Goal: Task Accomplishment & Management: Manage account settings

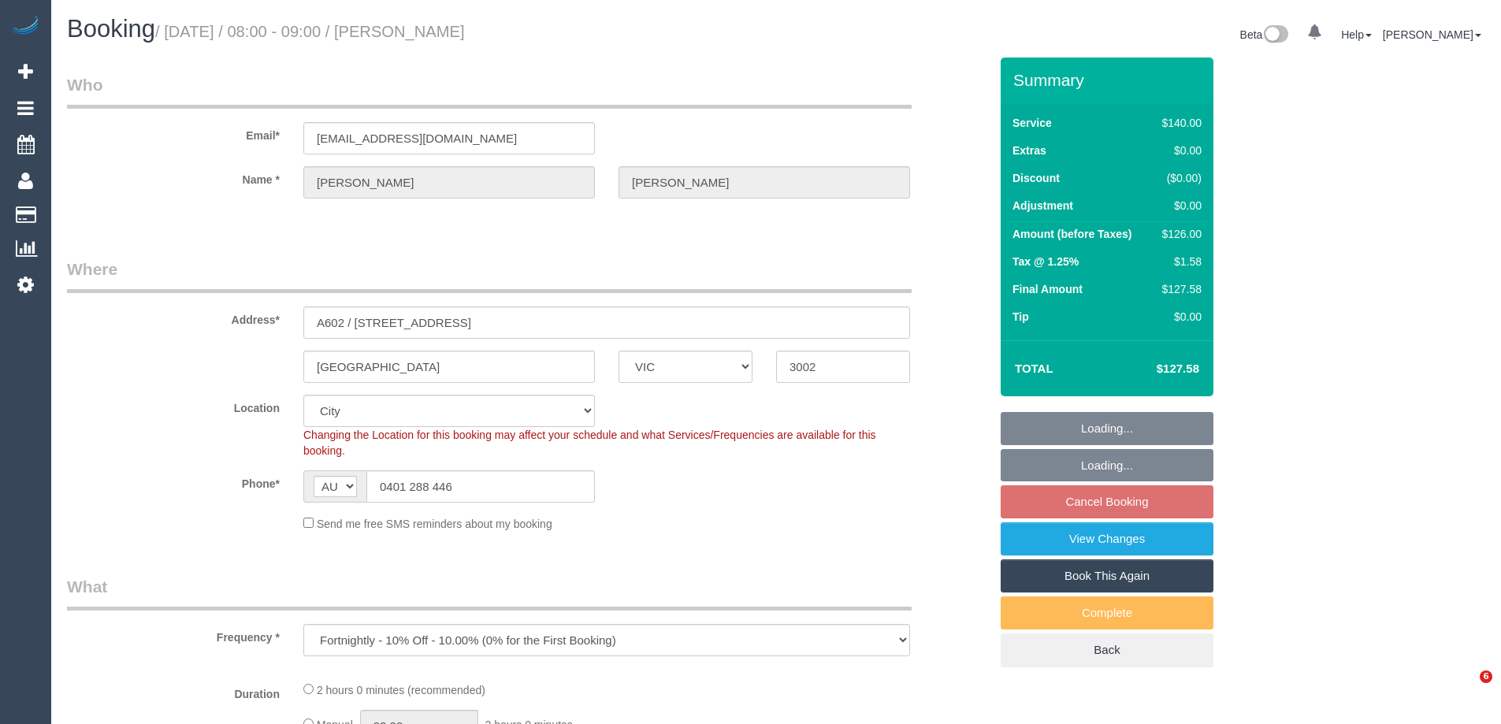
select select "VIC"
select select "number:27"
select select "number:14"
select select "number:20"
select select "number:36"
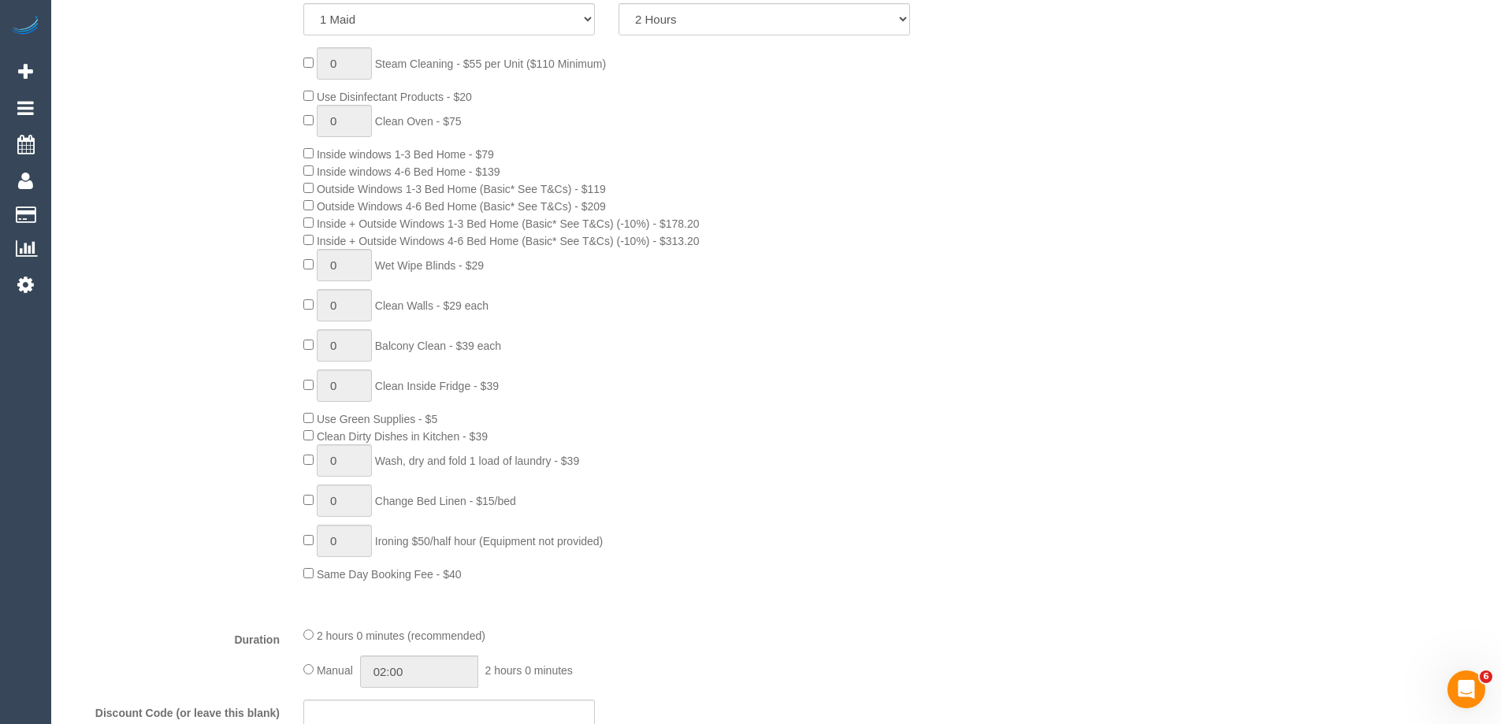
select select "object:871"
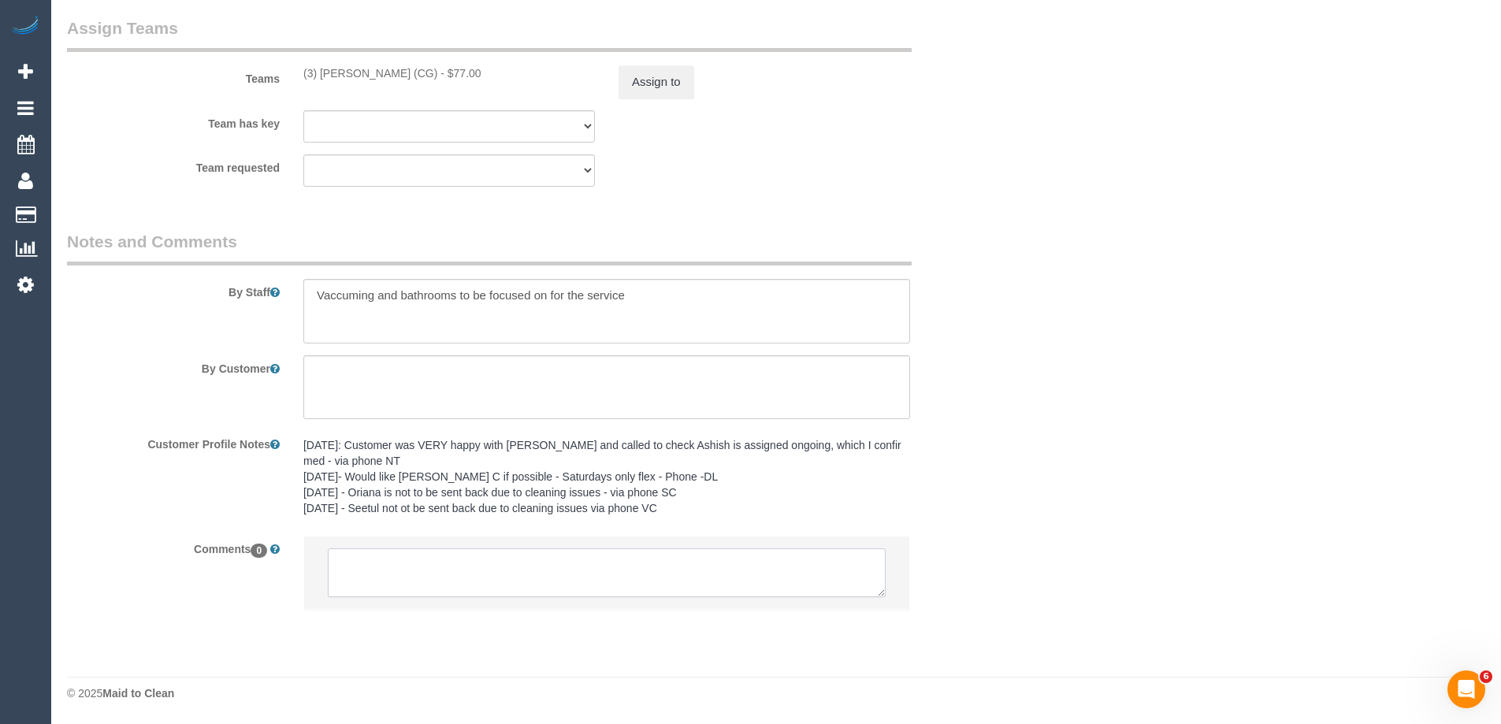
click at [593, 570] on textarea at bounding box center [607, 572] width 558 height 49
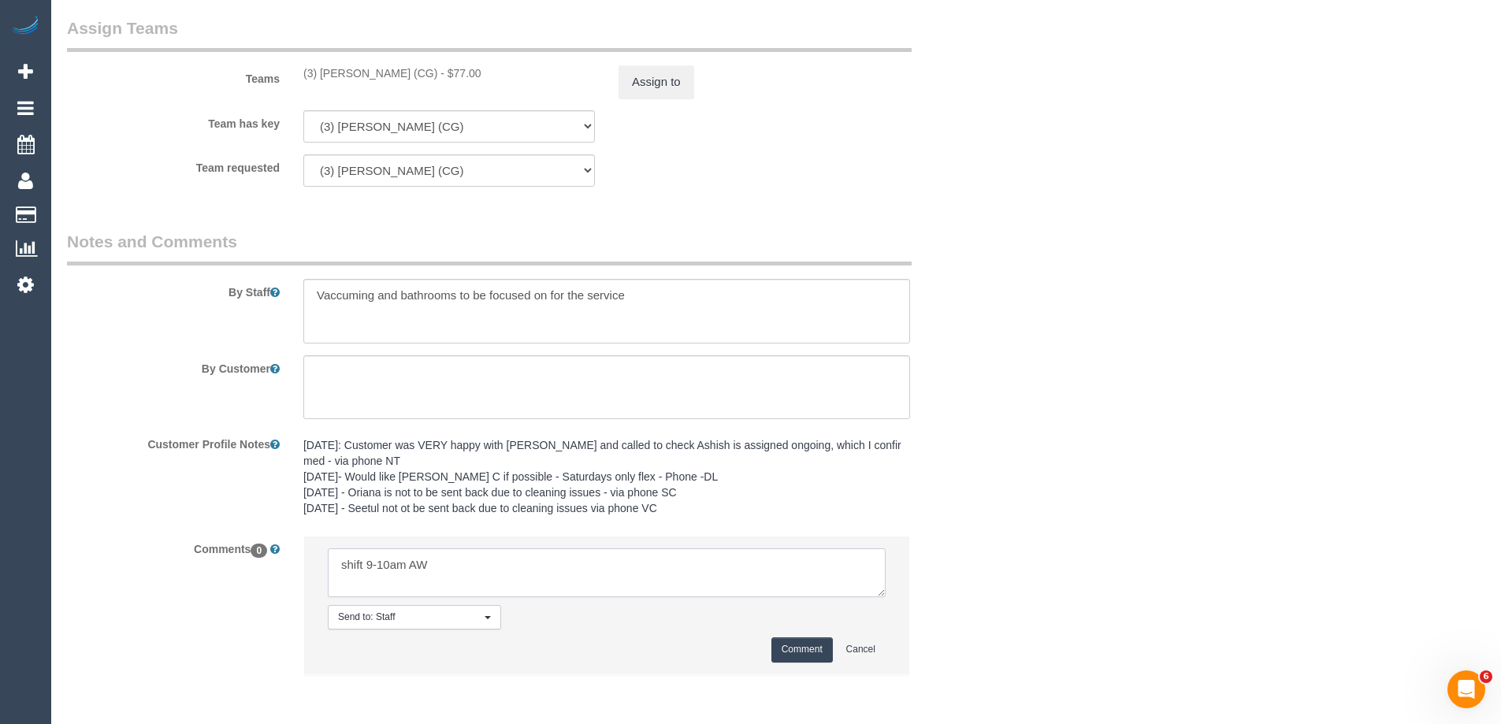
click at [529, 574] on textarea at bounding box center [607, 572] width 558 height 49
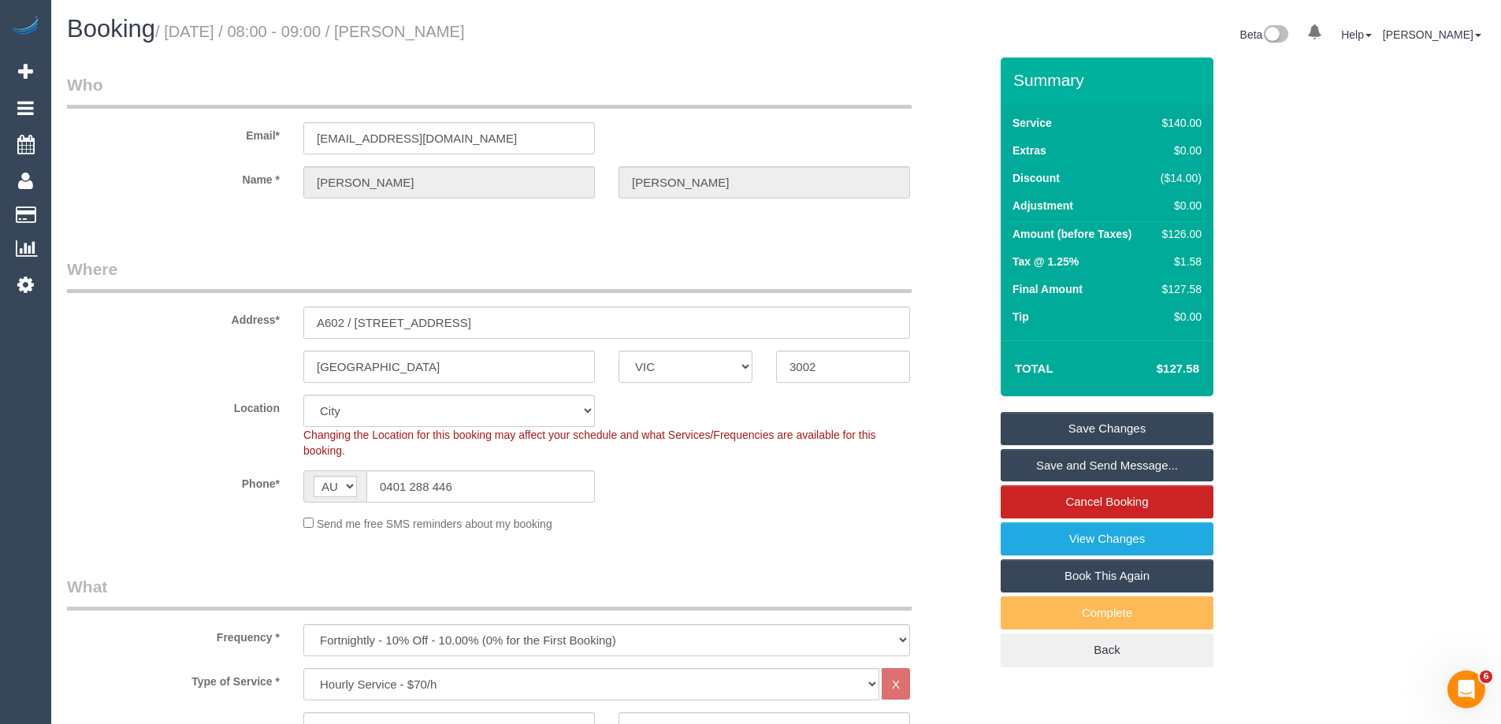
drag, startPoint x: 505, startPoint y: 27, endPoint x: 70, endPoint y: 24, distance: 434.9
click at [70, 24] on h1 "Booking / October 11, 2025 / 08:00 - 09:00 / Linda Britten" at bounding box center [415, 29] width 697 height 27
click at [465, 31] on small "/ October 11, 2025 / 08:00 - 09:00 / Linda Britten" at bounding box center [310, 31] width 310 height 17
drag, startPoint x: 514, startPoint y: 31, endPoint x: 68, endPoint y: 35, distance: 445.9
click at [68, 35] on h1 "Booking / October 11, 2025 / 08:00 - 09:00 / Linda Britten" at bounding box center [415, 29] width 697 height 27
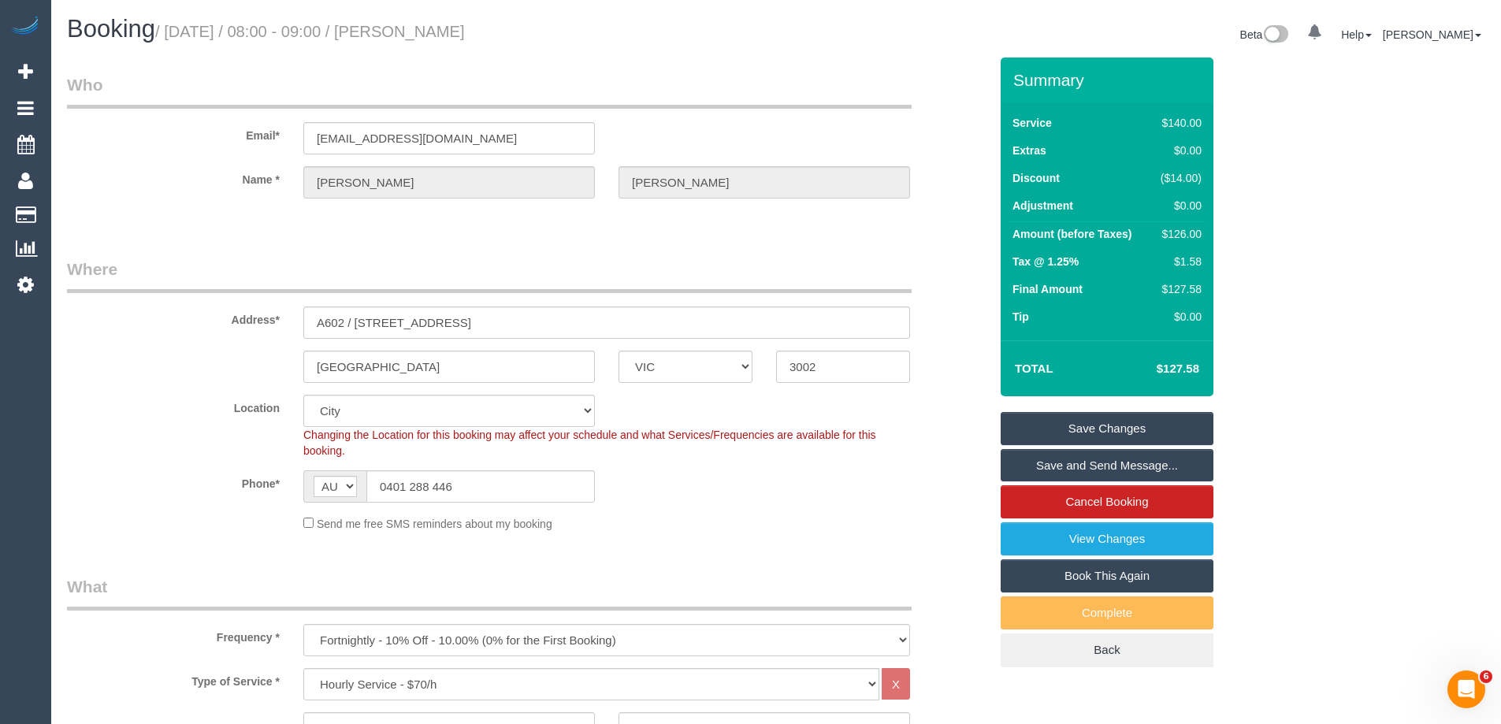
click at [507, 41] on h1 "Booking / October 11, 2025 / 08:00 - 09:00 / Linda Britten" at bounding box center [415, 29] width 697 height 27
drag, startPoint x: 412, startPoint y: 27, endPoint x: 511, endPoint y: 30, distance: 99.3
click at [511, 30] on h1 "Booking / October 11, 2025 / 08:00 - 09:00 / Linda Britten" at bounding box center [415, 29] width 697 height 27
click at [418, 35] on small "/ October 11, 2025 / 08:00 - 09:00 / Linda Britten" at bounding box center [310, 31] width 310 height 17
click at [952, 607] on div "Frequency * One Time Cleaning Weekly - 10% Off - 10.00% (0% for the First Booki…" at bounding box center [527, 615] width 945 height 81
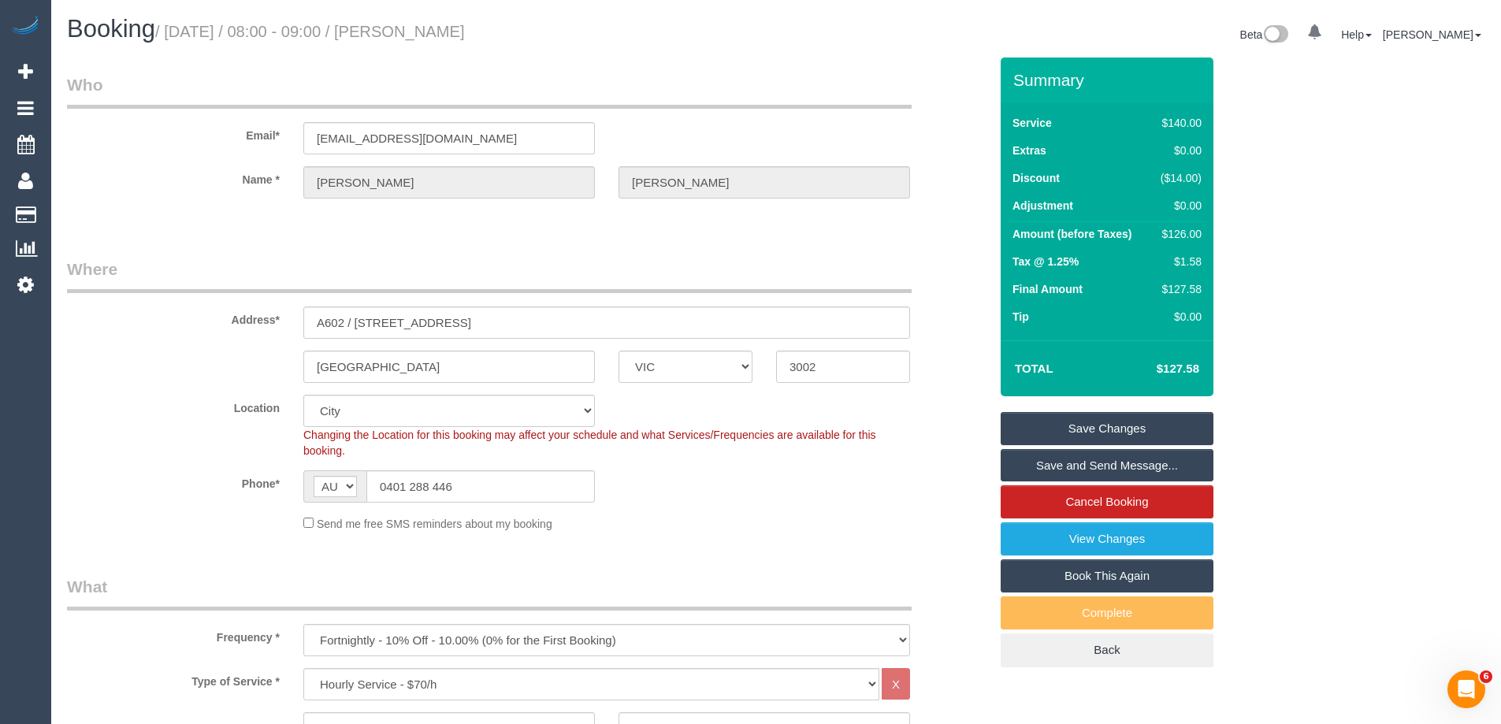
drag, startPoint x: 435, startPoint y: 42, endPoint x: 429, endPoint y: 31, distance: 12.7
click at [416, 34] on h1 "Booking / October 11, 2025 / 08:00 - 09:00 / Linda Britten" at bounding box center [415, 29] width 697 height 27
click at [465, 36] on small "/ October 11, 2025 / 08:00 - 09:00 / Linda Britten" at bounding box center [310, 31] width 310 height 17
drag, startPoint x: 505, startPoint y: 33, endPoint x: 415, endPoint y: 30, distance: 89.9
click at [415, 30] on h1 "Booking / October 11, 2025 / 08:00 - 09:00 / Linda Britten" at bounding box center [415, 29] width 697 height 27
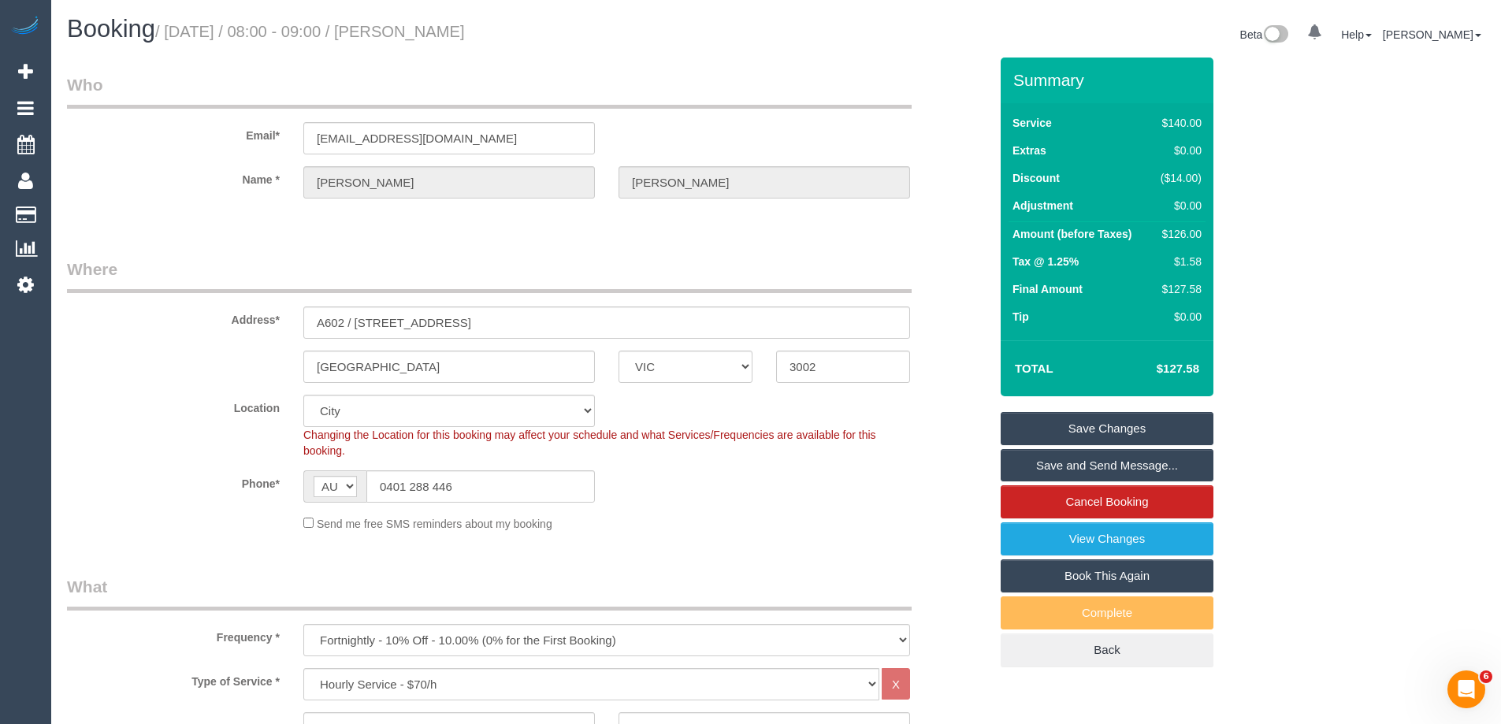
click at [462, 24] on small "/ October 11, 2025 / 08:00 - 09:00 / Linda Britten" at bounding box center [310, 31] width 310 height 17
click at [465, 27] on small "/ October 11, 2025 / 08:00 - 09:00 / Linda Britten" at bounding box center [310, 31] width 310 height 17
click at [465, 29] on small "/ October 11, 2025 / 08:00 - 09:00 / Linda Britten" at bounding box center [310, 31] width 310 height 17
click at [440, 470] on input "0401 288 446" at bounding box center [480, 486] width 228 height 32
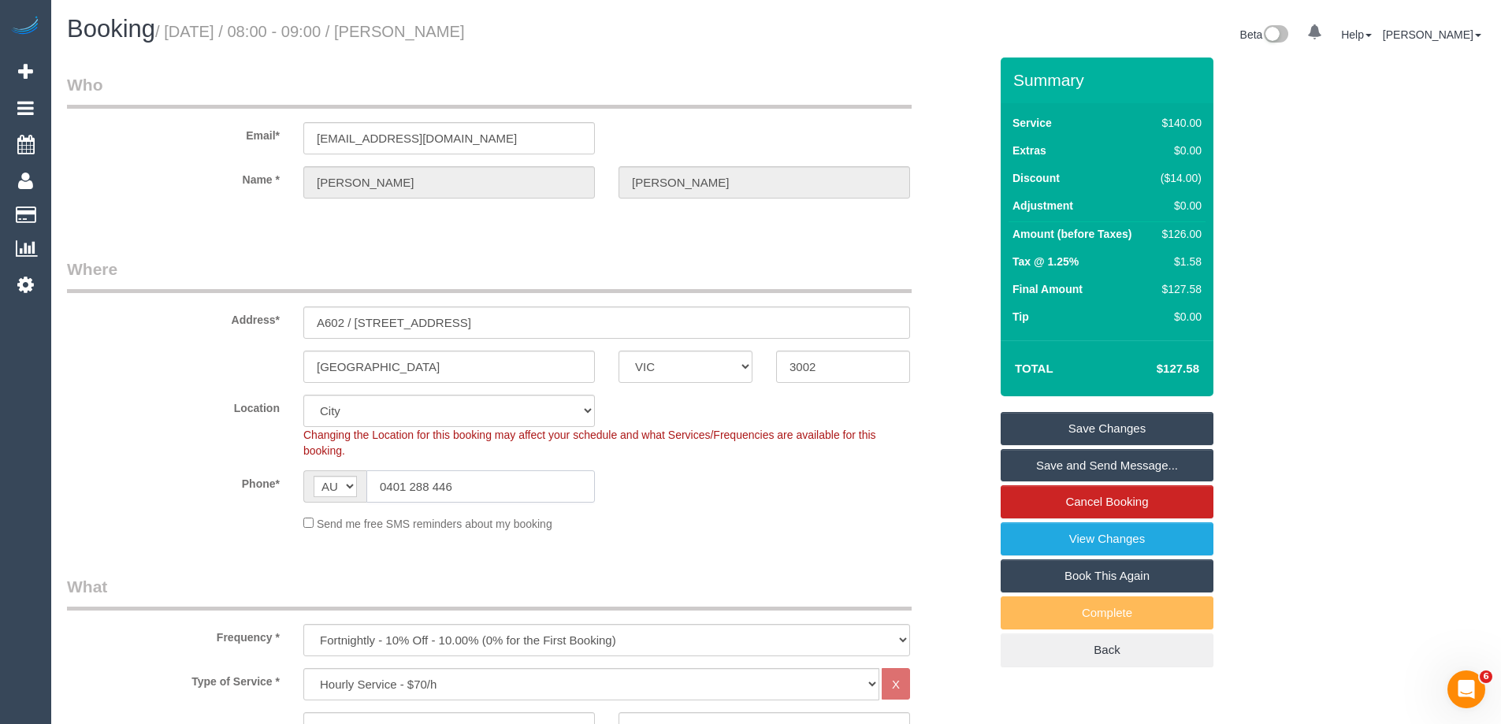
click at [440, 470] on input "0401 288 446" at bounding box center [480, 486] width 228 height 32
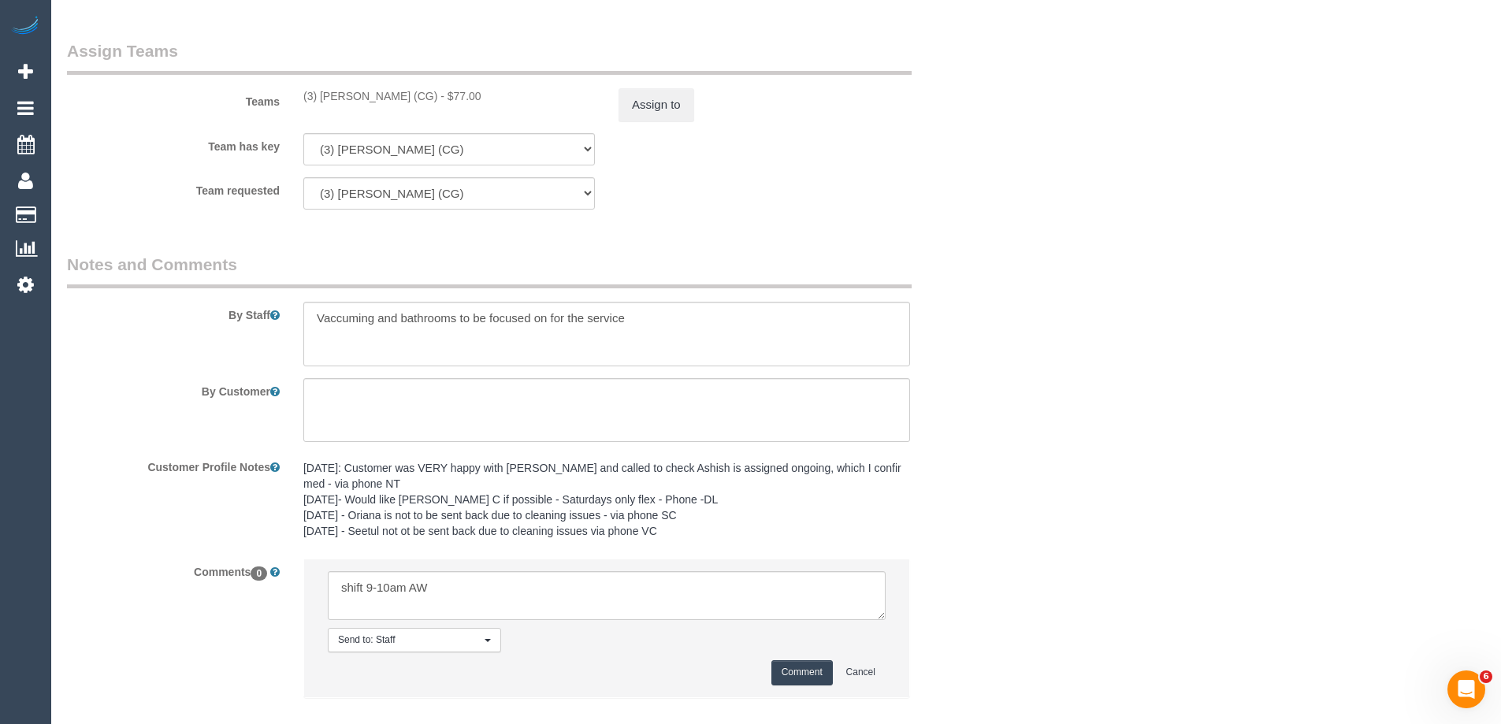
scroll to position [2551, 0]
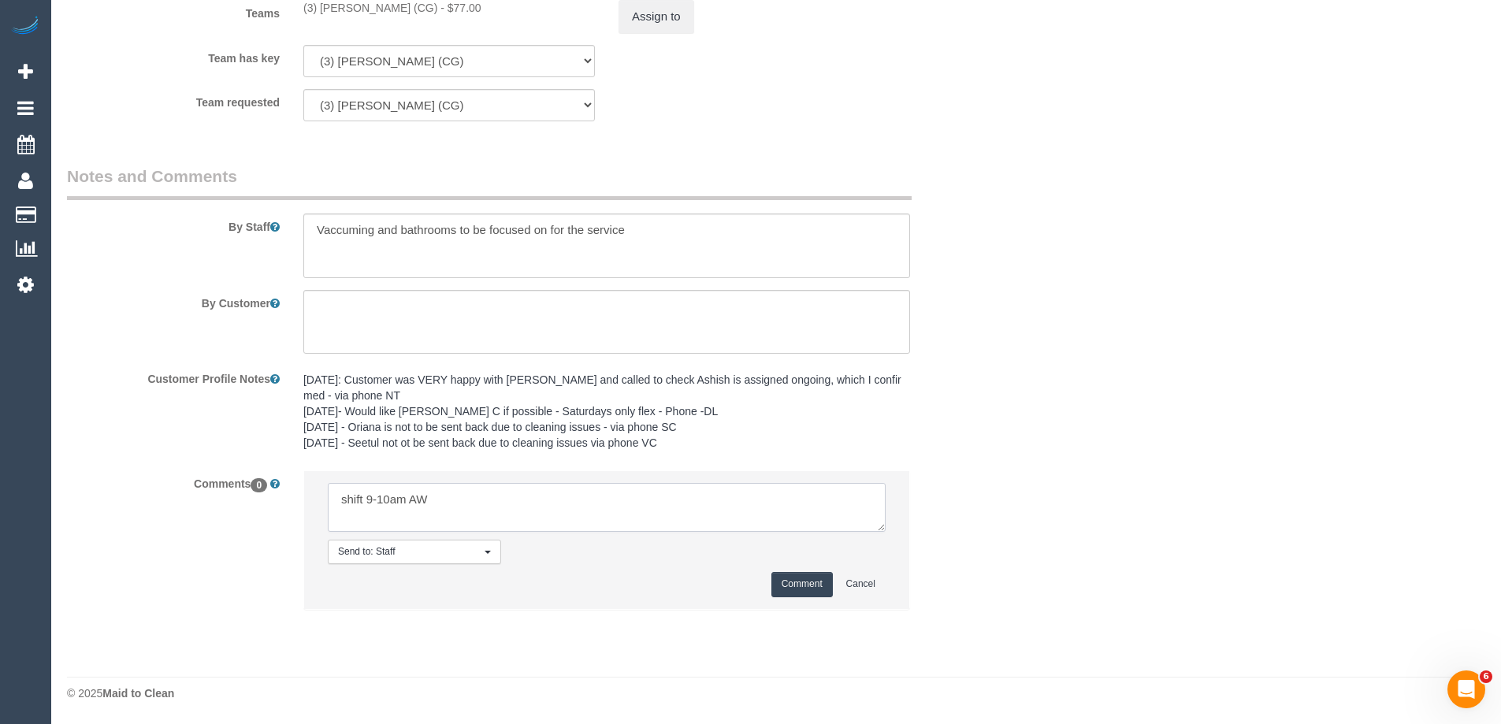
click at [504, 518] on textarea at bounding box center [607, 507] width 558 height 49
drag, startPoint x: 365, startPoint y: 496, endPoint x: 262, endPoint y: 502, distance: 102.6
click at [277, 503] on div "Comments 0 Send to: Staff Nothing selected Send to: Staff Send to: Customer Sen…" at bounding box center [527, 547] width 945 height 154
click at [419, 485] on textarea at bounding box center [607, 507] width 558 height 49
click at [503, 507] on textarea at bounding box center [607, 507] width 558 height 49
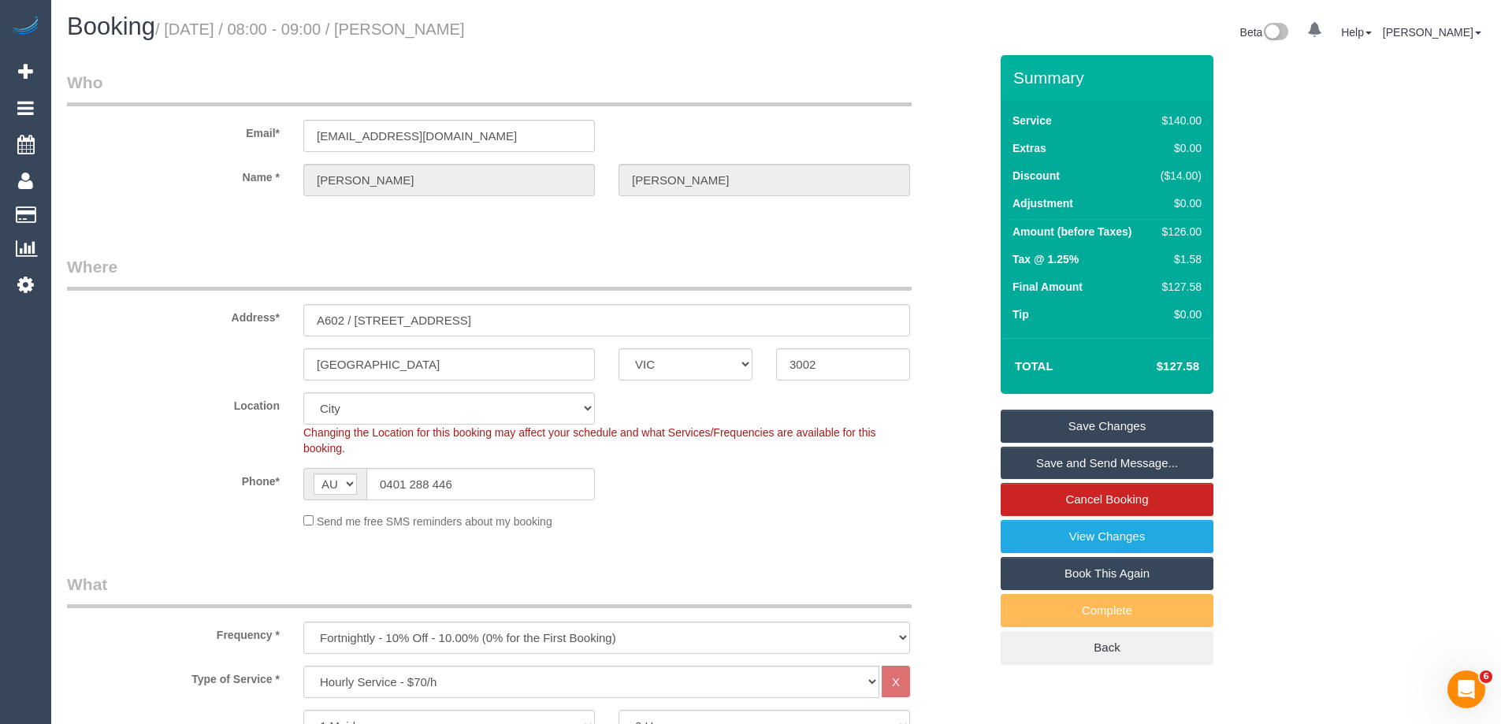
scroll to position [0, 0]
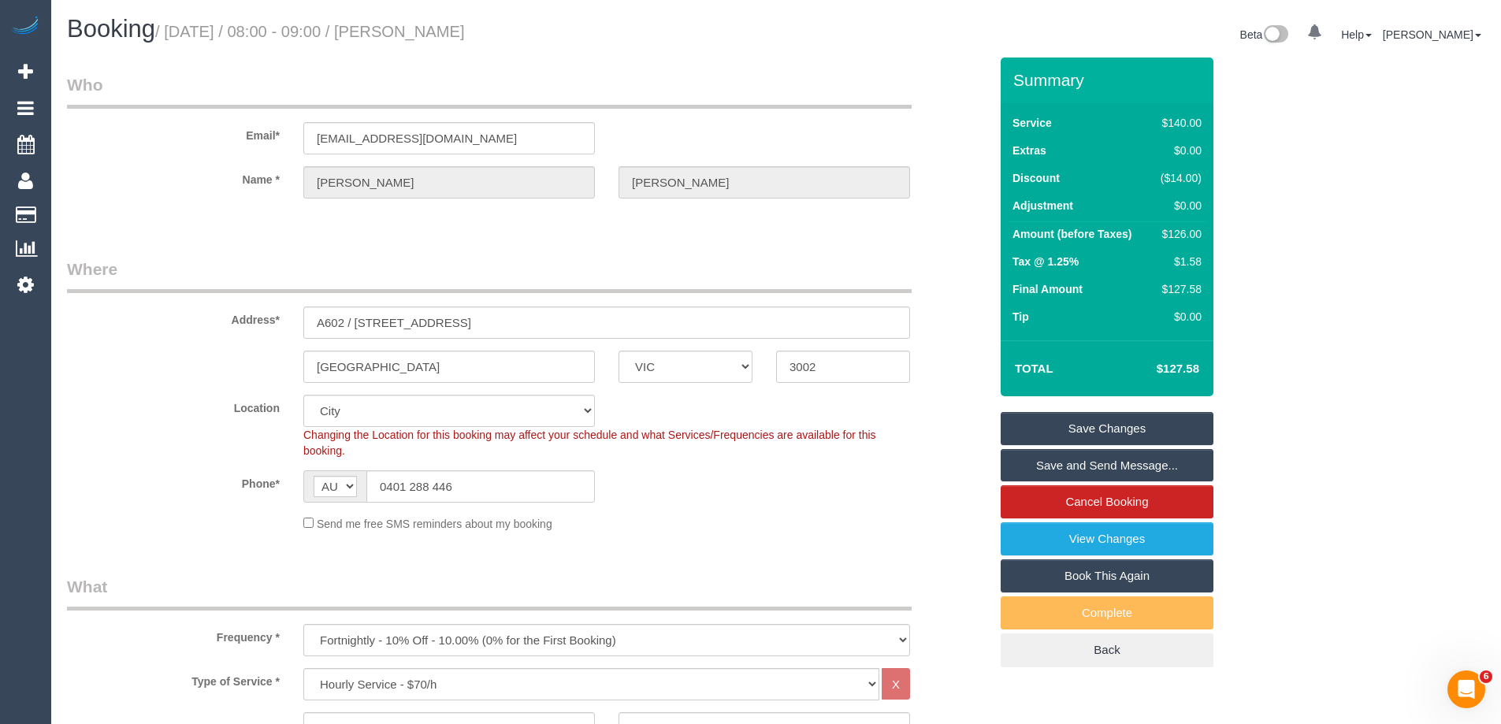
drag, startPoint x: 303, startPoint y: 31, endPoint x: 444, endPoint y: 32, distance: 141.8
click at [444, 32] on small "/ October 11, 2025 / 08:00 - 09:00 / Linda Britten" at bounding box center [310, 31] width 310 height 17
click at [557, 39] on h1 "Booking / October 11, 2025 / 08:00 - 09:00 / Linda Britten" at bounding box center [415, 29] width 697 height 27
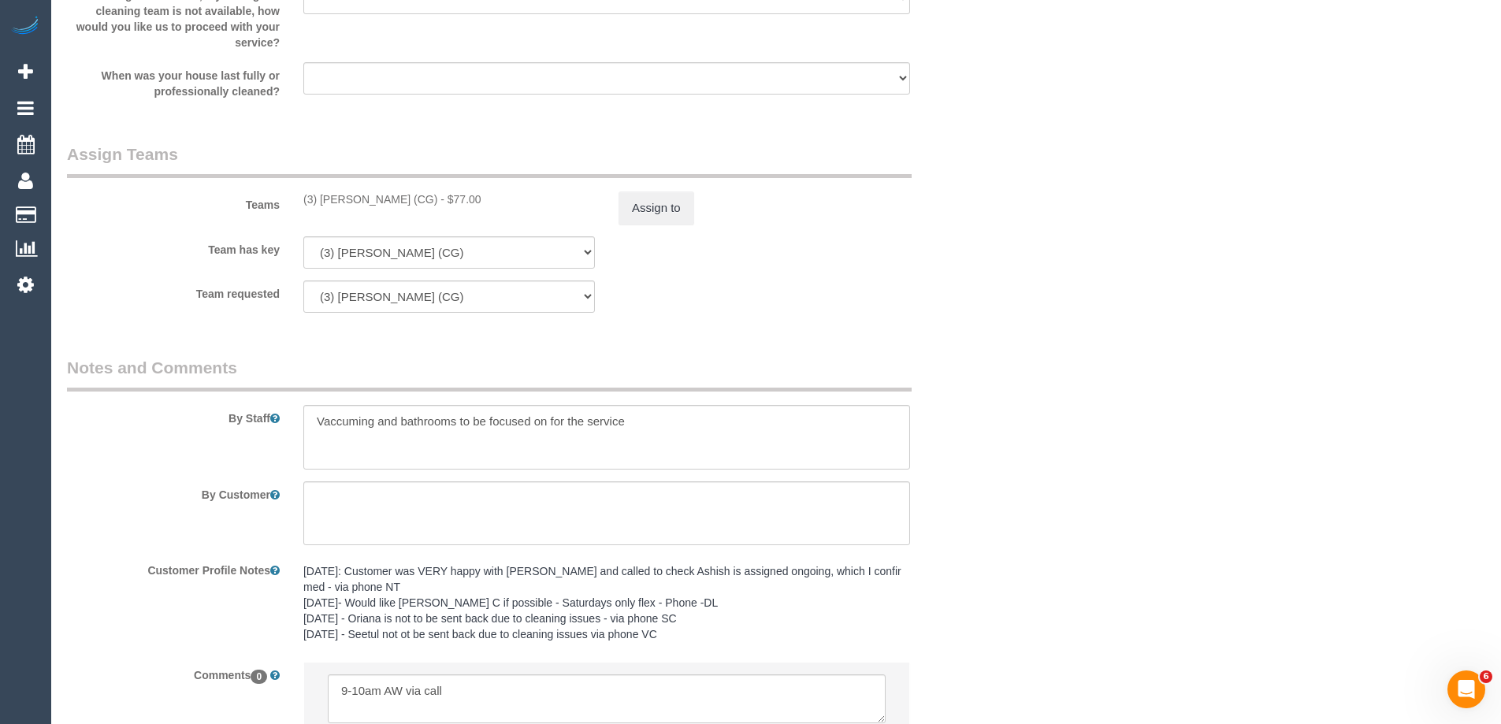
scroll to position [2521, 0]
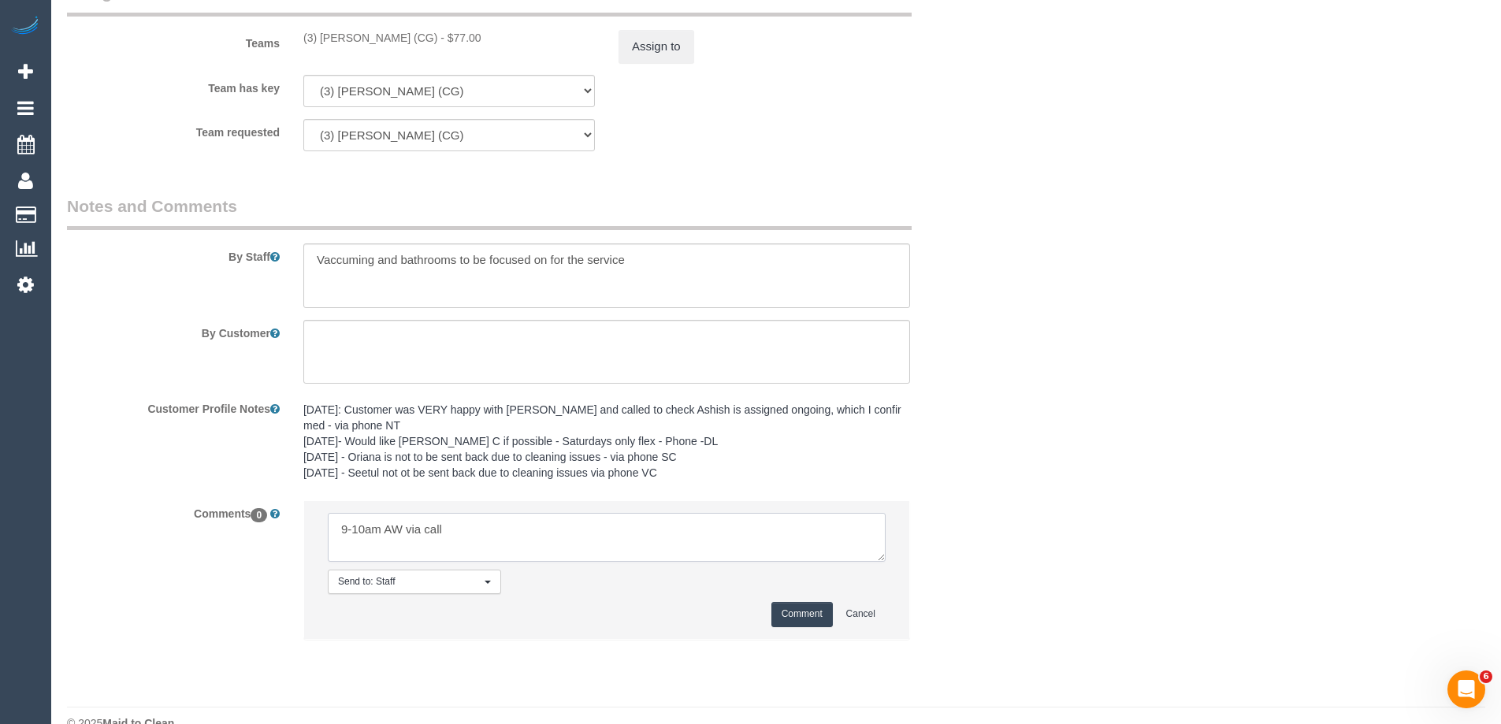
click at [563, 540] on textarea at bounding box center [607, 537] width 558 height 49
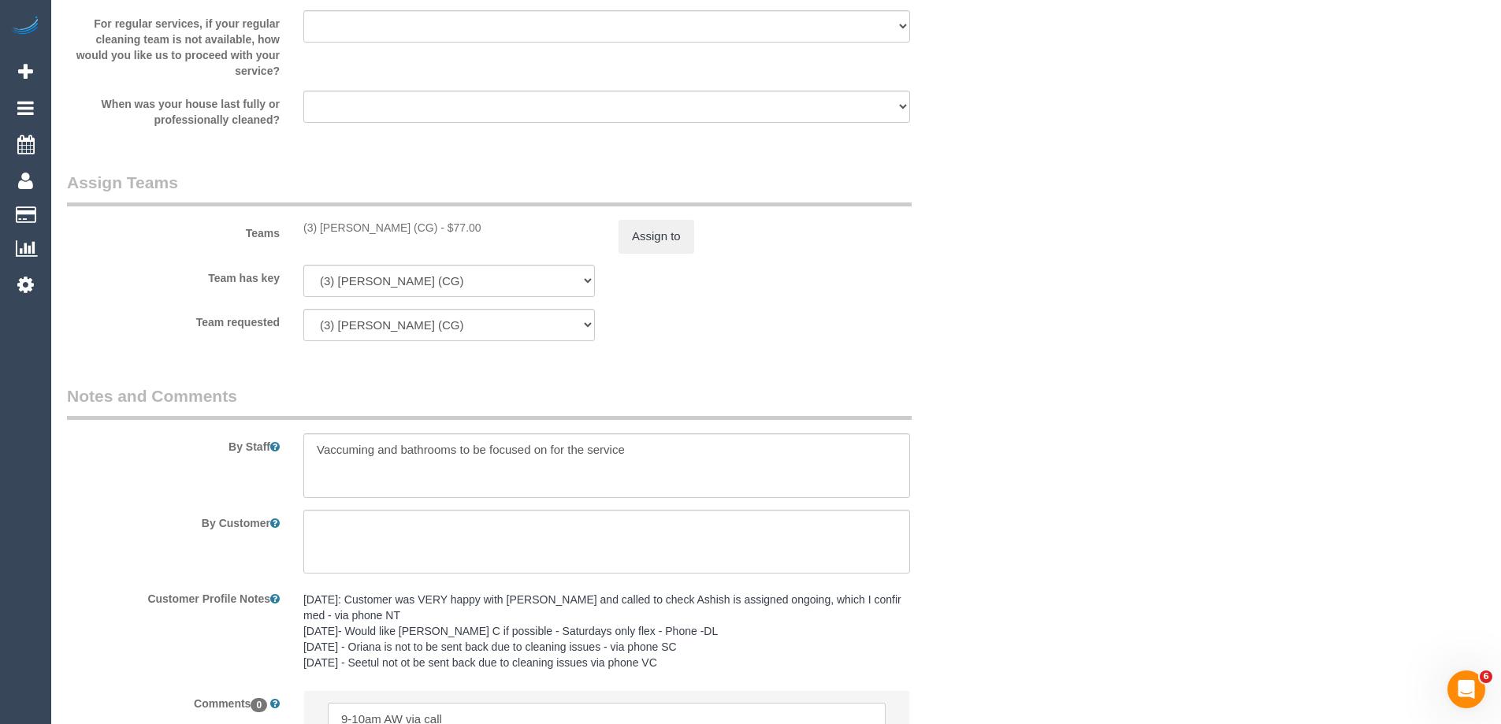
scroll to position [2551, 0]
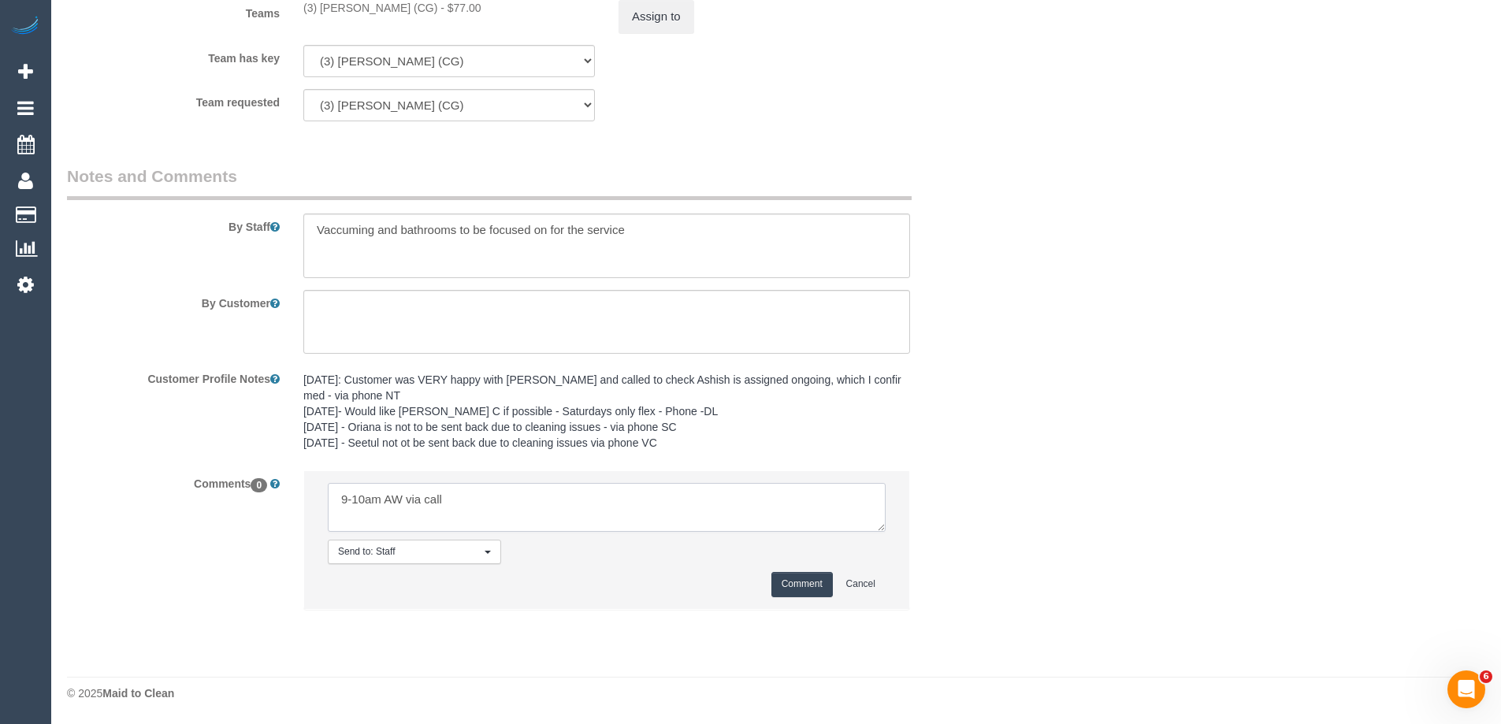
click at [426, 511] on textarea at bounding box center [607, 507] width 558 height 49
drag, startPoint x: 518, startPoint y: 499, endPoint x: 533, endPoint y: 500, distance: 14.3
click at [519, 499] on textarea at bounding box center [607, 507] width 558 height 49
click at [502, 499] on textarea at bounding box center [607, 507] width 558 height 49
type textarea "9-10am AW via call as one off"
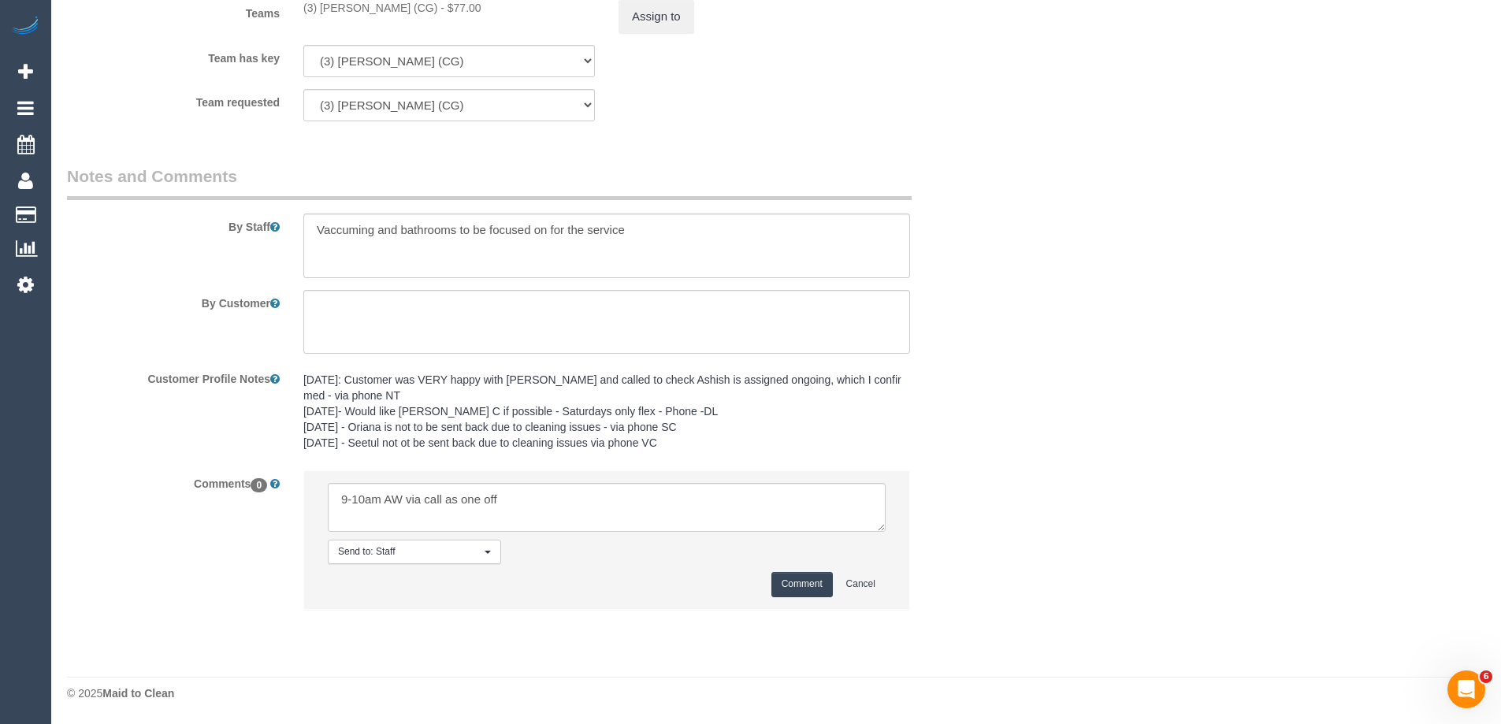
click at [794, 581] on button "Comment" at bounding box center [801, 584] width 61 height 24
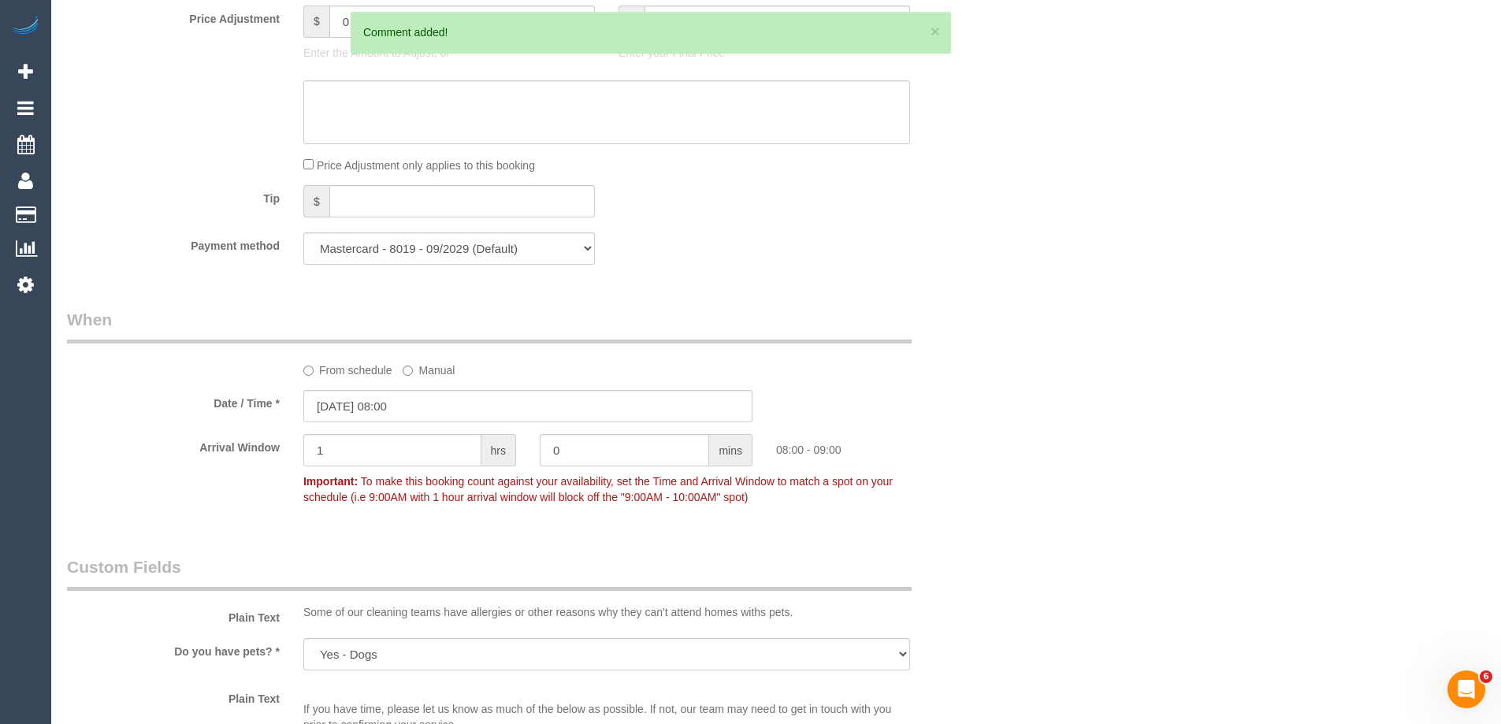
scroll to position [1369, 0]
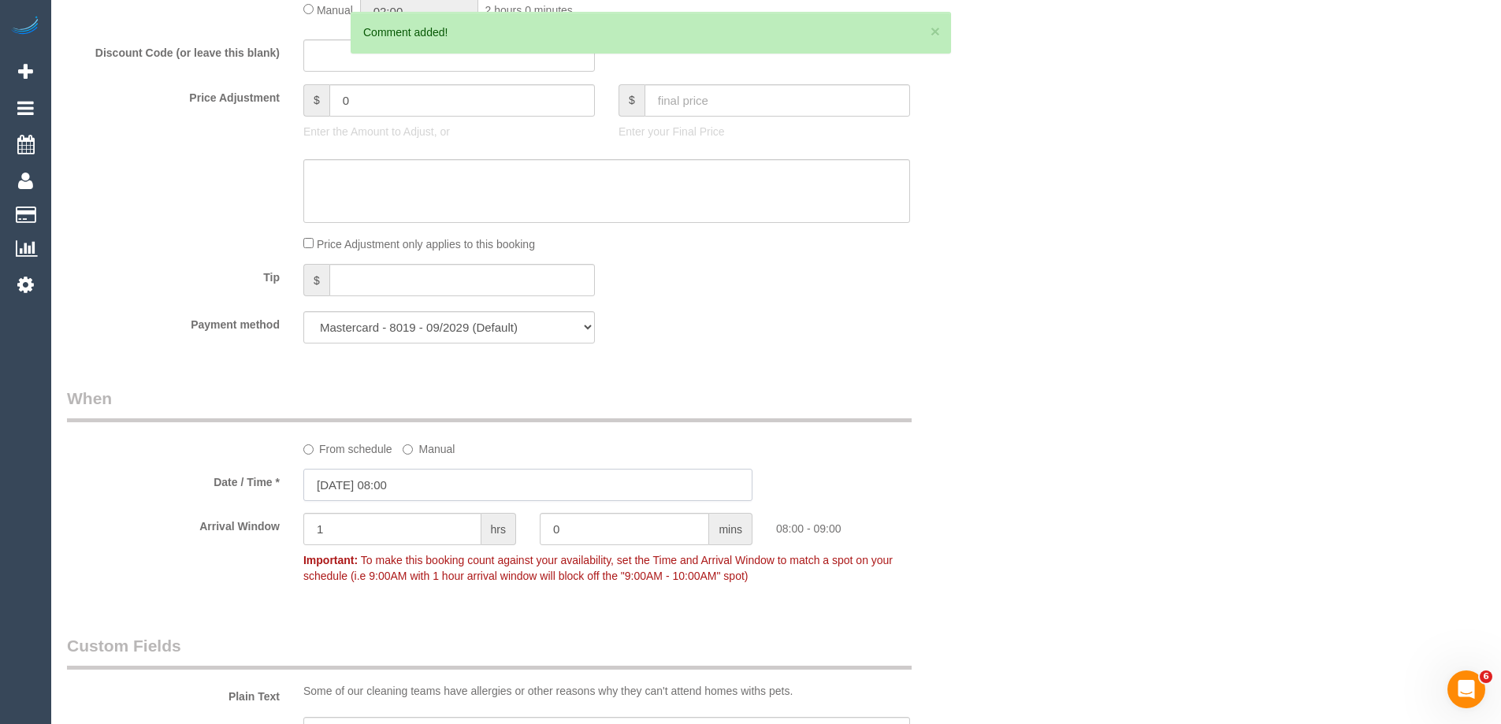
click at [377, 492] on input "11/10/2025 08:00" at bounding box center [527, 485] width 449 height 32
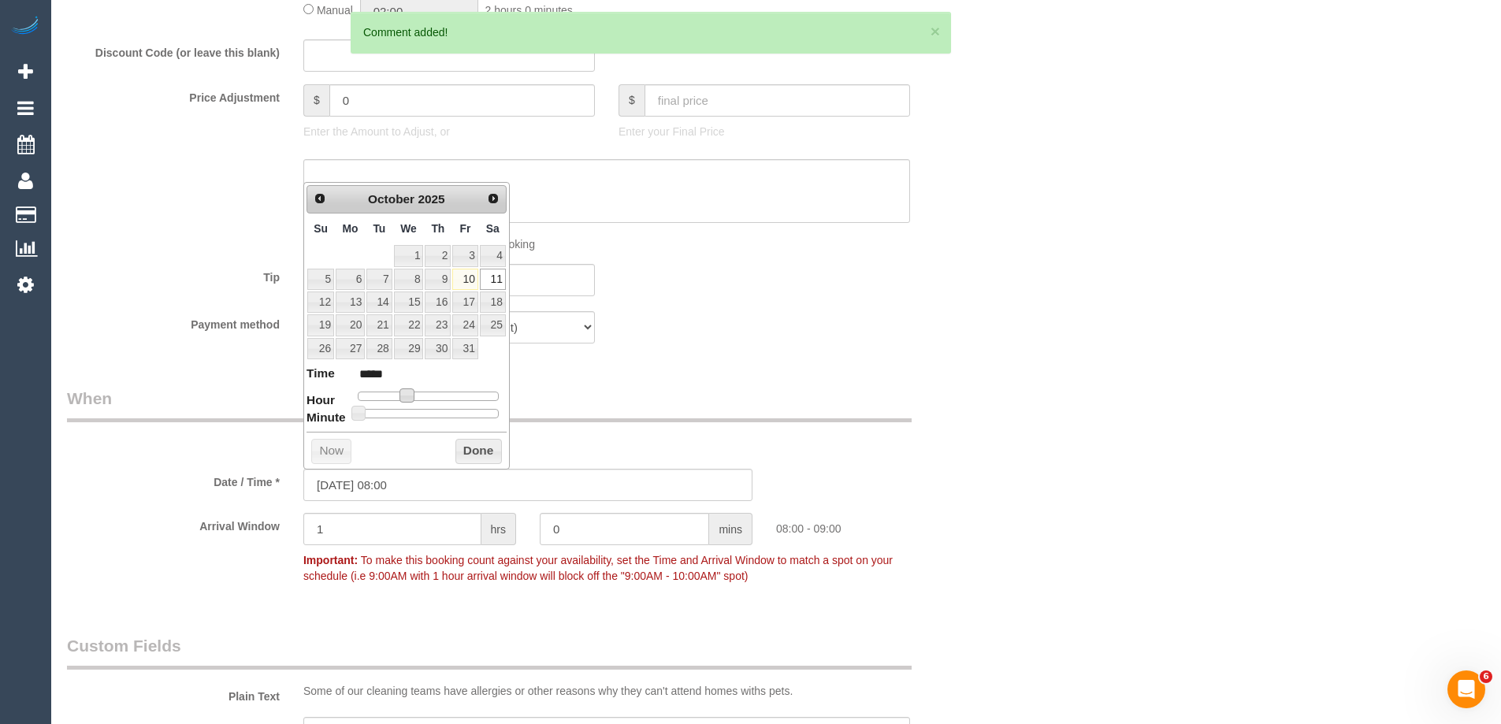
type input "11/10/2025 09:00"
type input "*****"
click at [416, 395] on span at bounding box center [413, 395] width 14 height 14
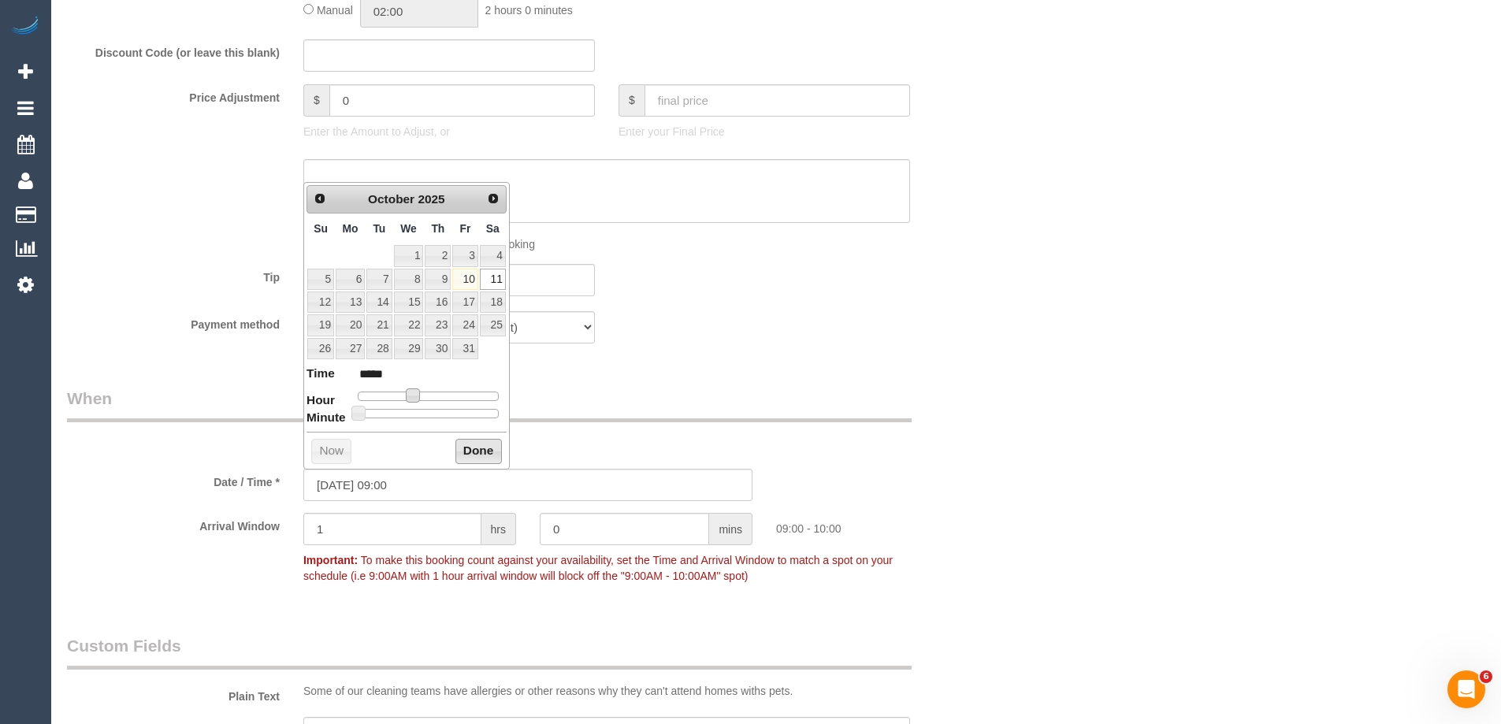
click at [480, 449] on button "Done" at bounding box center [478, 451] width 46 height 25
click at [904, 407] on legend "When" at bounding box center [489, 404] width 845 height 35
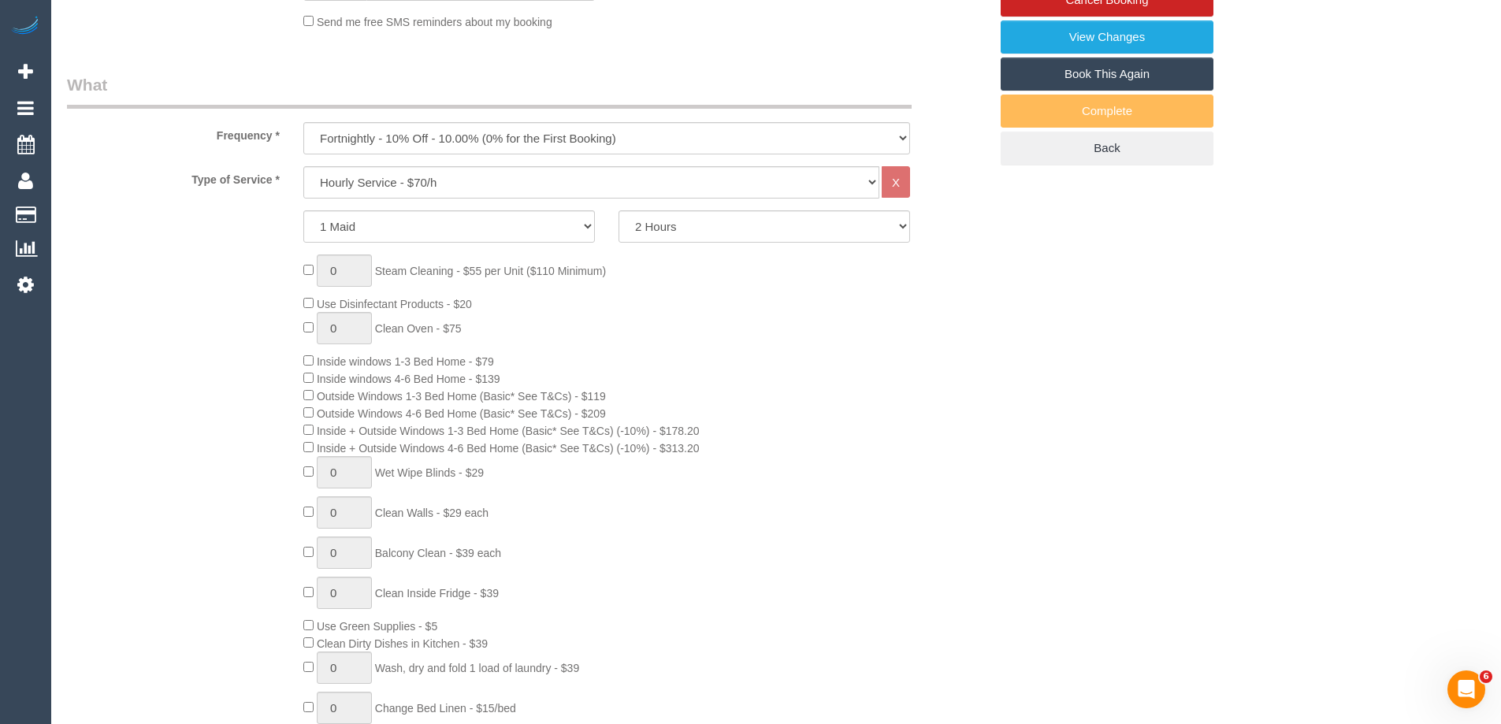
scroll to position [109, 0]
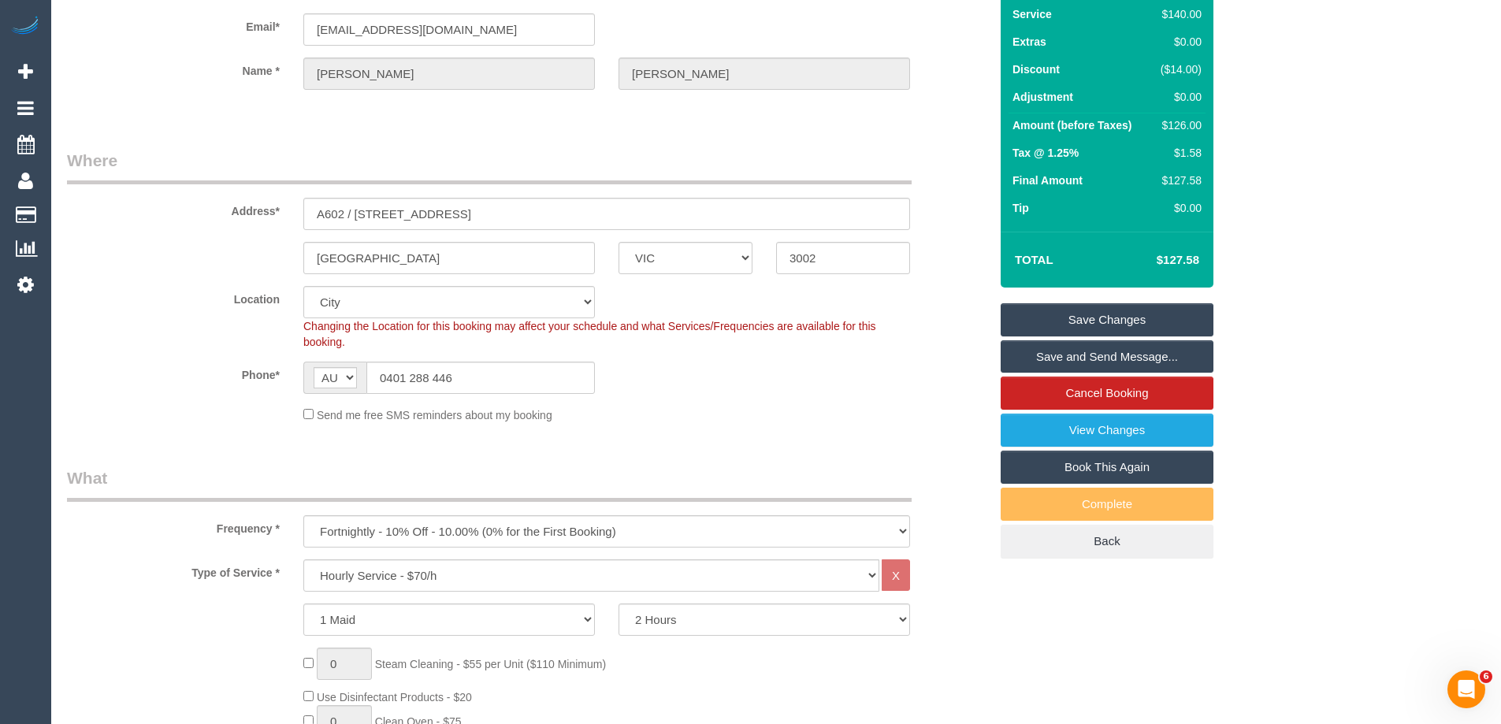
click at [1113, 355] on link "Save and Send Message..." at bounding box center [1107, 356] width 213 height 33
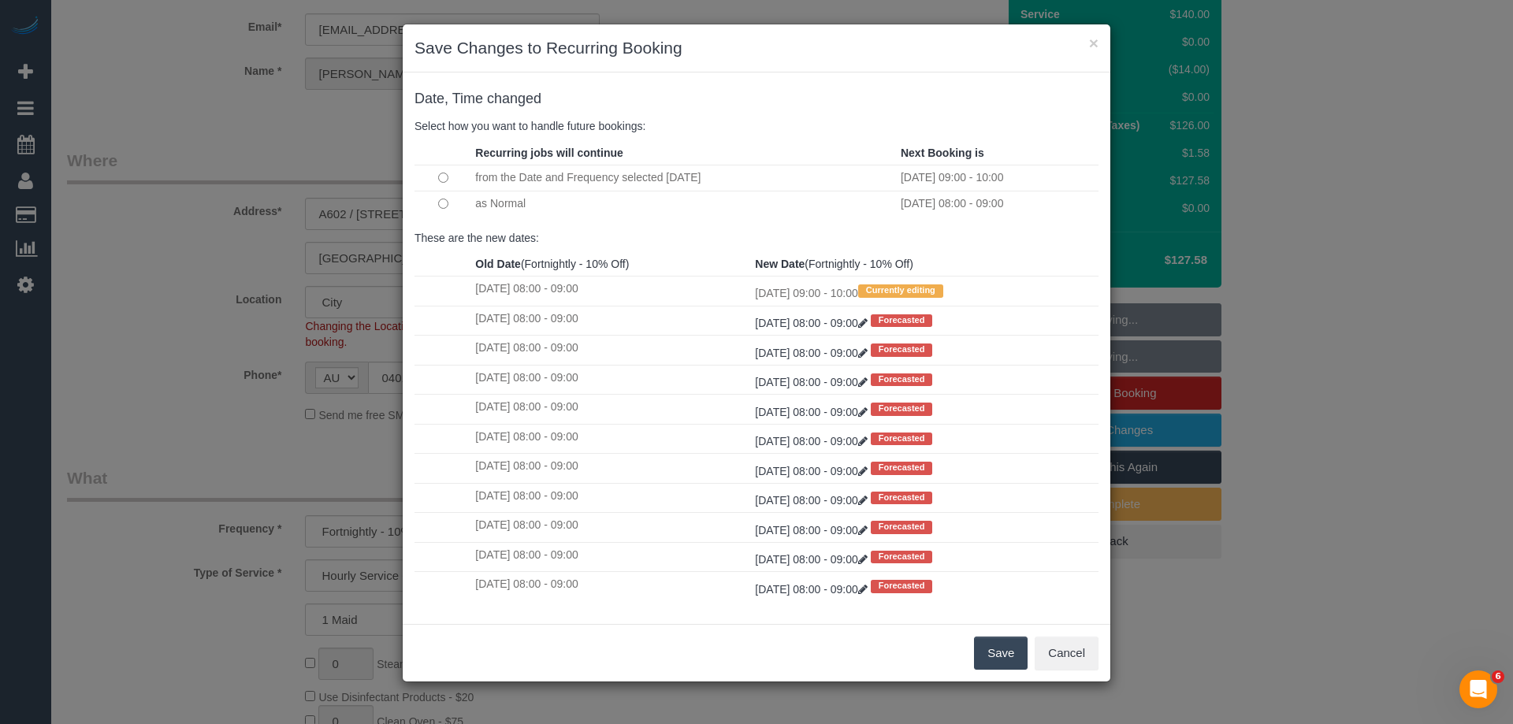
click at [994, 645] on button "Save" at bounding box center [1001, 653] width 54 height 33
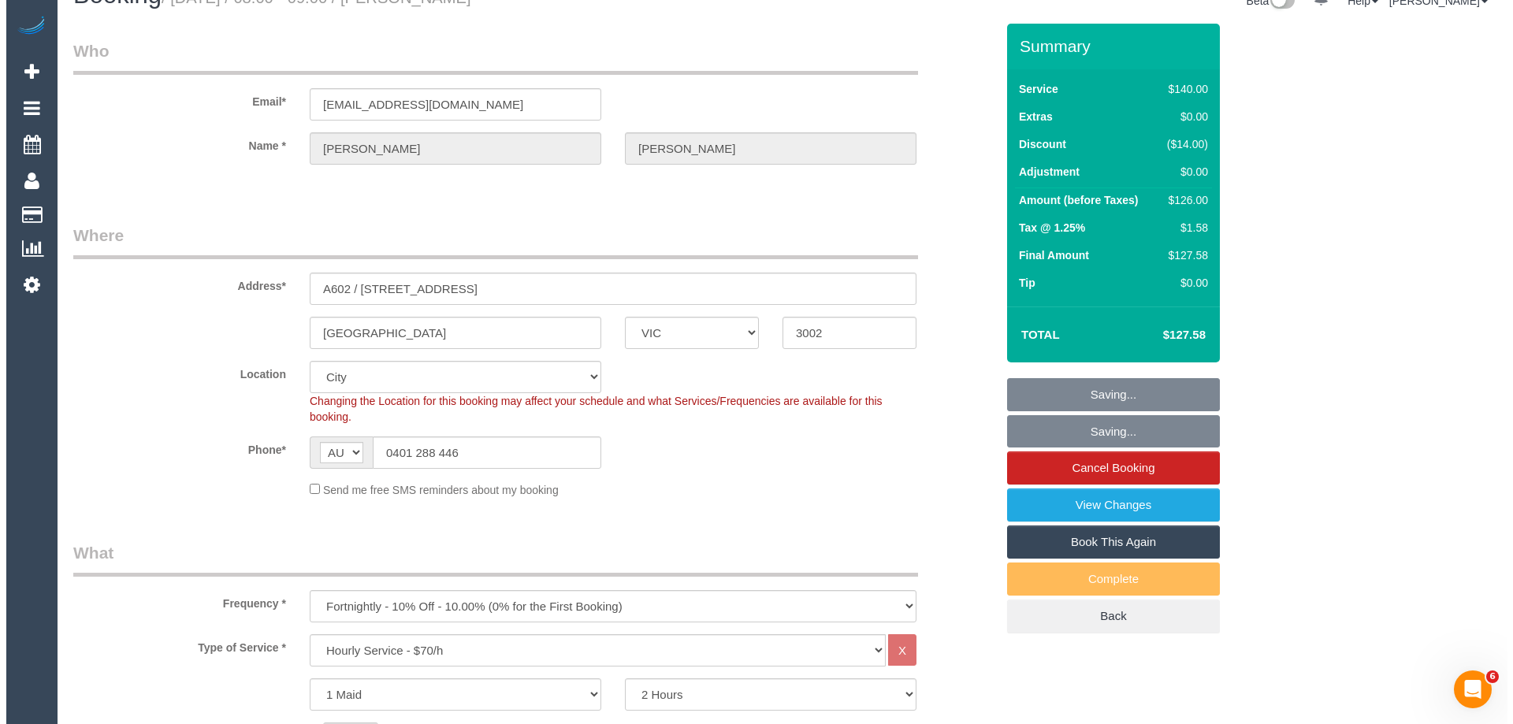
scroll to position [0, 0]
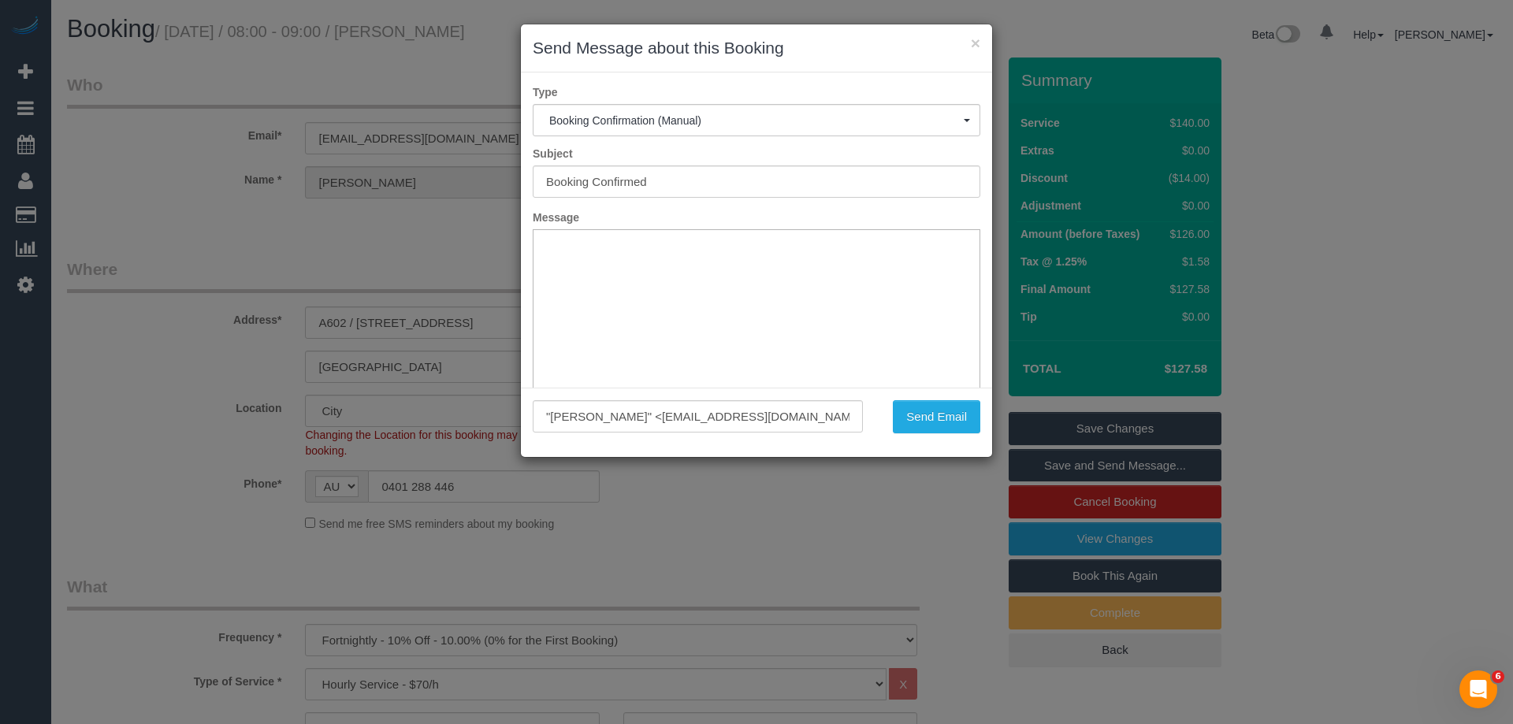
click at [925, 398] on div ""Linda Britten" <info@lindabritten.com> Send Email" at bounding box center [756, 422] width 471 height 69
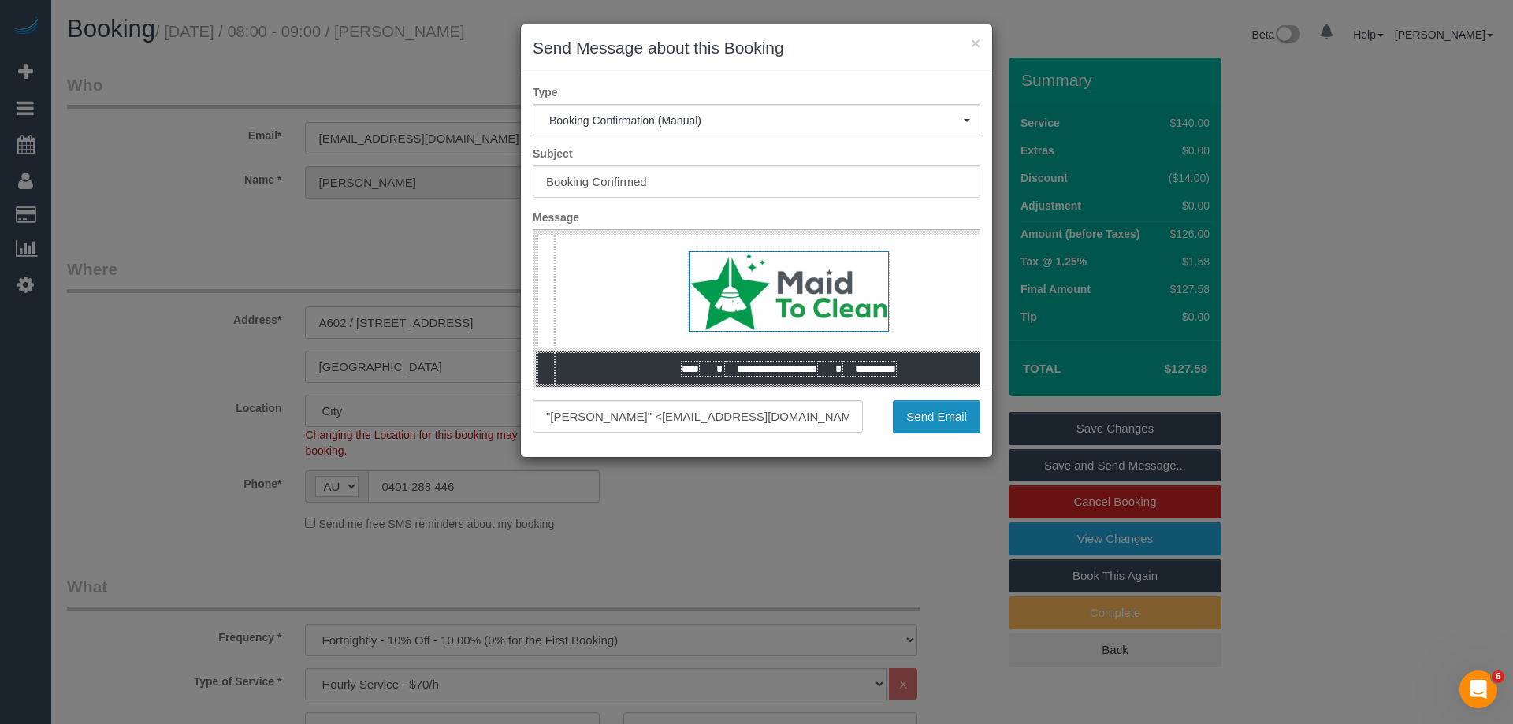
click at [932, 421] on button "Send Email" at bounding box center [936, 416] width 87 height 33
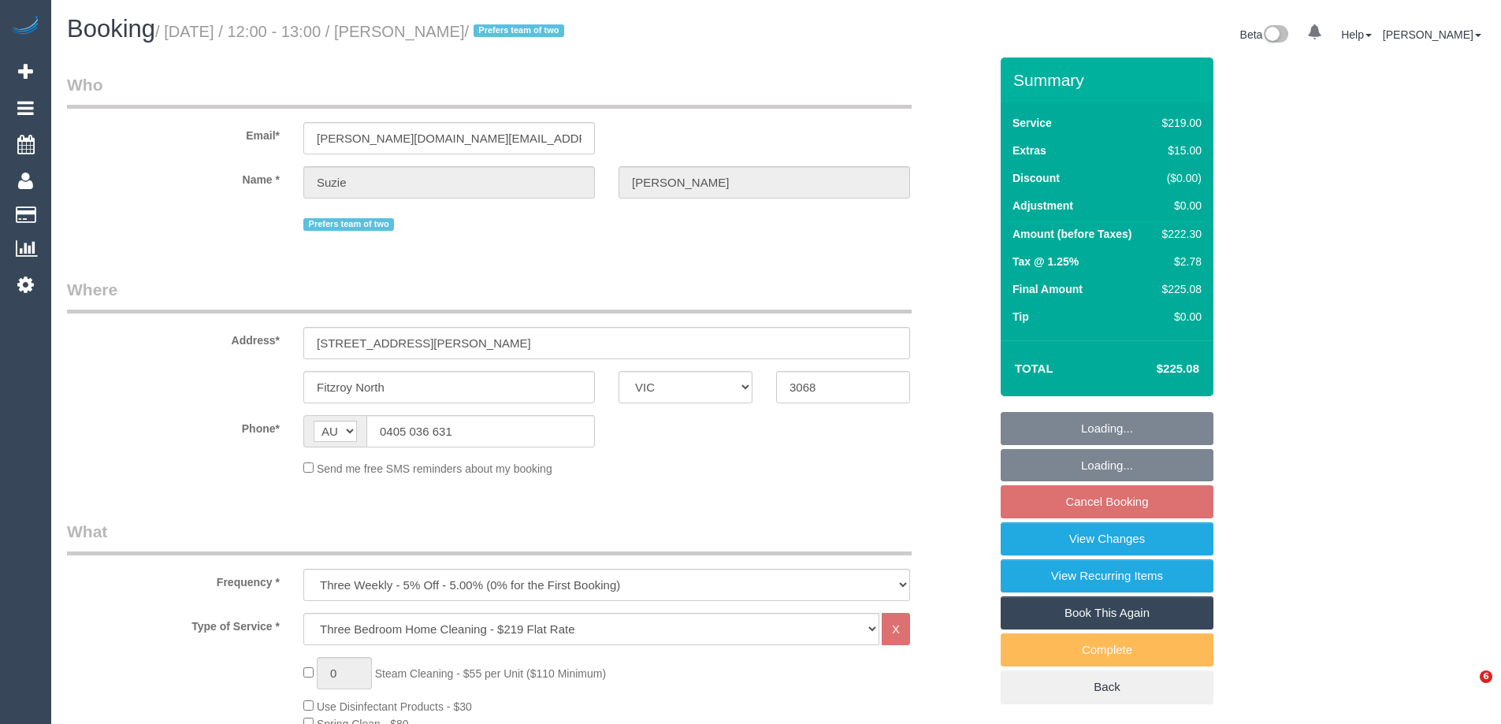
select select "VIC"
select select "string:stripe-pm_1RKA2K2GScqysDRVfuMdeZJH"
select select "number:27"
select select "number:16"
select select "number:19"
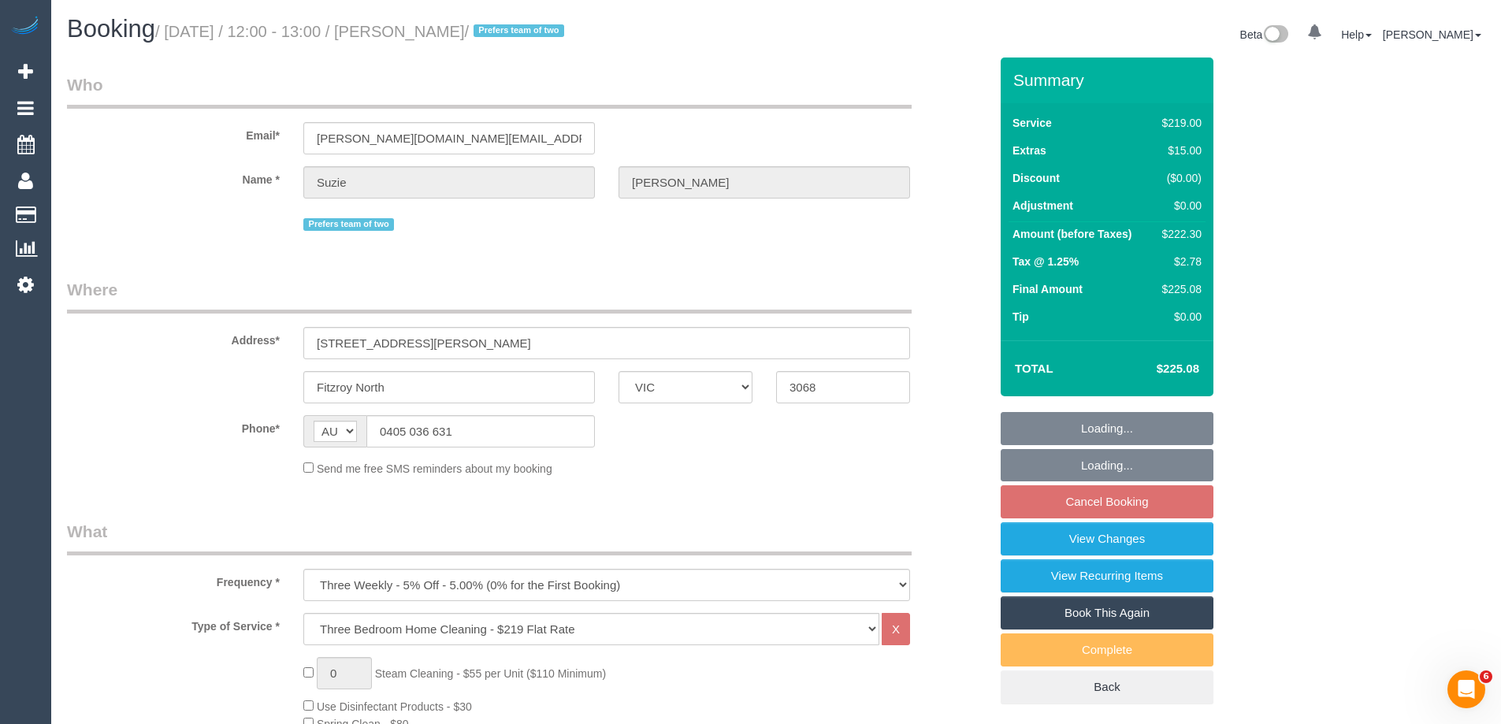
select select "number:24"
select select "number:33"
select select "number:11"
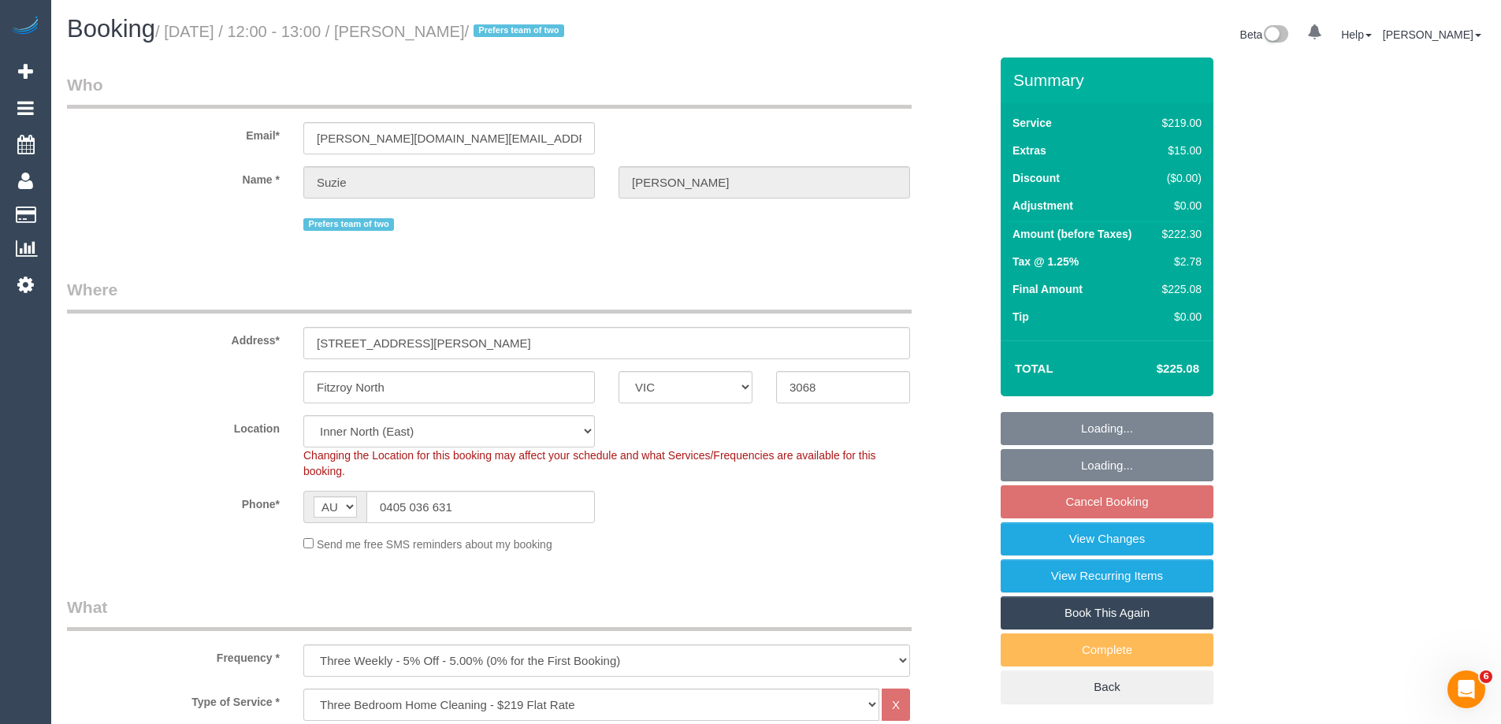
select select "object:822"
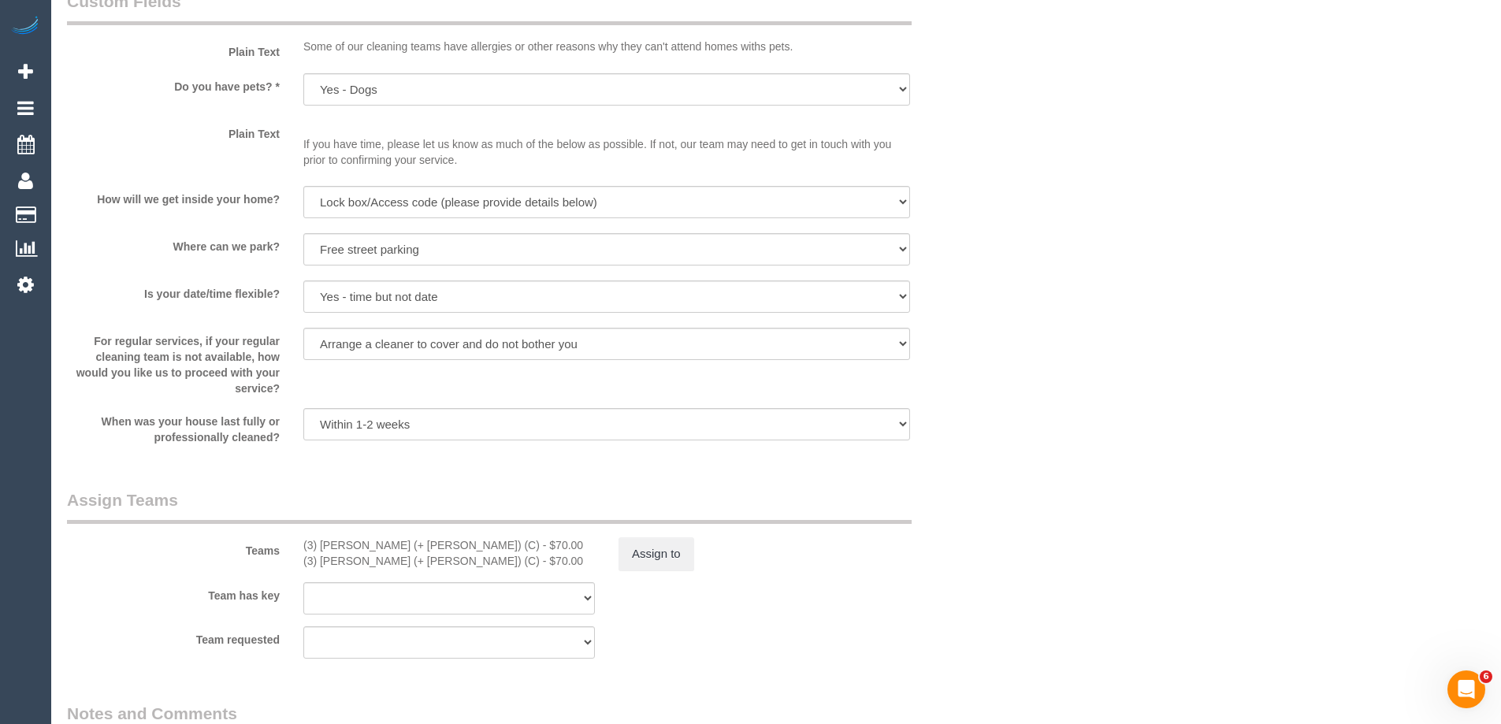
scroll to position [2364, 0]
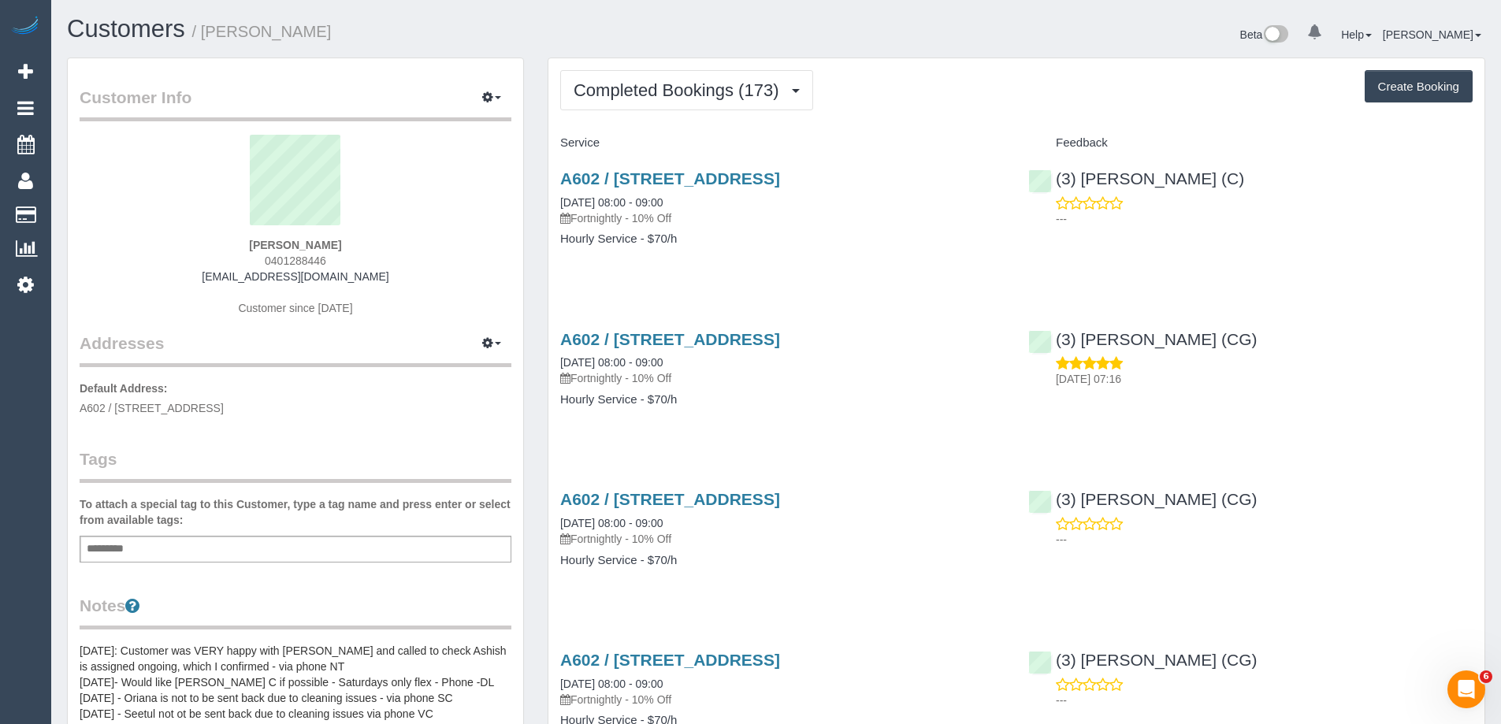
drag, startPoint x: 365, startPoint y: 247, endPoint x: 293, endPoint y: 243, distance: 71.8
click at [254, 246] on div "[PERSON_NAME] 0401288446 [EMAIL_ADDRESS][DOMAIN_NAME] Customer since [DATE]" at bounding box center [296, 233] width 432 height 197
copy strong "Linda Britten"
drag, startPoint x: 113, startPoint y: 407, endPoint x: 286, endPoint y: 403, distance: 172.6
click at [224, 403] on span "A602 / 191 Powlett Street, East Melbourne, VIC 3002" at bounding box center [152, 408] width 144 height 13
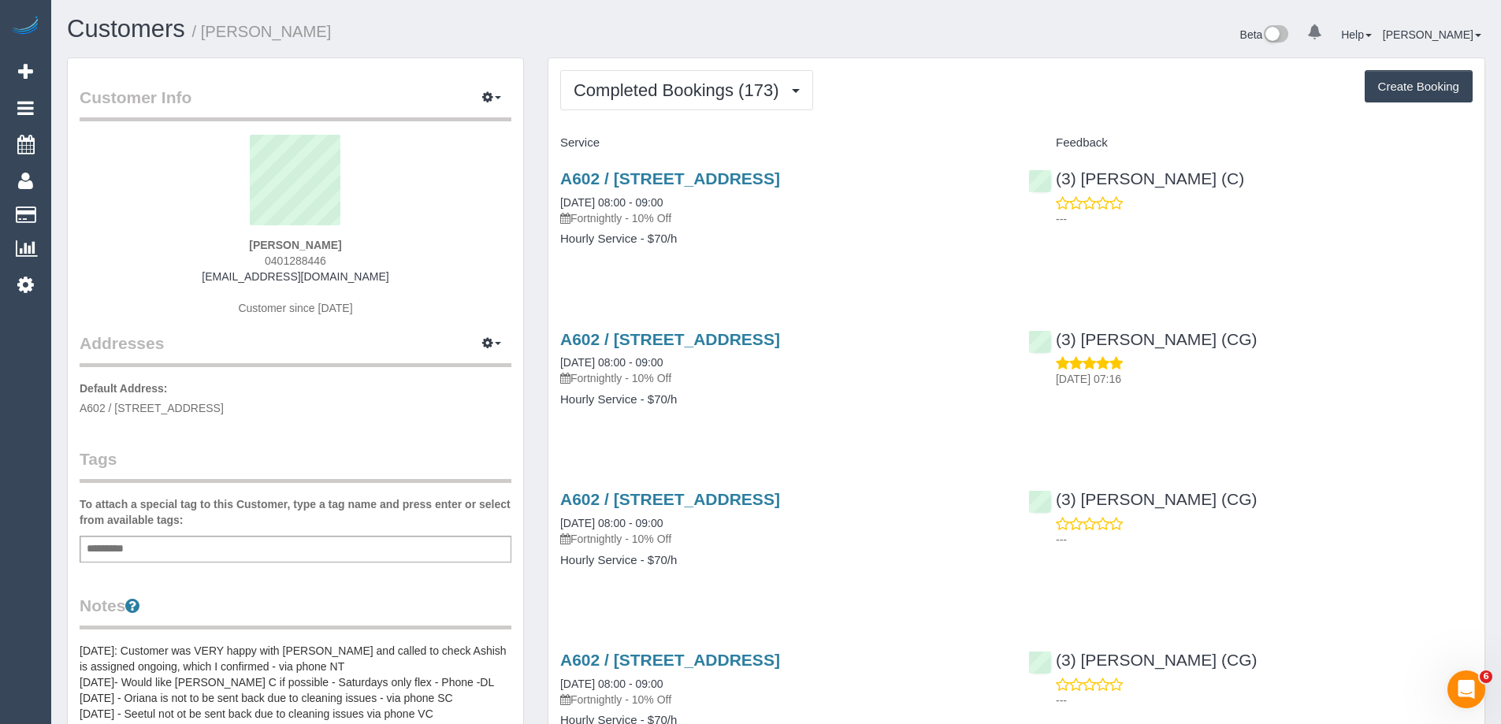
drag, startPoint x: 276, startPoint y: 408, endPoint x: 377, endPoint y: 398, distance: 101.4
click at [377, 399] on p "Default Address: A602 / 191 Powlett Street, East Melbourne, VIC 3002" at bounding box center [296, 398] width 432 height 35
drag, startPoint x: 367, startPoint y: 410, endPoint x: 113, endPoint y: 407, distance: 253.7
click at [113, 407] on p "Default Address: A602 / 191 Powlett Street, East Melbourne, VIC 3002" at bounding box center [296, 398] width 432 height 35
copy span "191 Powlett Street, East Melbourne, VIC 3002"
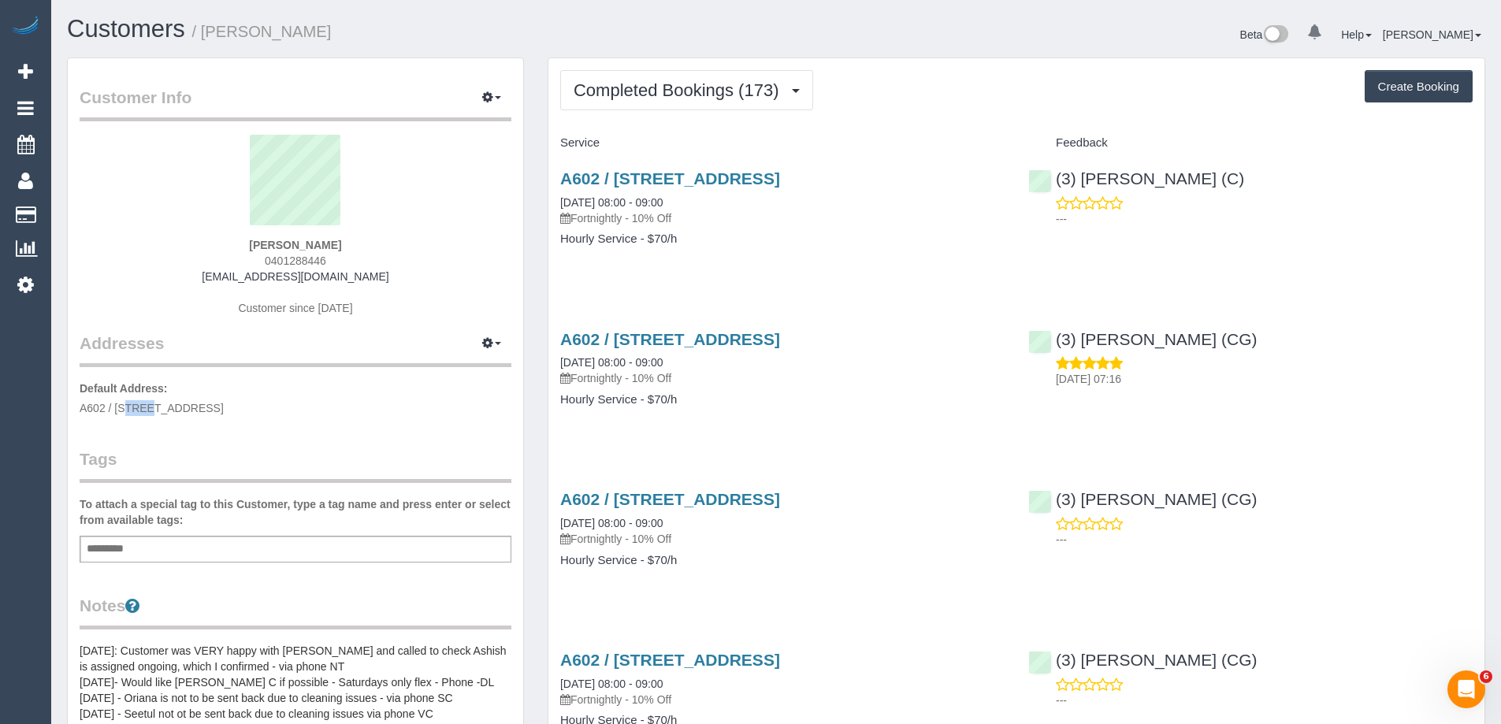
drag, startPoint x: 106, startPoint y: 410, endPoint x: 53, endPoint y: 408, distance: 53.6
copy span "A602"
drag, startPoint x: 341, startPoint y: 262, endPoint x: 254, endPoint y: 266, distance: 86.8
click at [254, 266] on div "Linda Britten 0401288446 info@lindabritten.com Customer since 2016" at bounding box center [296, 233] width 432 height 197
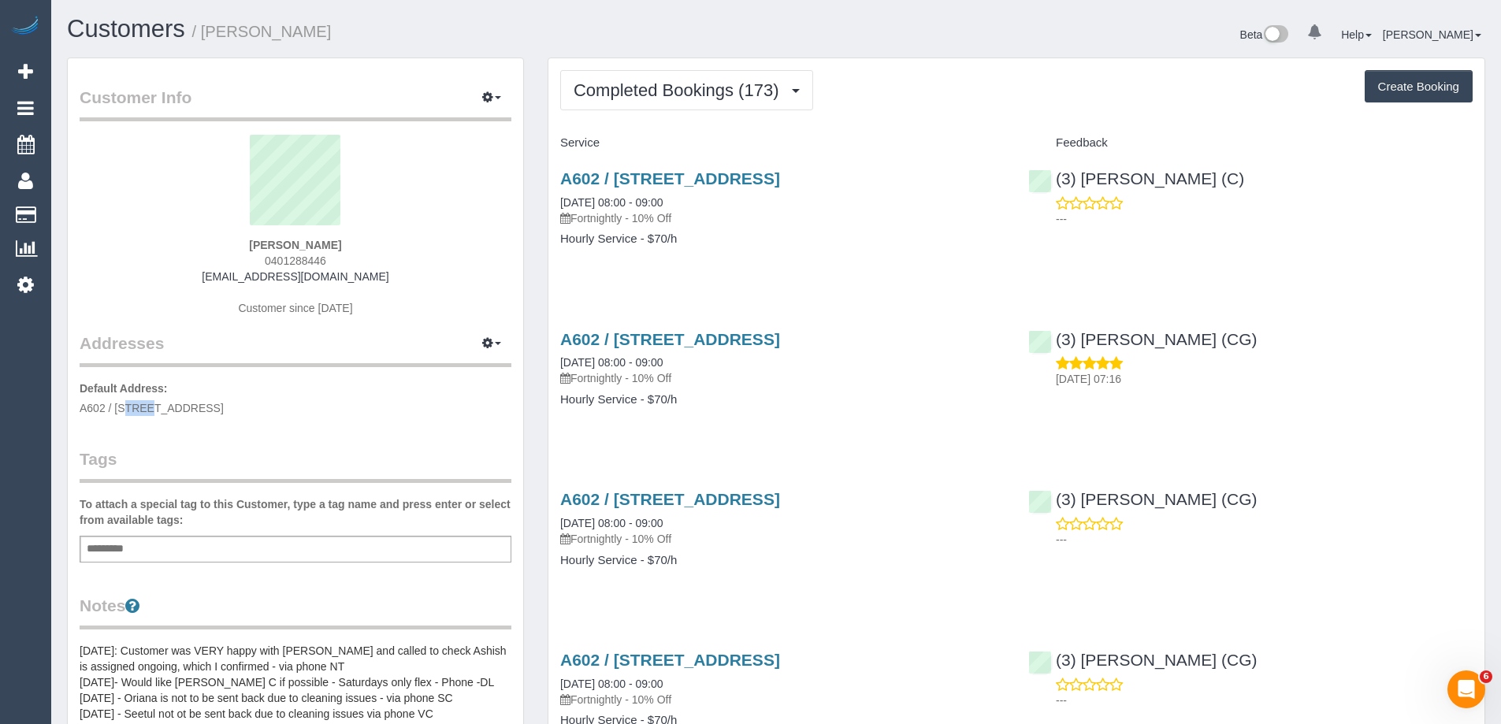
copy span "0401288446"
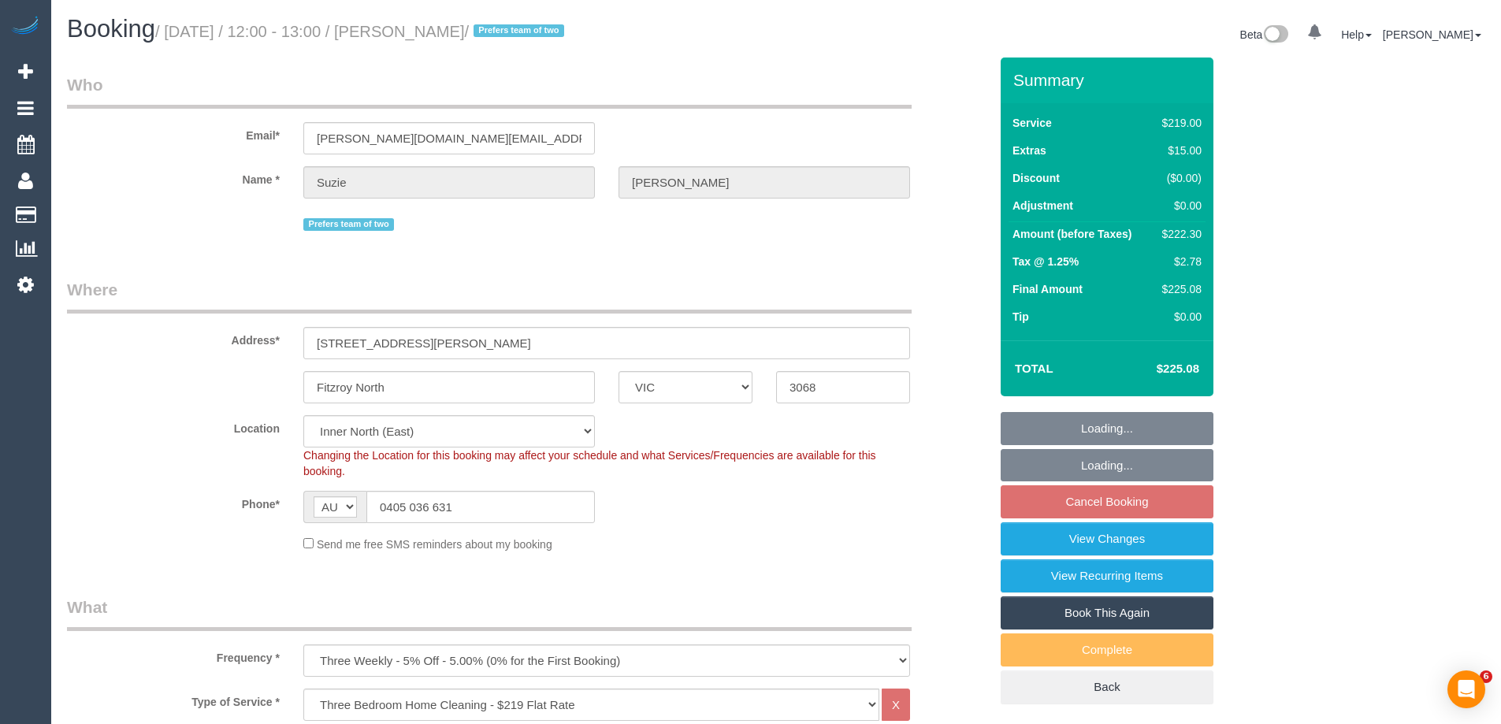
select select "VIC"
select select "object:822"
select select "string:stripe-pm_1RKA2K2GScqysDRVfuMdeZJH"
select select "number:27"
select select "number:16"
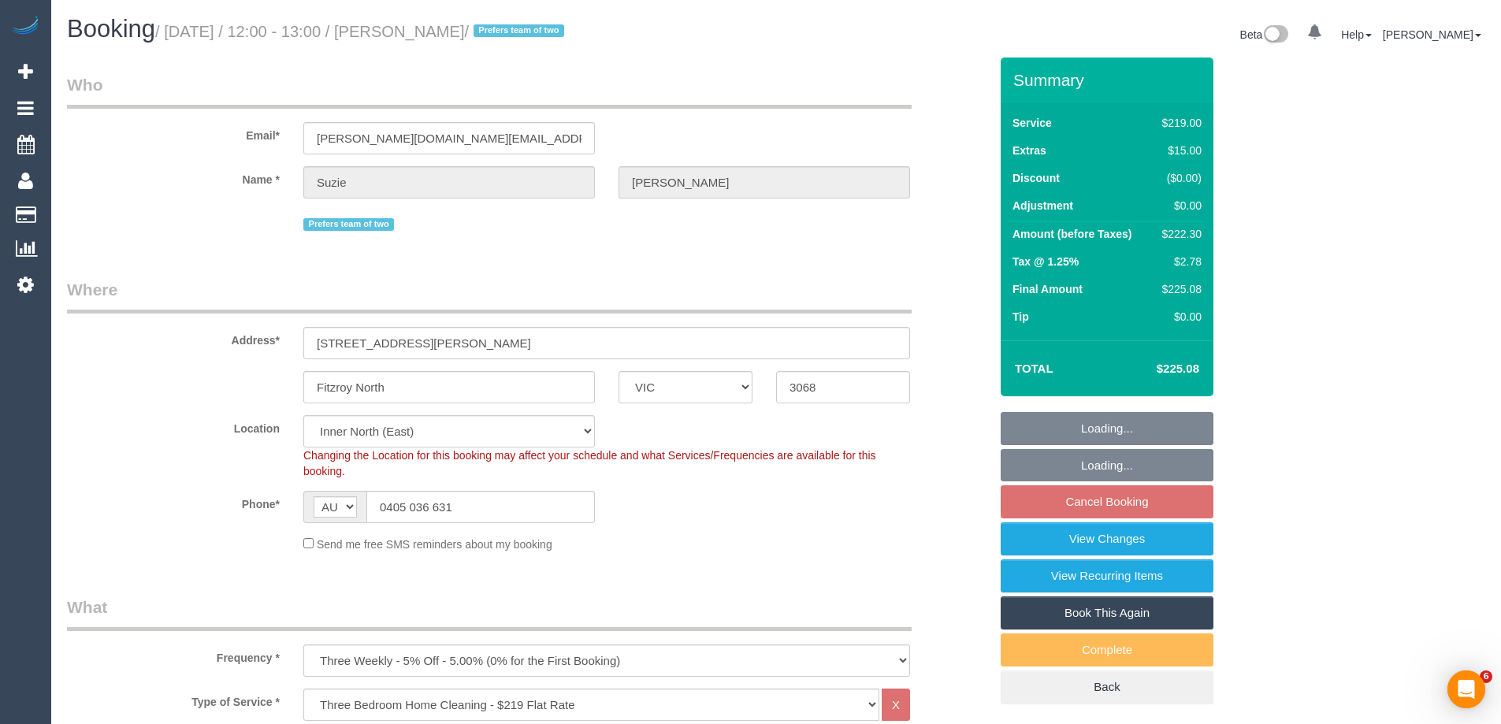
select select "number:19"
select select "number:24"
select select "number:33"
select select "number:11"
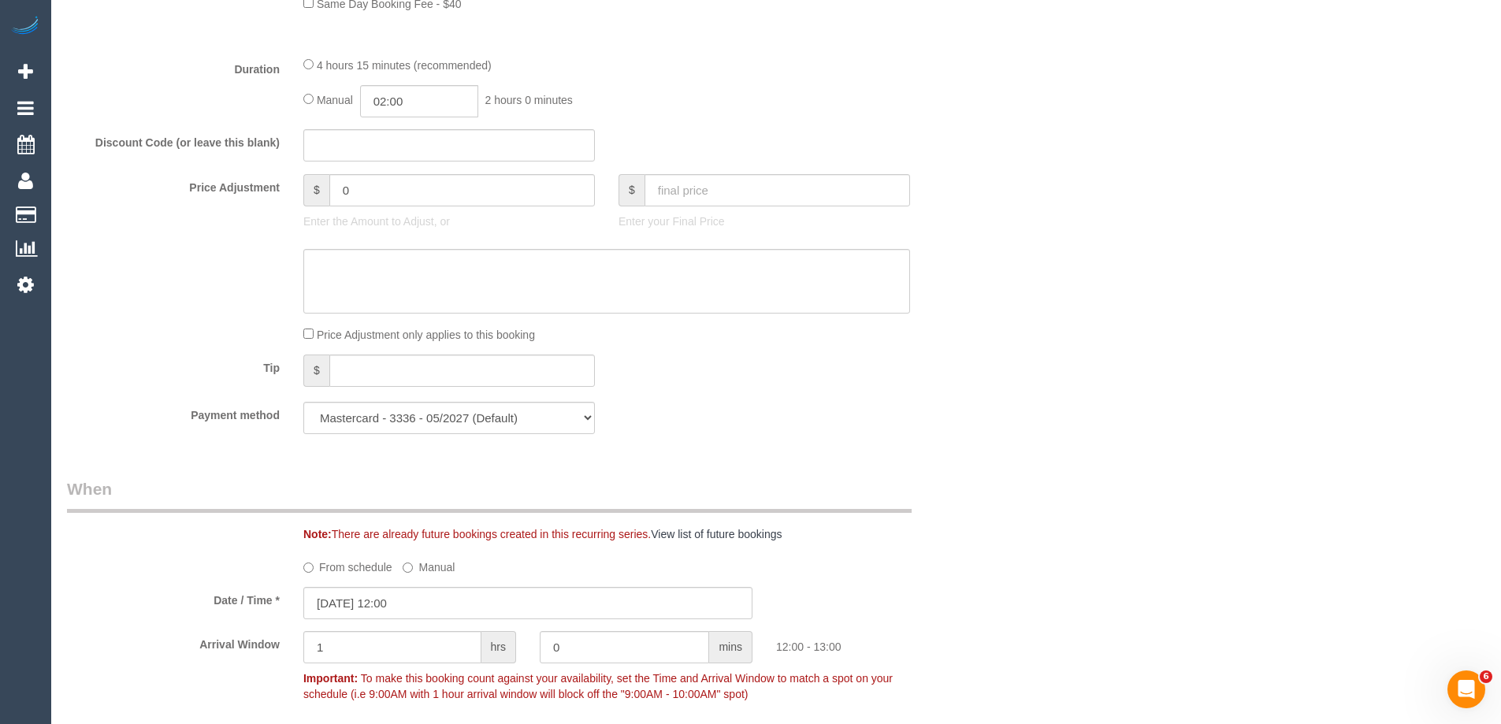
scroll to position [1182, 0]
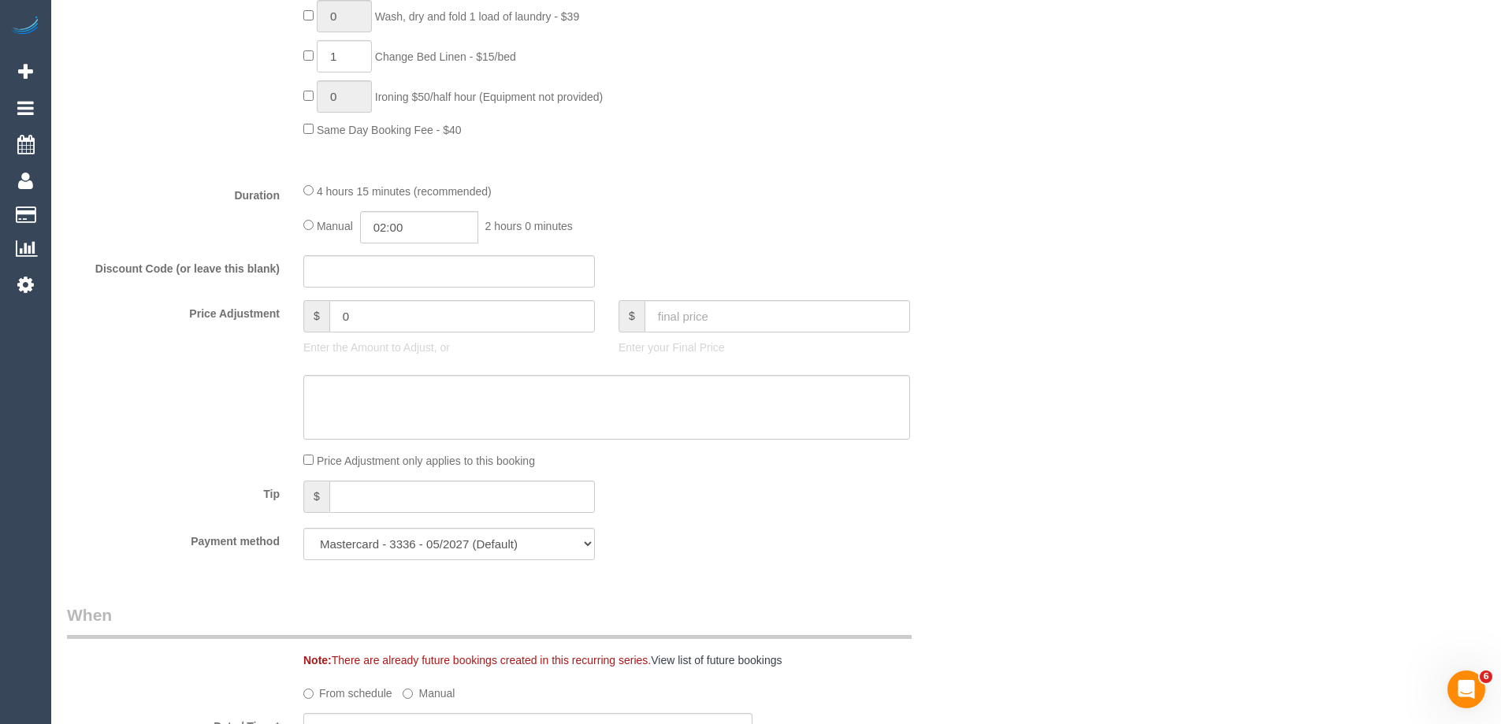
click at [817, 557] on div "Payment method Mastercard - 3336 - 05/2027 (Default) Add Credit Card ──────────…" at bounding box center [527, 544] width 945 height 32
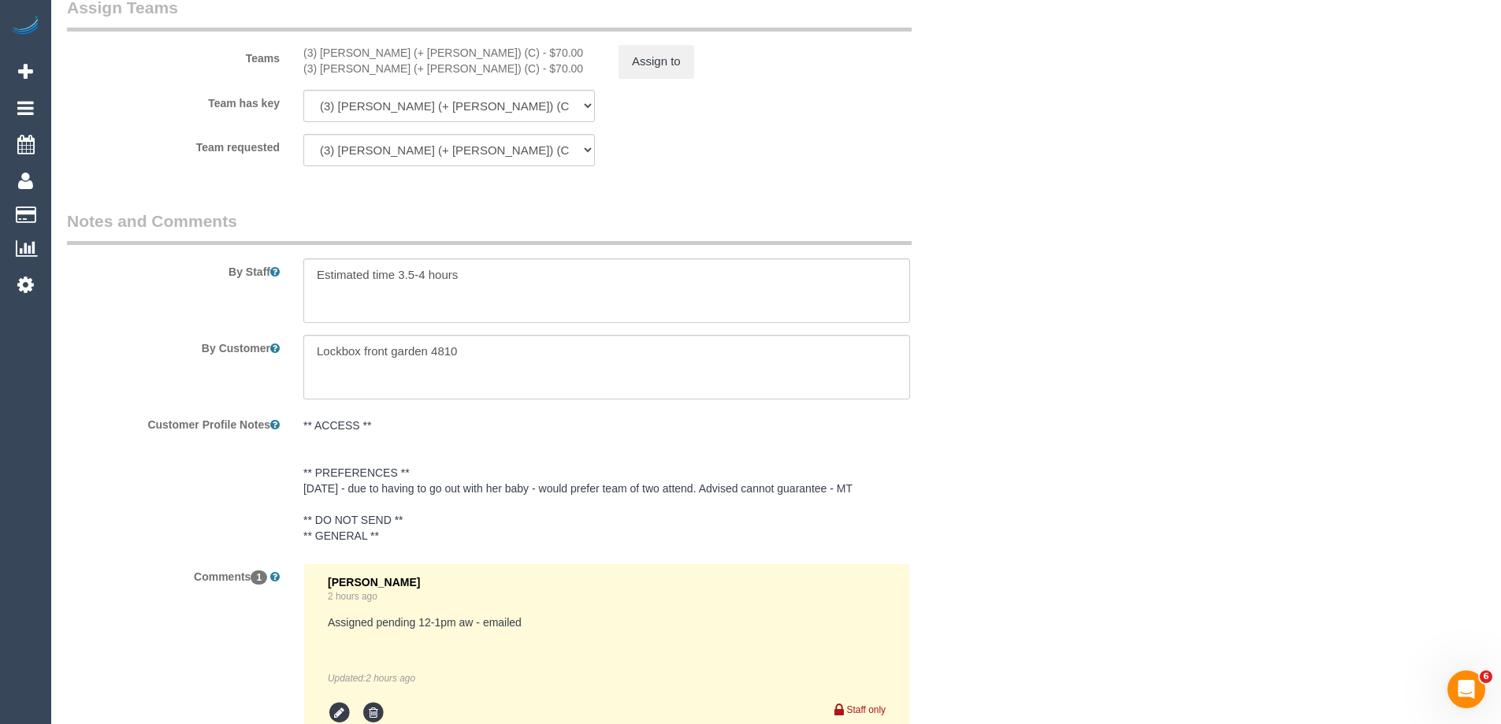
scroll to position [2763, 0]
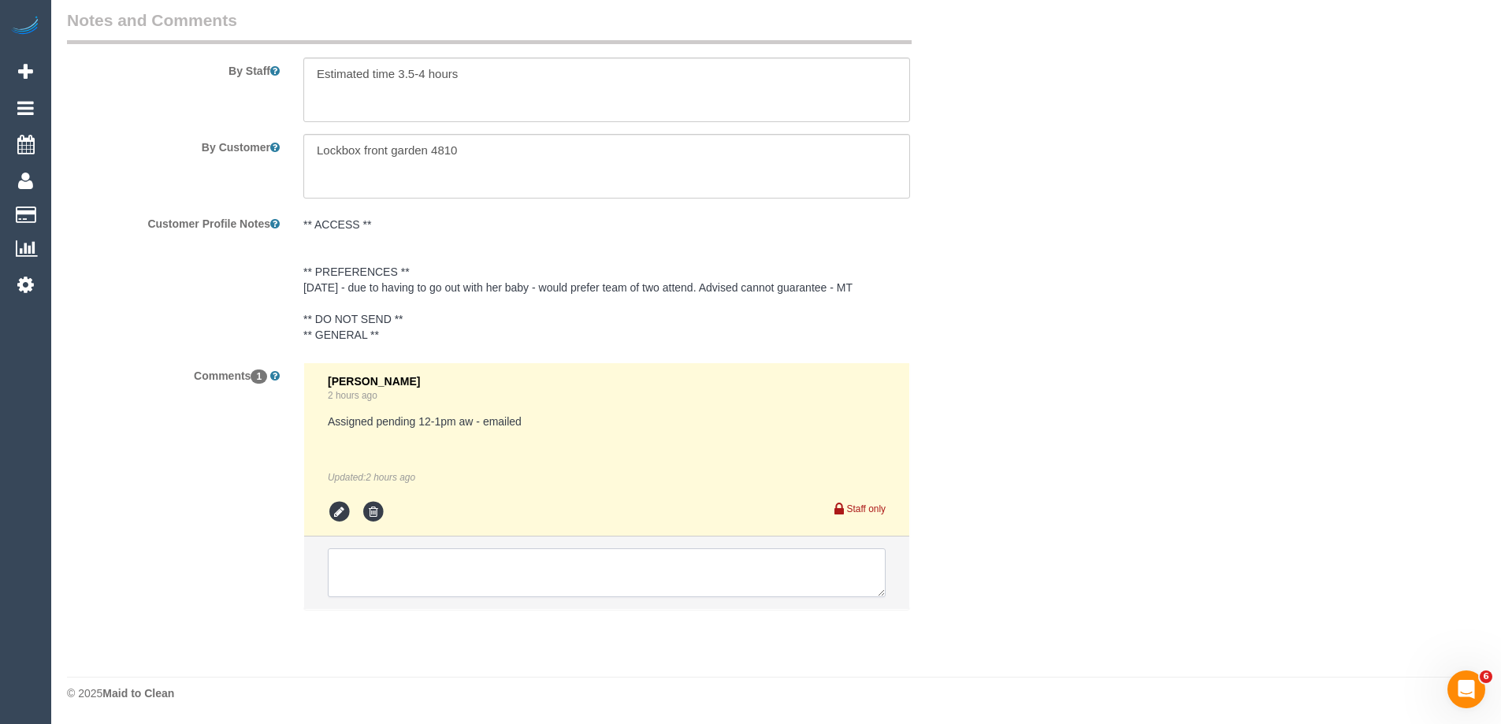
click at [407, 556] on textarea at bounding box center [607, 572] width 558 height 49
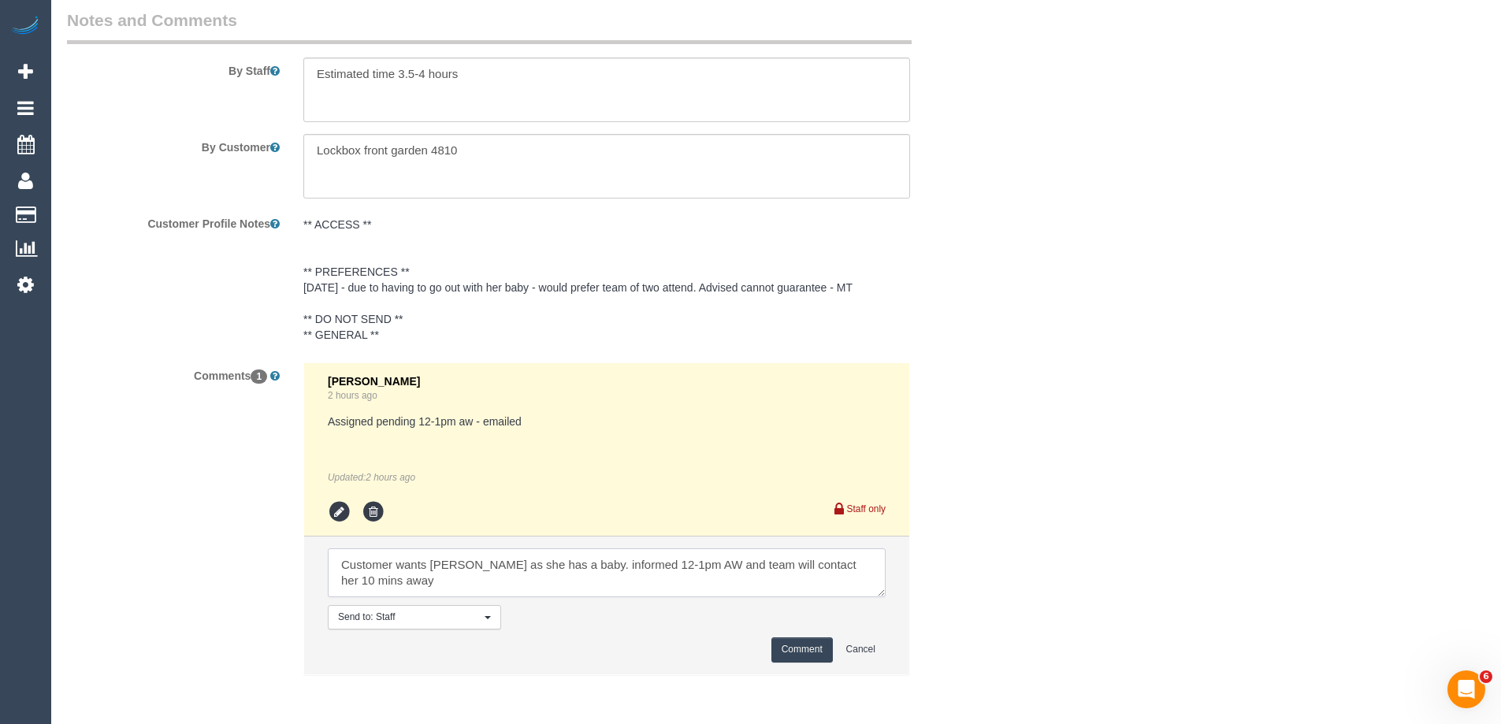
click at [836, 564] on textarea at bounding box center [607, 572] width 558 height 49
type textarea "Customer wants shorter Aw as she has a baby. informed 12-1pm AW and team will c…"
click at [804, 653] on button "Comment" at bounding box center [801, 649] width 61 height 24
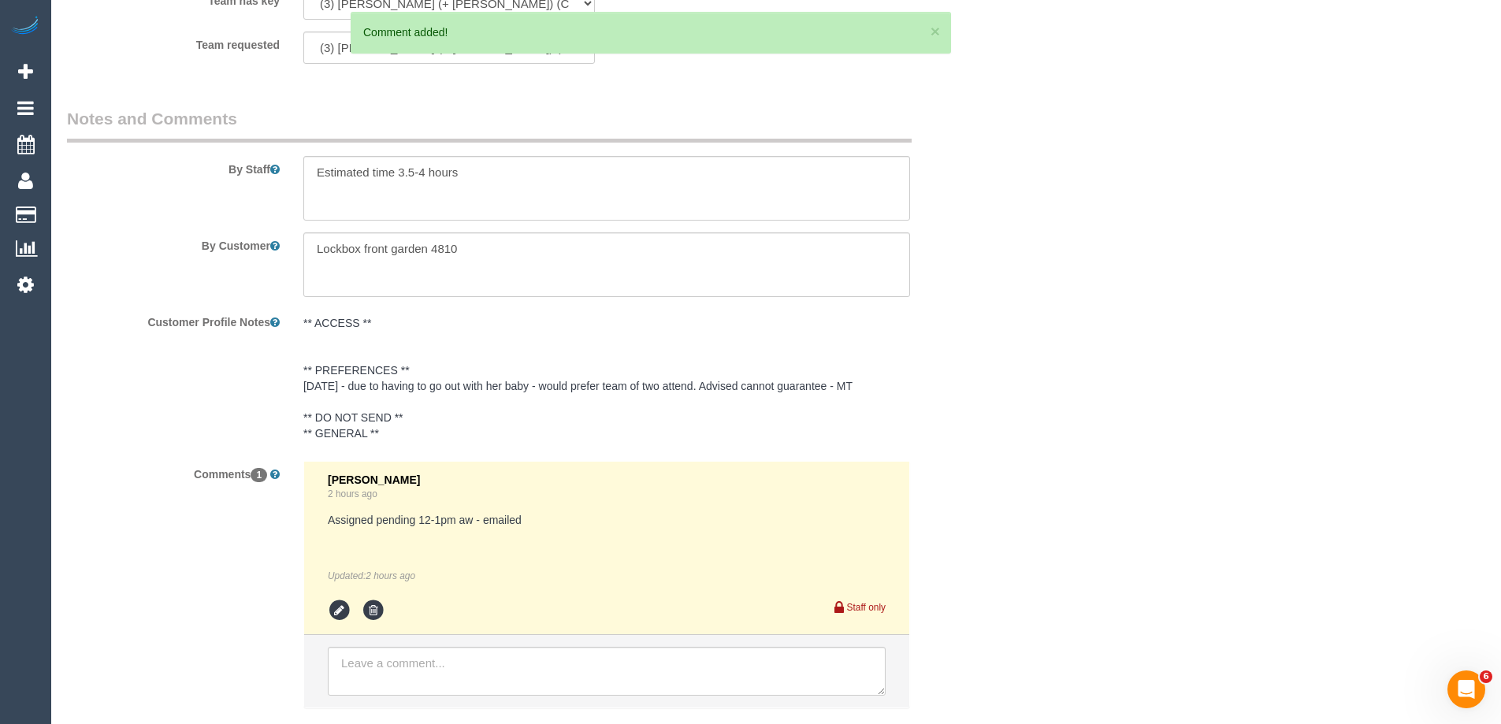
scroll to position [2527, 0]
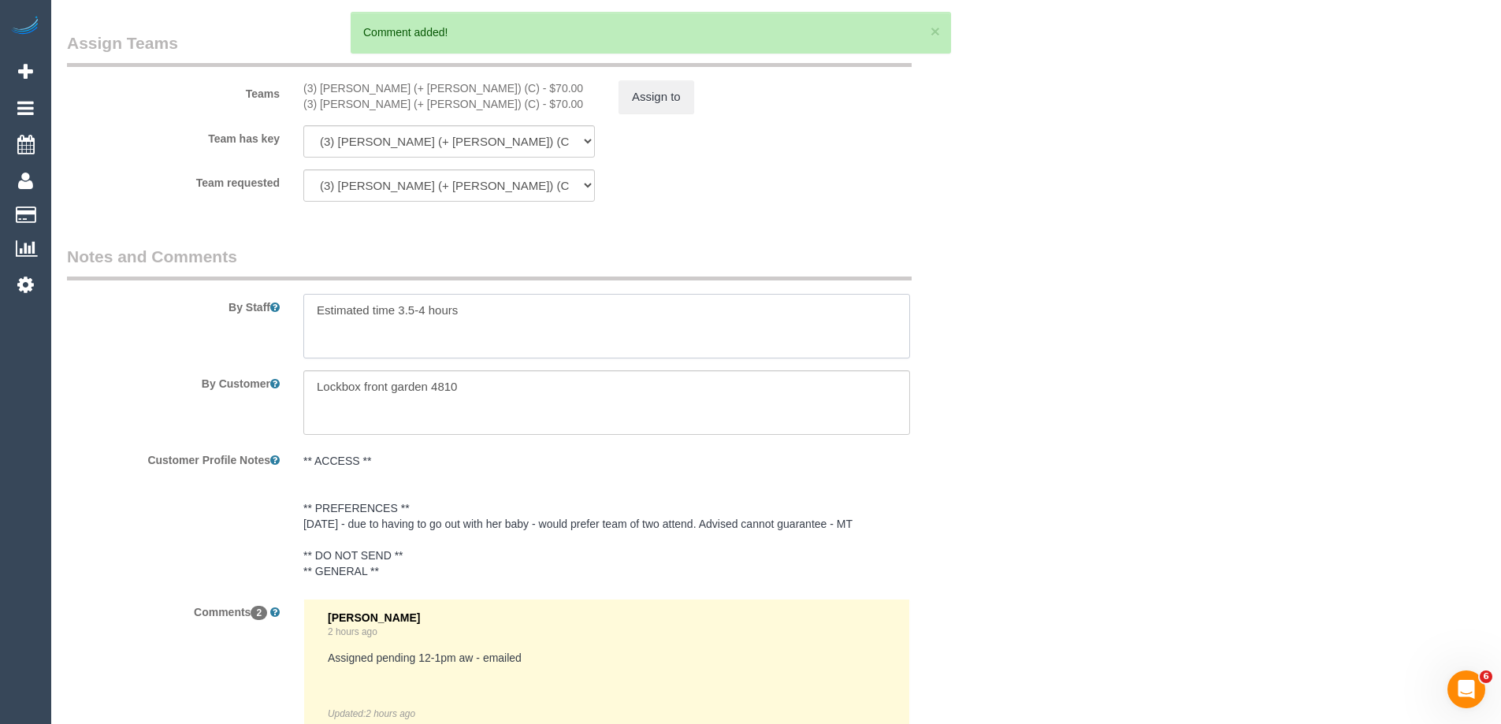
click at [591, 340] on textarea at bounding box center [606, 326] width 607 height 65
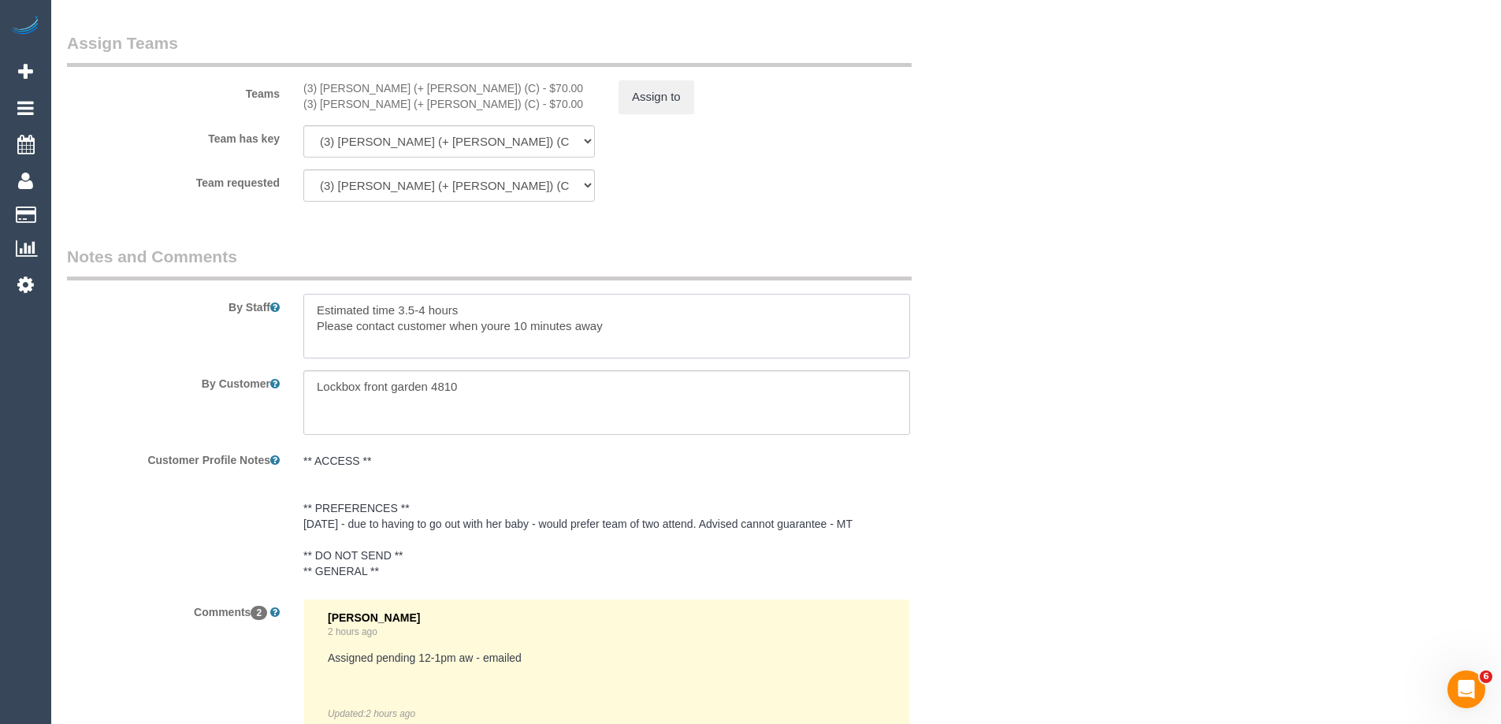
drag, startPoint x: 475, startPoint y: 330, endPoint x: 495, endPoint y: 324, distance: 20.7
click at [643, 325] on textarea at bounding box center [606, 326] width 607 height 65
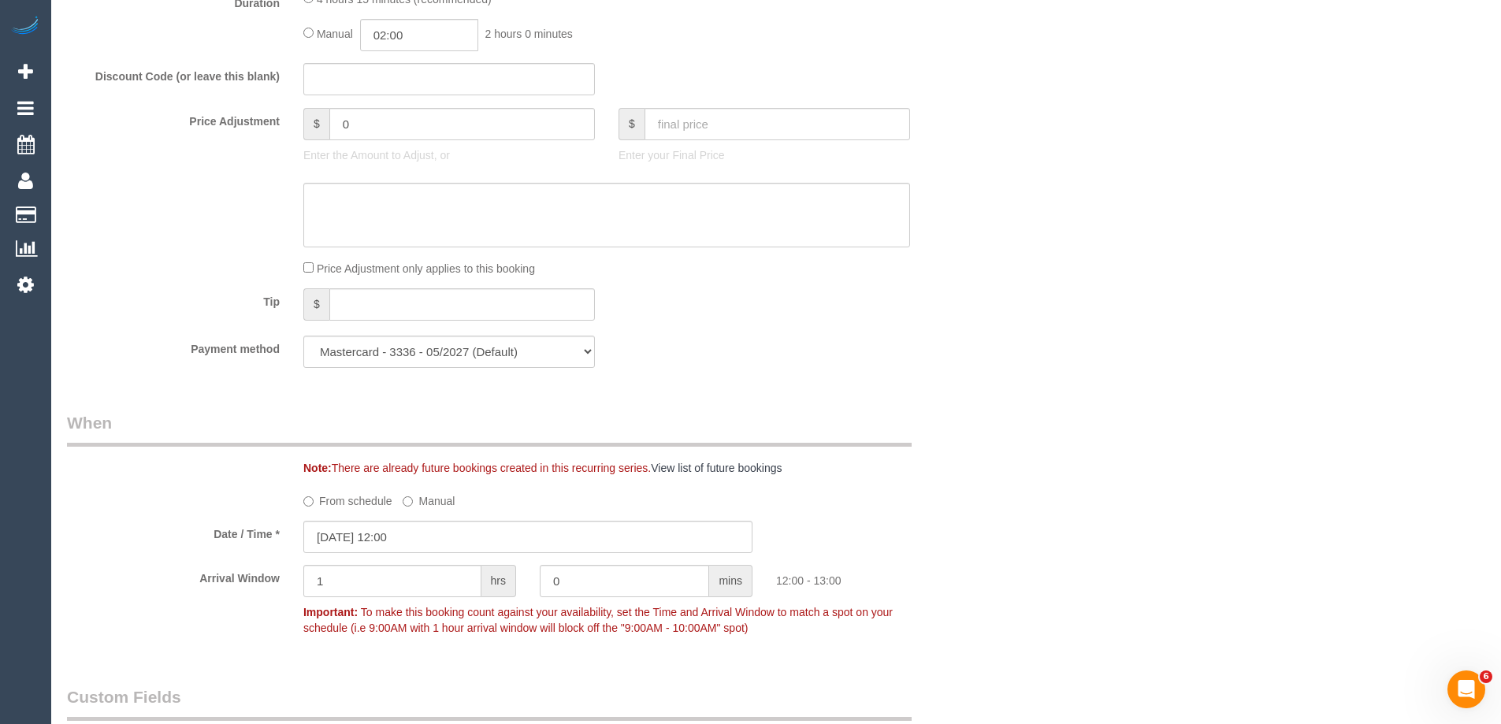
scroll to position [1739, 0]
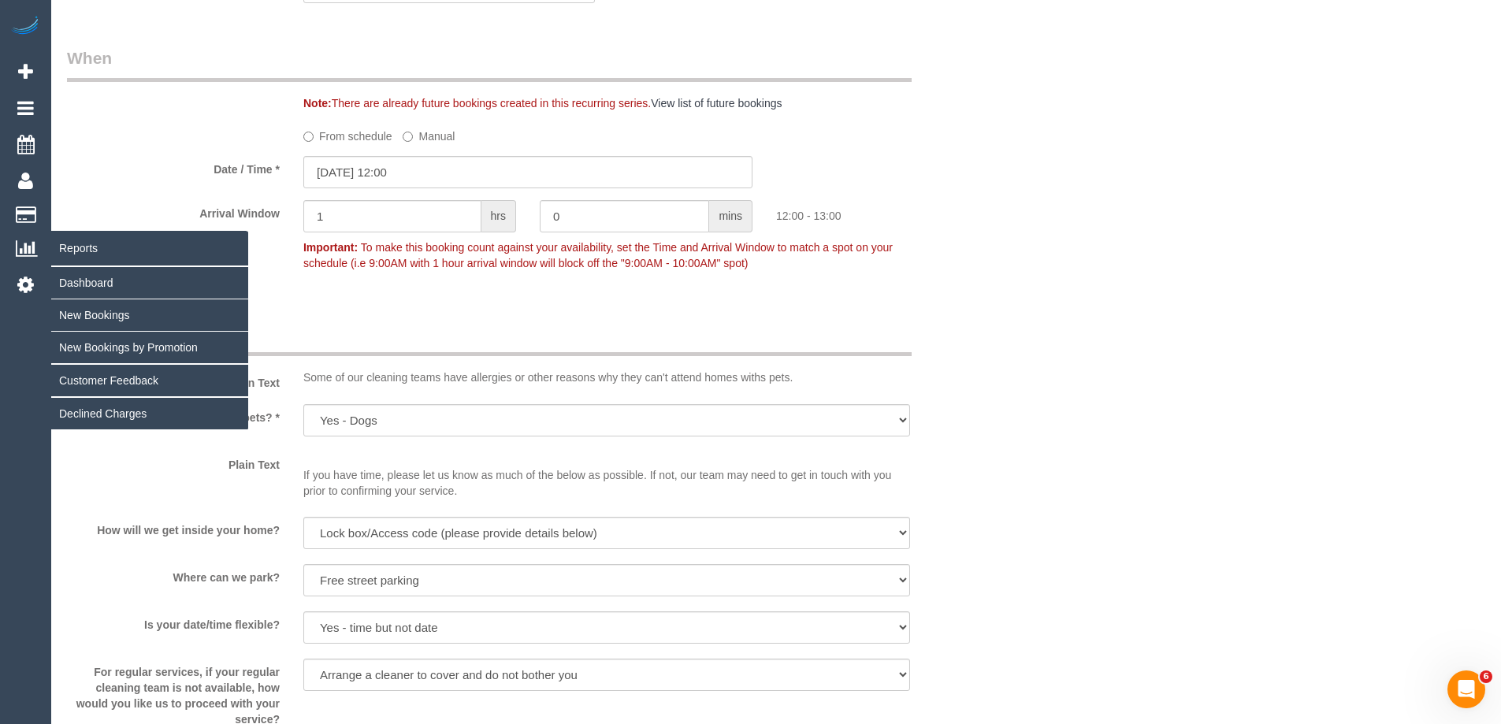
type textarea "Estimated time 3.5-4 hours Please contact customer when your 10 minutes away"
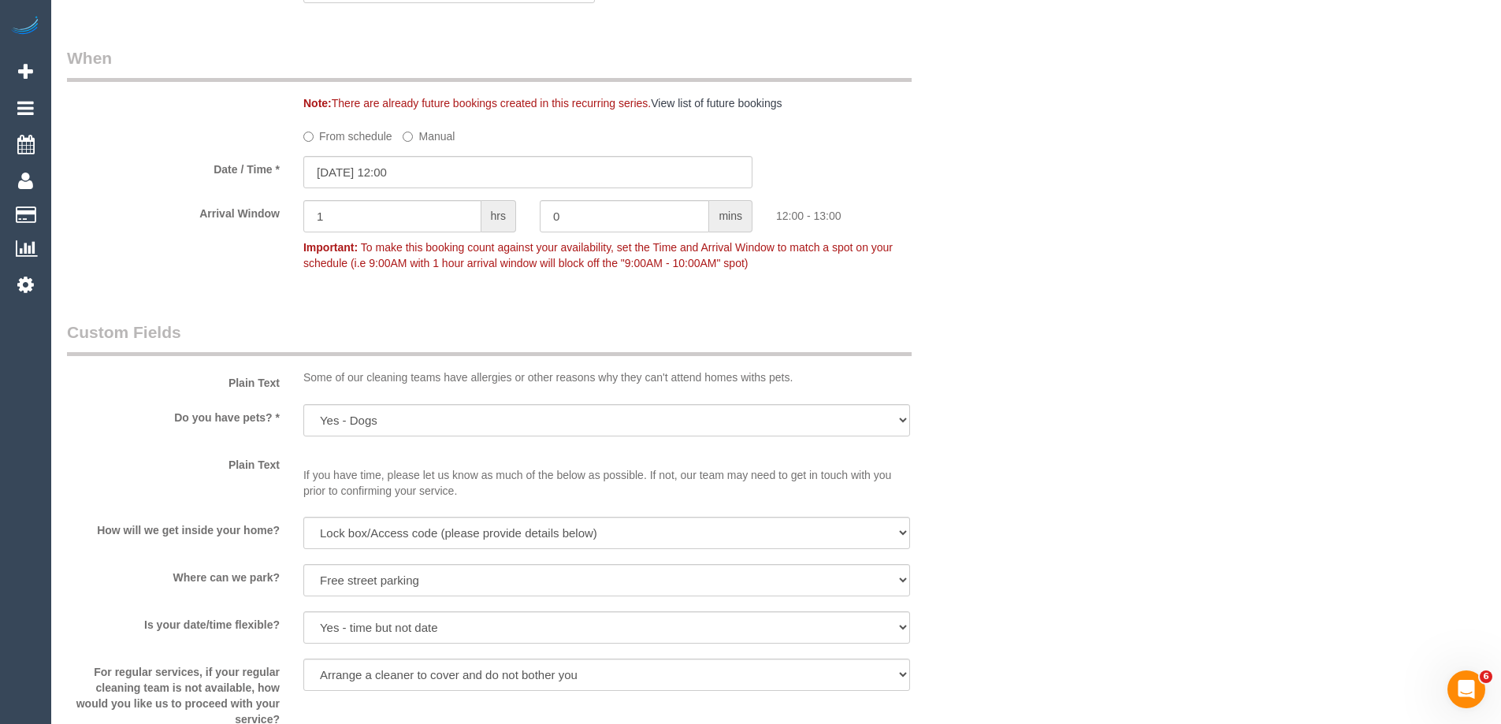
click at [1054, 336] on div "Who Email* crossland.sm@gmail.com Name * Suzie Crossland Prefers team of two Wh…" at bounding box center [776, 73] width 1418 height 3509
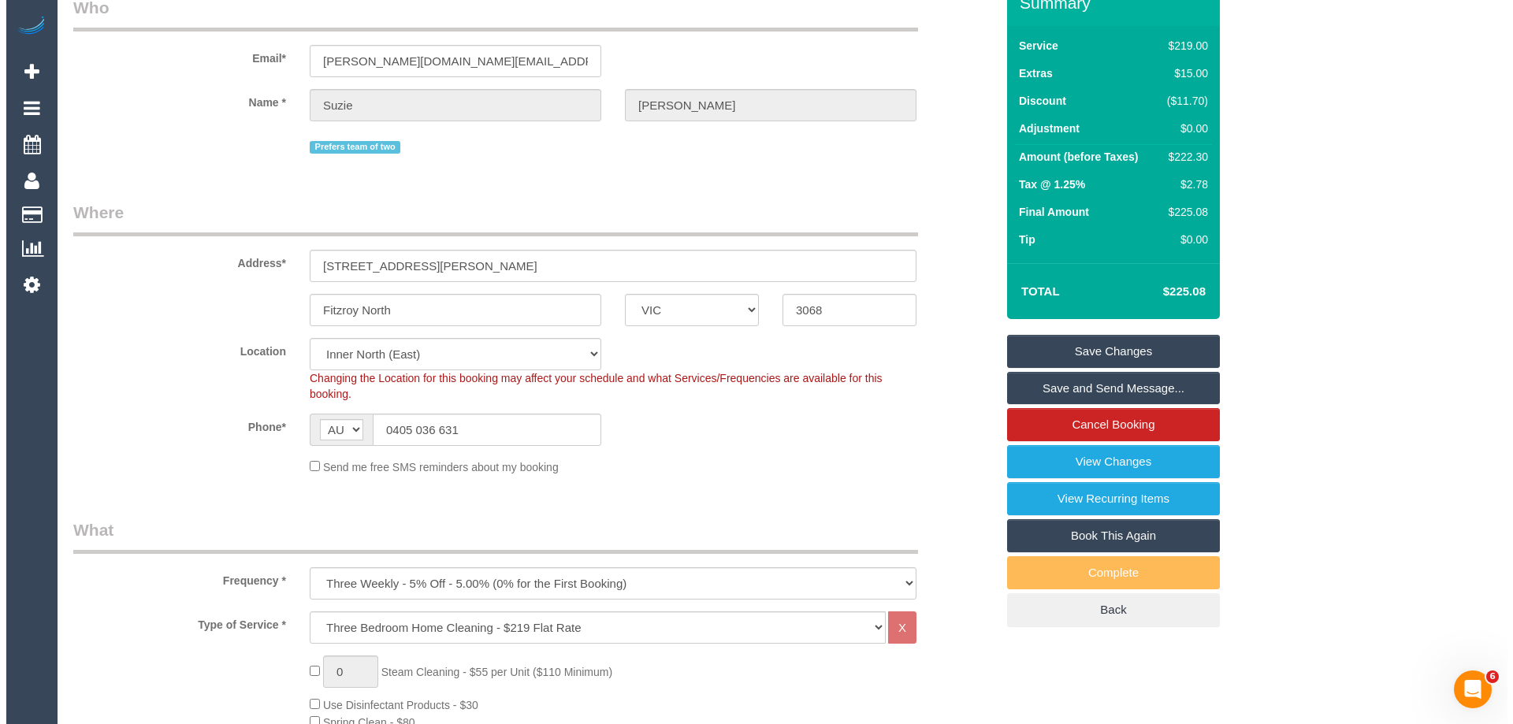
scroll to position [0, 0]
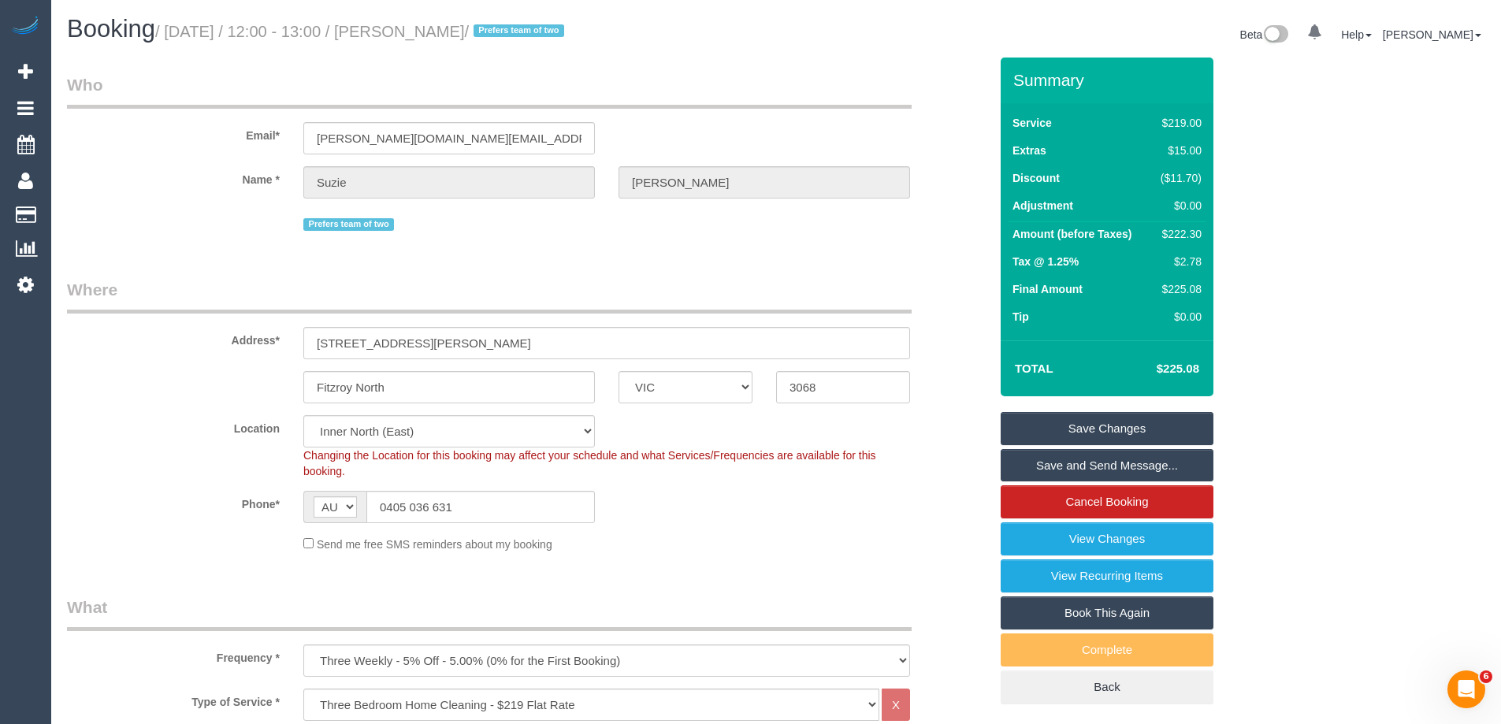
click at [1048, 425] on link "Save Changes" at bounding box center [1107, 428] width 213 height 33
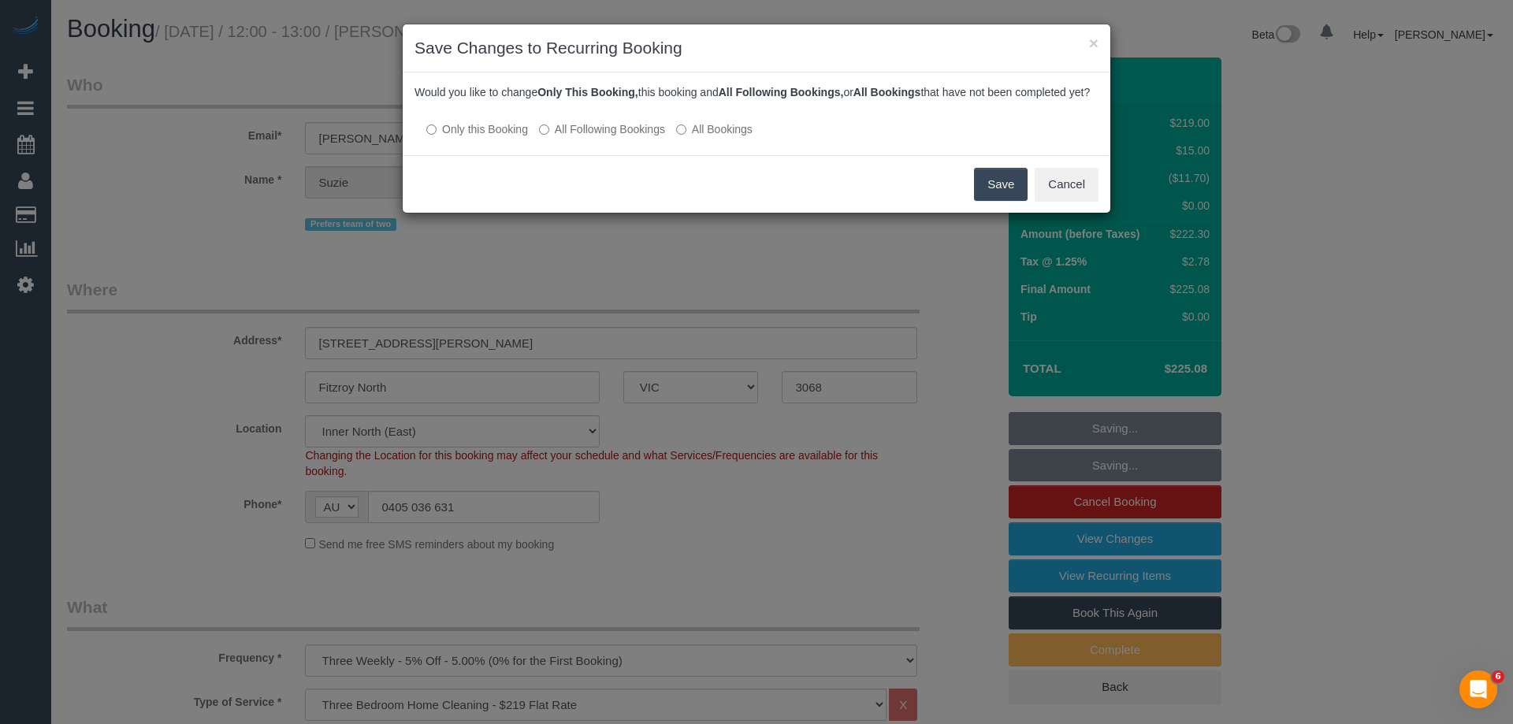
click at [1002, 201] on button "Save" at bounding box center [1001, 184] width 54 height 33
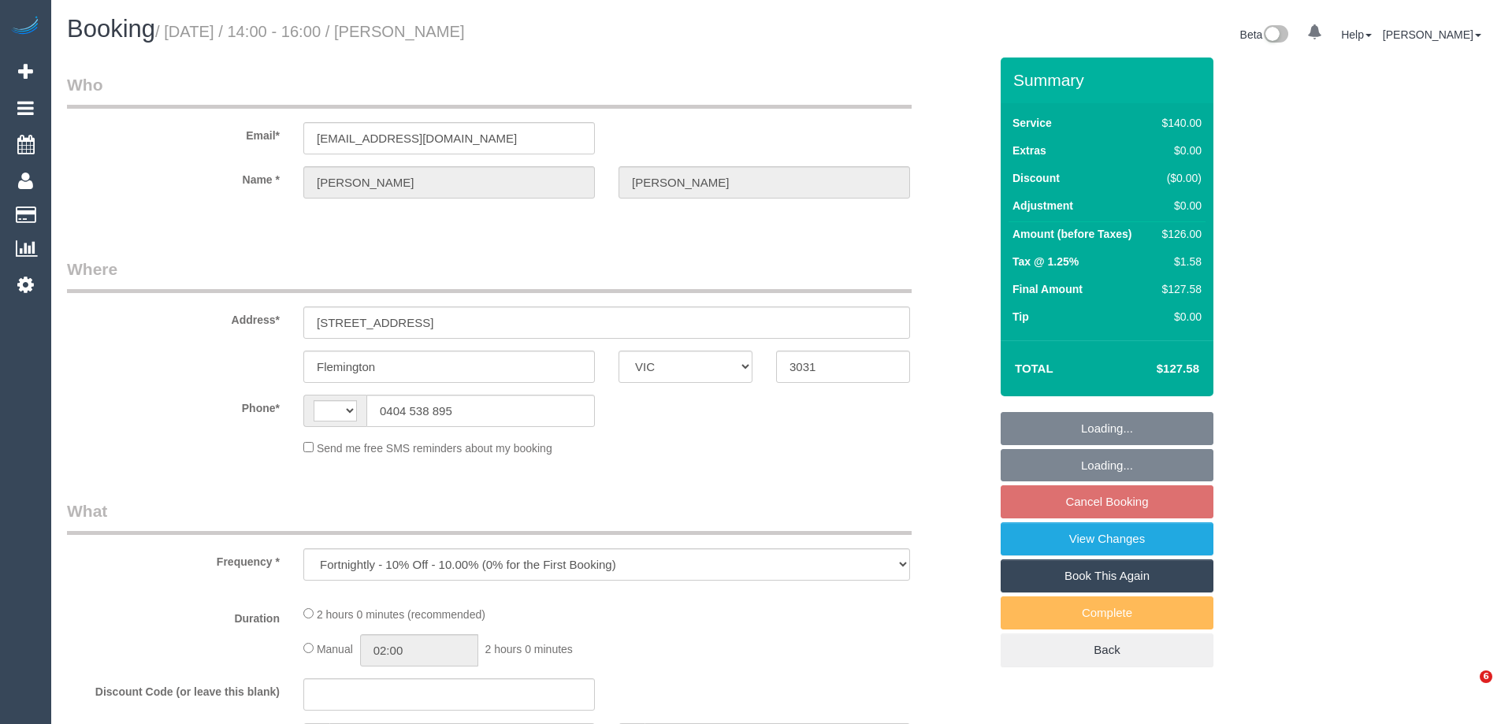
select select "VIC"
select select "string:AU"
select select "string:stripe-pm_1N6u5b2GScqysDRVfSAHIeyH"
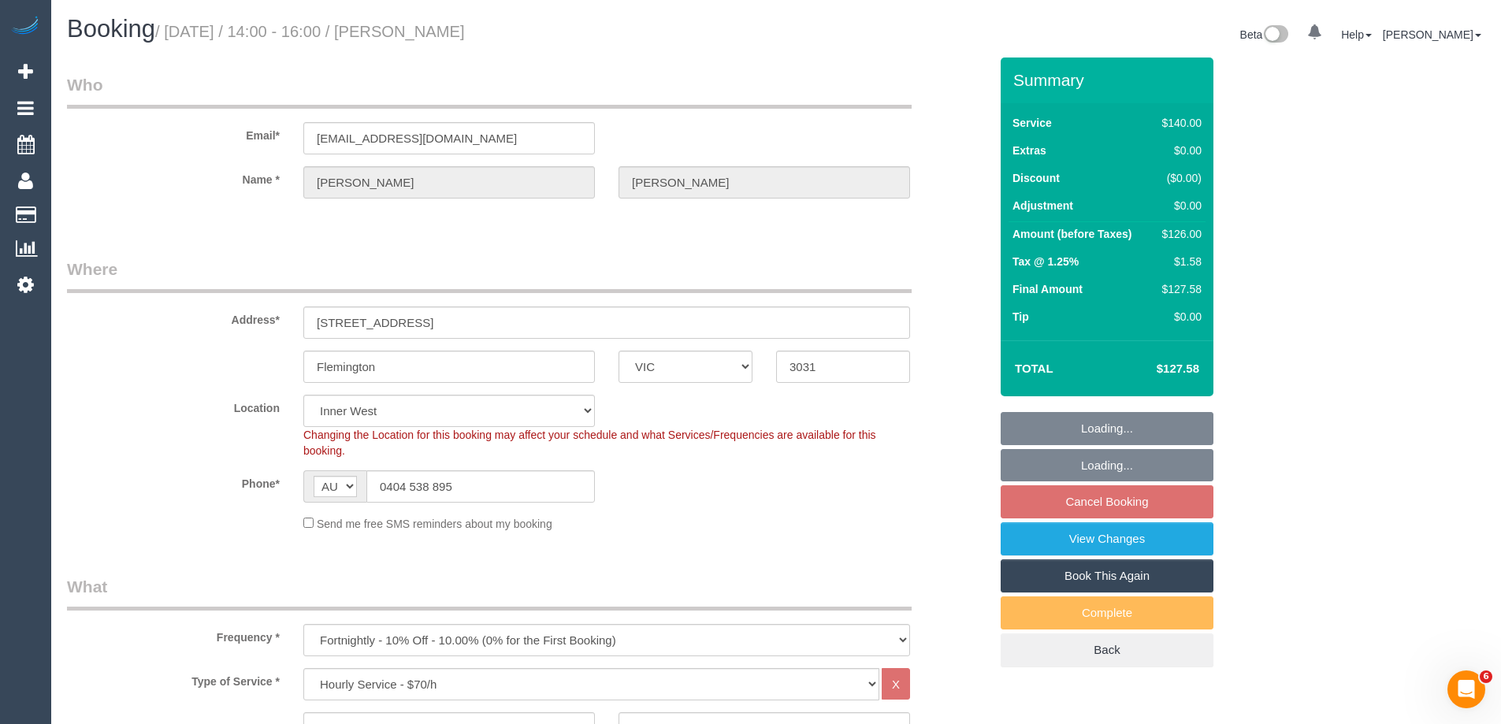
select select "object:761"
select select "number:29"
select select "number:15"
select select "number:19"
select select "number:22"
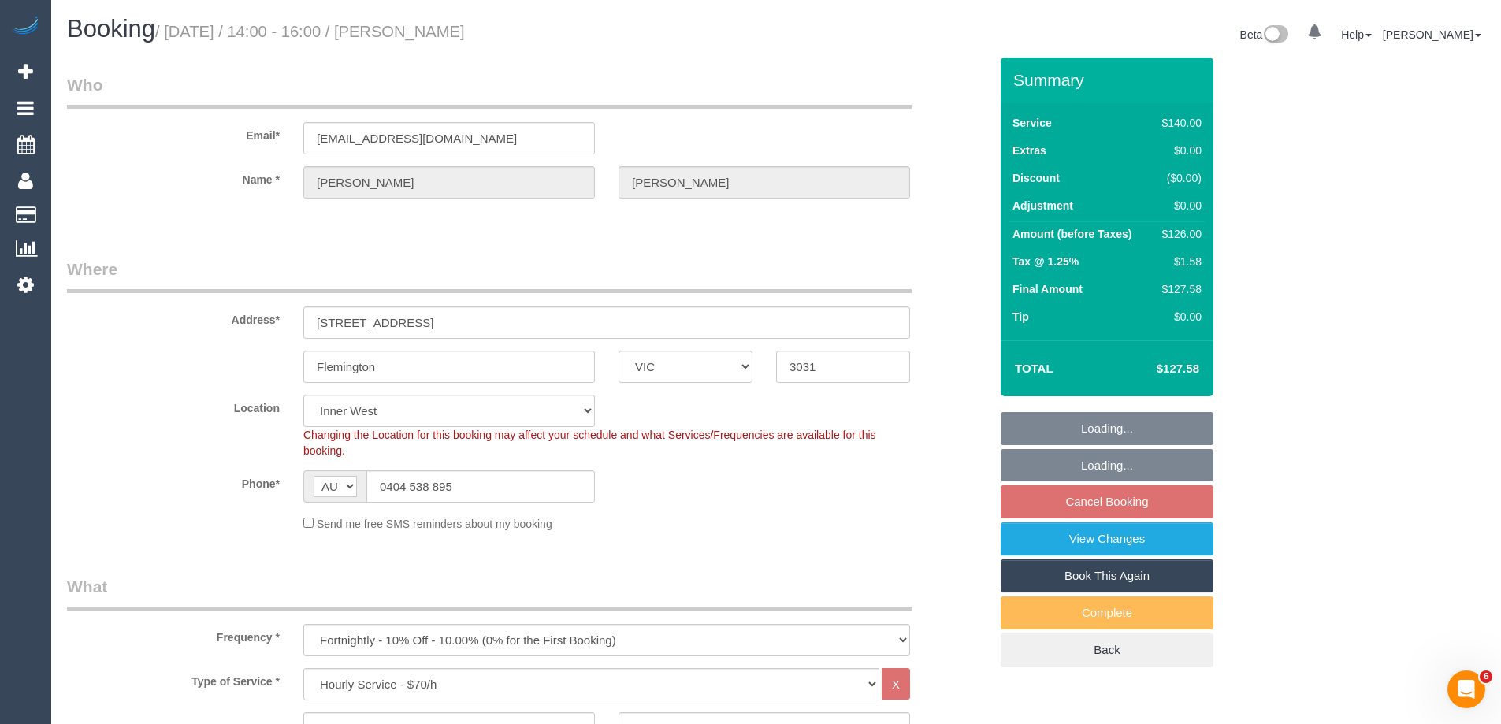
select select "number:33"
select select "number:26"
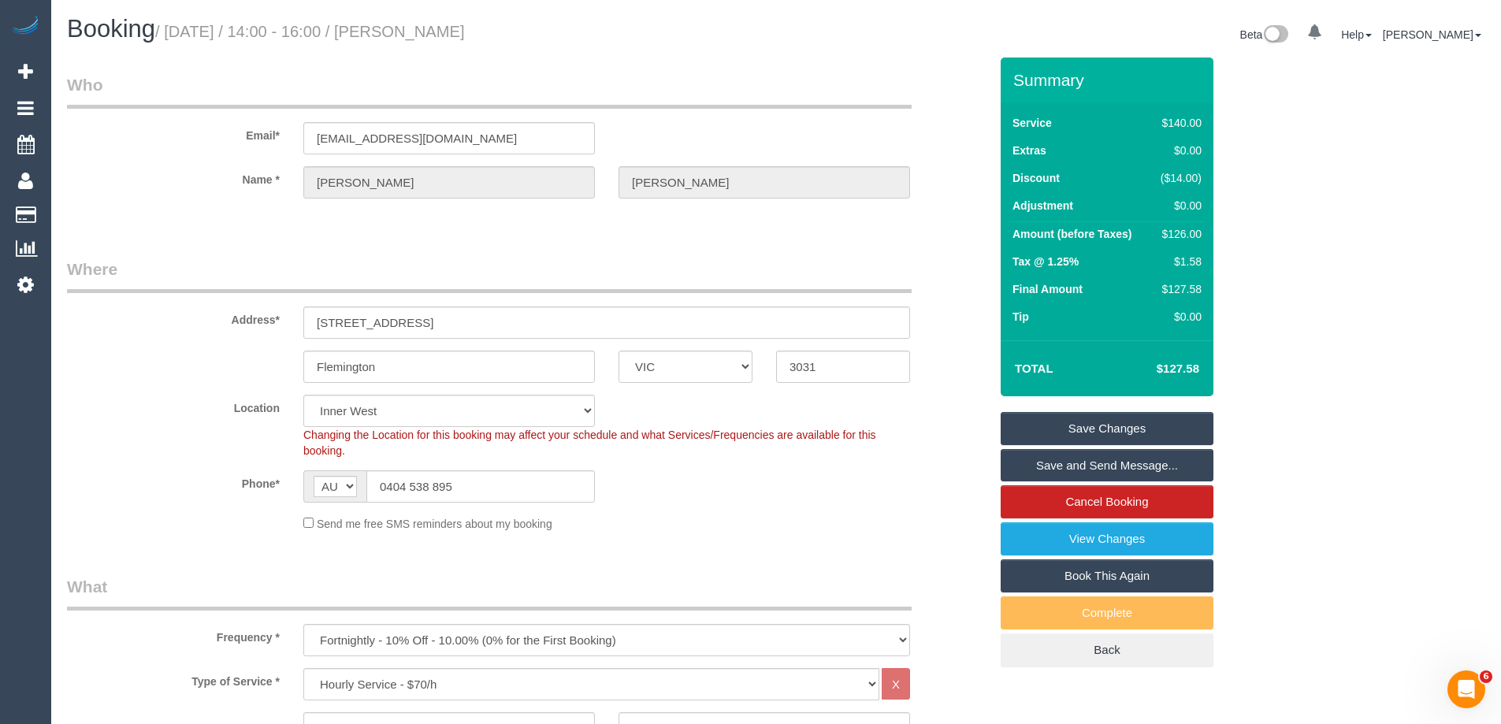
drag, startPoint x: 402, startPoint y: 37, endPoint x: 415, endPoint y: 37, distance: 13.4
click at [415, 37] on h1 "Booking / [DATE] / 14:00 - 16:00 / [PERSON_NAME]" at bounding box center [415, 29] width 697 height 27
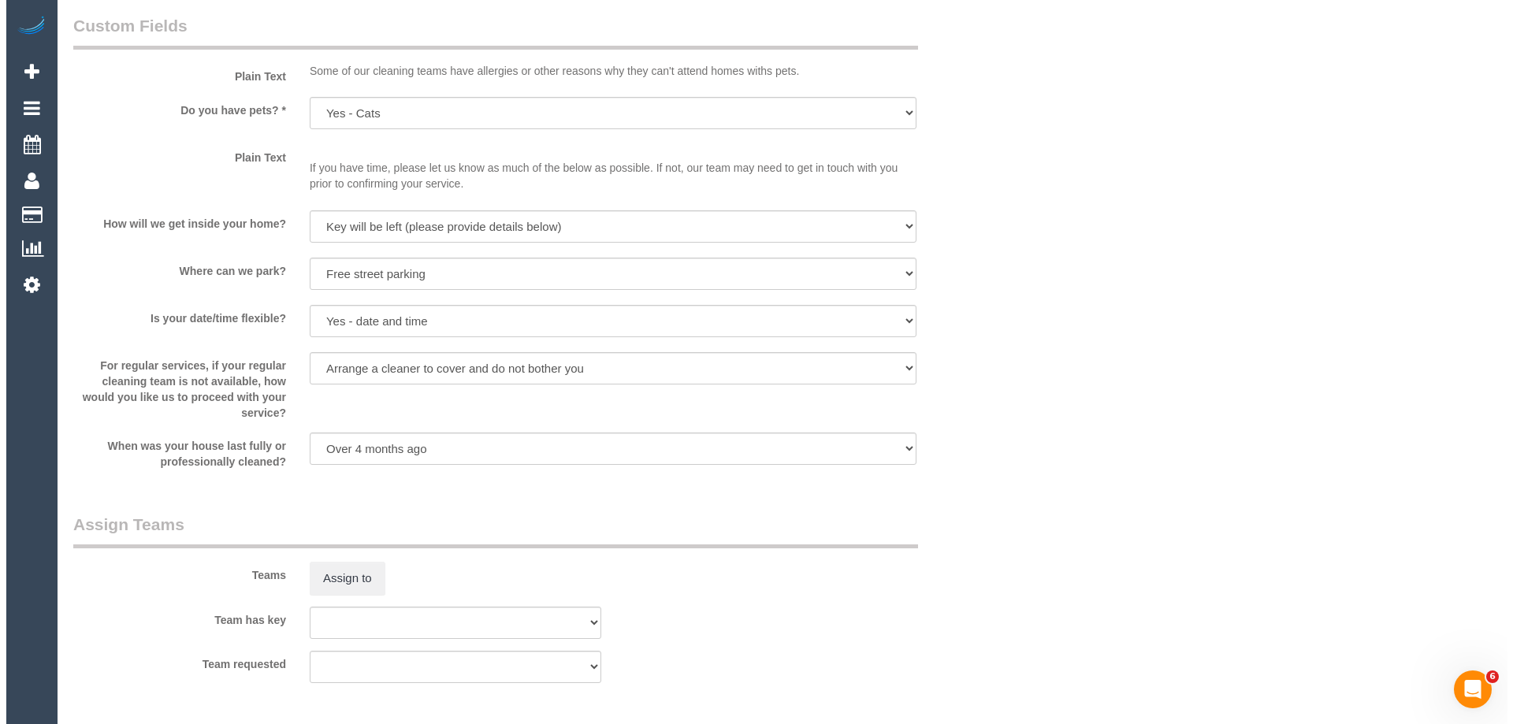
scroll to position [2285, 0]
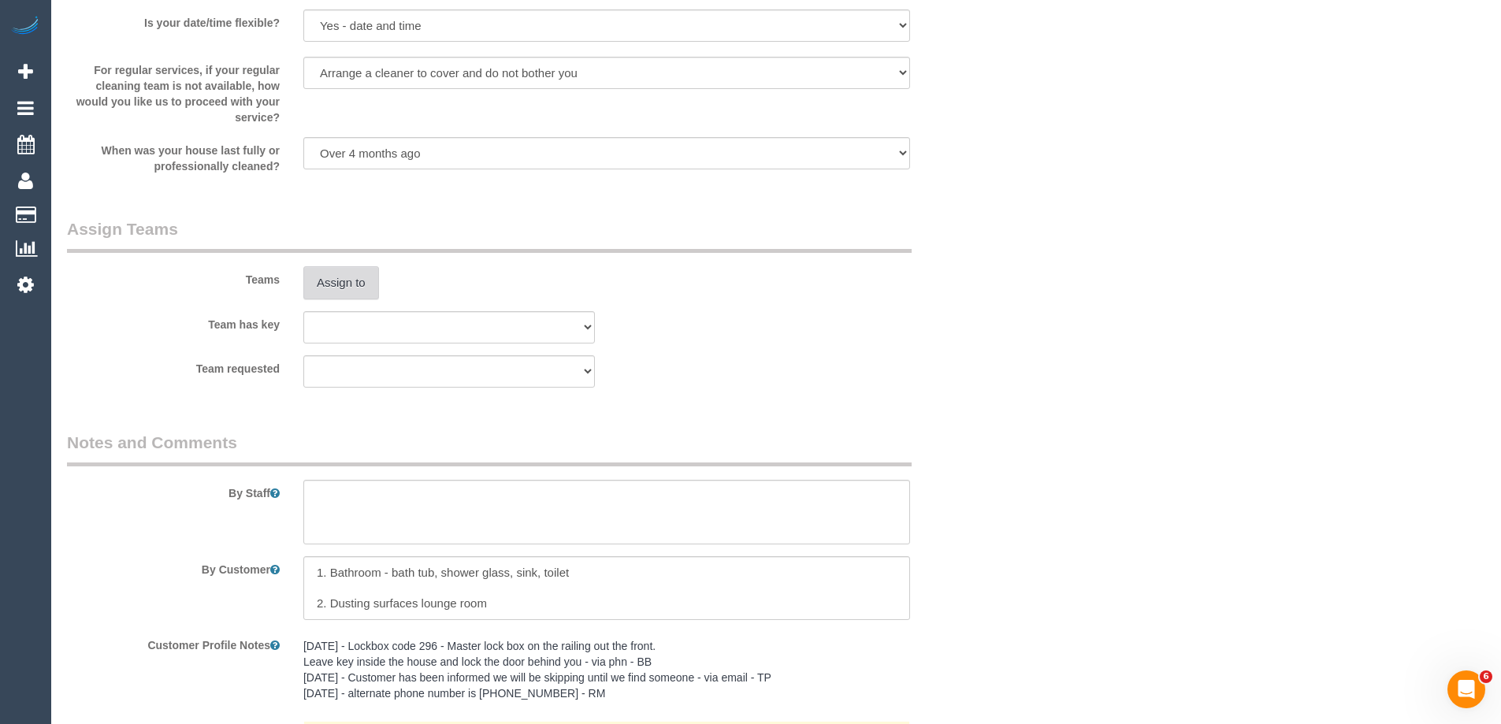
click at [333, 277] on button "Assign to" at bounding box center [341, 282] width 76 height 33
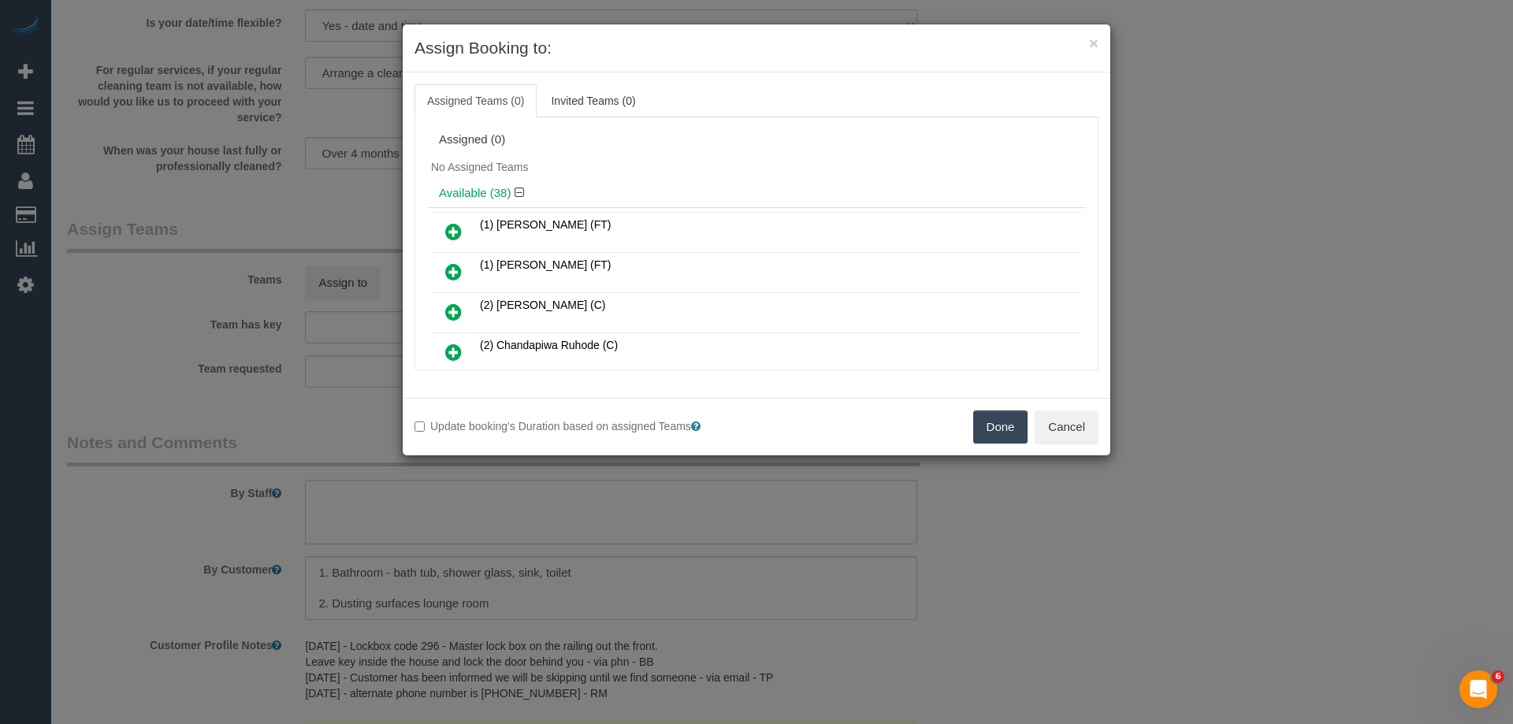
click at [653, 180] on div "Available (38)" at bounding box center [756, 193] width 659 height 29
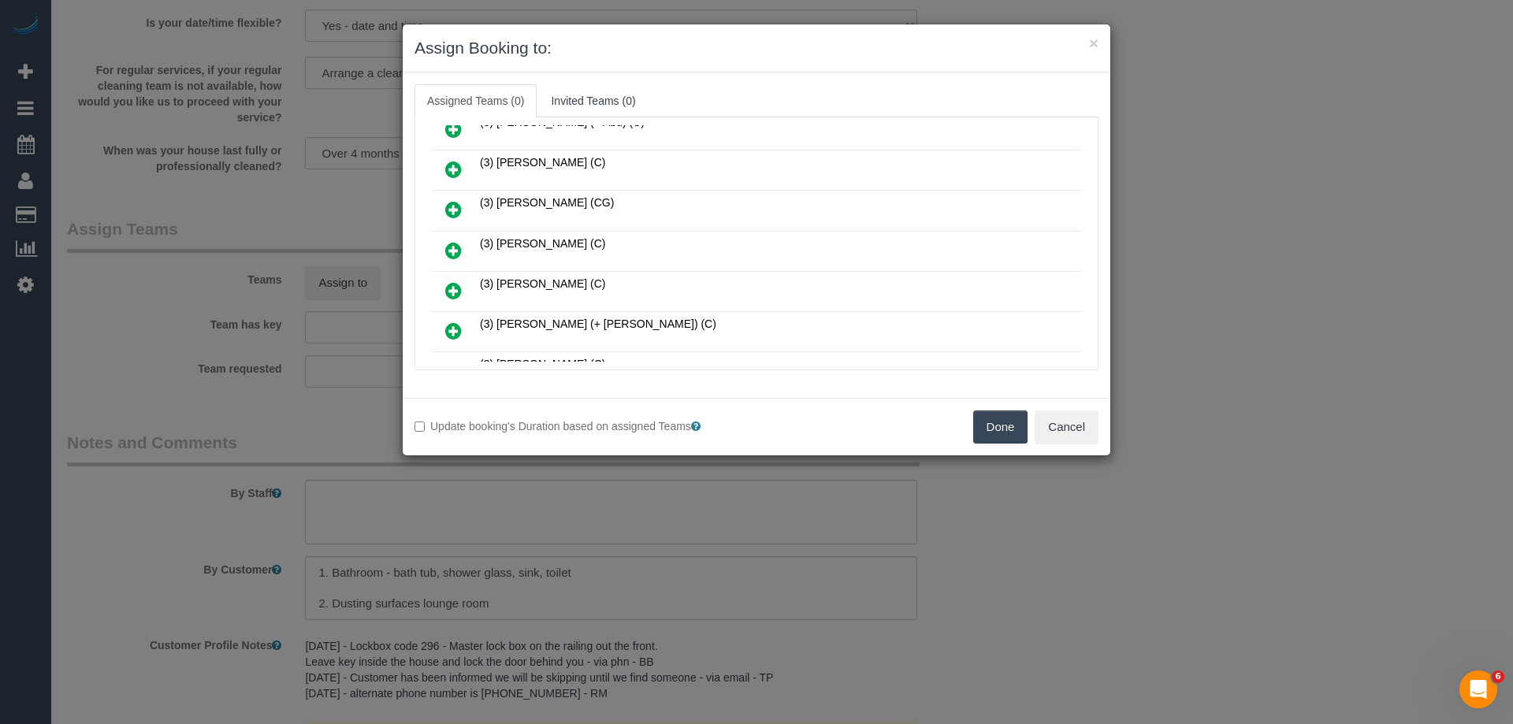
click at [448, 246] on icon at bounding box center [453, 250] width 17 height 19
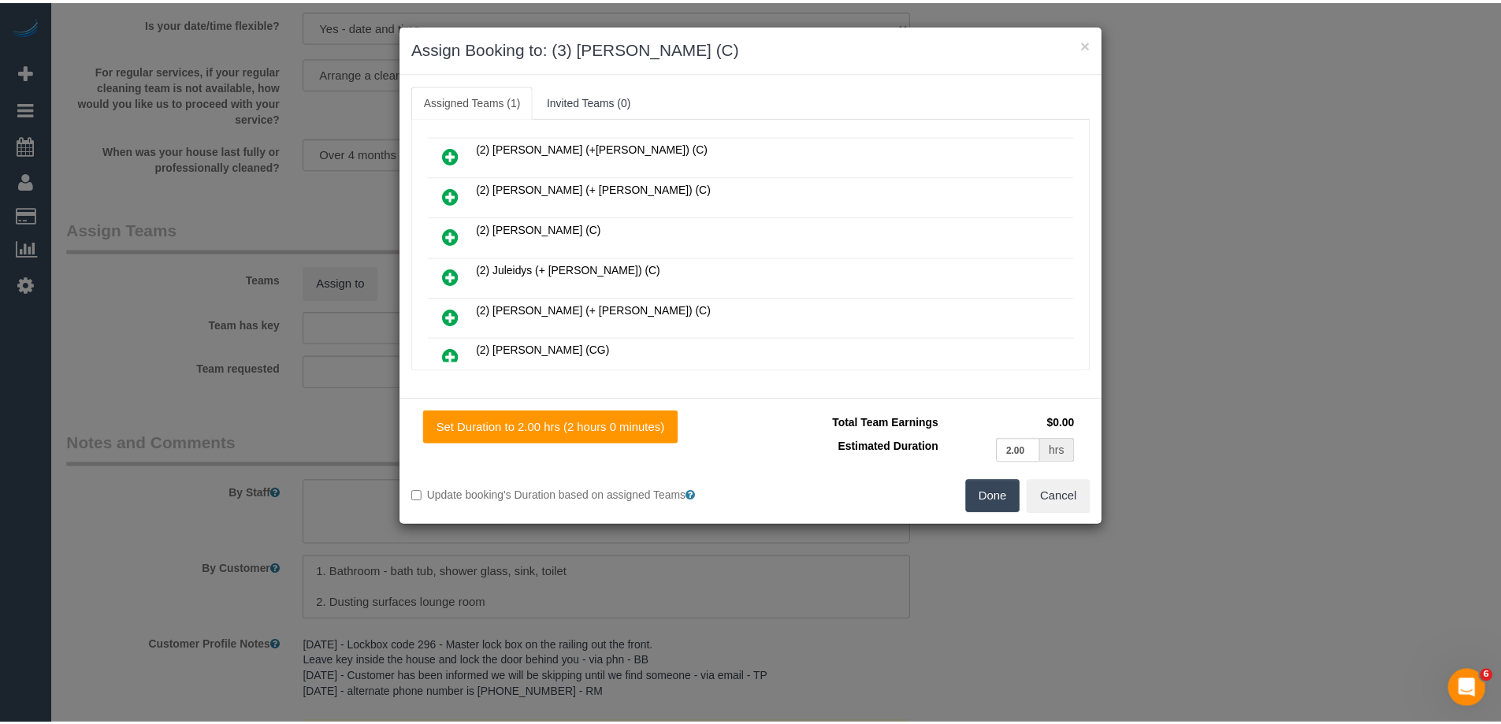
scroll to position [0, 0]
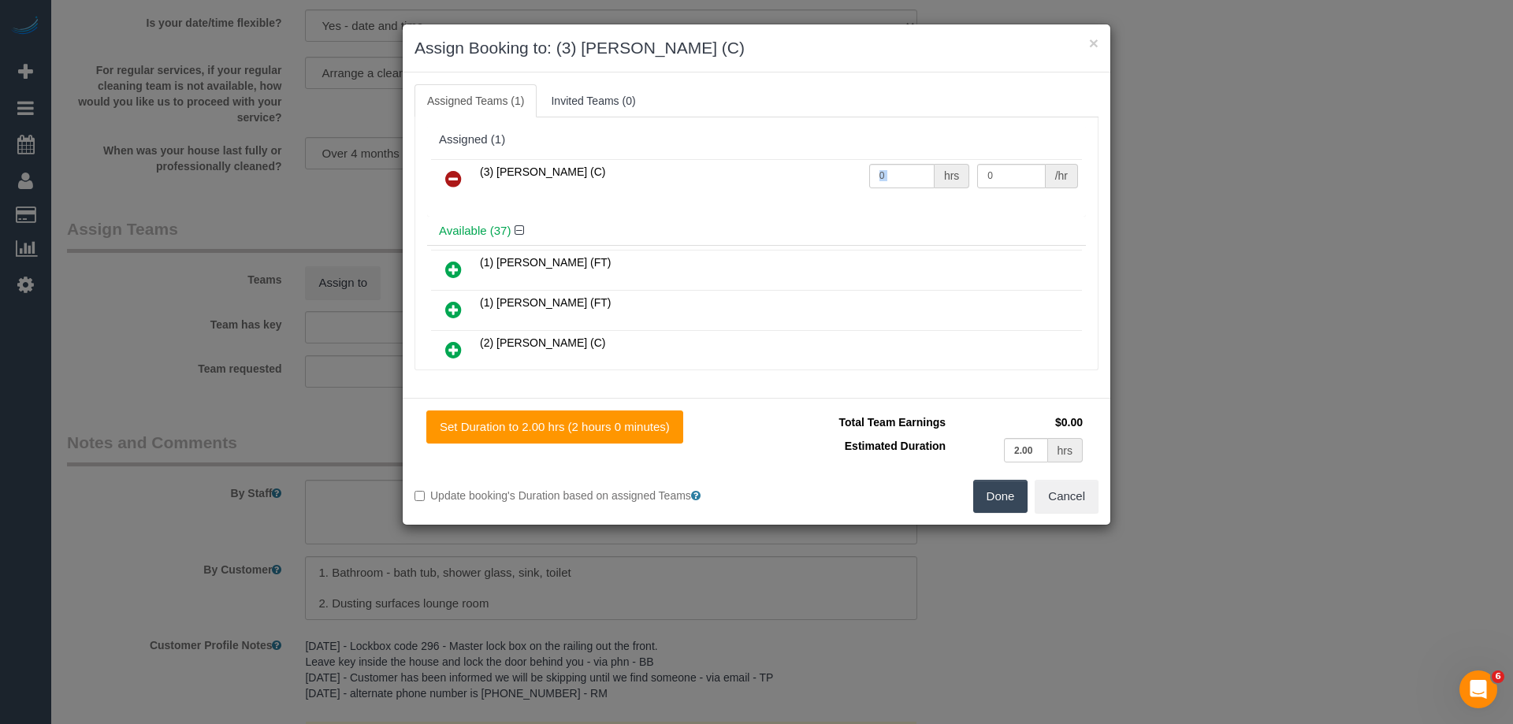
click at [924, 173] on div "0 hrs" at bounding box center [919, 176] width 101 height 24
click at [897, 175] on input "0" at bounding box center [901, 176] width 65 height 24
click at [896, 175] on input "0" at bounding box center [901, 176] width 65 height 24
type input "2"
click at [989, 166] on input "0" at bounding box center [1011, 176] width 68 height 24
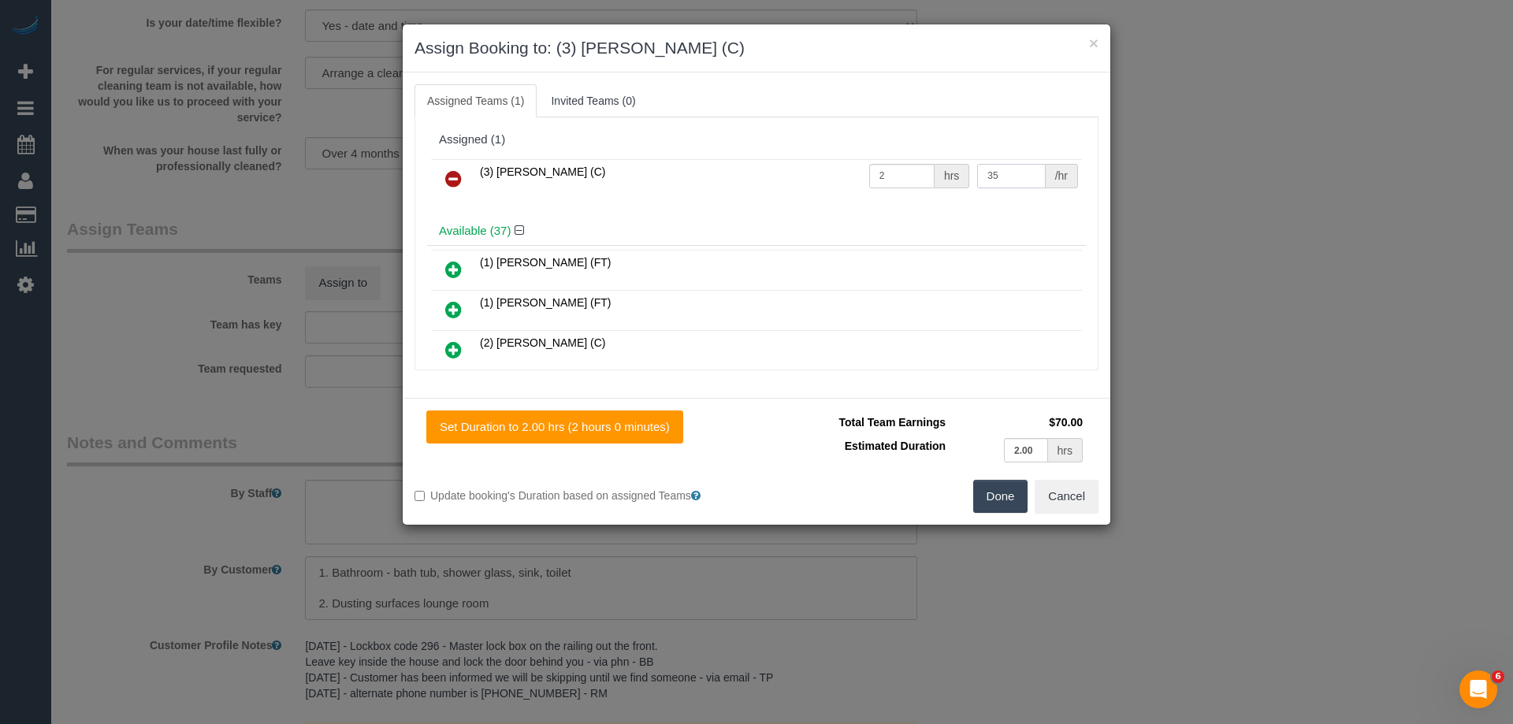
type input "35"
click at [1006, 484] on button "Done" at bounding box center [1000, 496] width 55 height 33
click at [1006, 484] on div "× Assign Booking to: (3) Jonathan Canchila (C) Assigned Teams (1) Invited Teams…" at bounding box center [756, 362] width 1513 height 724
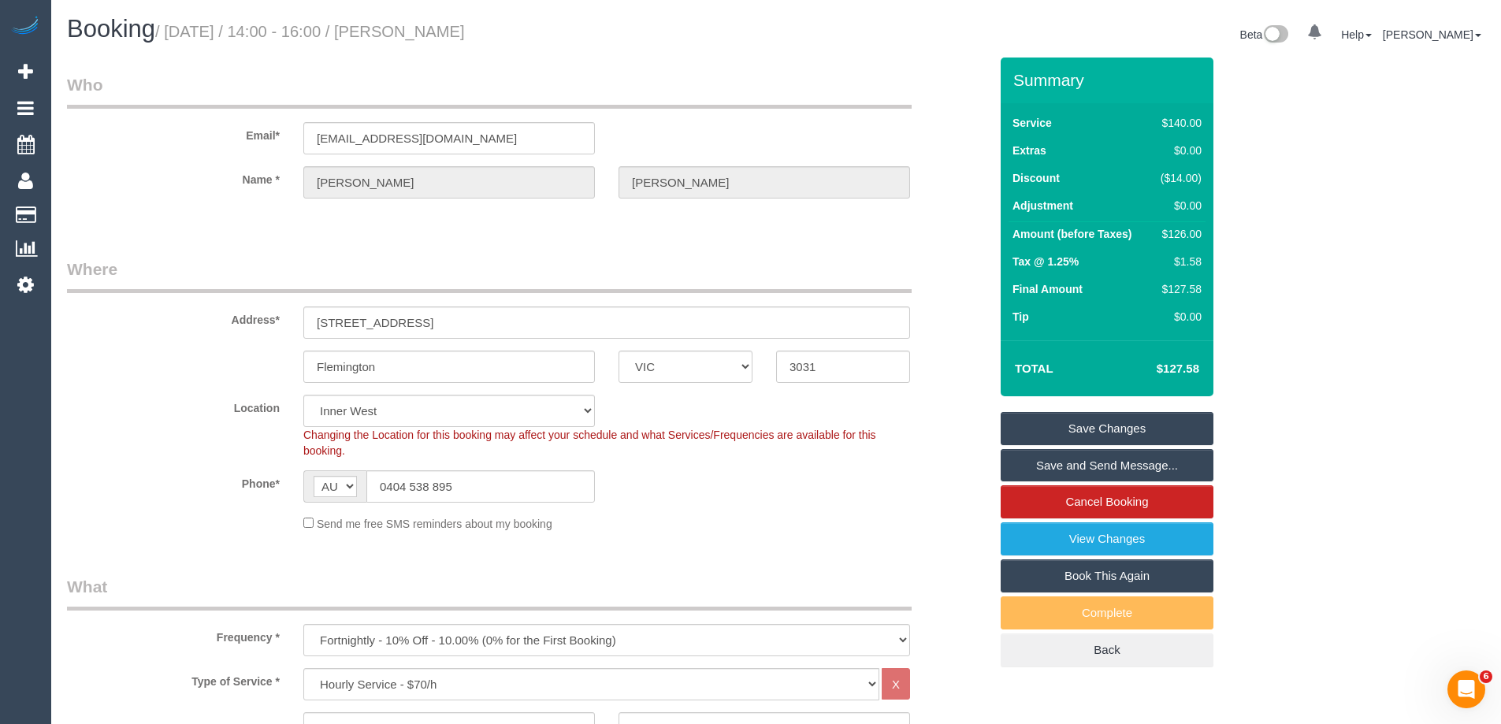
click at [1109, 466] on link "Save and Send Message..." at bounding box center [1107, 465] width 213 height 33
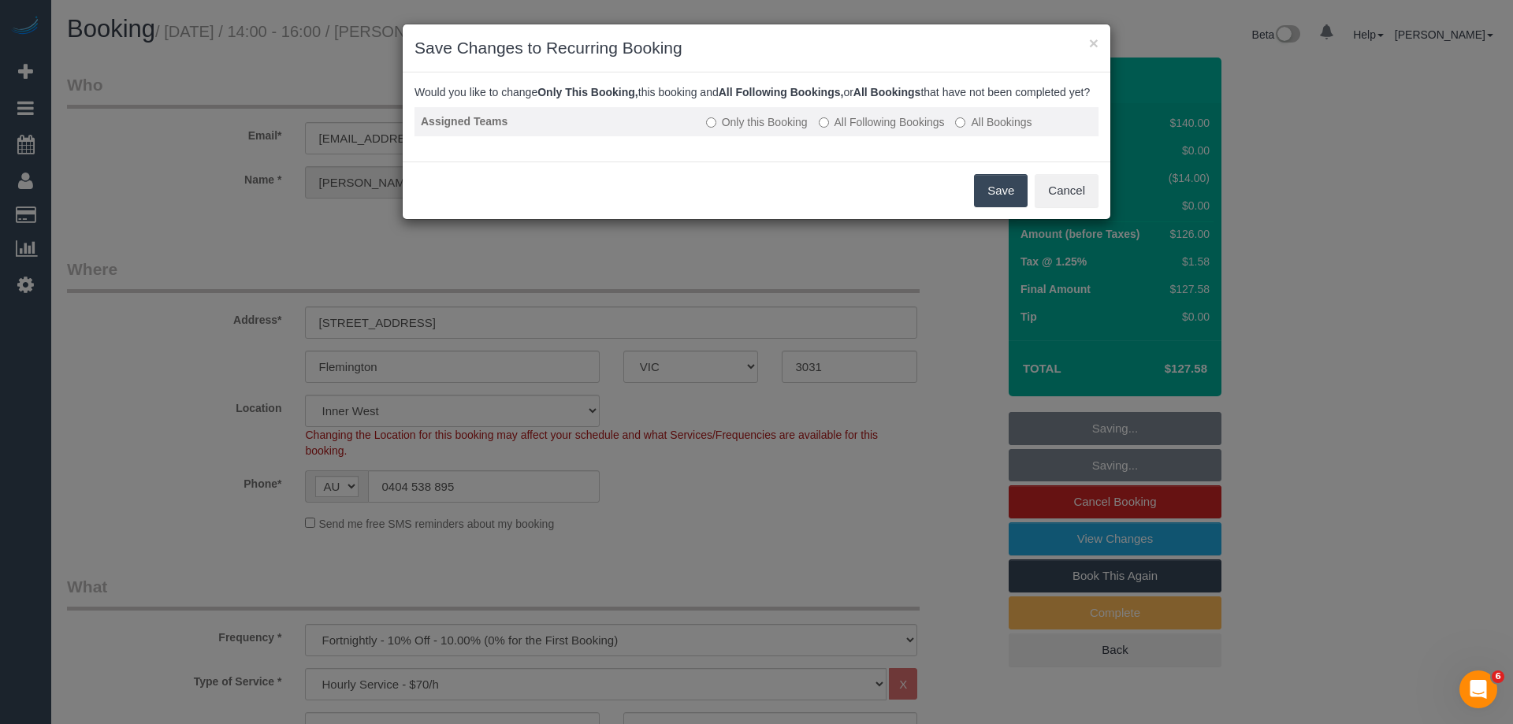
click at [916, 130] on label "All Following Bookings" at bounding box center [882, 122] width 126 height 16
click at [1003, 207] on button "Save" at bounding box center [1001, 190] width 54 height 33
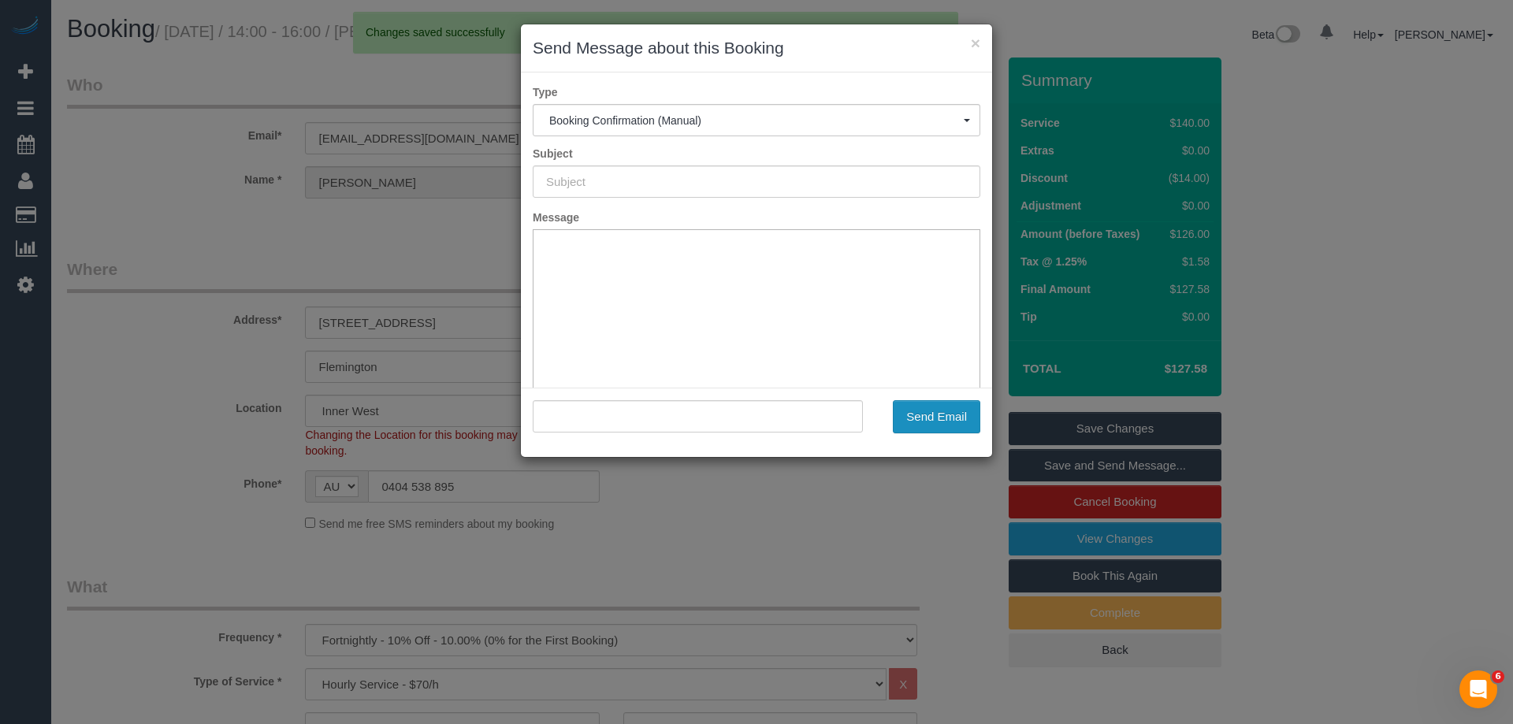
click at [930, 411] on button "Send Email" at bounding box center [936, 416] width 87 height 33
type input "Booking Confirmed"
type input ""Lucinda Miller" <lucindamillerj@gmail.com>"
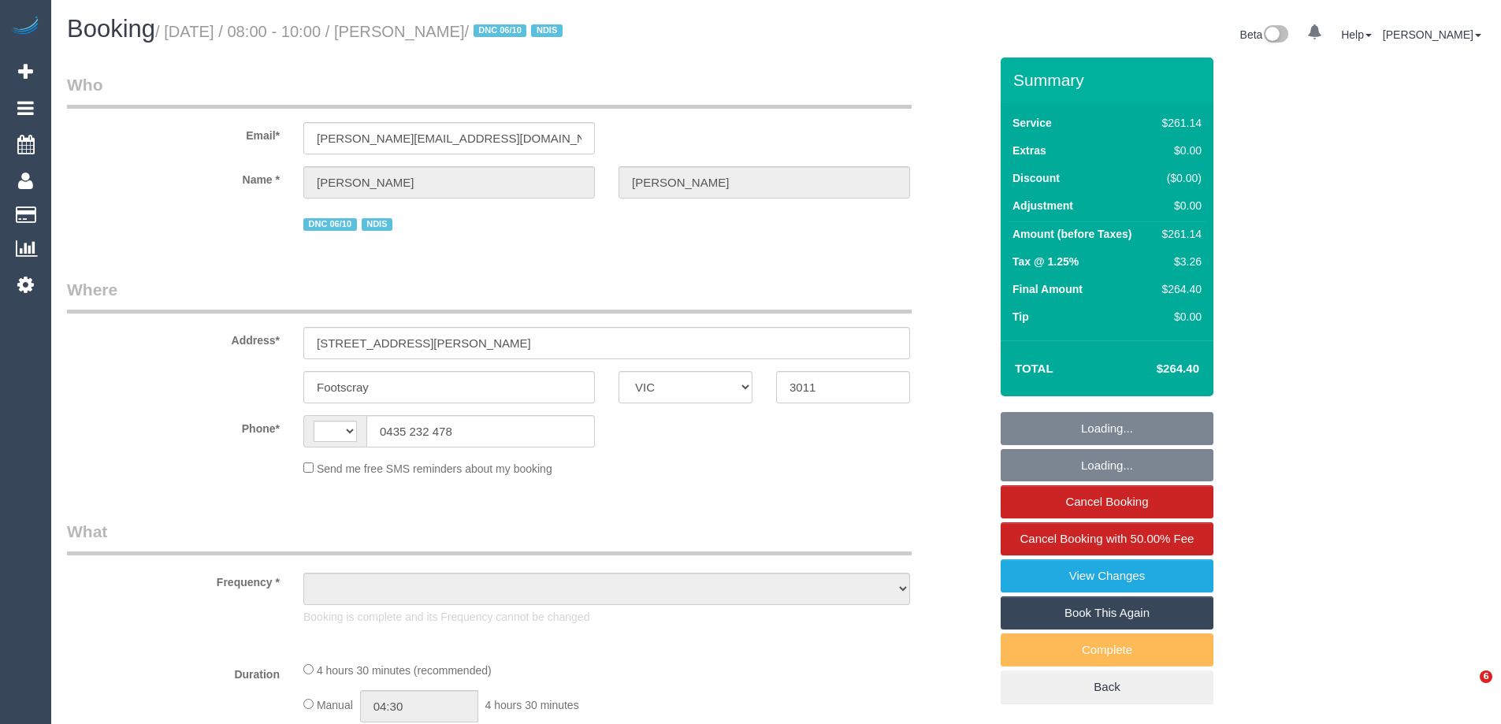
select select "VIC"
select select "string:AU"
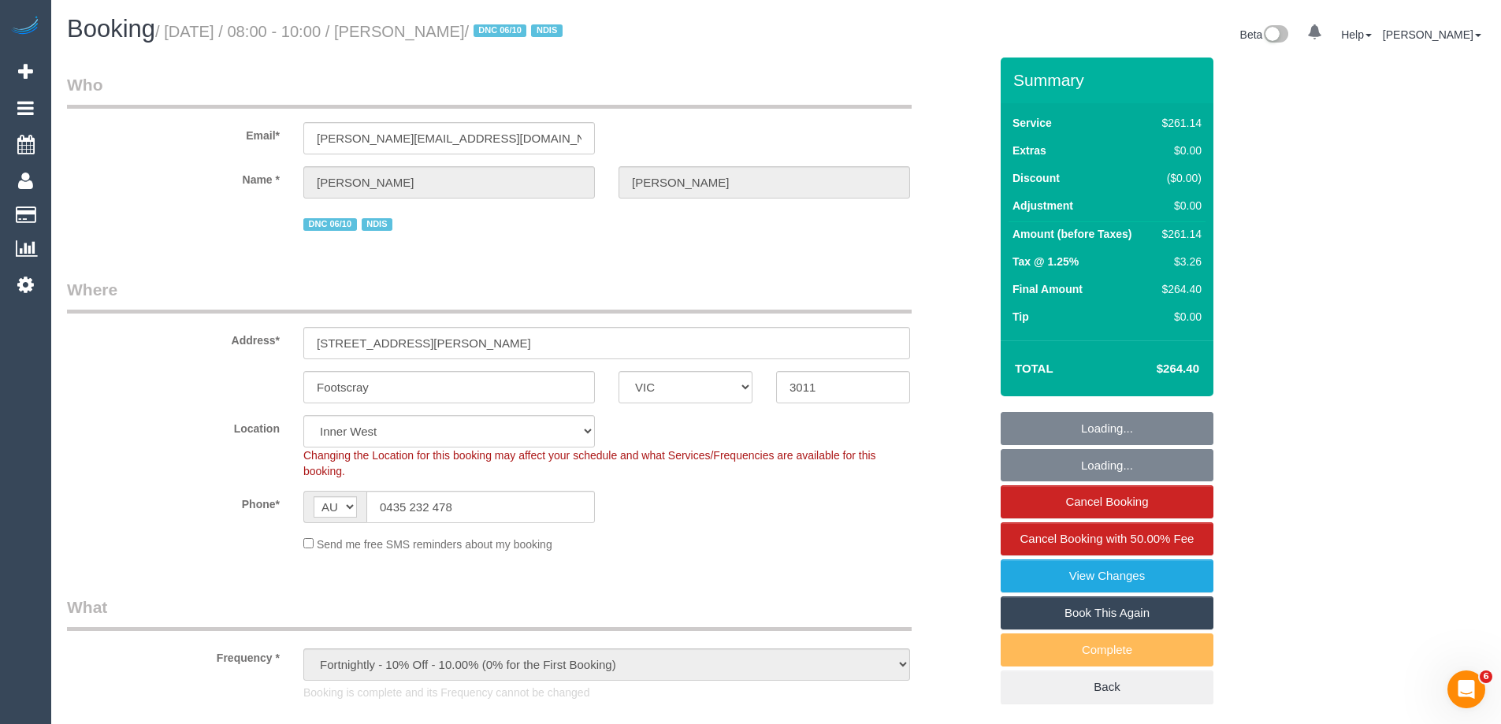
select select "object:621"
select select "270"
select select "number:28"
select select "number:14"
select select "number:18"
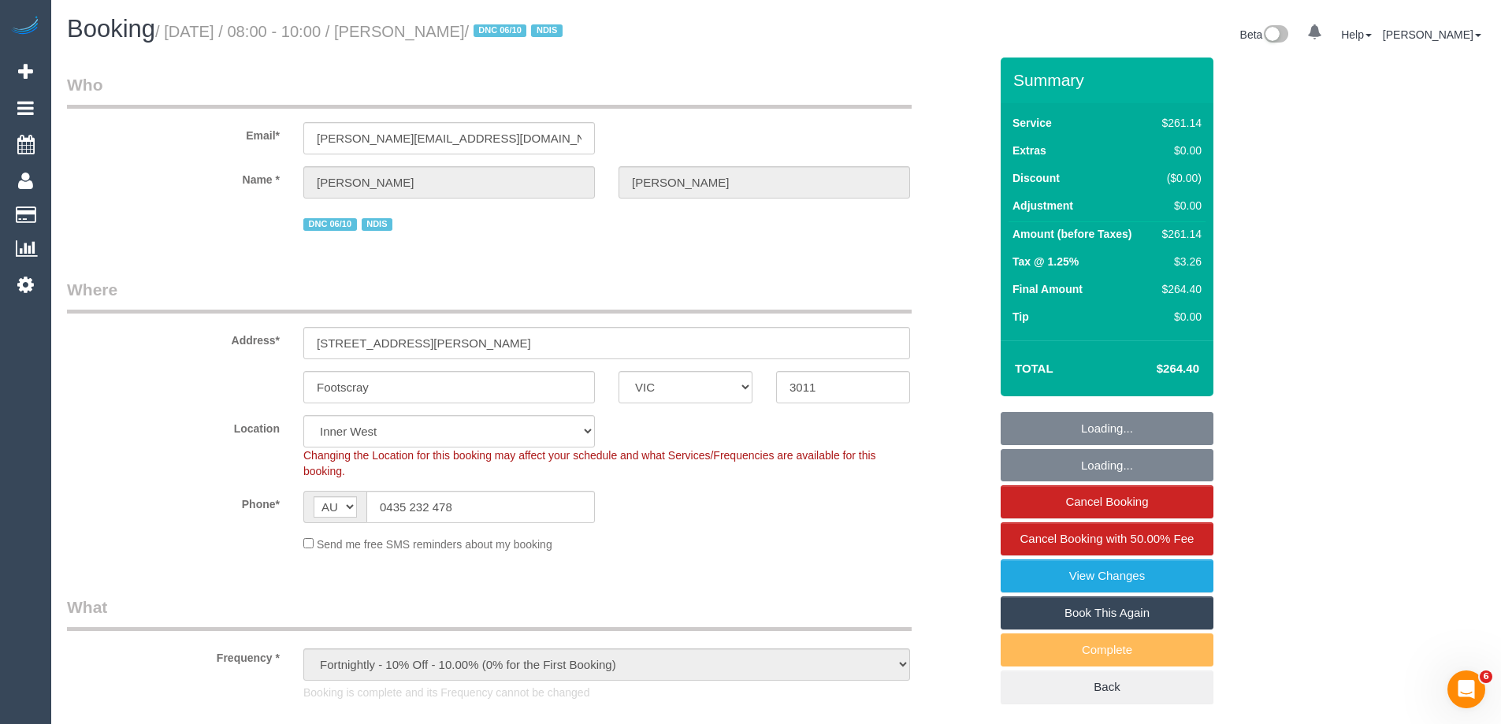
select select "number:24"
select select "number:34"
select select "number:26"
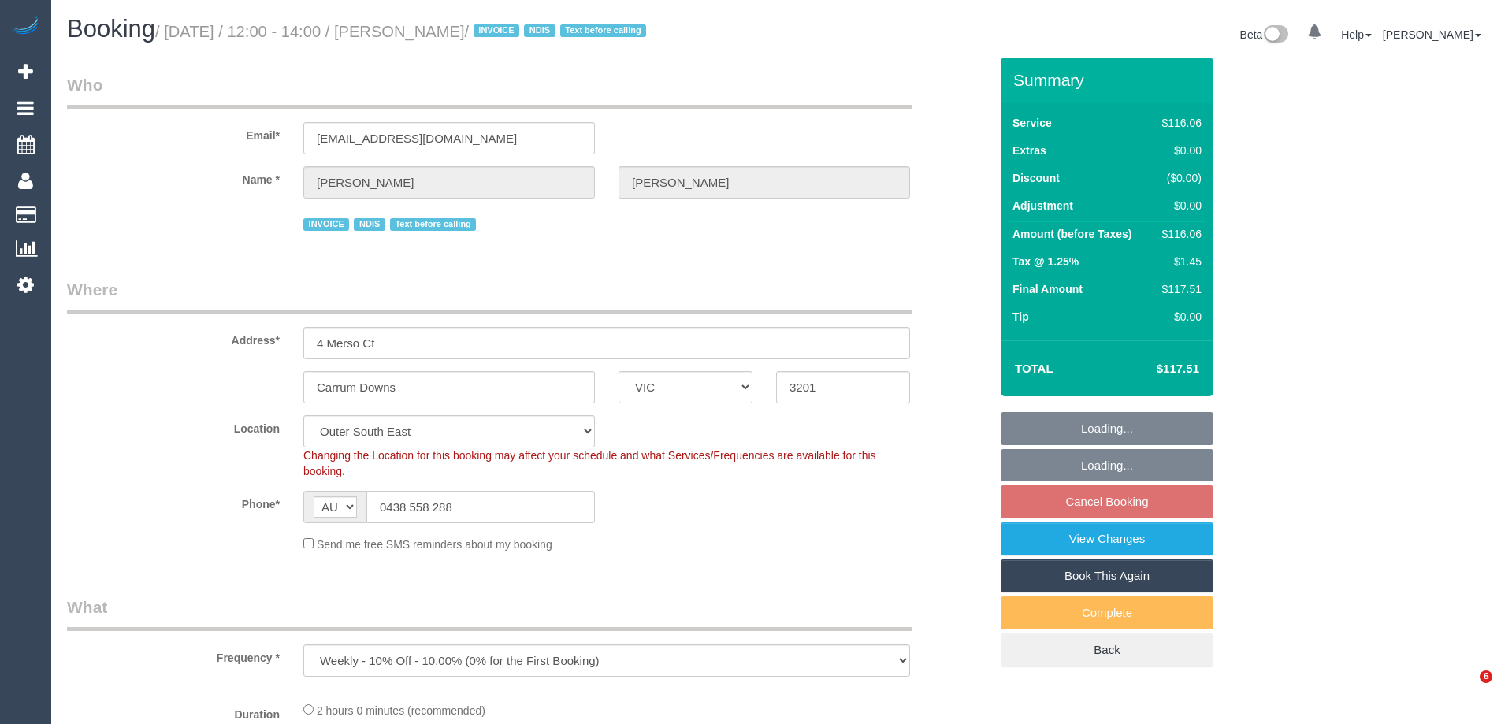
select select "VIC"
select select "object:877"
select select "number:27"
select select "number:14"
select select "number:18"
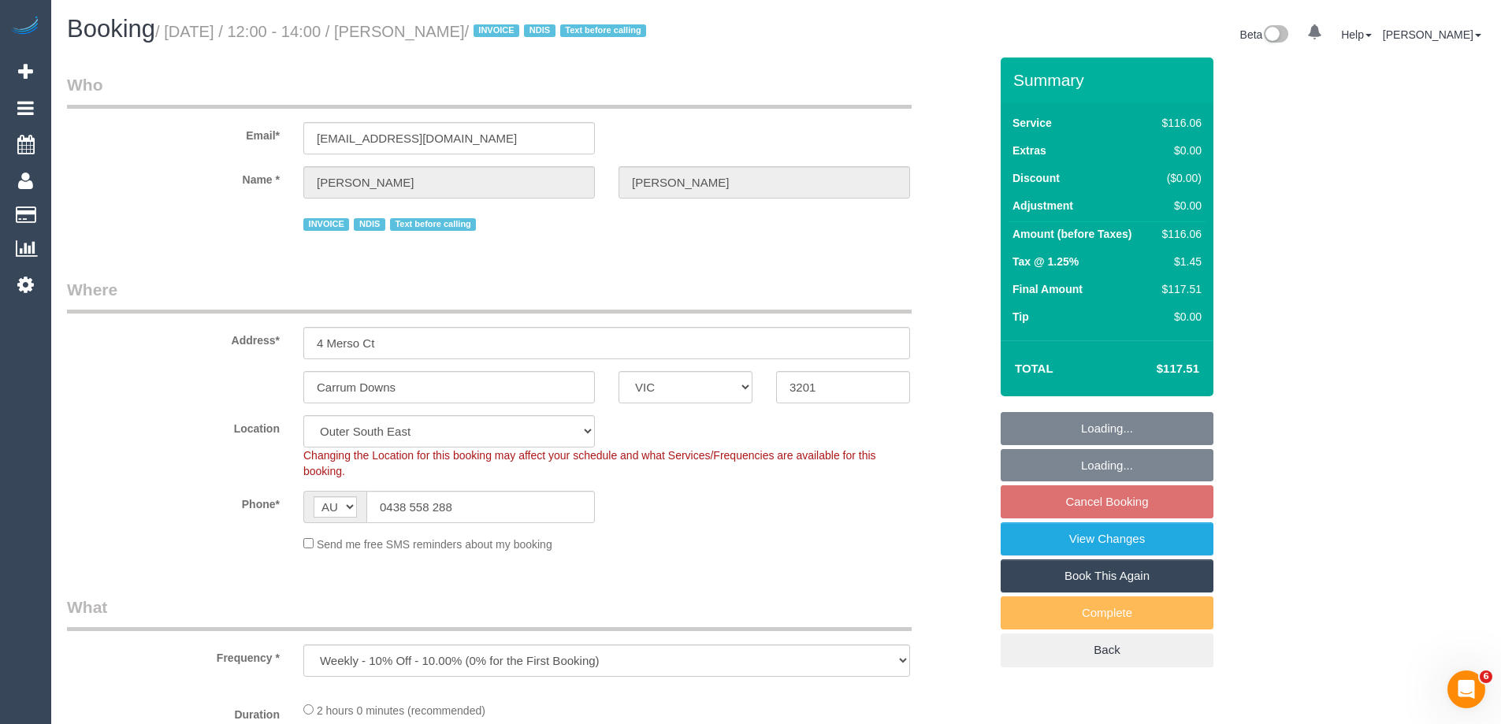
select select "number:36"
select select "number:34"
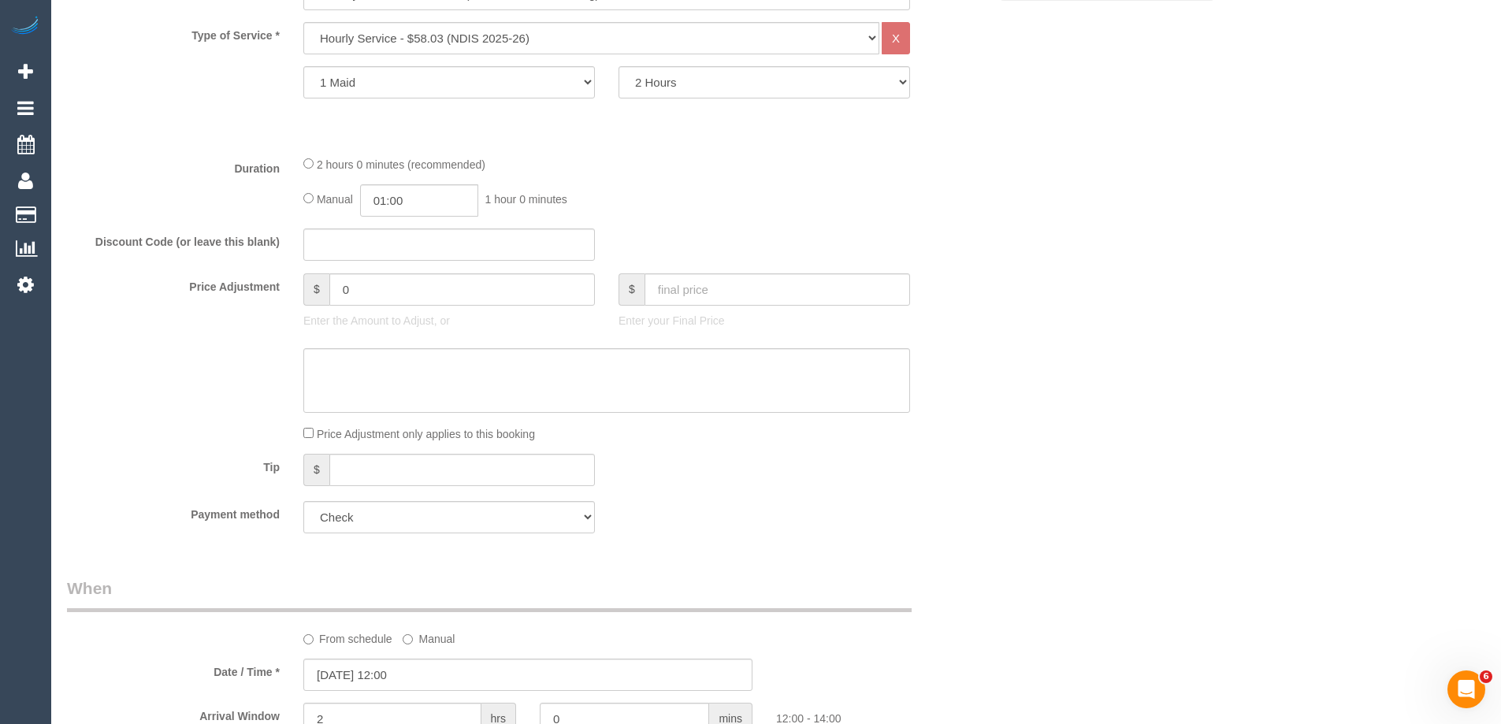
scroll to position [421, 0]
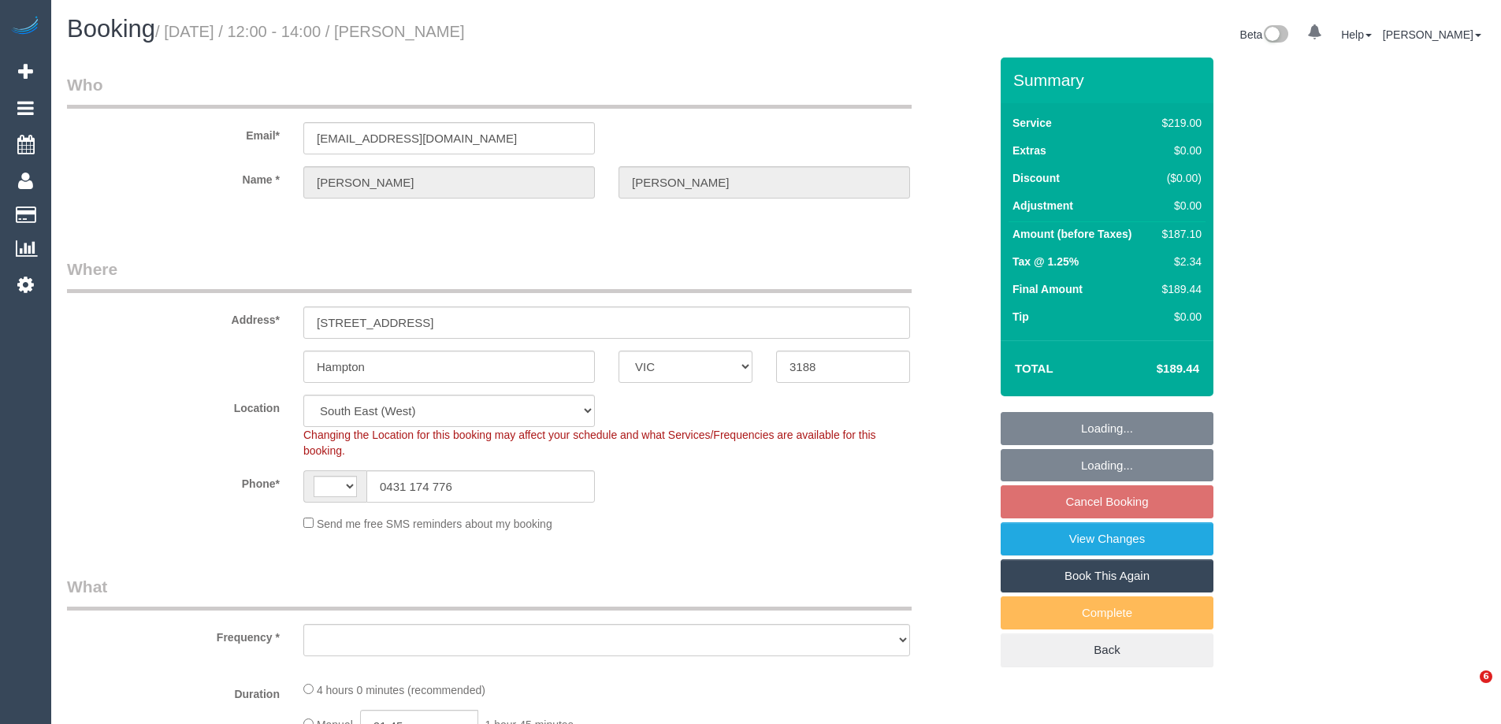
select select "VIC"
select select "object:277"
select select "string:stripe-pm_1S5Of82GScqysDRV132XXSDW"
select select "object:282"
select select "string:AU"
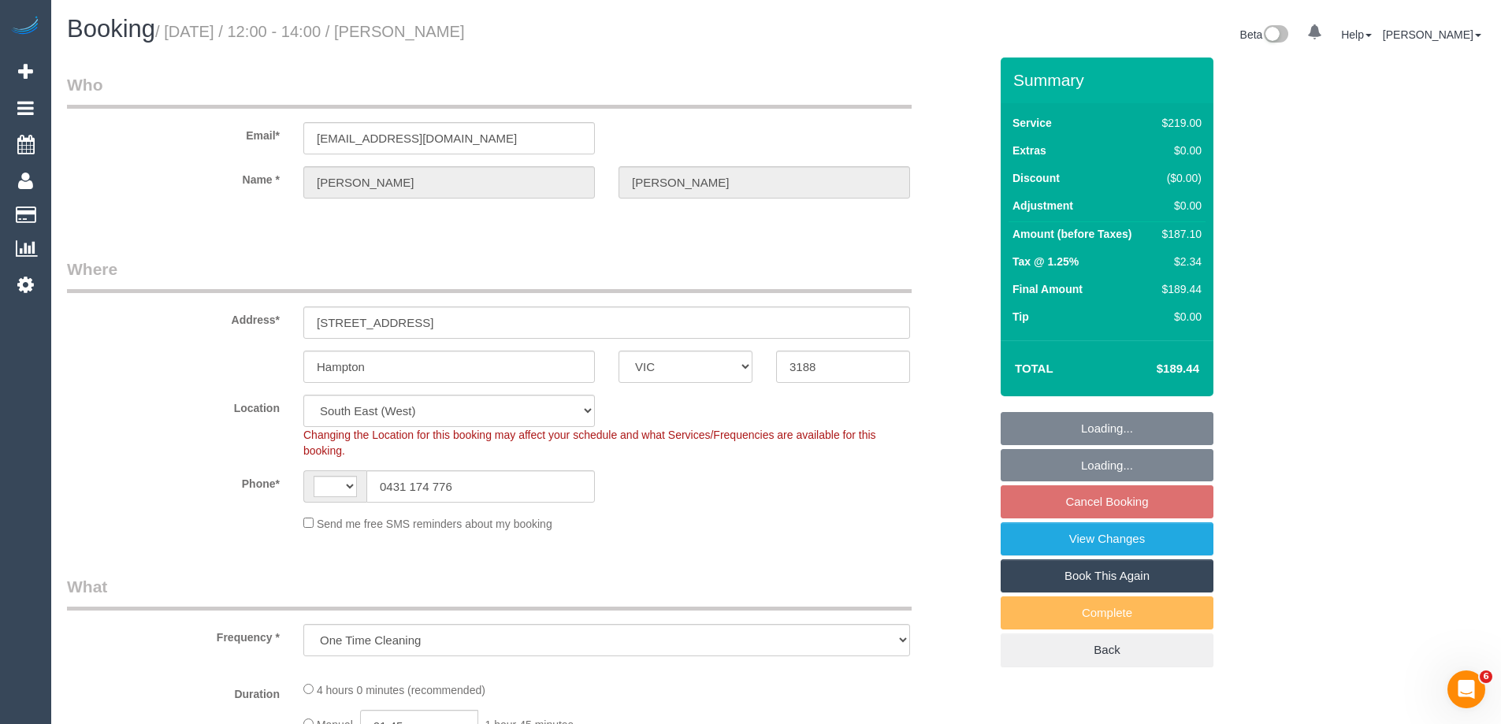
select select "number:28"
select select "number:14"
select select "number:19"
select select "number:24"
select select "number:33"
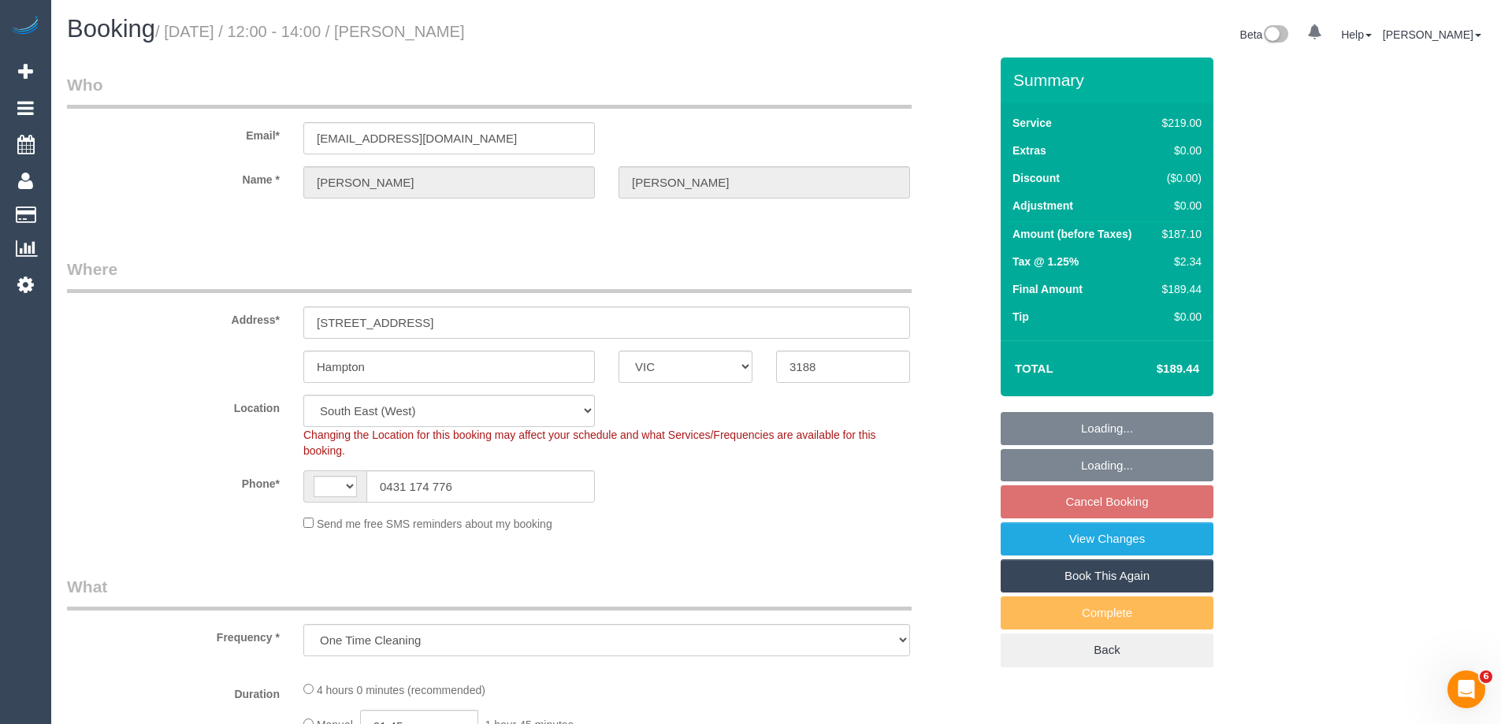
select select "number:26"
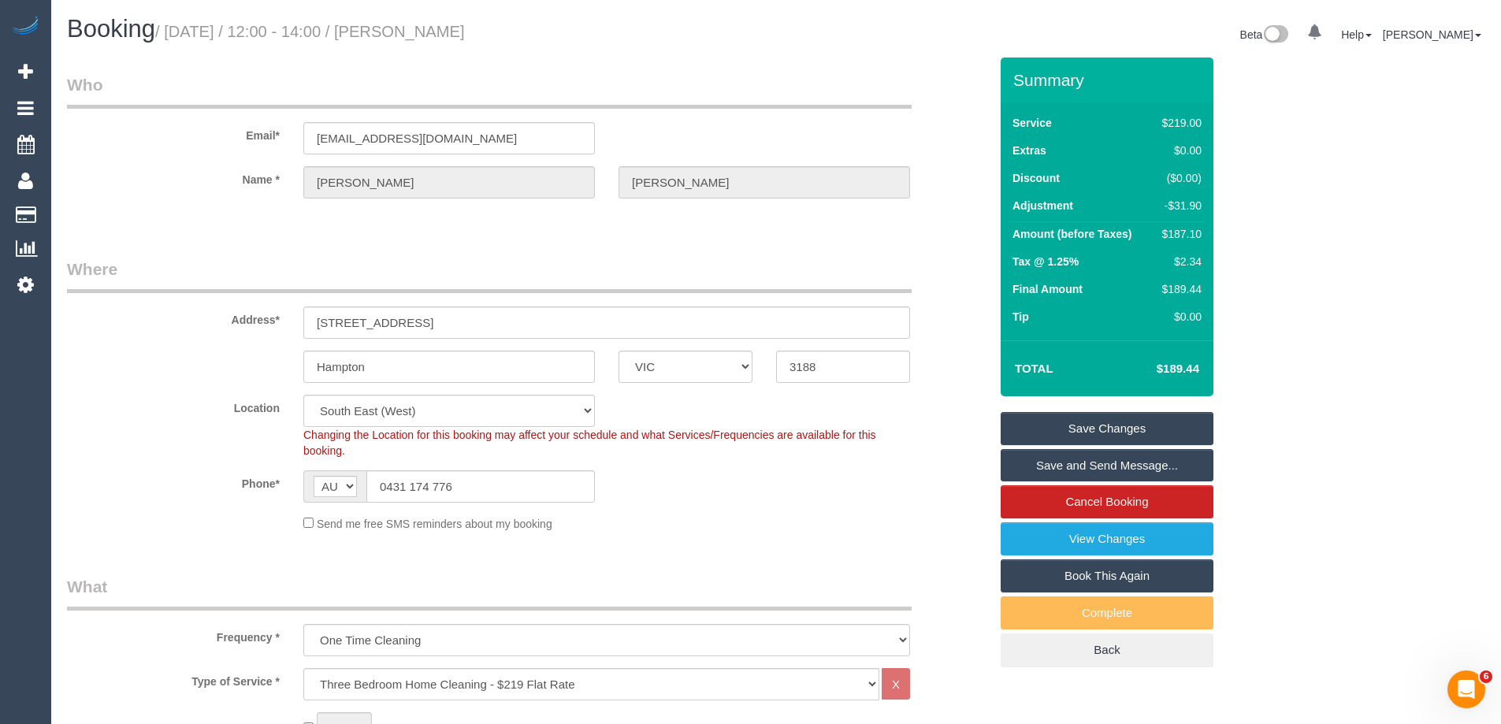
click at [465, 28] on small "/ [DATE] / 12:00 - 14:00 / [PERSON_NAME]" at bounding box center [310, 31] width 310 height 17
copy small "[PERSON_NAME]"
click at [697, 505] on sui-booking-location "Location [GEOGRAPHIC_DATA] (North) East (South) [GEOGRAPHIC_DATA] (East) [GEOGR…" at bounding box center [528, 463] width 922 height 137
click at [1185, 231] on div "$187.10" at bounding box center [1179, 234] width 46 height 16
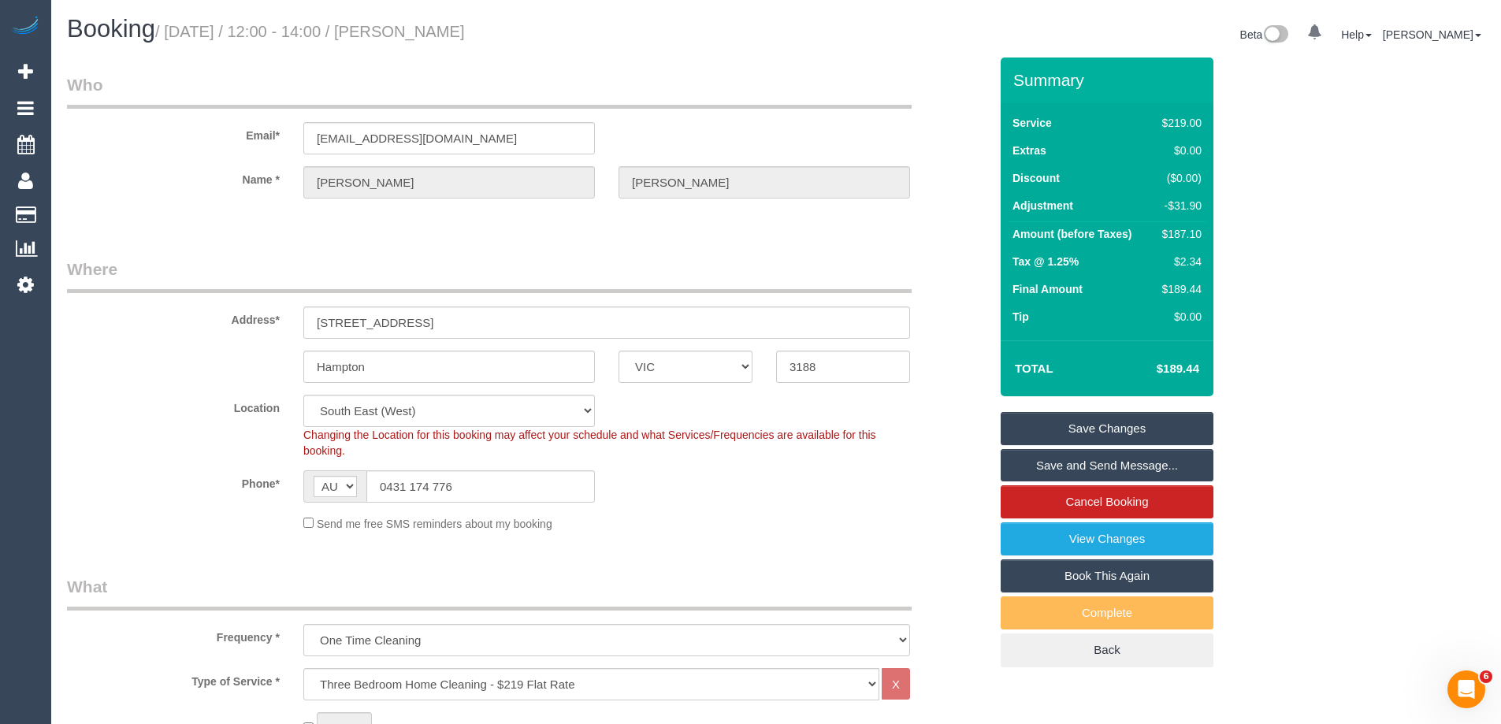
click at [1185, 231] on div "$187.10" at bounding box center [1179, 234] width 46 height 16
copy div "187.10"
click at [1253, 247] on div "Summary Service $219.00 Extras $0.00 Discount ($0.00) Adjustment -$31.90 Amount…" at bounding box center [1166, 378] width 355 height 641
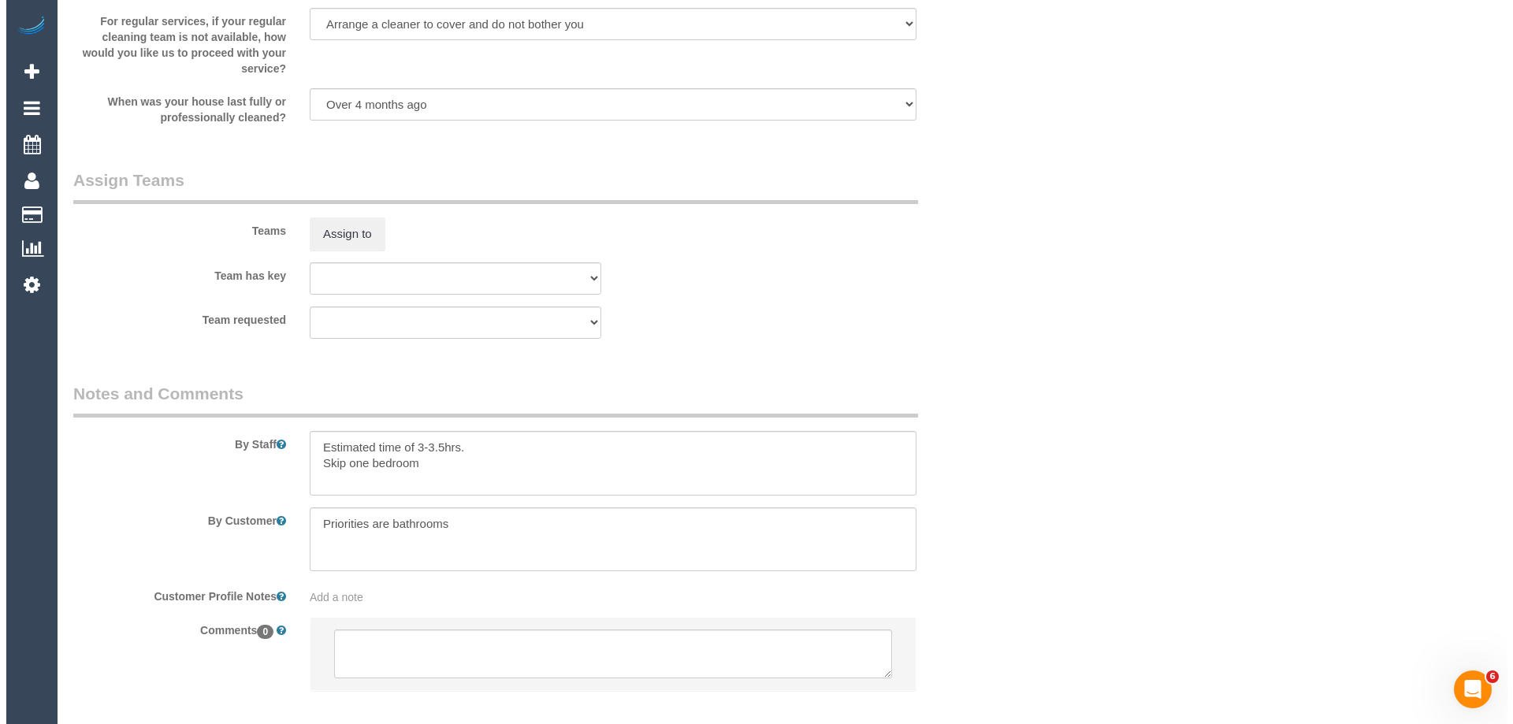
scroll to position [2423, 0]
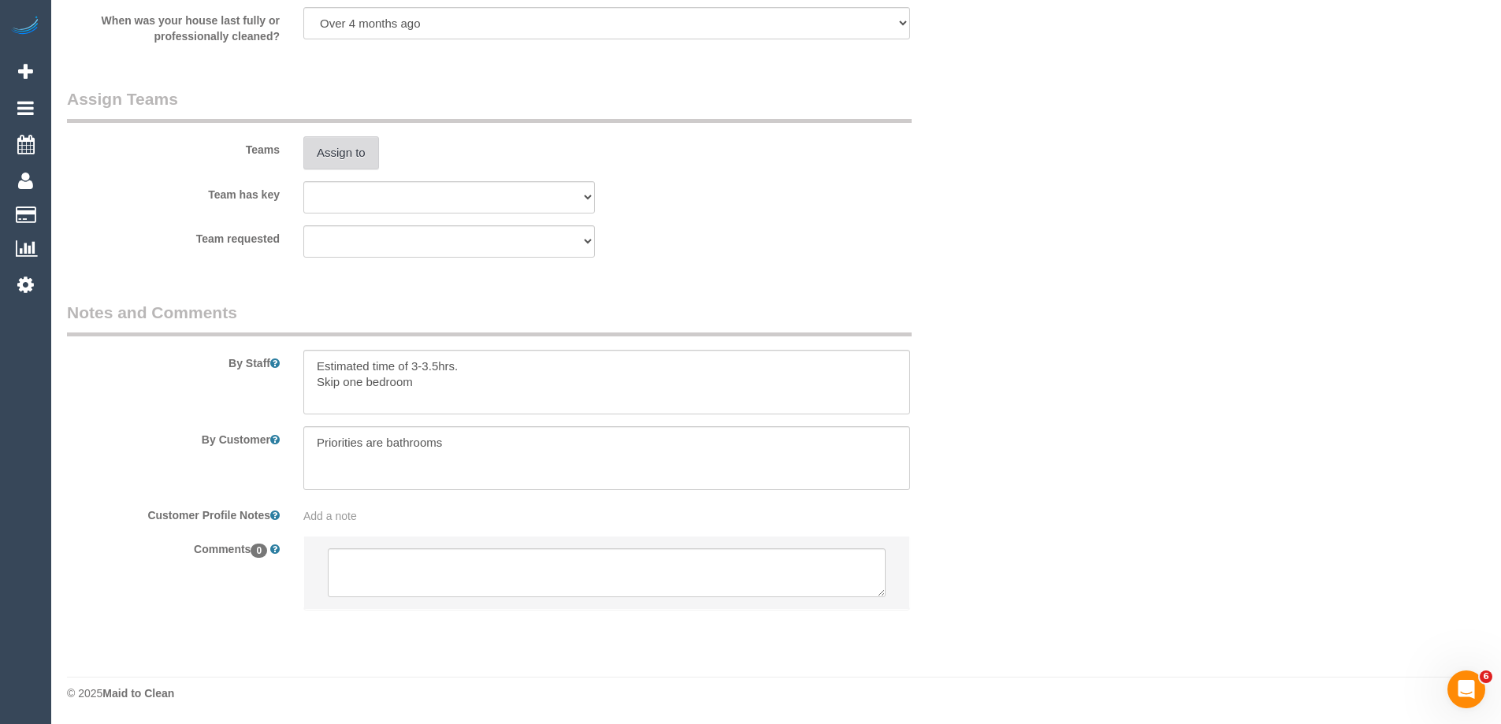
click at [344, 149] on button "Assign to" at bounding box center [341, 152] width 76 height 33
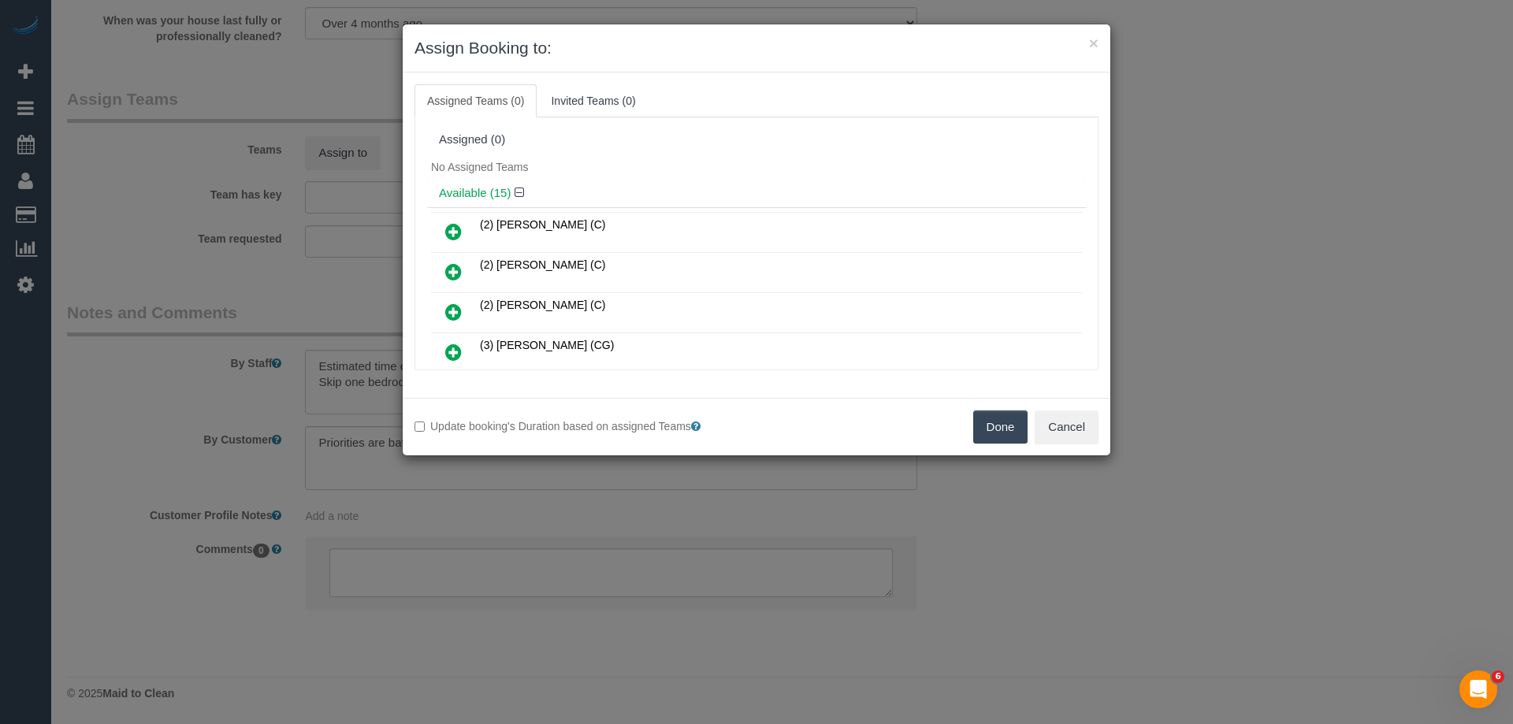
click at [676, 185] on div "Available (15)" at bounding box center [756, 193] width 659 height 29
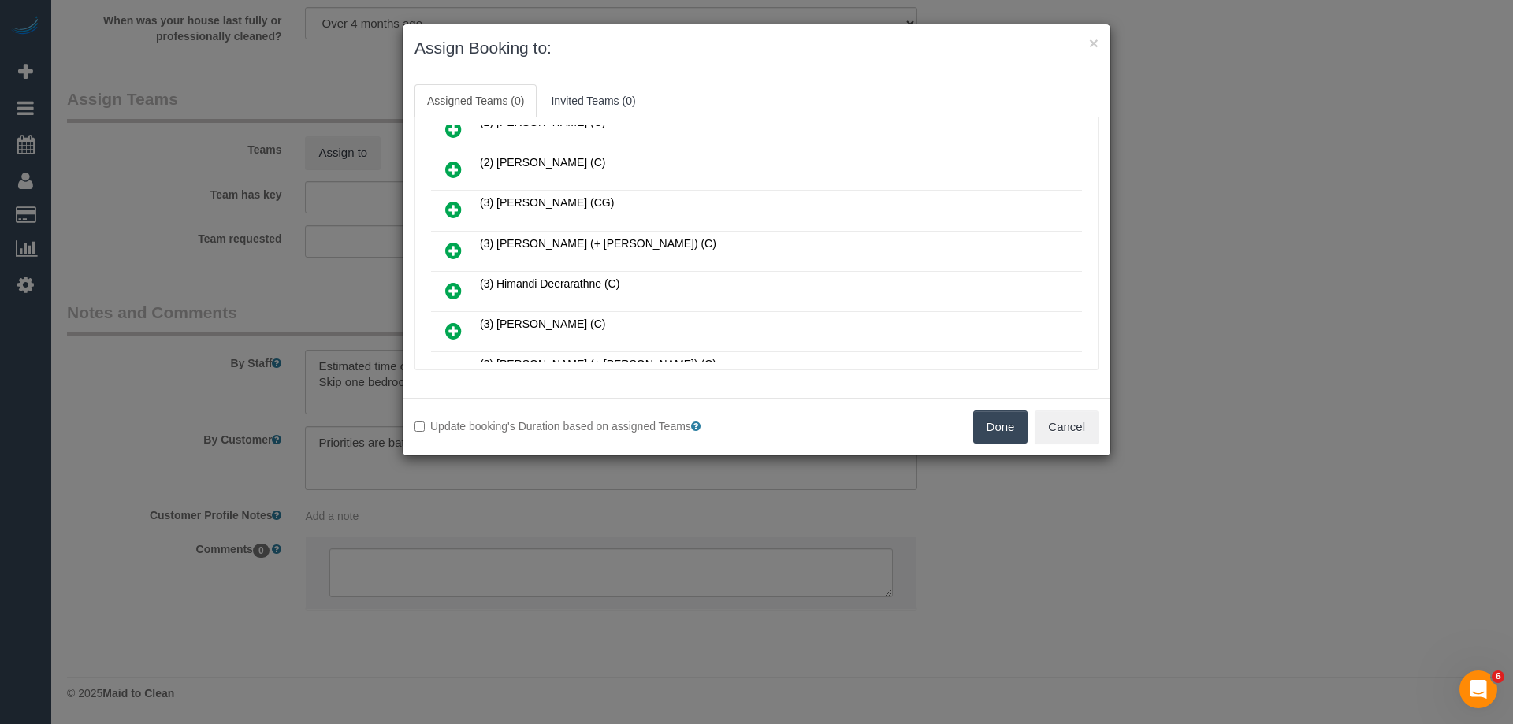
click at [451, 249] on icon at bounding box center [453, 250] width 17 height 19
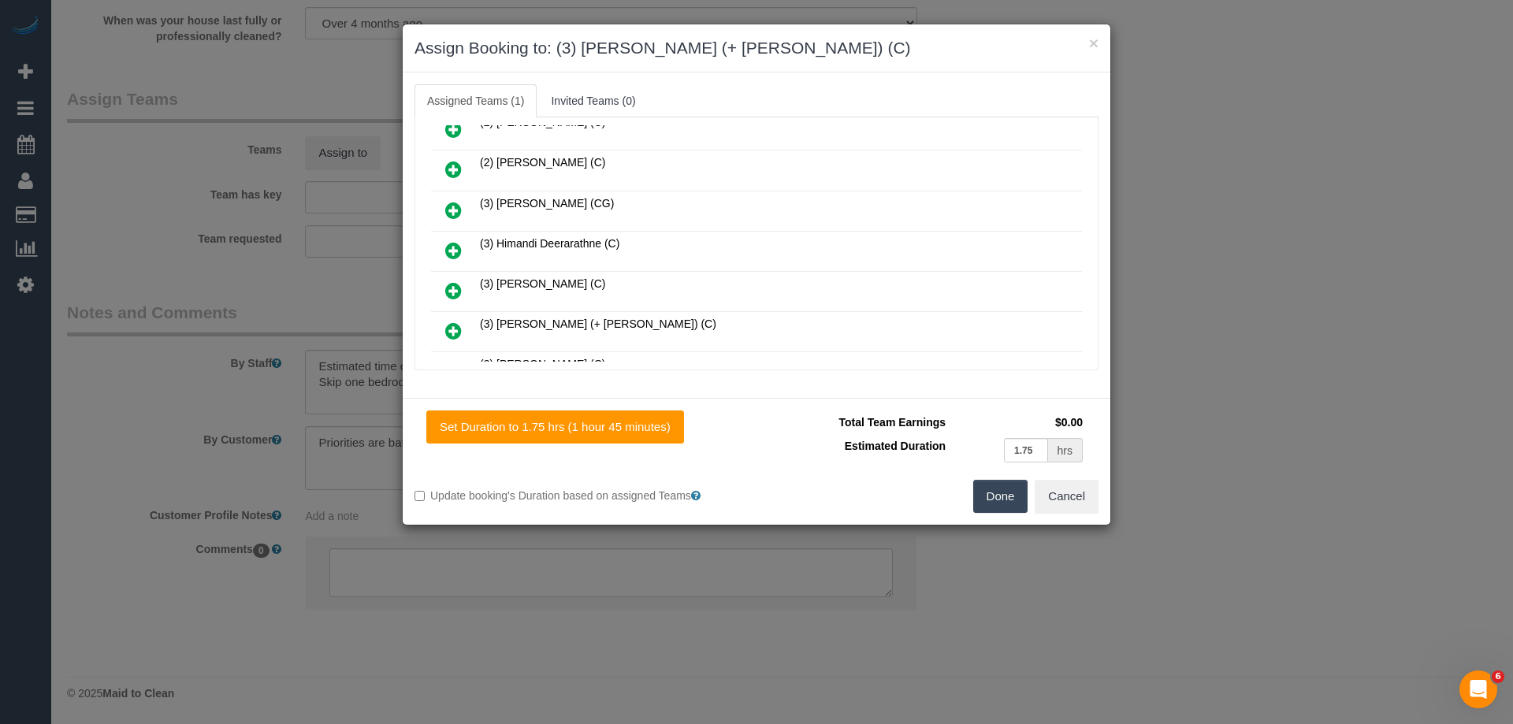
click at [456, 331] on icon at bounding box center [453, 330] width 17 height 19
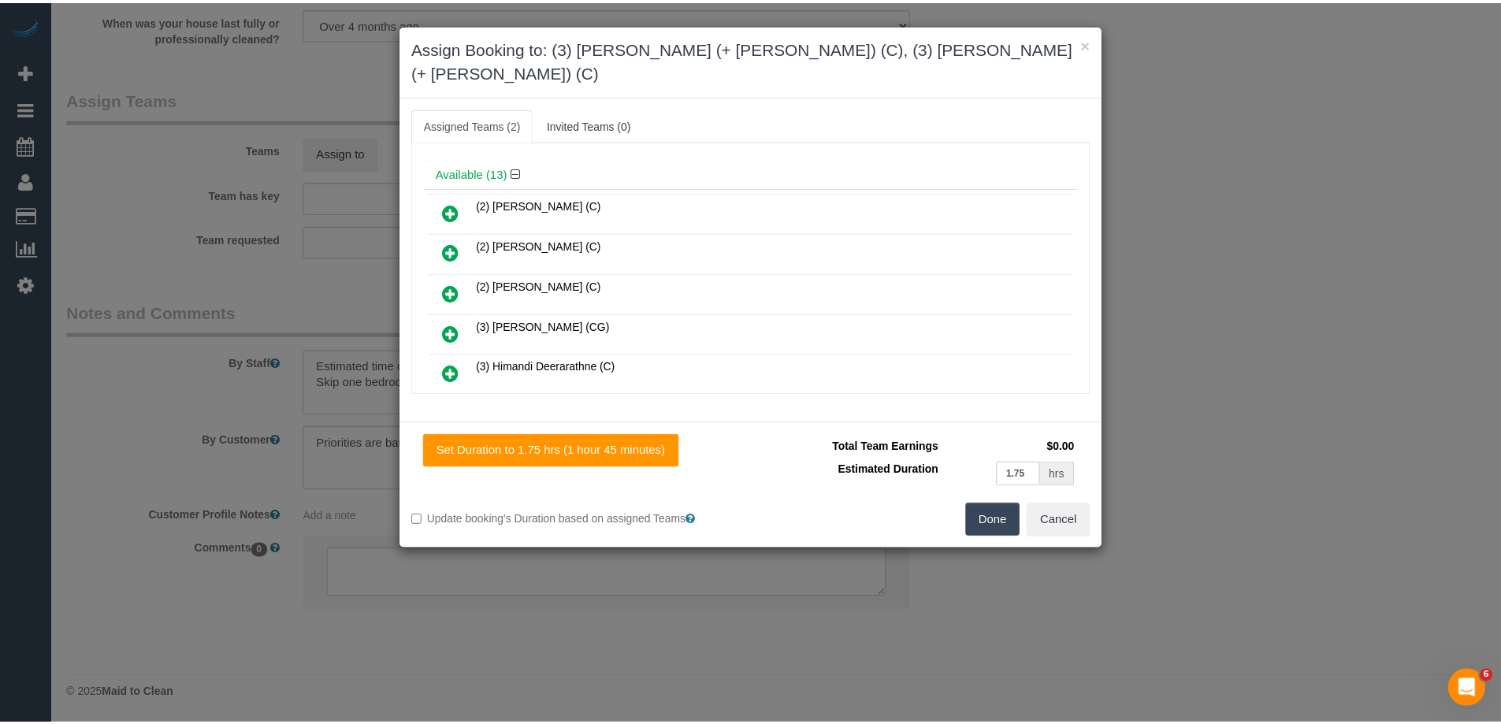
scroll to position [0, 0]
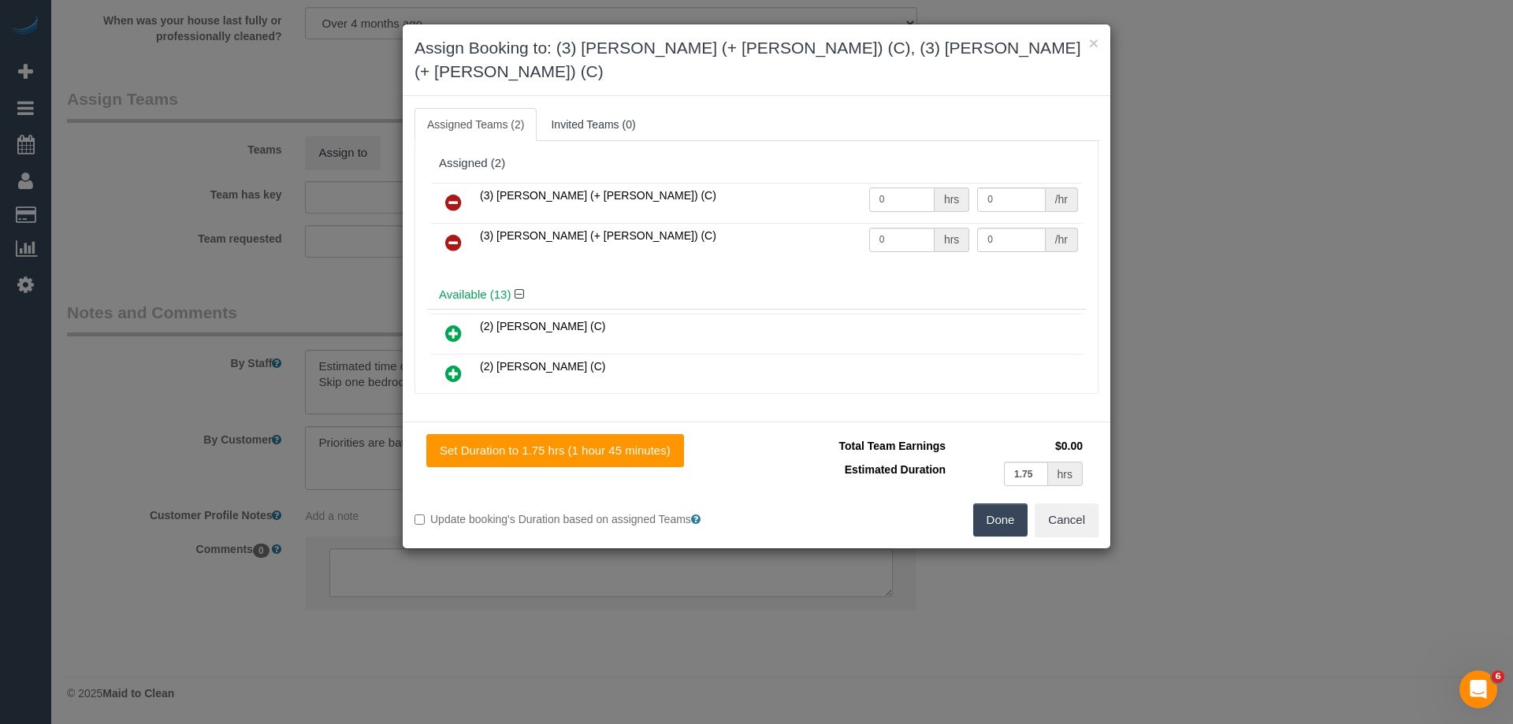
click at [887, 188] on input "0" at bounding box center [901, 200] width 65 height 24
type input "1"
click at [900, 228] on input "0" at bounding box center [901, 240] width 65 height 24
type input "1"
click at [1000, 188] on input "0" at bounding box center [1011, 200] width 68 height 24
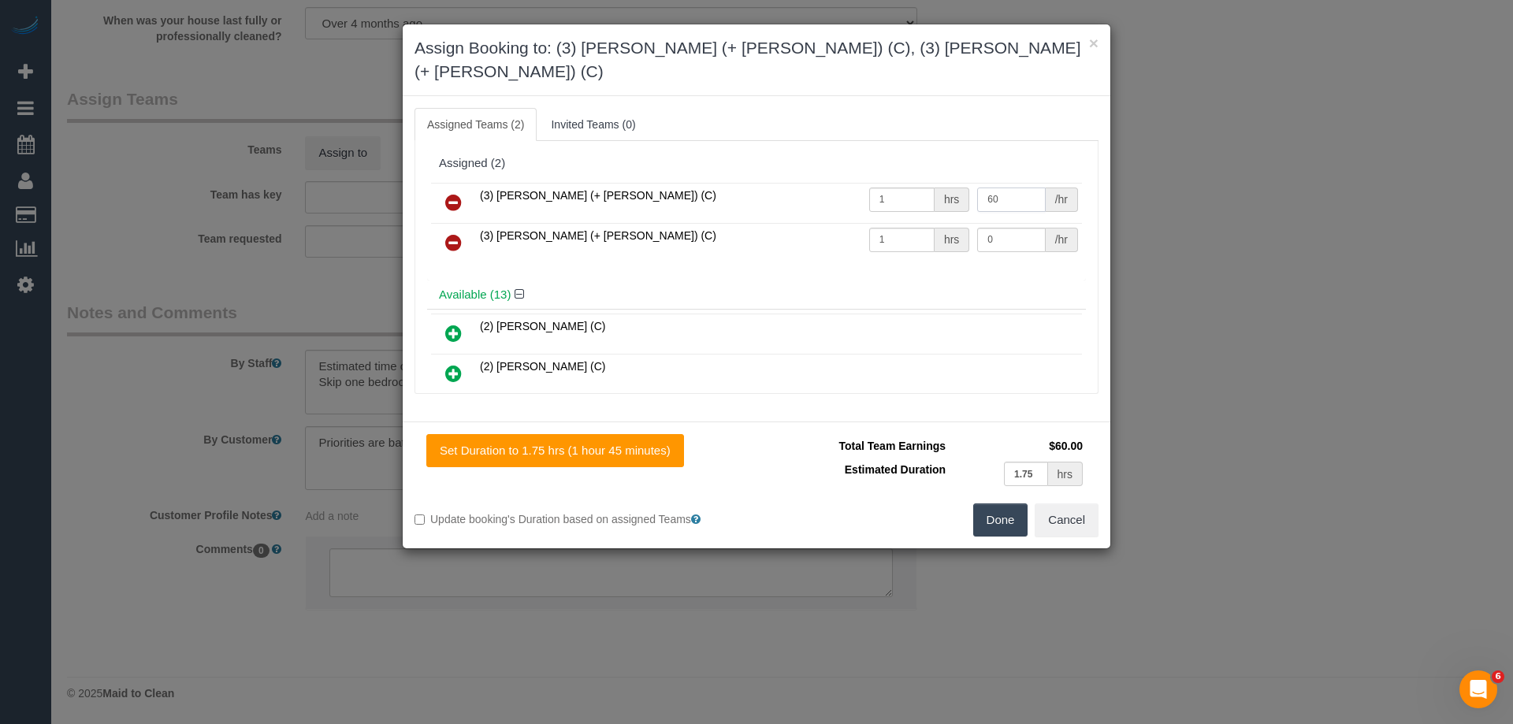
type input "60"
click at [1005, 228] on input "0" at bounding box center [1011, 240] width 68 height 24
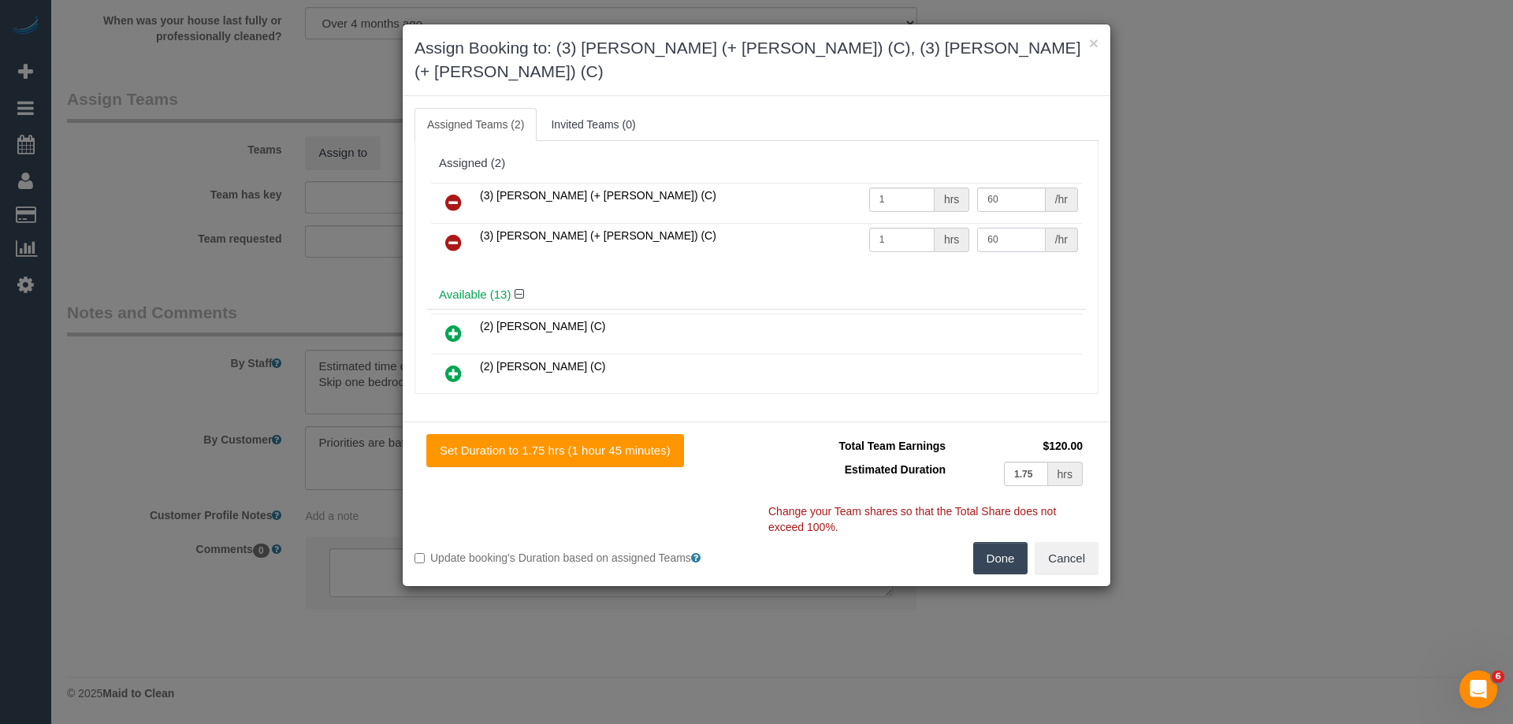
type input "60"
click at [993, 542] on button "Done" at bounding box center [1000, 558] width 55 height 33
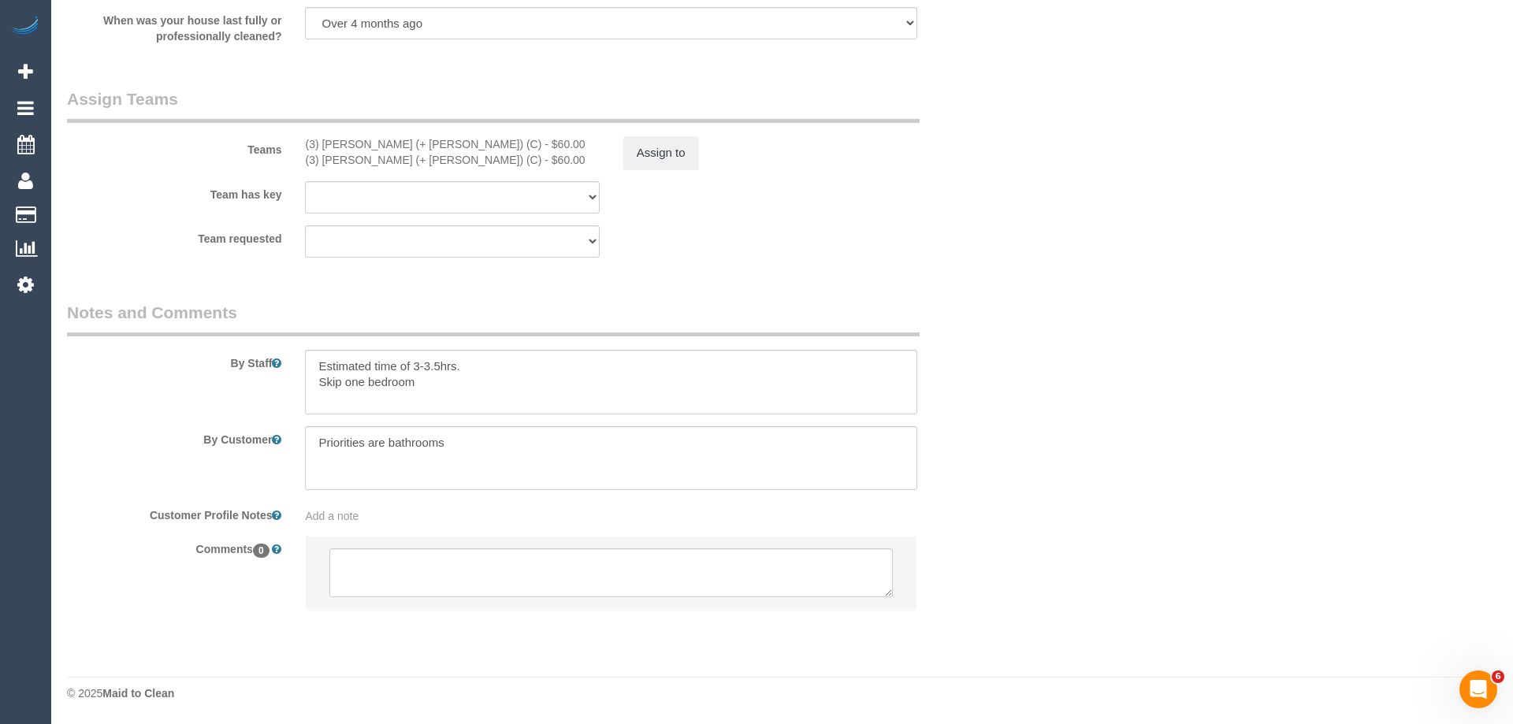
click at [993, 535] on div "× Assign Booking to: (3) Farhan (+ Intisar) (C), (3) Intisar (+ Farhan) (C) Ass…" at bounding box center [756, 362] width 1513 height 724
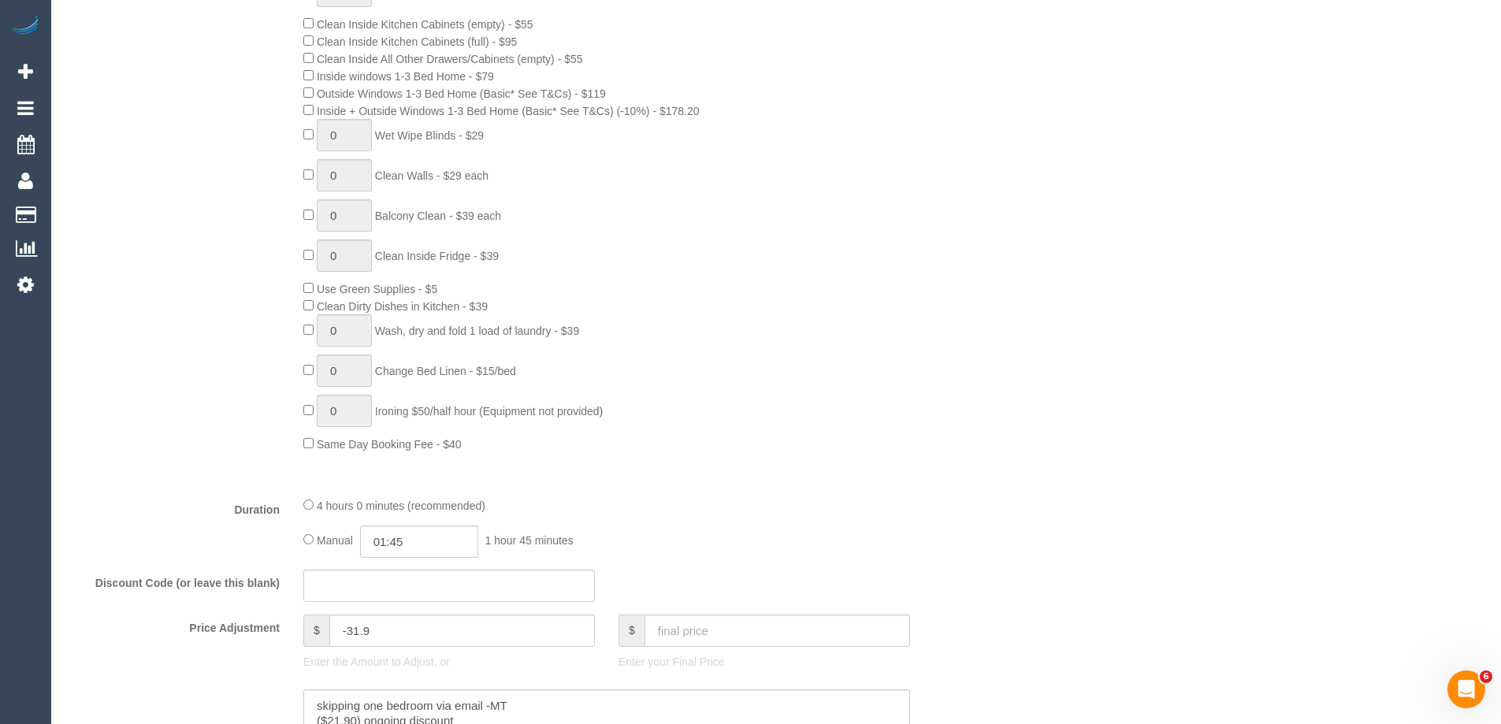
click at [1053, 431] on div "Who Email* mpfarquhar@gmail.com Name * Mary Farquhar Where Address* 25 Imbros S…" at bounding box center [776, 728] width 1418 height 3035
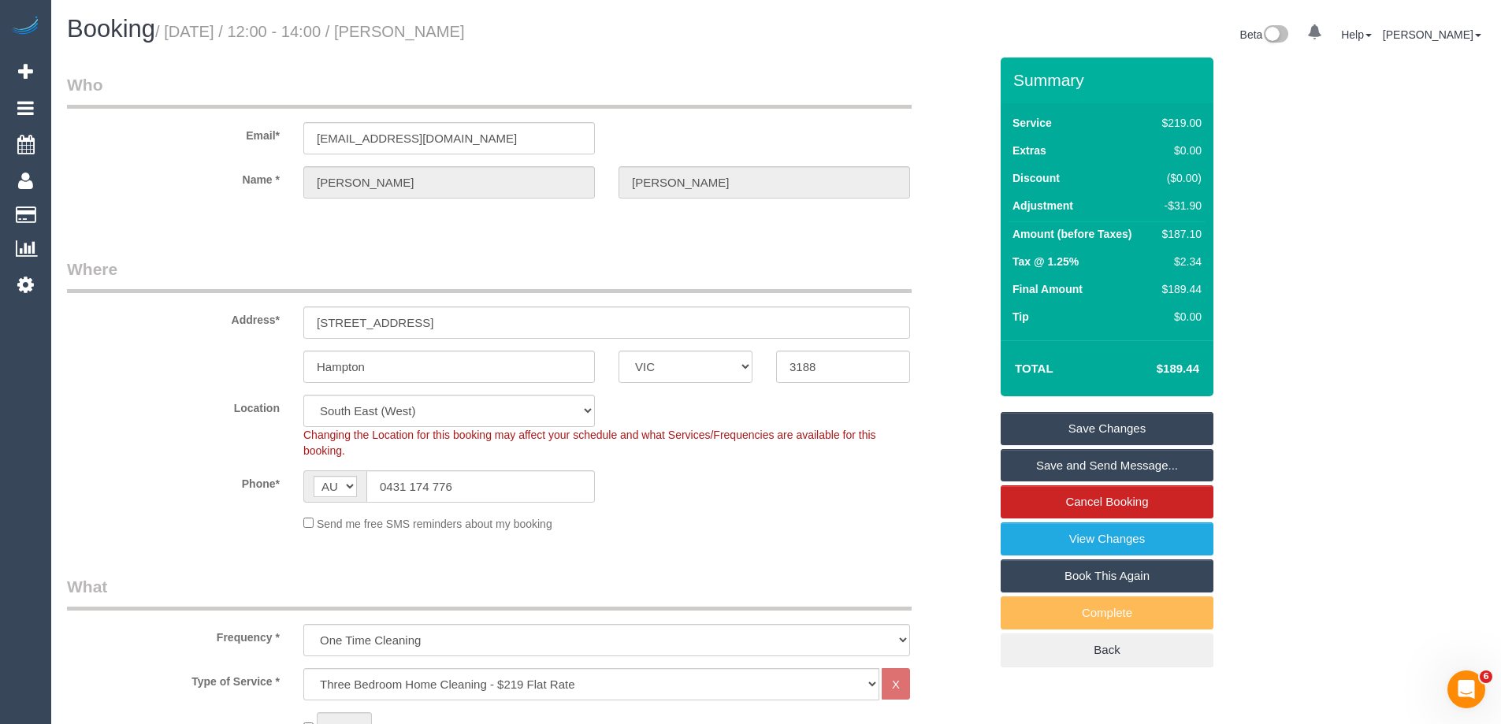
click at [1128, 463] on link "Save and Send Message..." at bounding box center [1107, 465] width 213 height 33
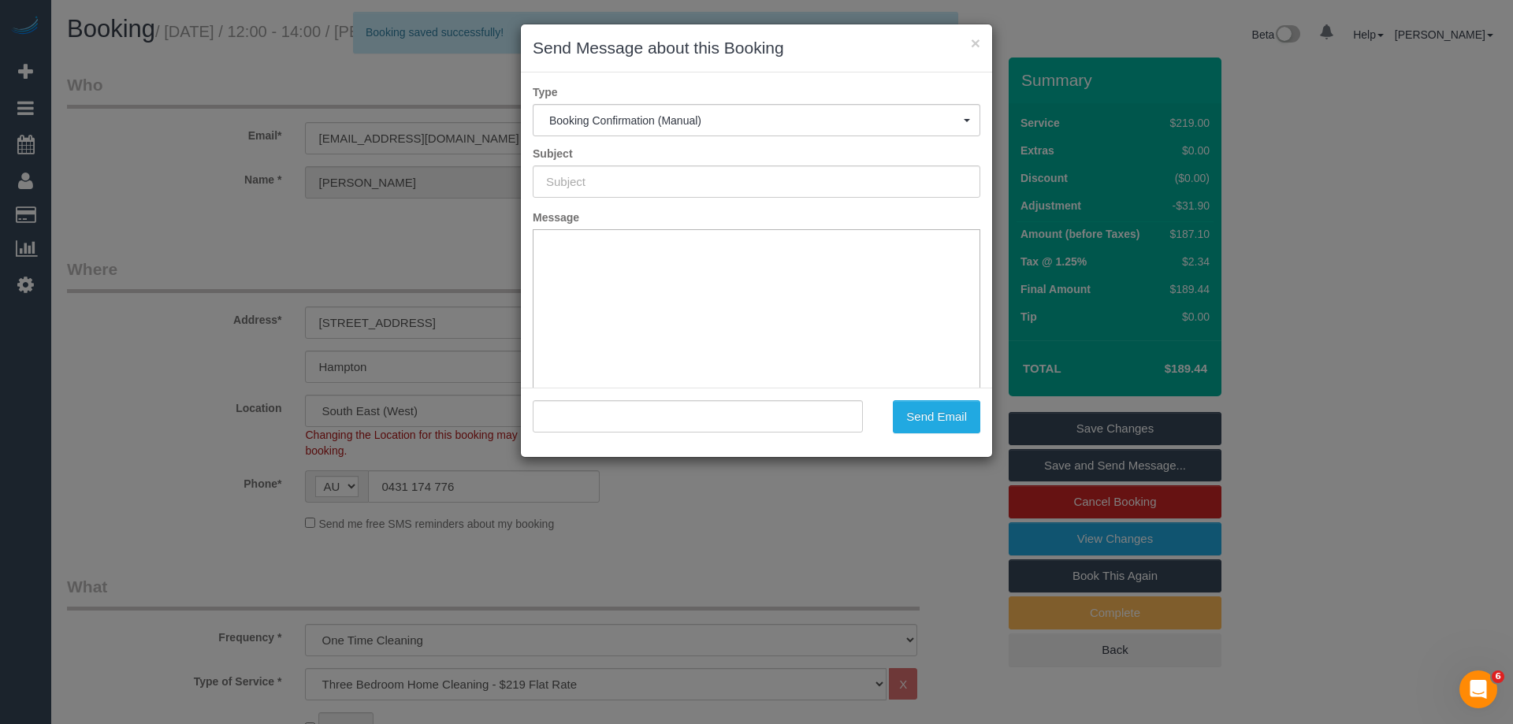
type input "Booking Confirmed"
type input ""Mary Farquhar" <mpfarquhar@gmail.com>"
click at [966, 416] on button "Send Email" at bounding box center [936, 416] width 87 height 33
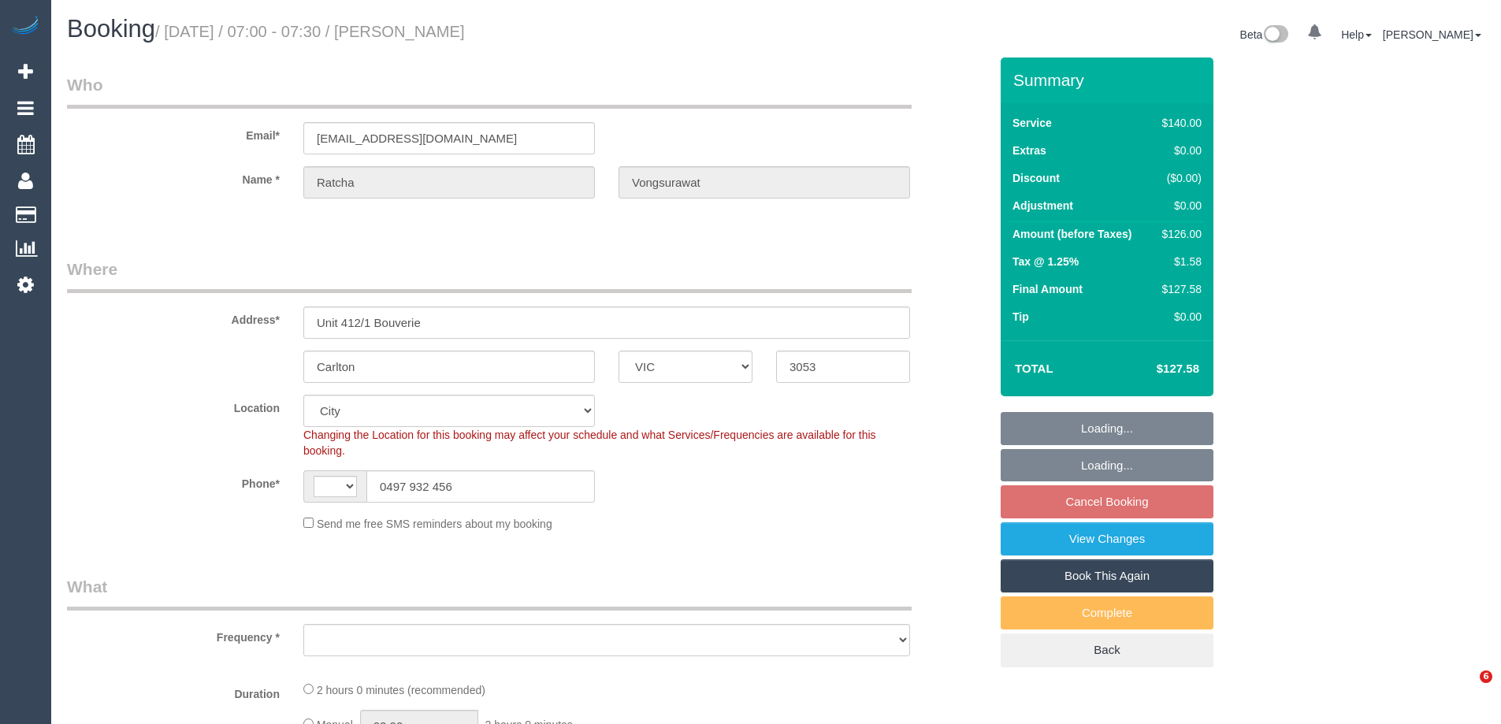
select select "VIC"
select select "string:AU"
select select "number:28"
select select "number:14"
select select "number:18"
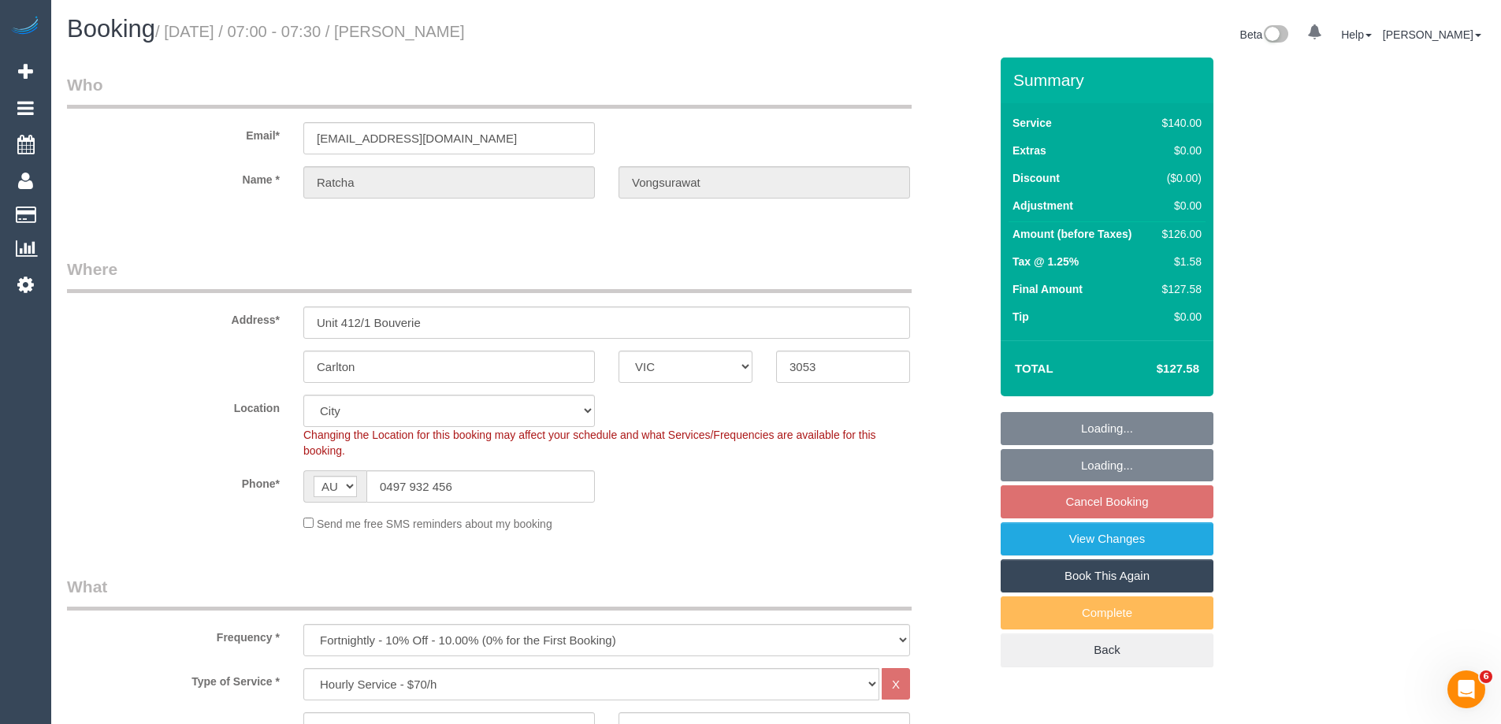
select select "object:910"
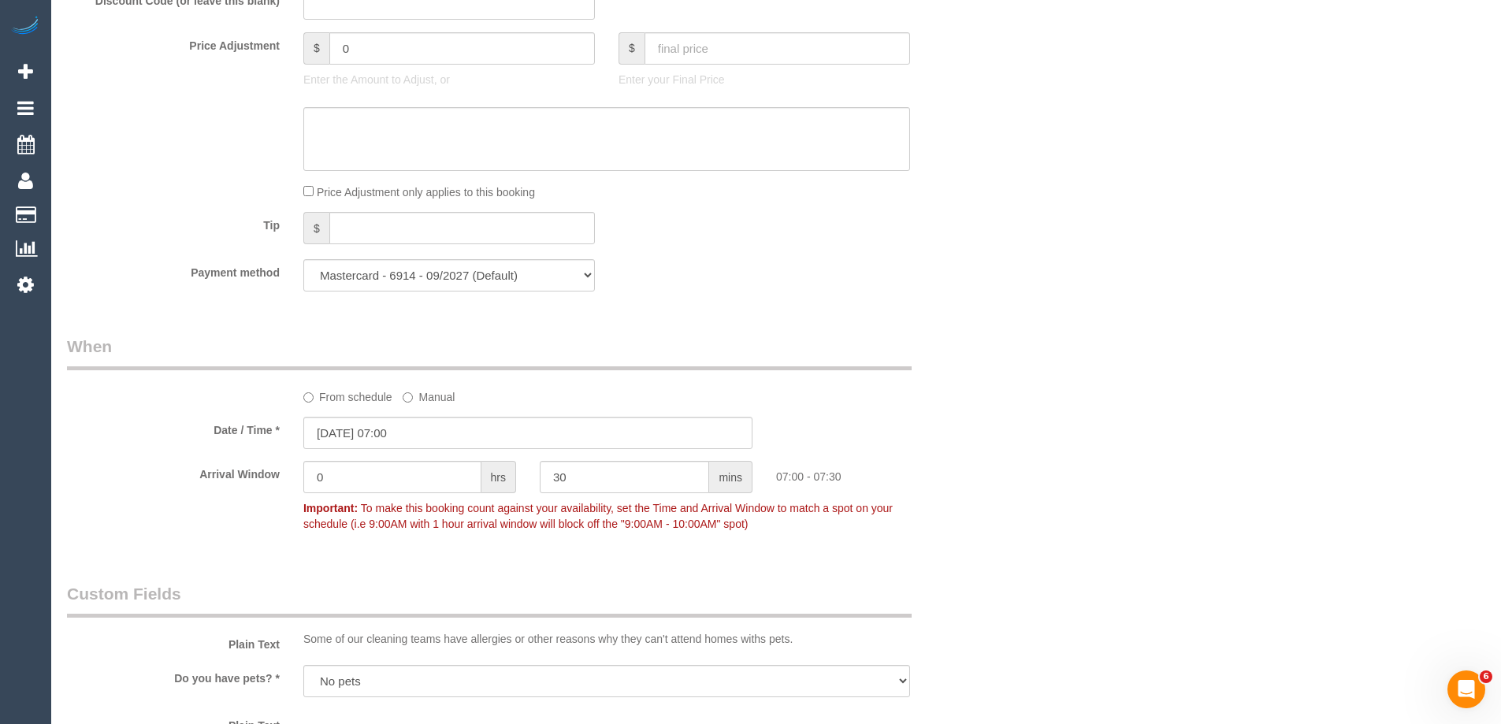
scroll to position [2915, 0]
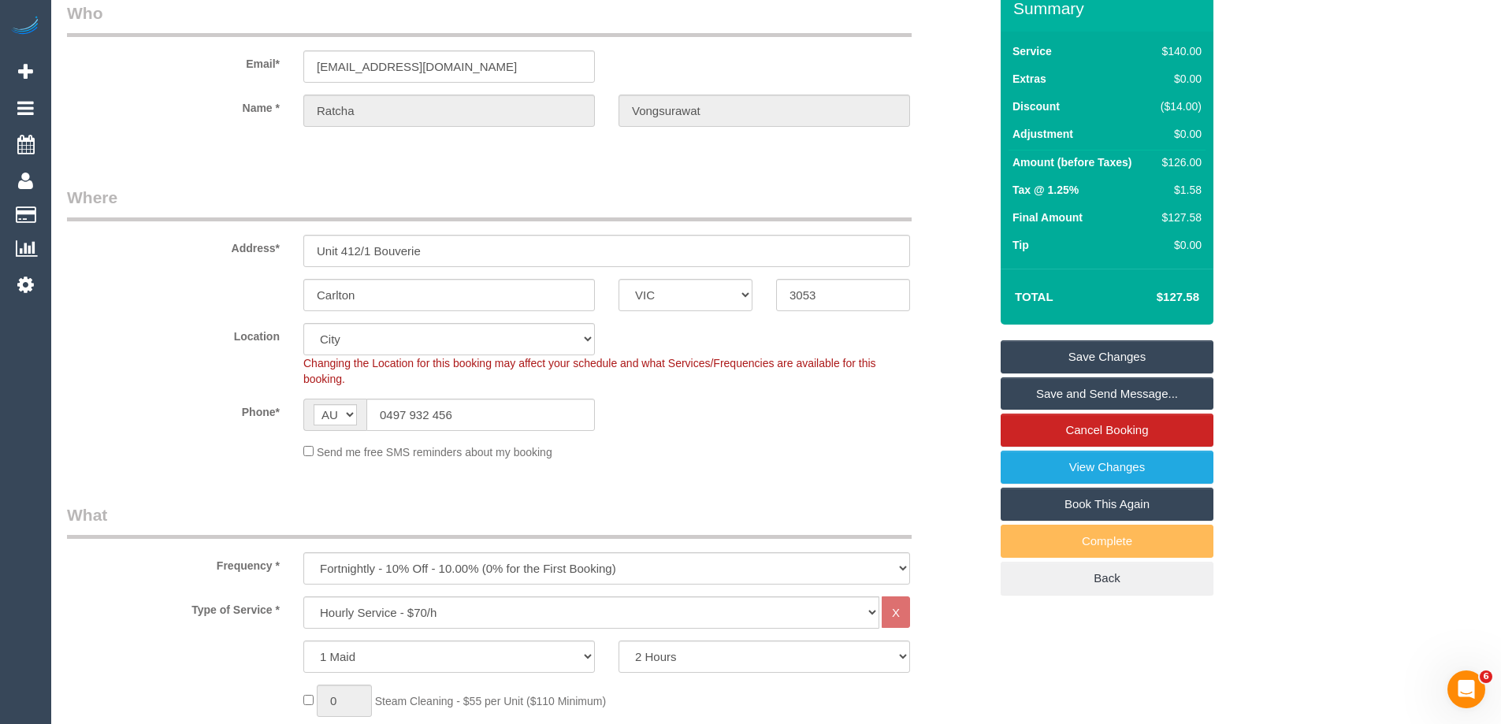
scroll to position [0, 0]
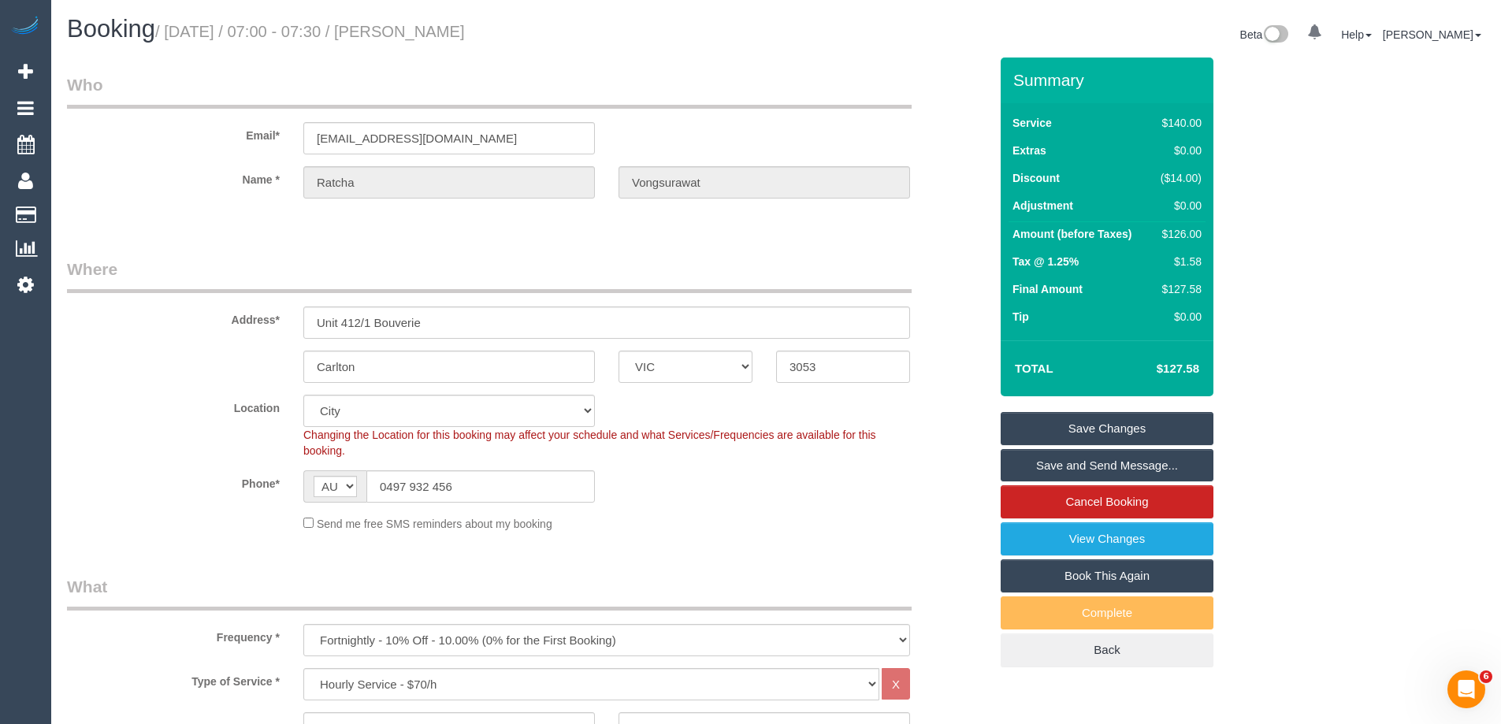
drag, startPoint x: 576, startPoint y: 33, endPoint x: 418, endPoint y: 36, distance: 157.6
click at [418, 36] on h1 "Booking / [DATE] / 07:00 - 07:30 / [PERSON_NAME]" at bounding box center [415, 29] width 697 height 27
copy small "[PERSON_NAME]"
click at [908, 473] on div "Phone* AF AL DZ AD AO AI AQ AG AR AM AW AU AT AZ BS BH BD BB BY BE BZ BJ BM BT …" at bounding box center [527, 486] width 945 height 32
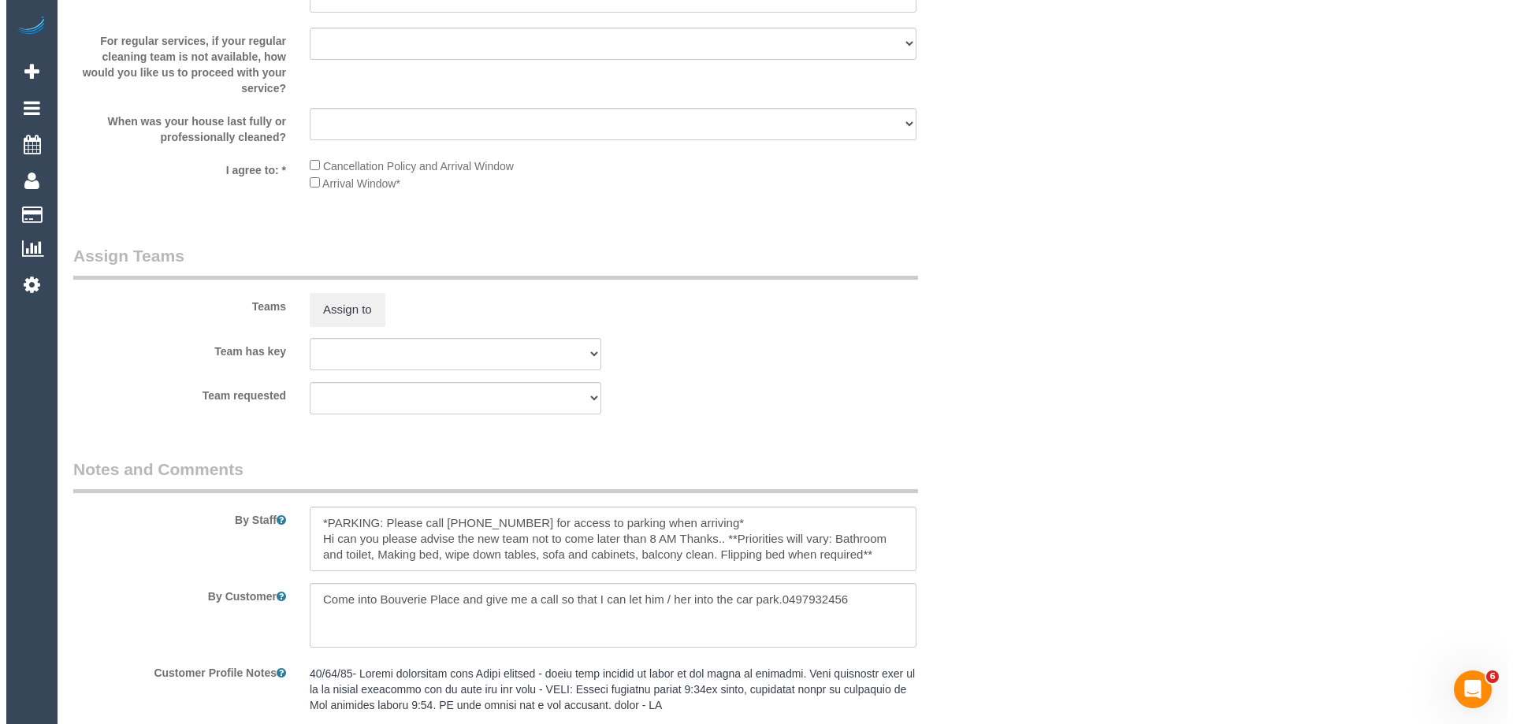
scroll to position [2521, 0]
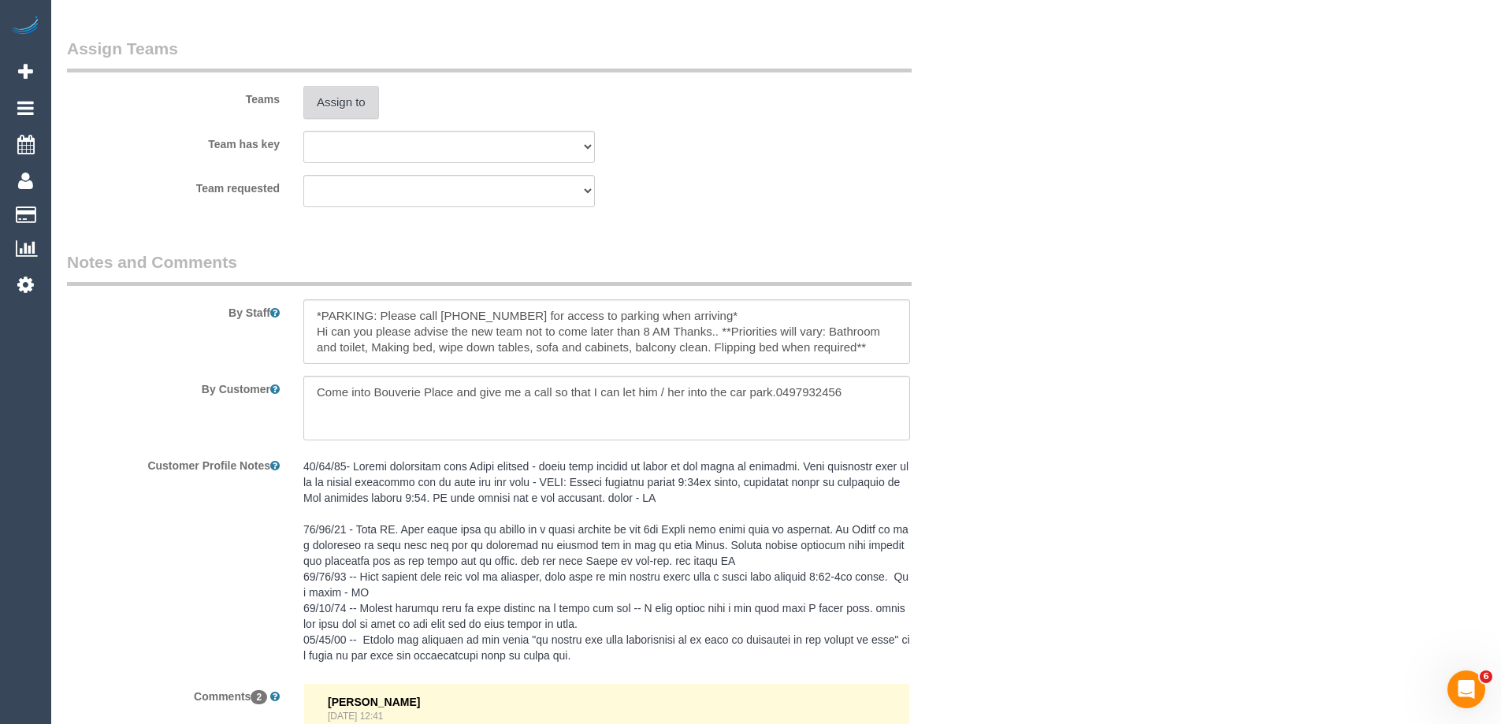
click at [350, 99] on button "Assign to" at bounding box center [341, 102] width 76 height 33
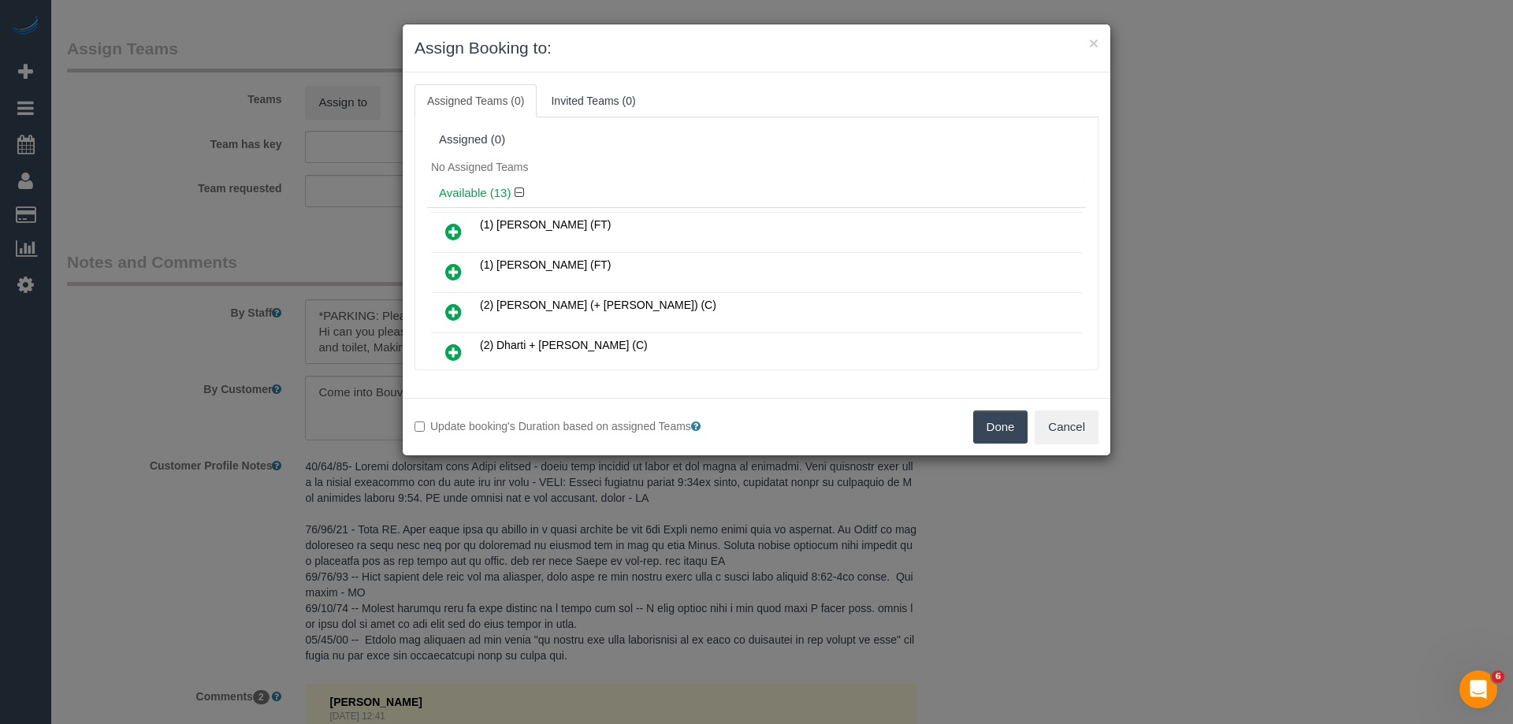
click at [786, 144] on div "Assigned (0)" at bounding box center [756, 139] width 635 height 13
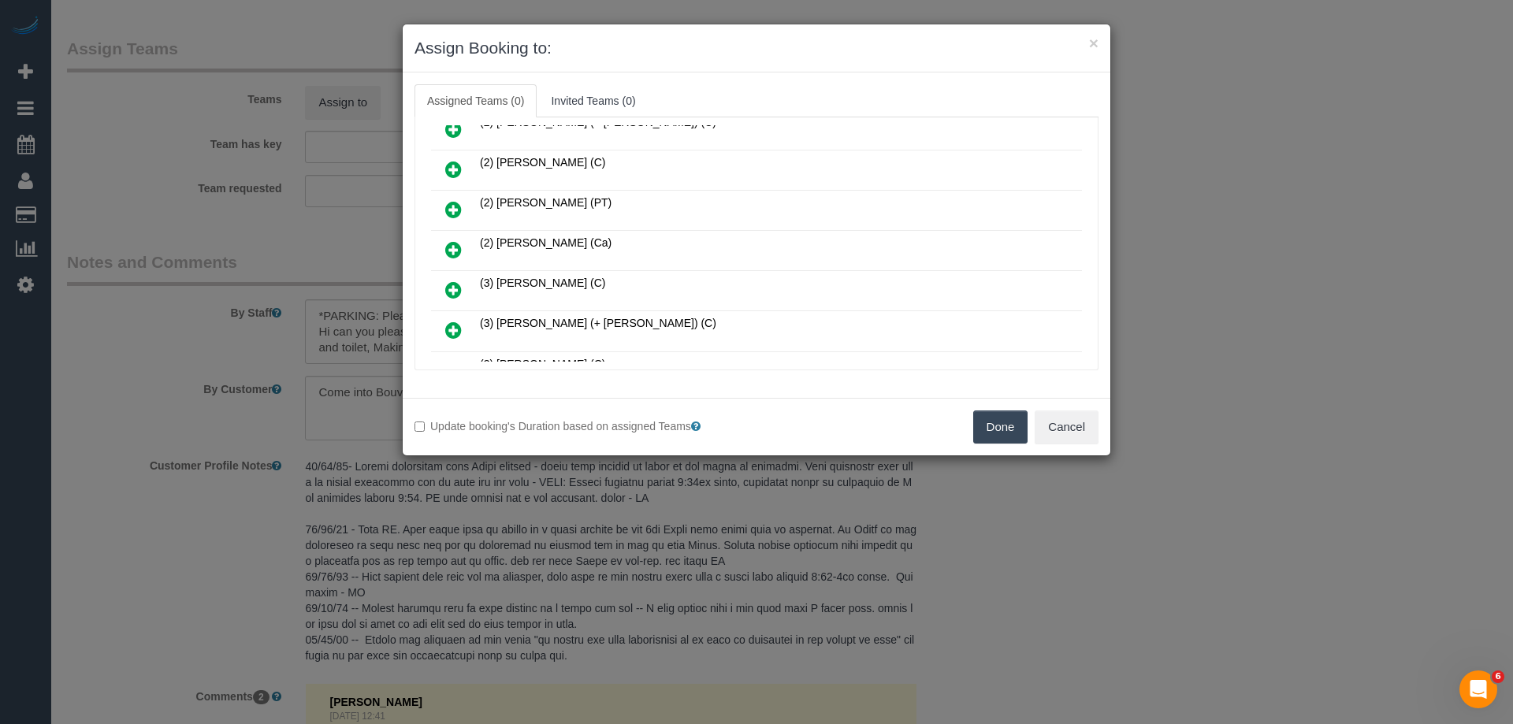
click at [451, 292] on icon at bounding box center [453, 289] width 17 height 19
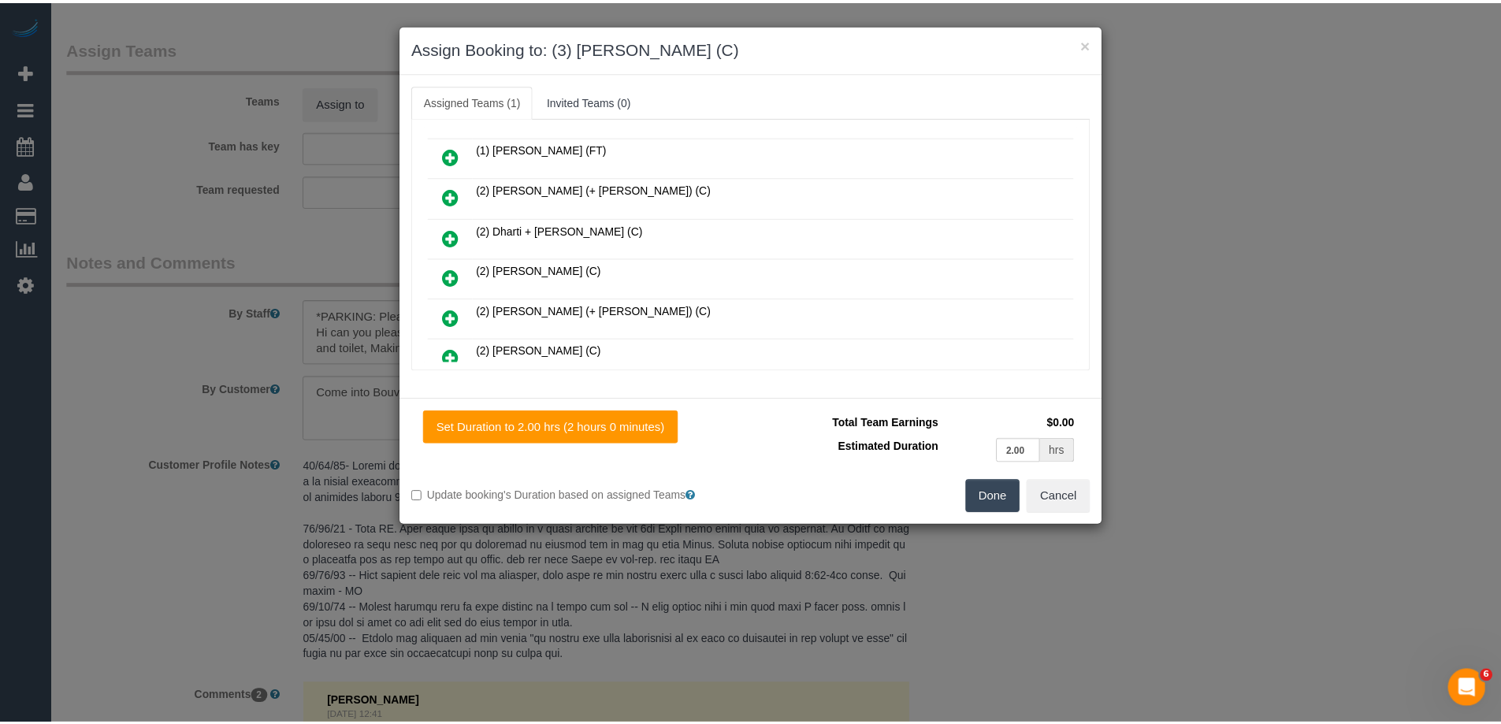
scroll to position [0, 0]
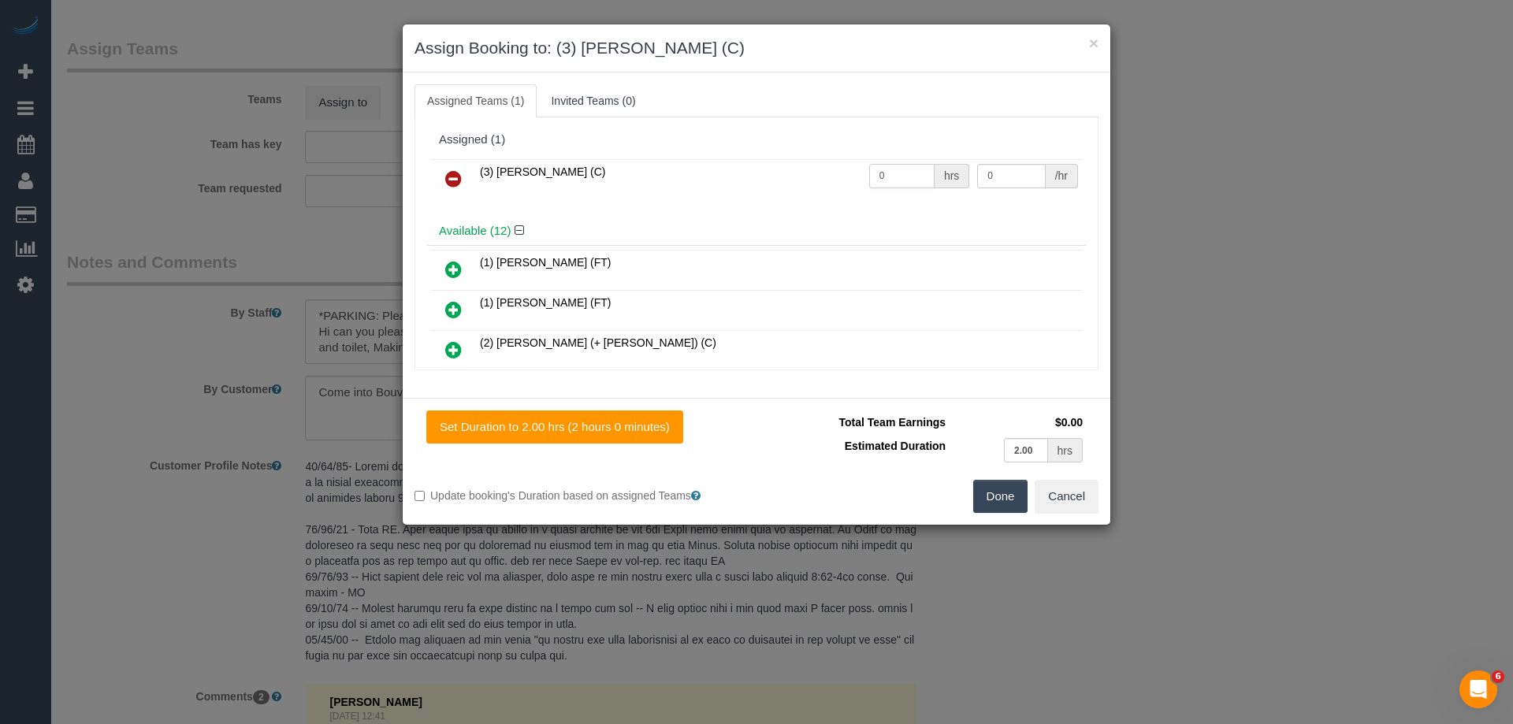
click at [912, 179] on input "0" at bounding box center [901, 176] width 65 height 24
type input "2"
click at [1016, 170] on input "0" at bounding box center [1011, 176] width 68 height 24
type input "35"
click at [995, 493] on button "Done" at bounding box center [1000, 496] width 55 height 33
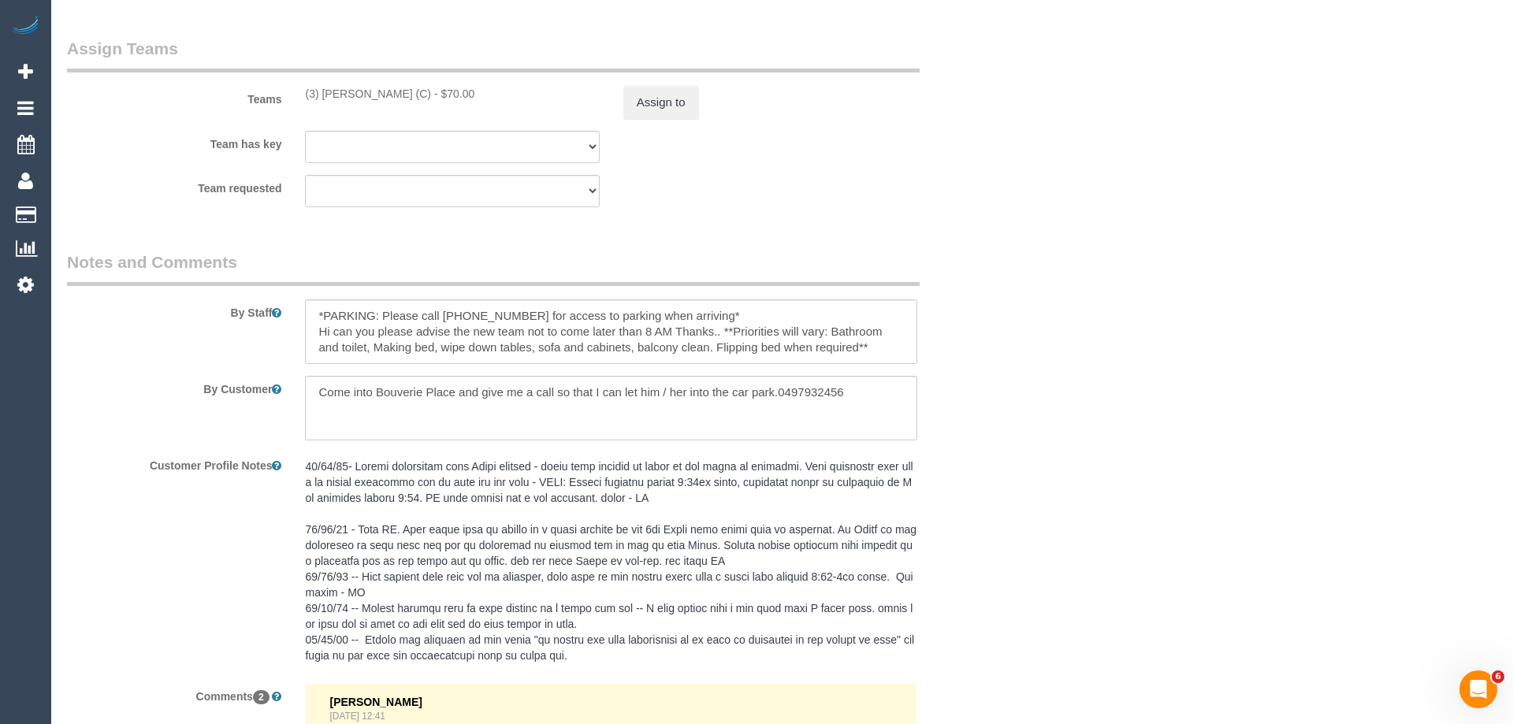
click at [995, 493] on div "× Assign Booking to: (3) Andres Arredondo (C) Assigned Teams (1) Invited Teams …" at bounding box center [756, 362] width 1513 height 724
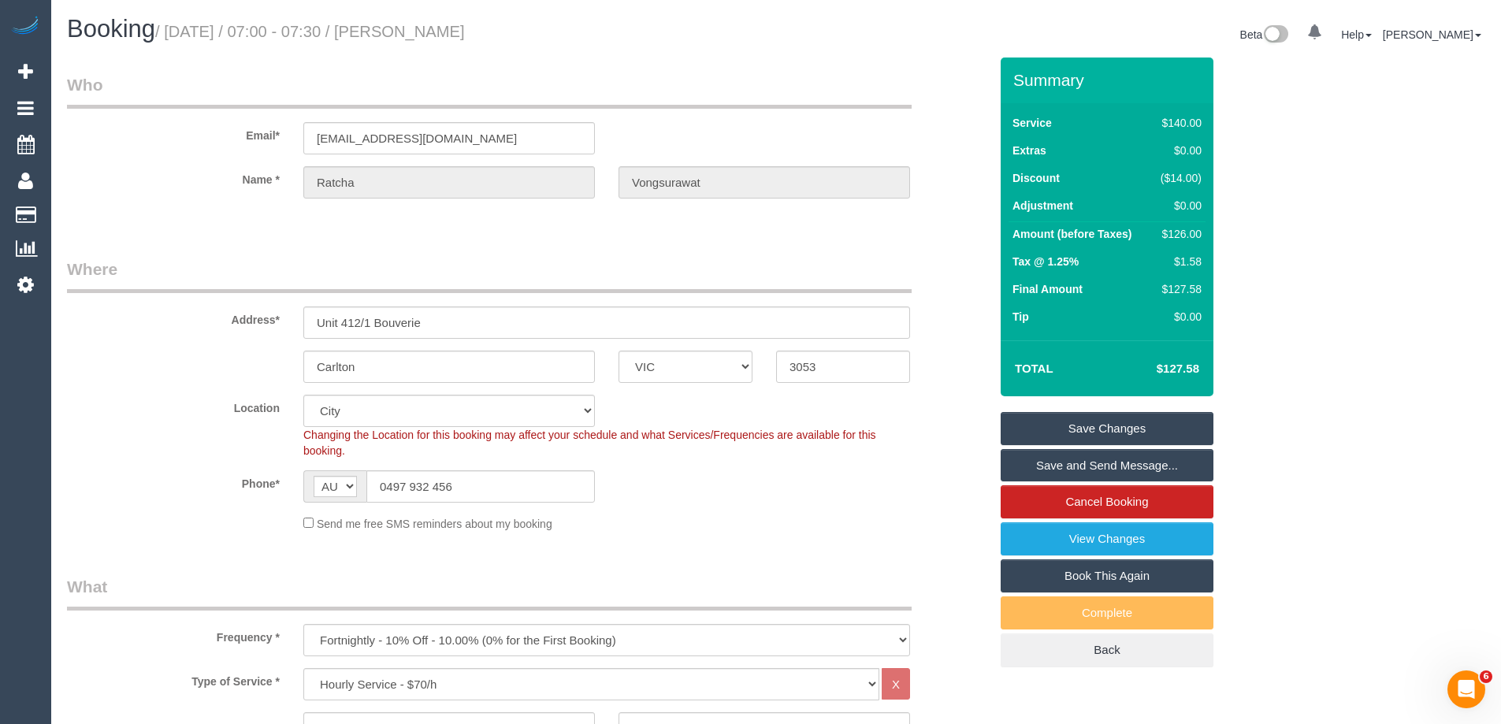
click at [585, 266] on legend "Where" at bounding box center [489, 275] width 845 height 35
click at [1138, 469] on link "Save and Send Message..." at bounding box center [1107, 465] width 213 height 33
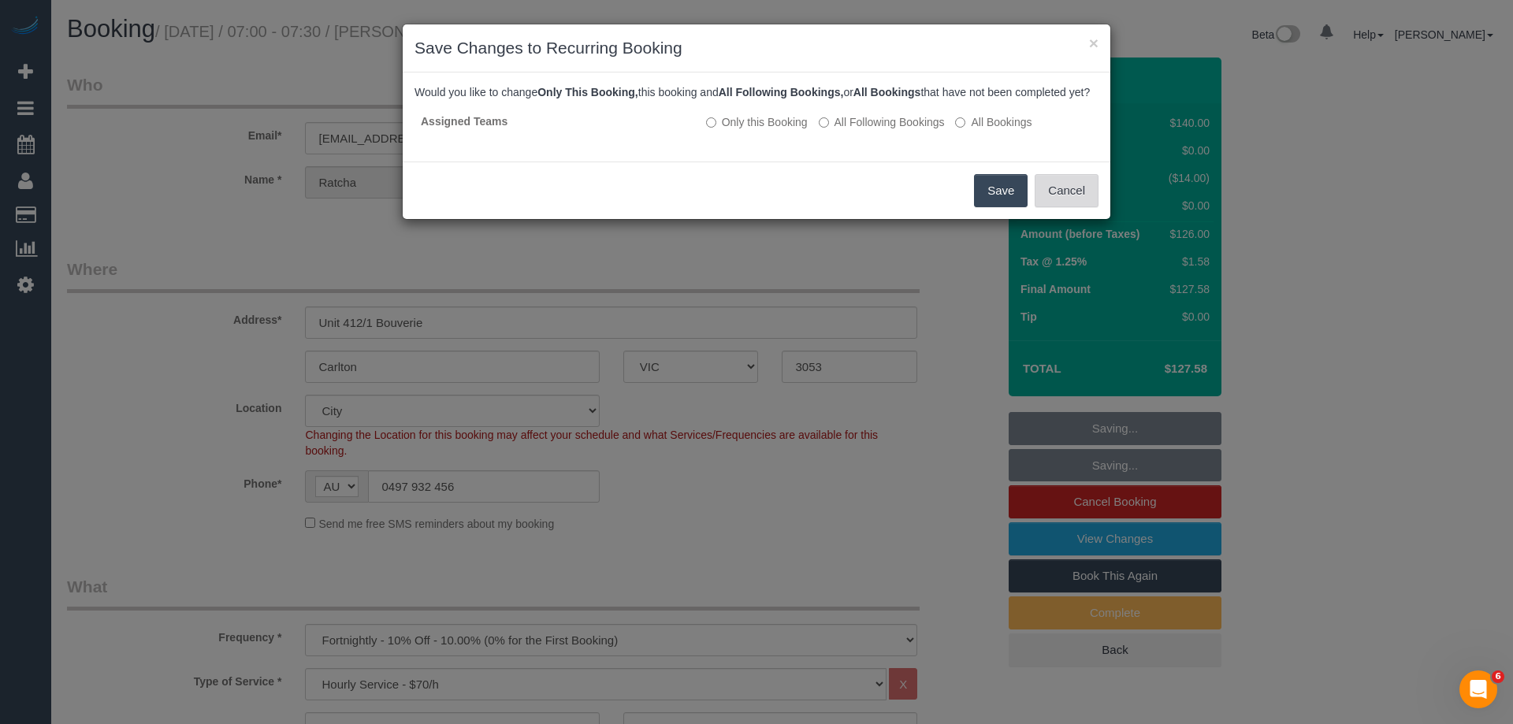
click at [1069, 206] on button "Cancel" at bounding box center [1066, 190] width 64 height 33
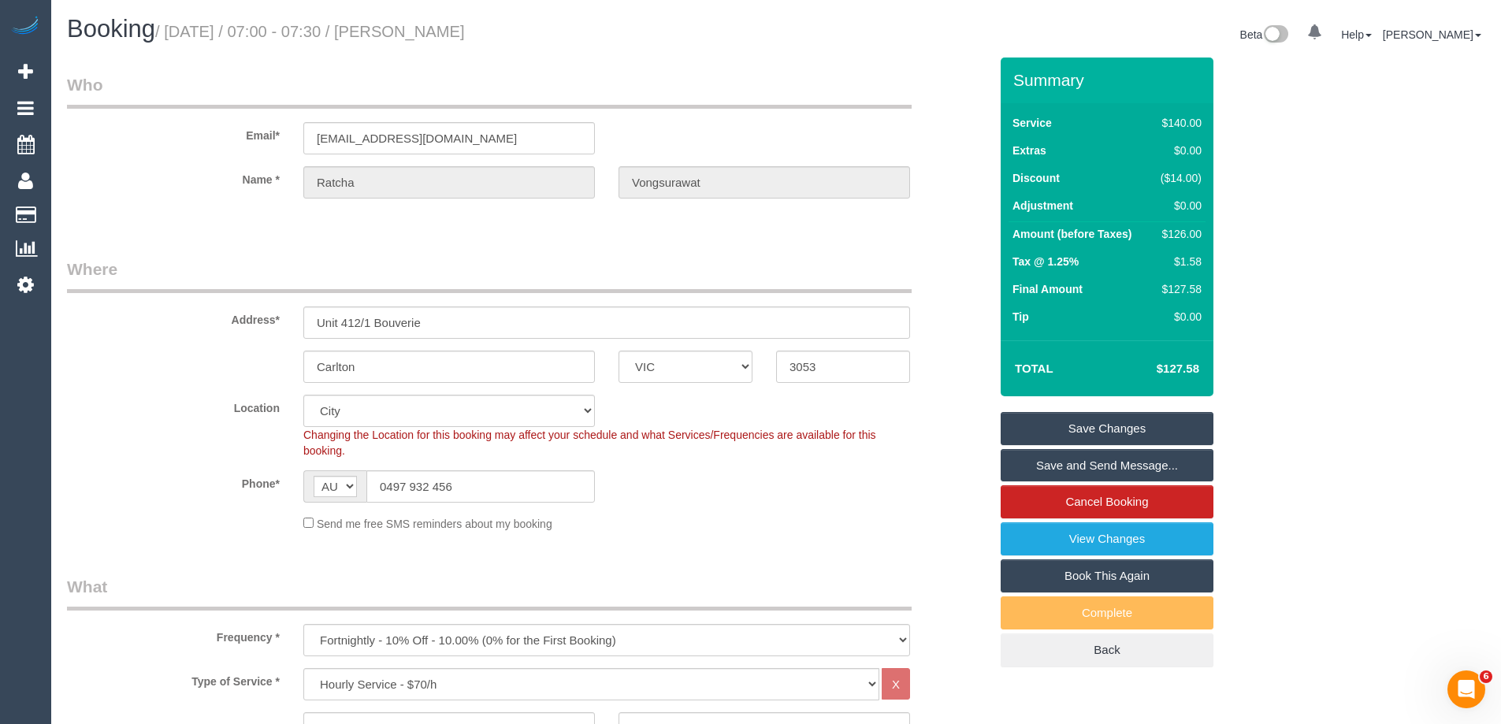
click at [1178, 433] on link "Save Changes" at bounding box center [1107, 428] width 213 height 33
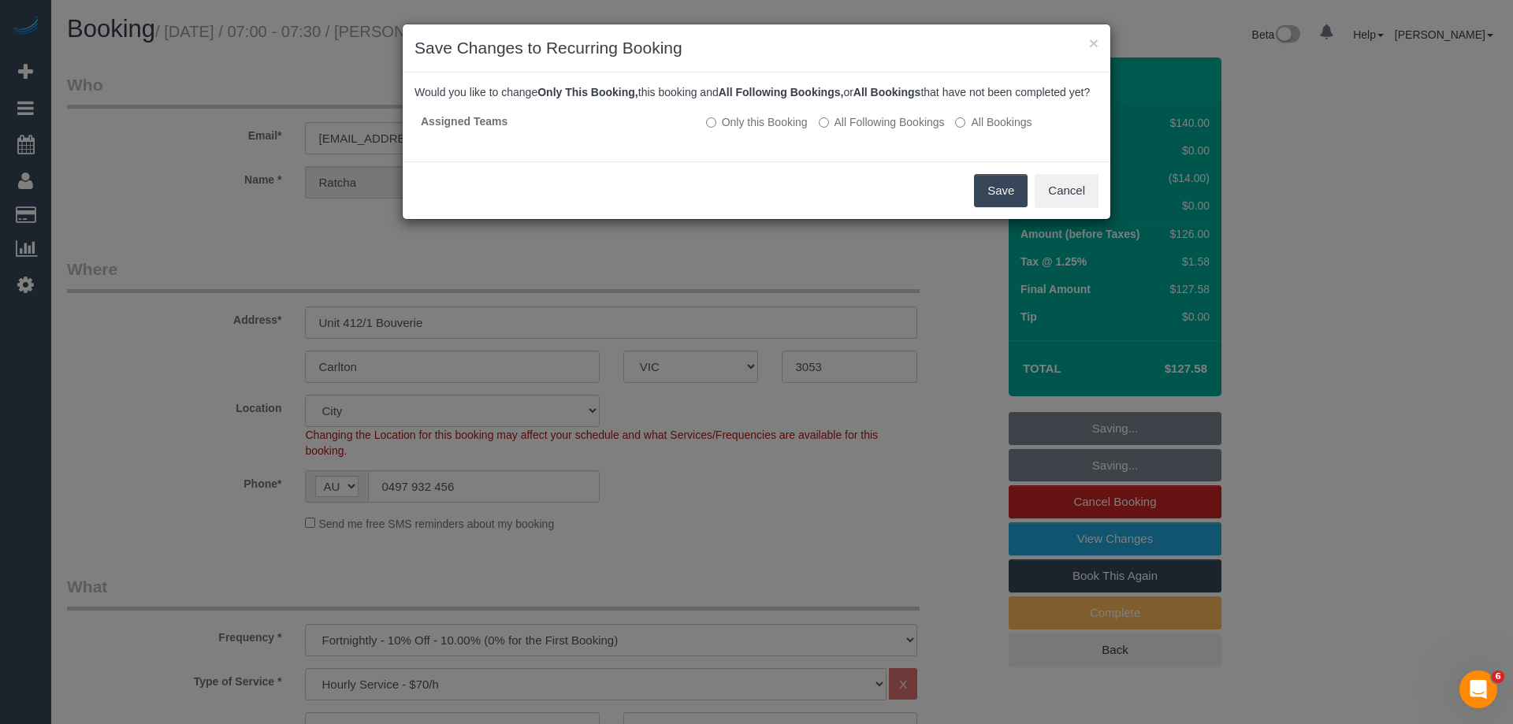
drag, startPoint x: 904, startPoint y: 133, endPoint x: 951, endPoint y: 169, distance: 59.6
click at [904, 130] on label "All Following Bookings" at bounding box center [882, 122] width 126 height 16
click at [986, 205] on button "Save" at bounding box center [1001, 190] width 54 height 33
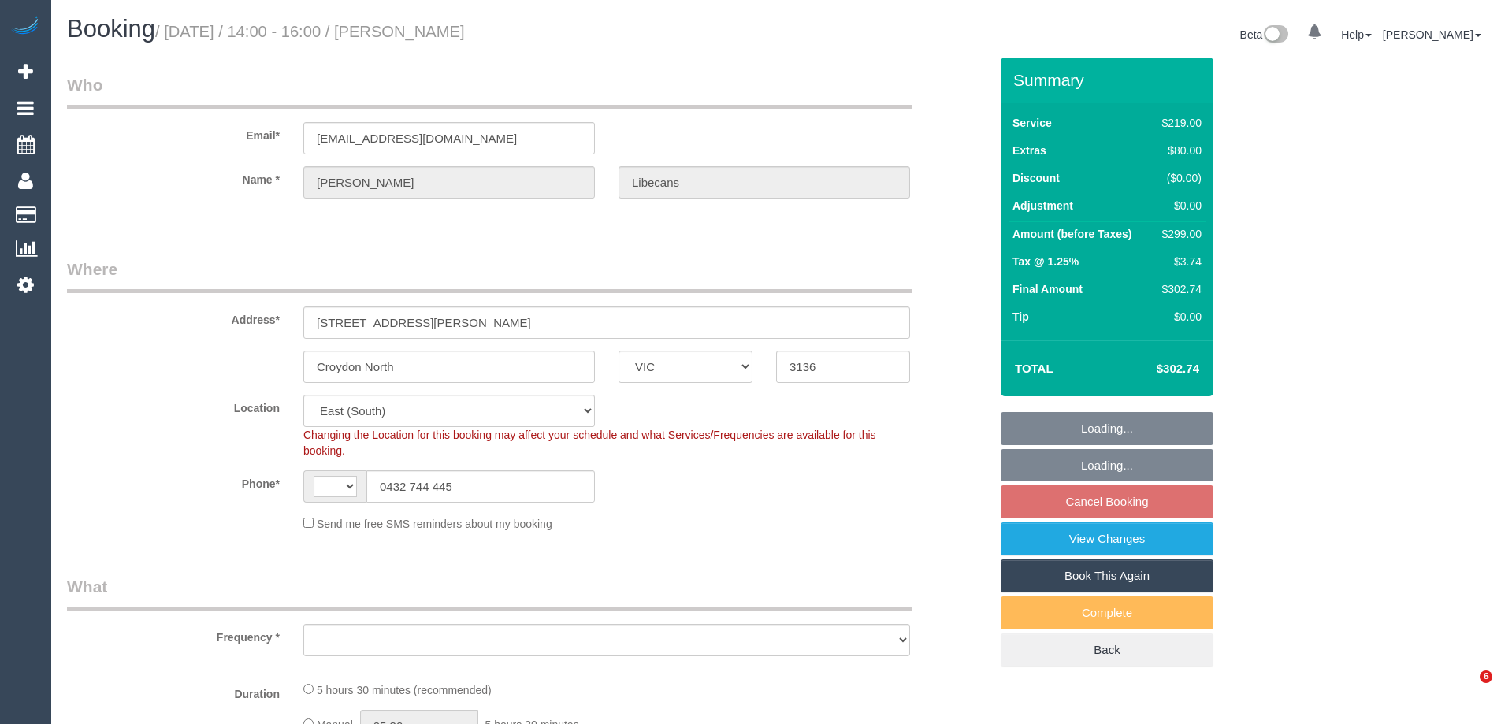
select select "VIC"
select select "string:AU"
select select "object:563"
select select "string:stripe-pm_1QNtrk2GScqysDRV1Czu4XBS"
select select "number:27"
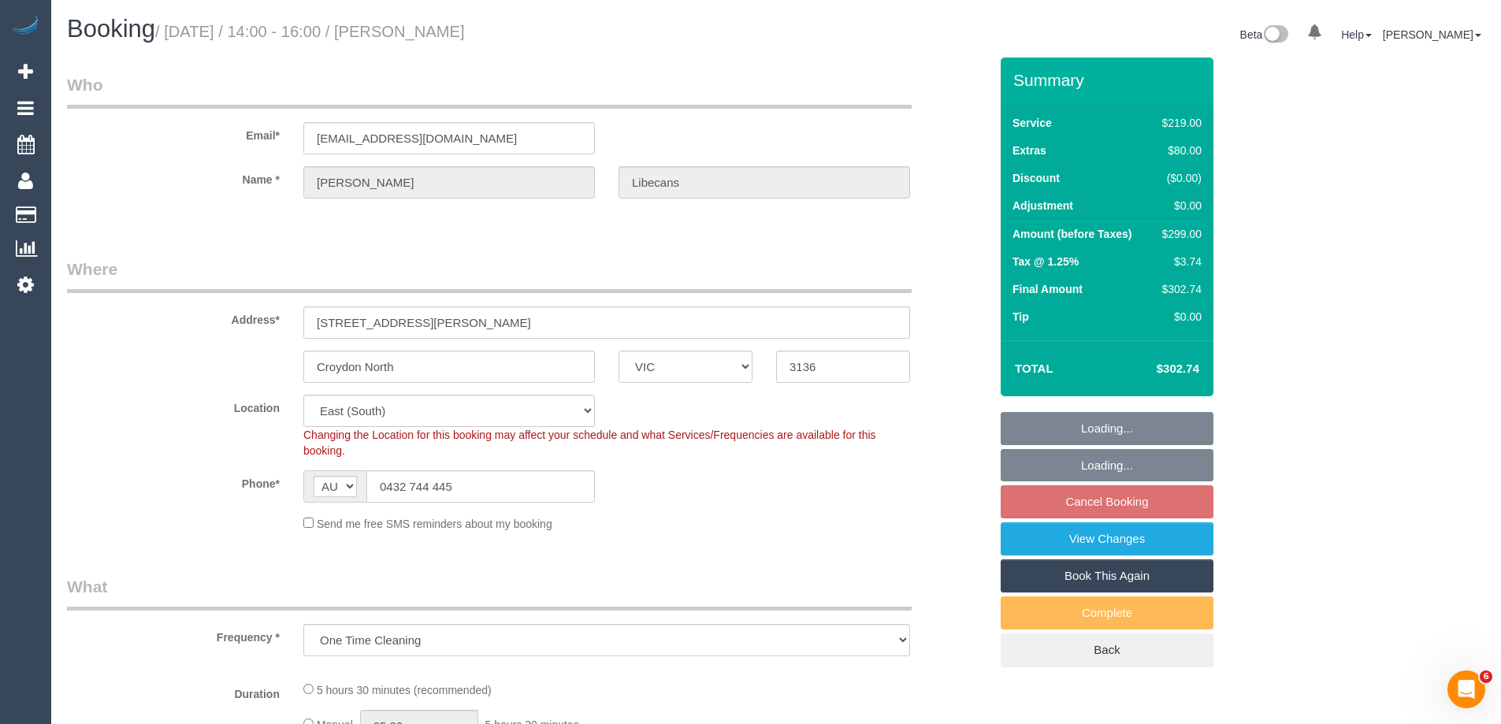
select select "number:14"
select select "number:18"
select select "number:22"
select select "object:1277"
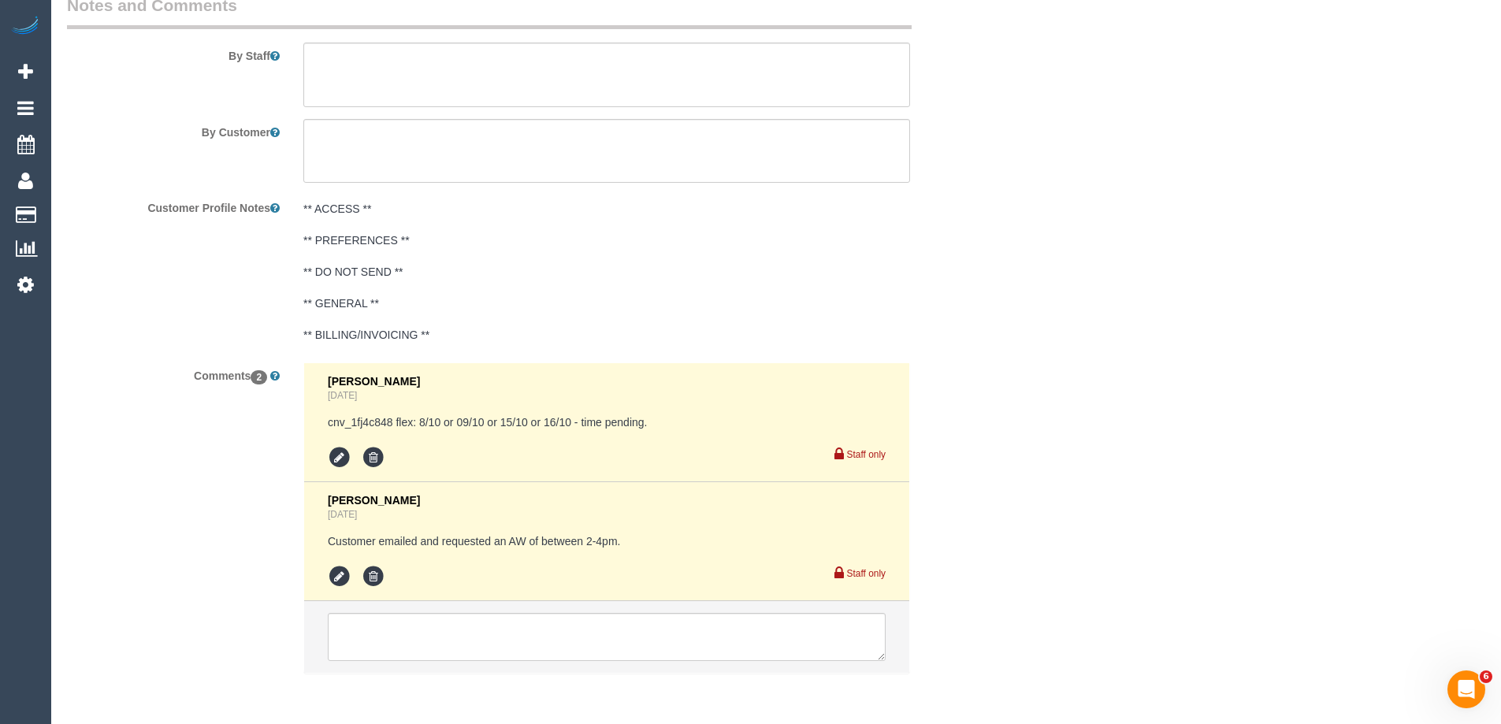
scroll to position [2757, 0]
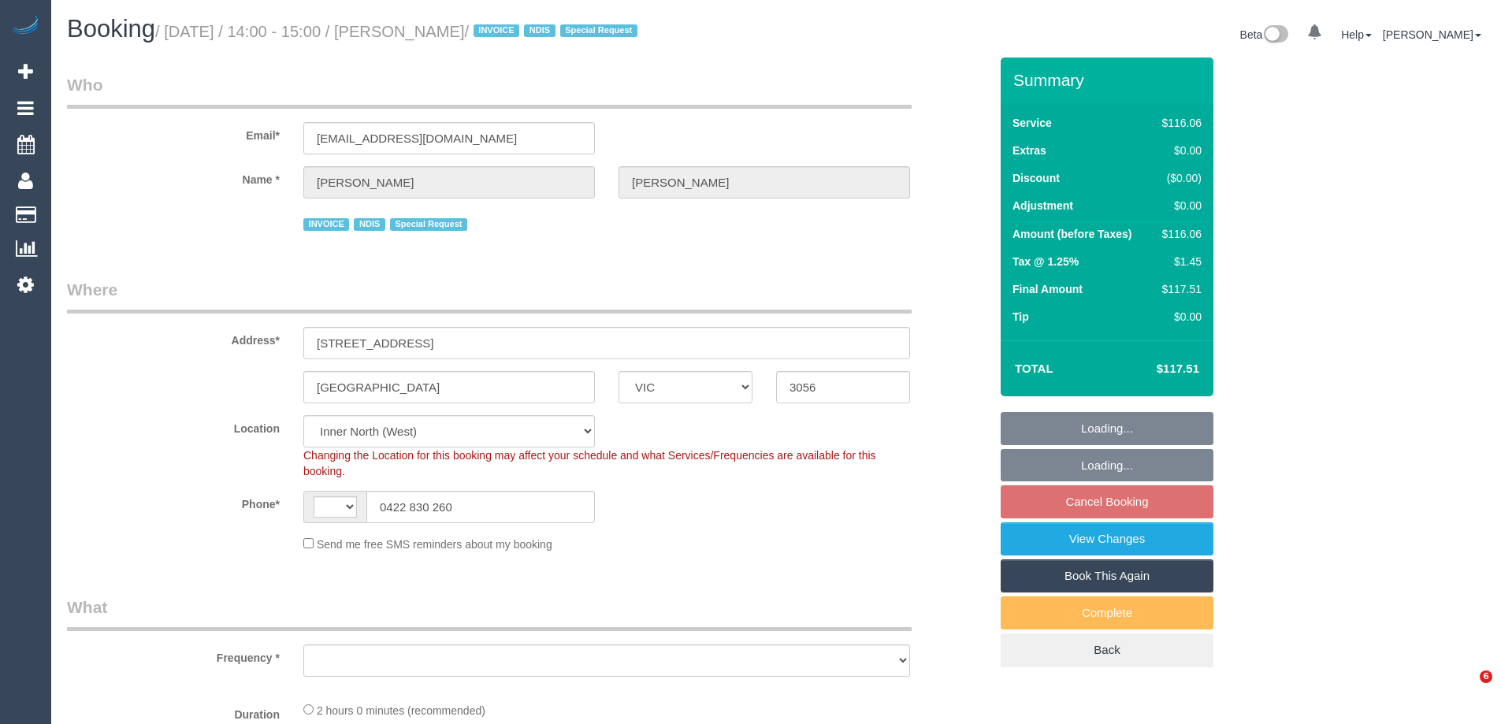
select select "VIC"
select select "string:AU"
select select "object:1440"
select select "number:30"
select select "number:14"
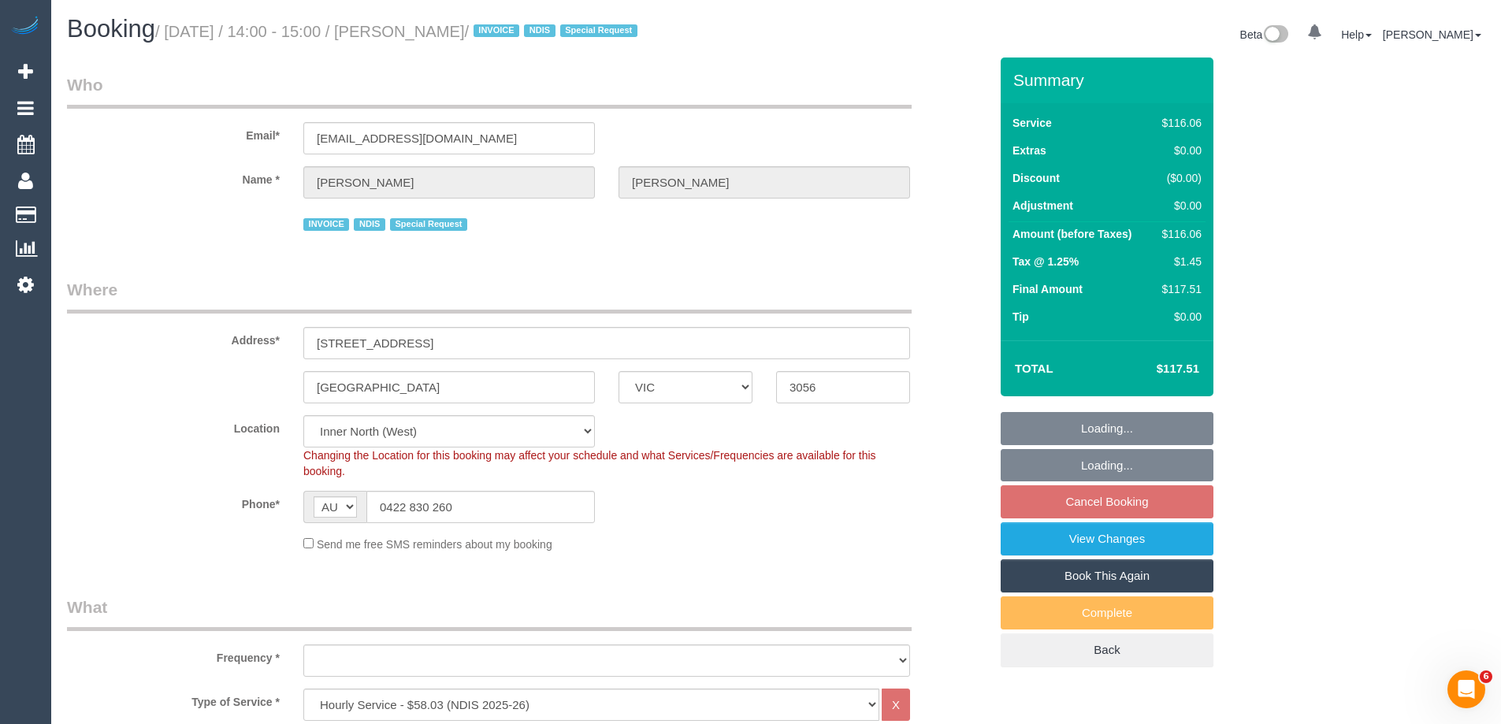
select select "number:19"
select select "number:36"
select select "number:34"
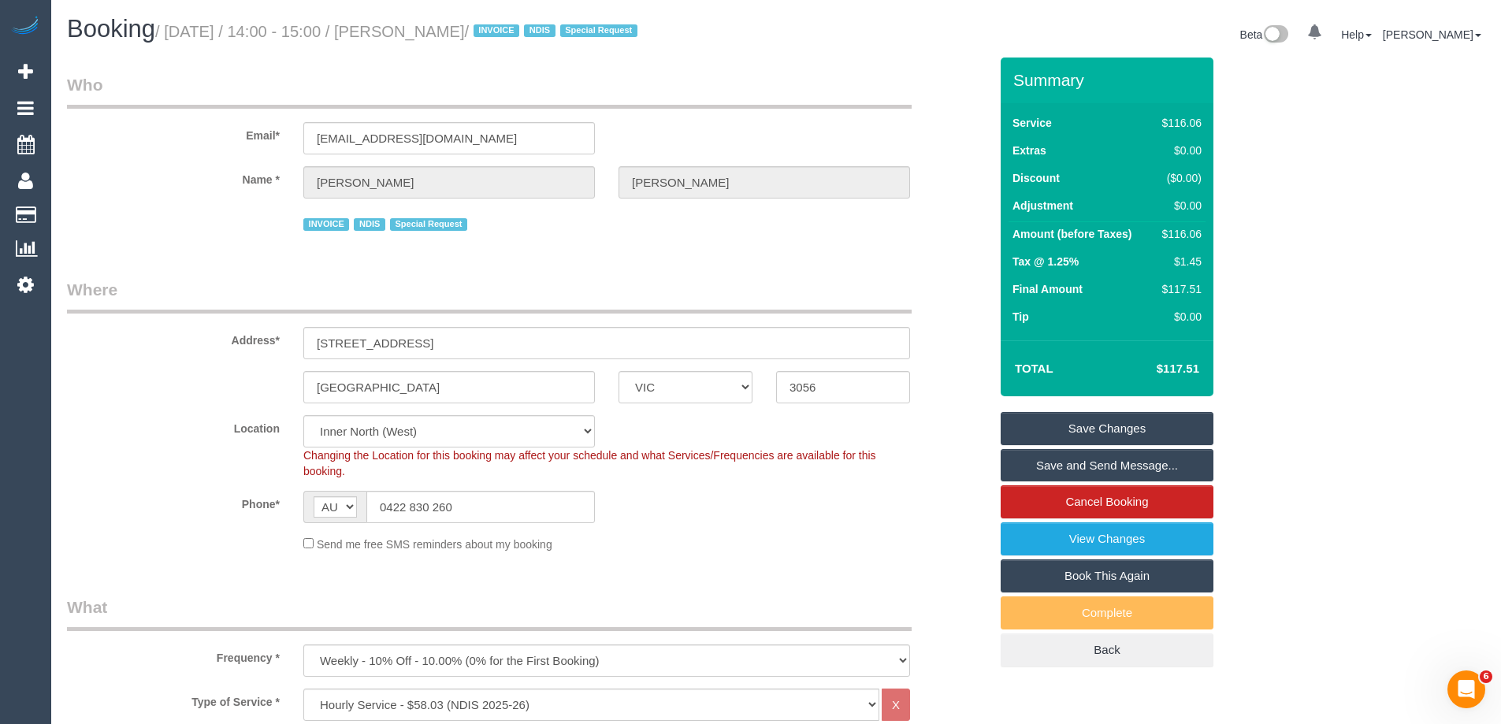
drag, startPoint x: 575, startPoint y: 33, endPoint x: 416, endPoint y: 27, distance: 159.3
click at [416, 27] on small "/ October 15, 2025 / 14:00 - 15:00 / Amy Clarkson-Holborn / INVOICE NDIS Specia…" at bounding box center [398, 31] width 487 height 17
drag, startPoint x: 741, startPoint y: 518, endPoint x: 715, endPoint y: 520, distance: 25.3
click at [741, 518] on div "Phone* AF AL DZ AD AO AI AQ AG AR AM AW AU AT AZ BS BH BD BB BY BE BZ BJ BM BT …" at bounding box center [527, 507] width 945 height 32
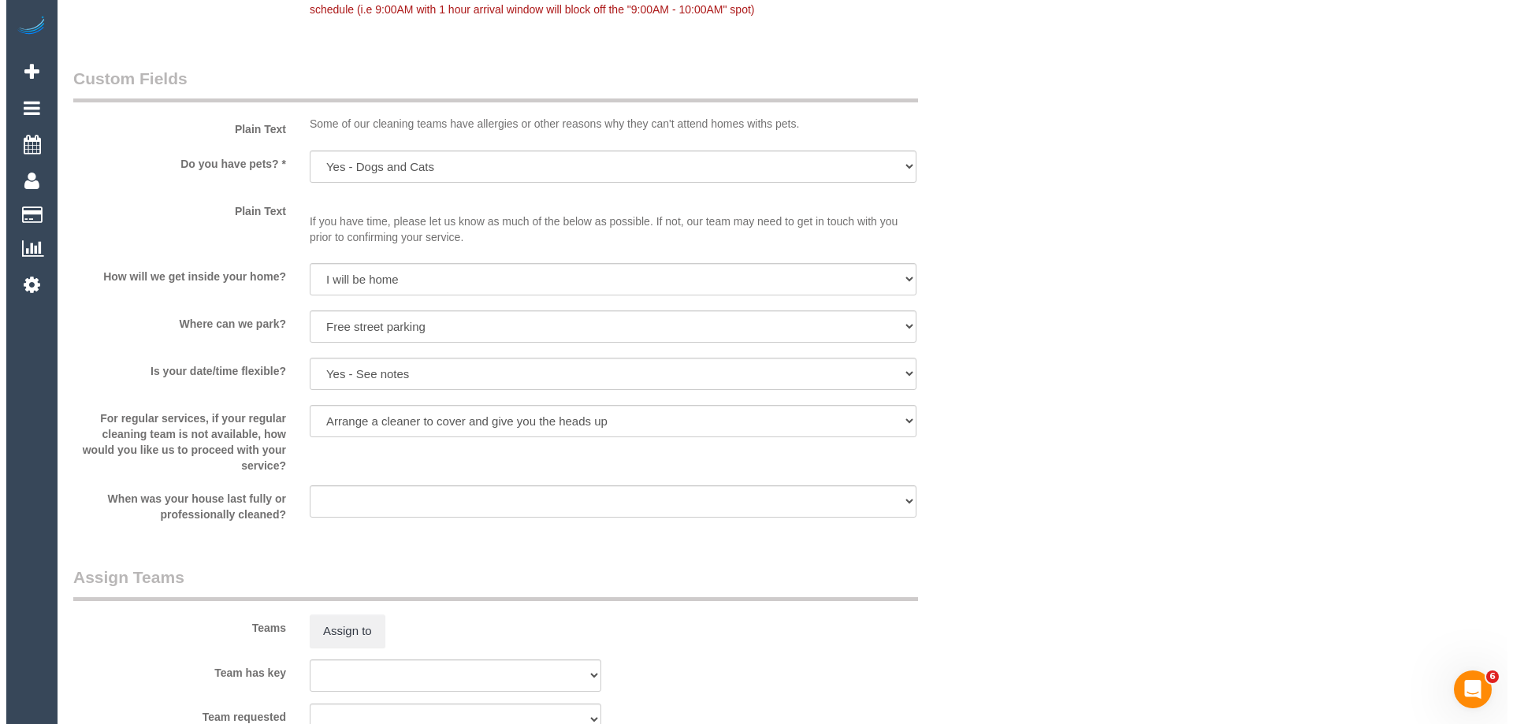
scroll to position [1576, 0]
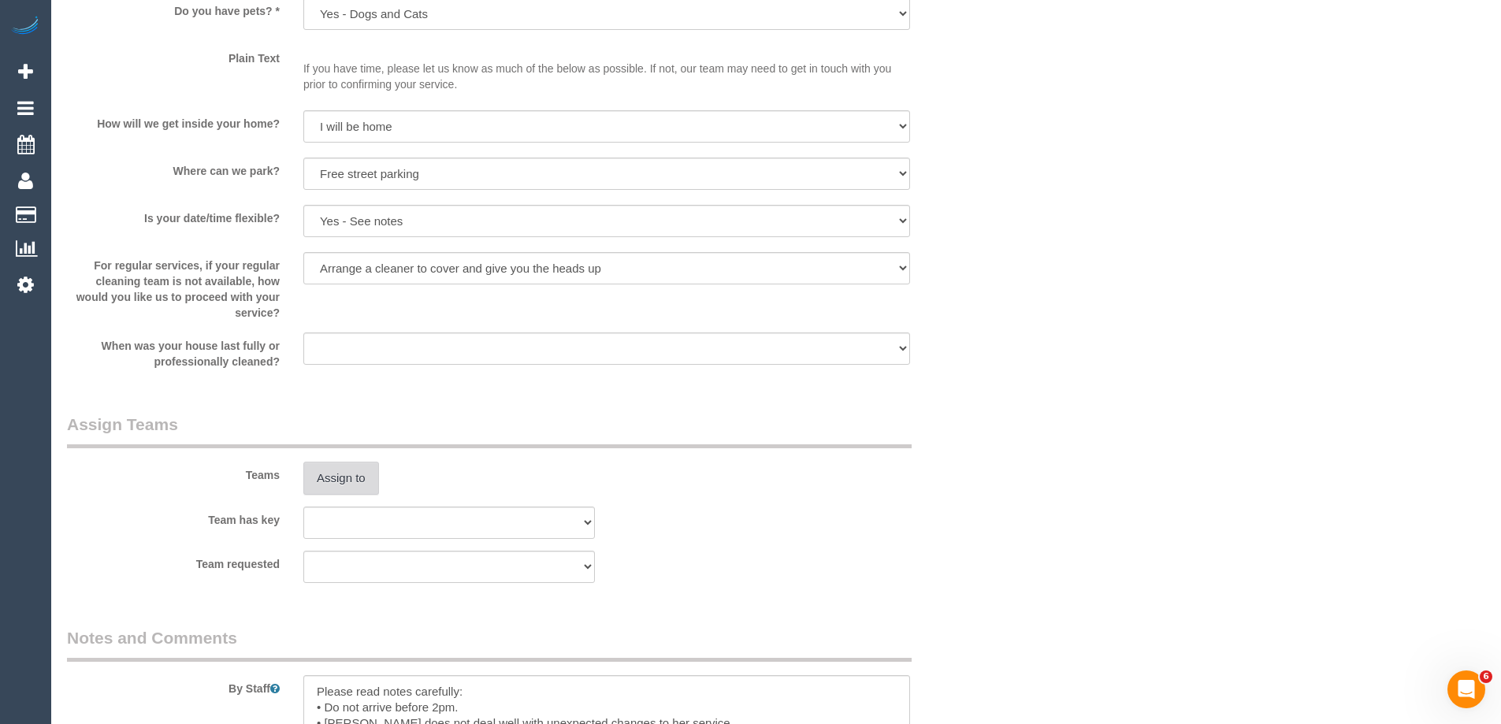
click at [335, 480] on button "Assign to" at bounding box center [341, 478] width 76 height 33
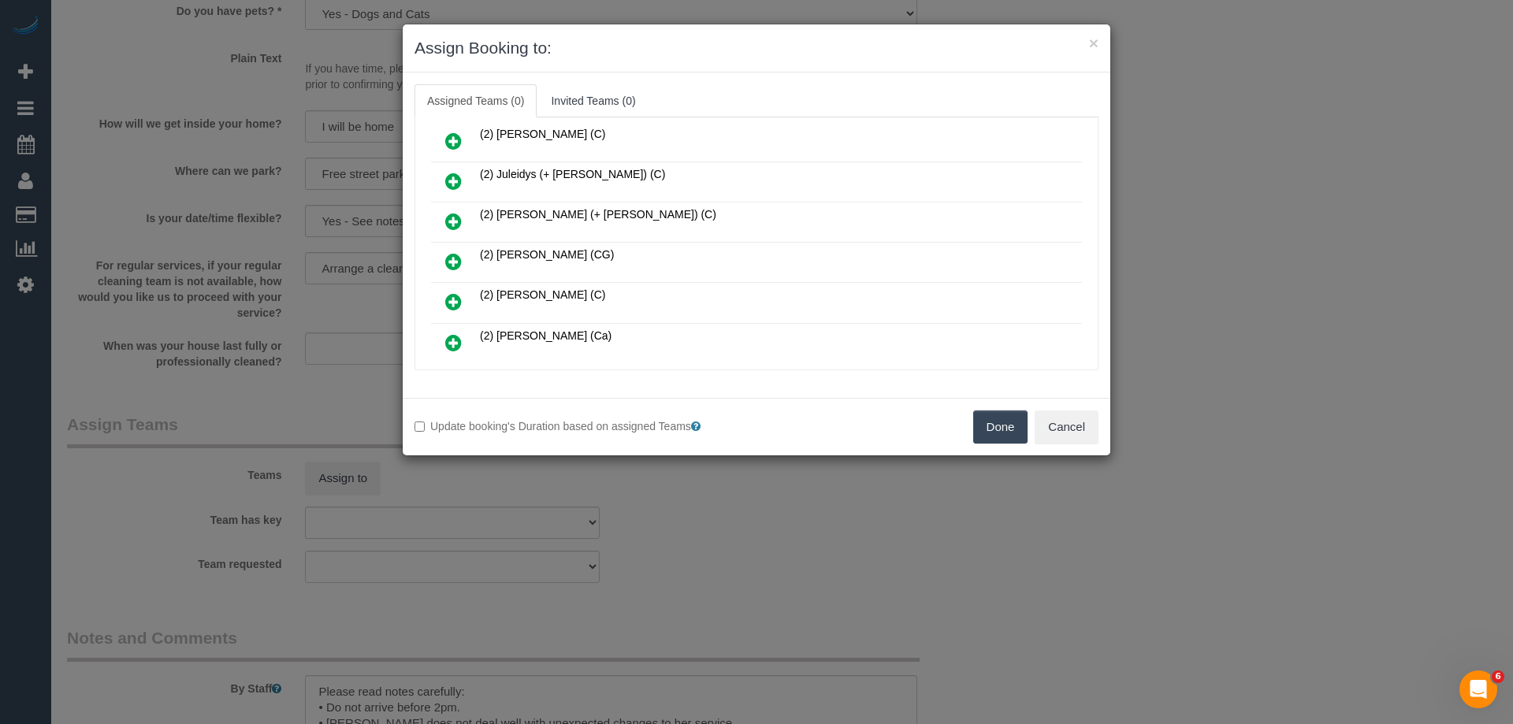
scroll to position [709, 0]
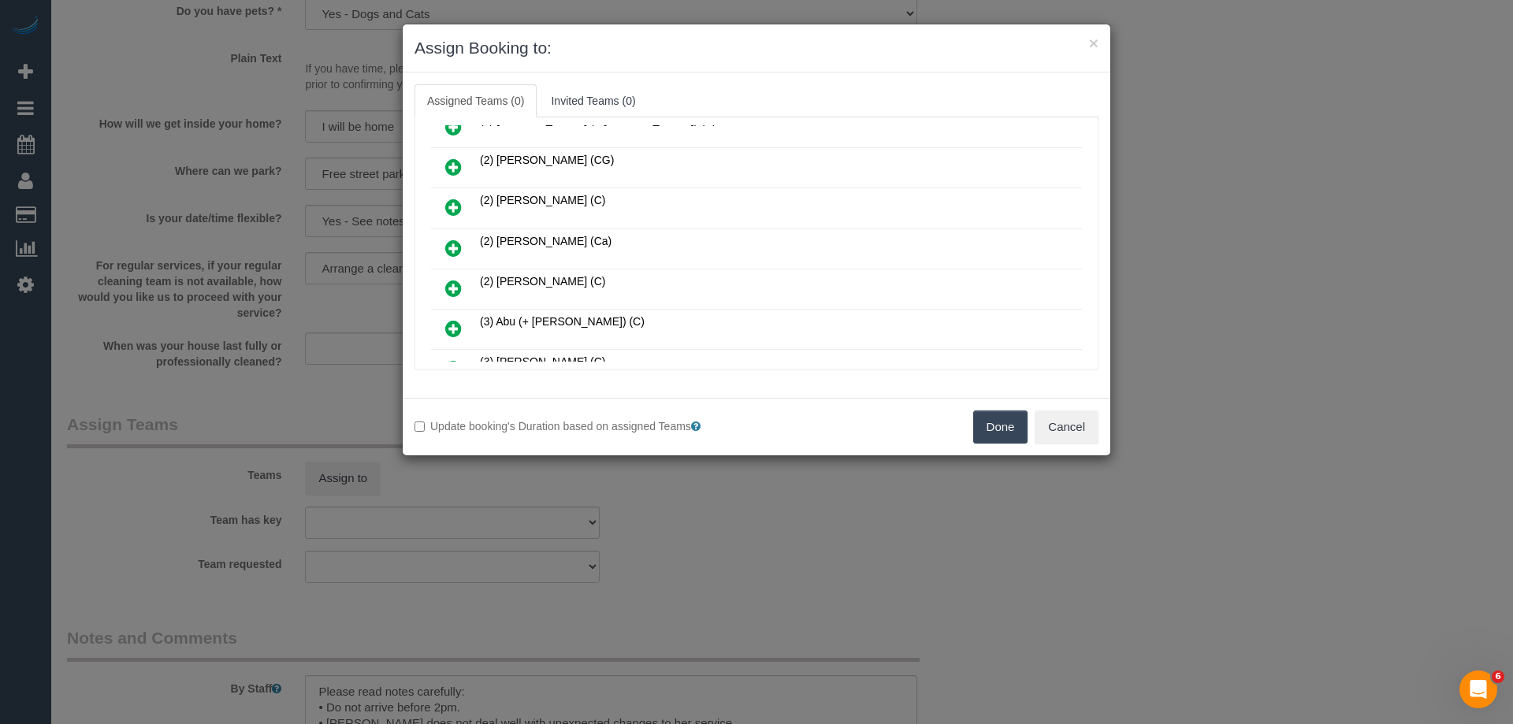
click at [451, 172] on icon at bounding box center [453, 167] width 17 height 19
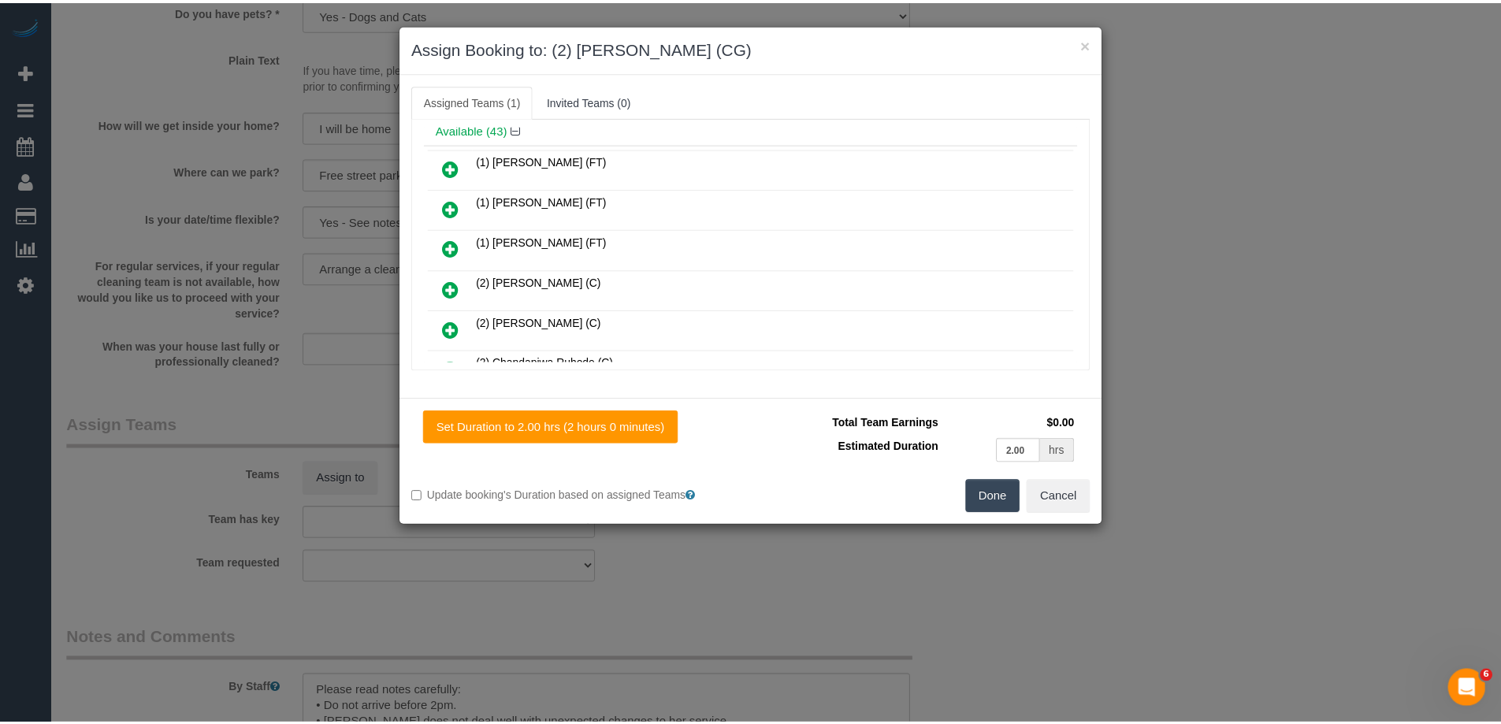
scroll to position [0, 0]
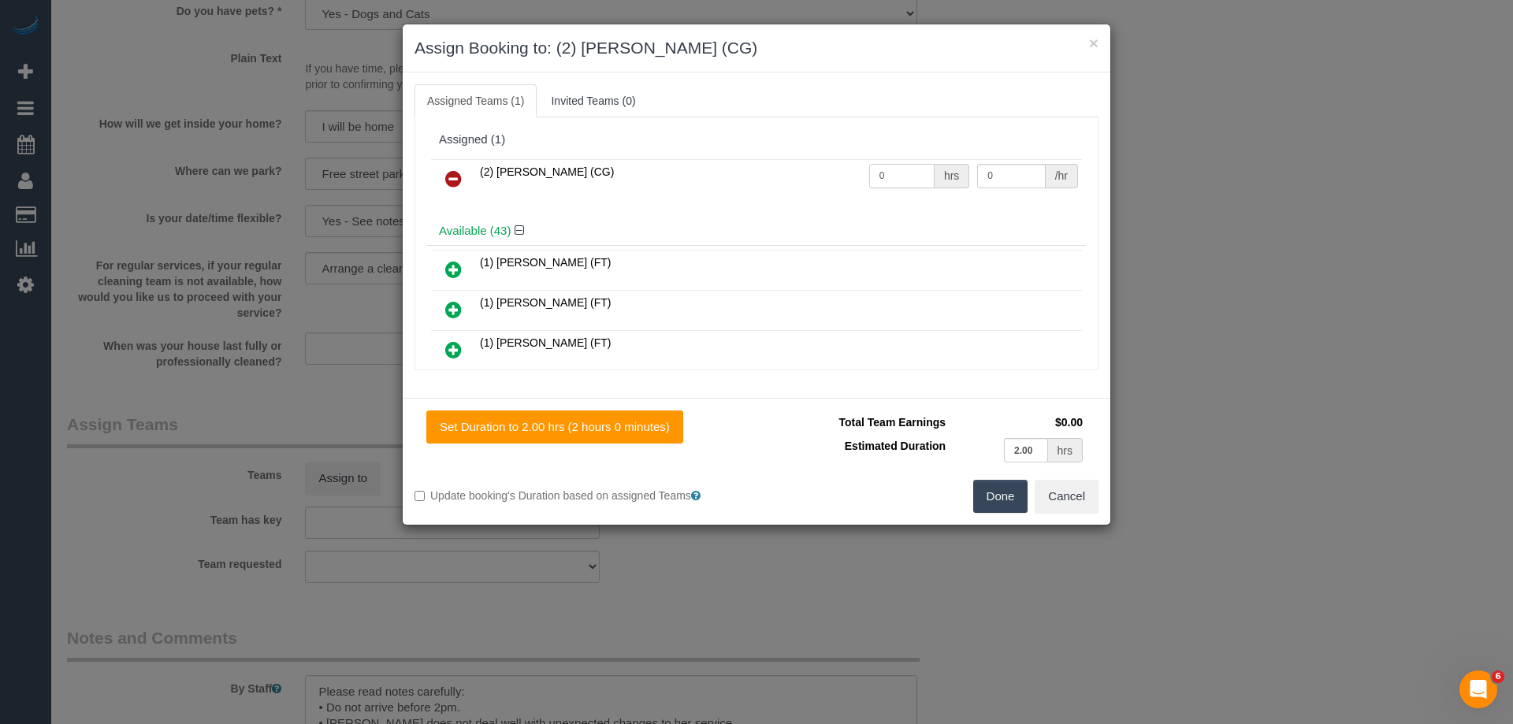
click at [908, 173] on input "0" at bounding box center [901, 176] width 65 height 24
type input "2"
click at [1027, 171] on input "0" at bounding box center [1011, 176] width 68 height 24
type input "41.25"
click at [993, 496] on button "Done" at bounding box center [1000, 496] width 55 height 33
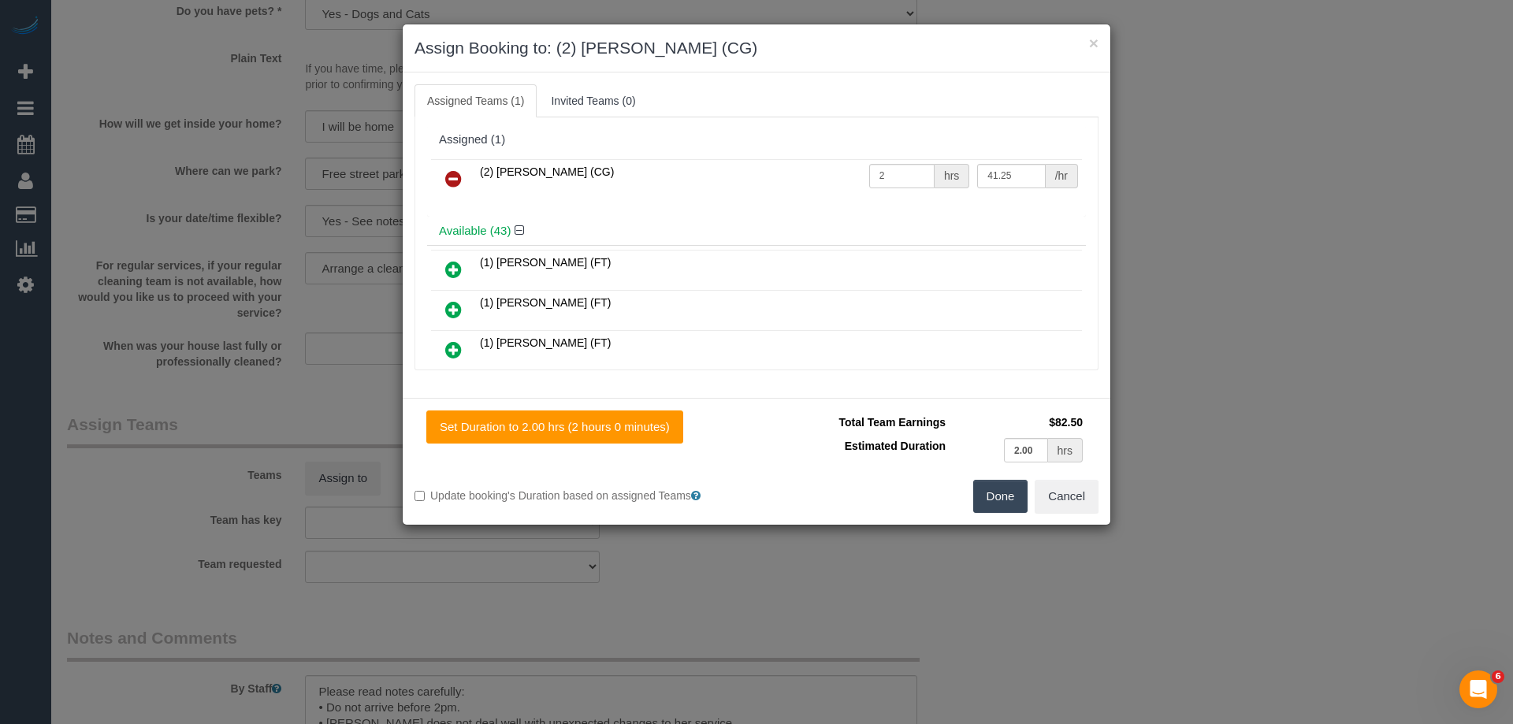
click at [997, 492] on div "× Assign Booking to: (2) Paris Webb (CG) Assigned Teams (1) Invited Teams (0) A…" at bounding box center [756, 362] width 1513 height 724
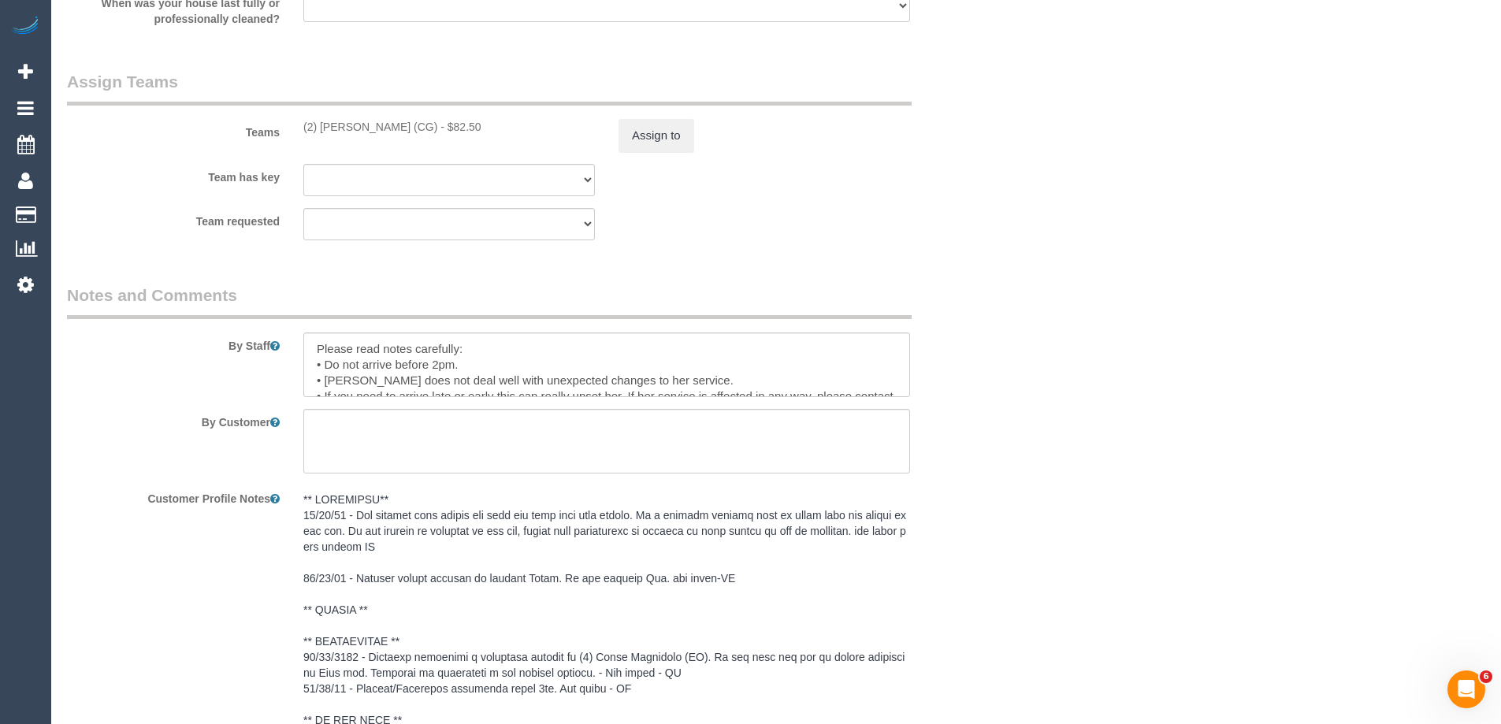
scroll to position [1918, 0]
click at [314, 344] on textarea at bounding box center [606, 365] width 607 height 65
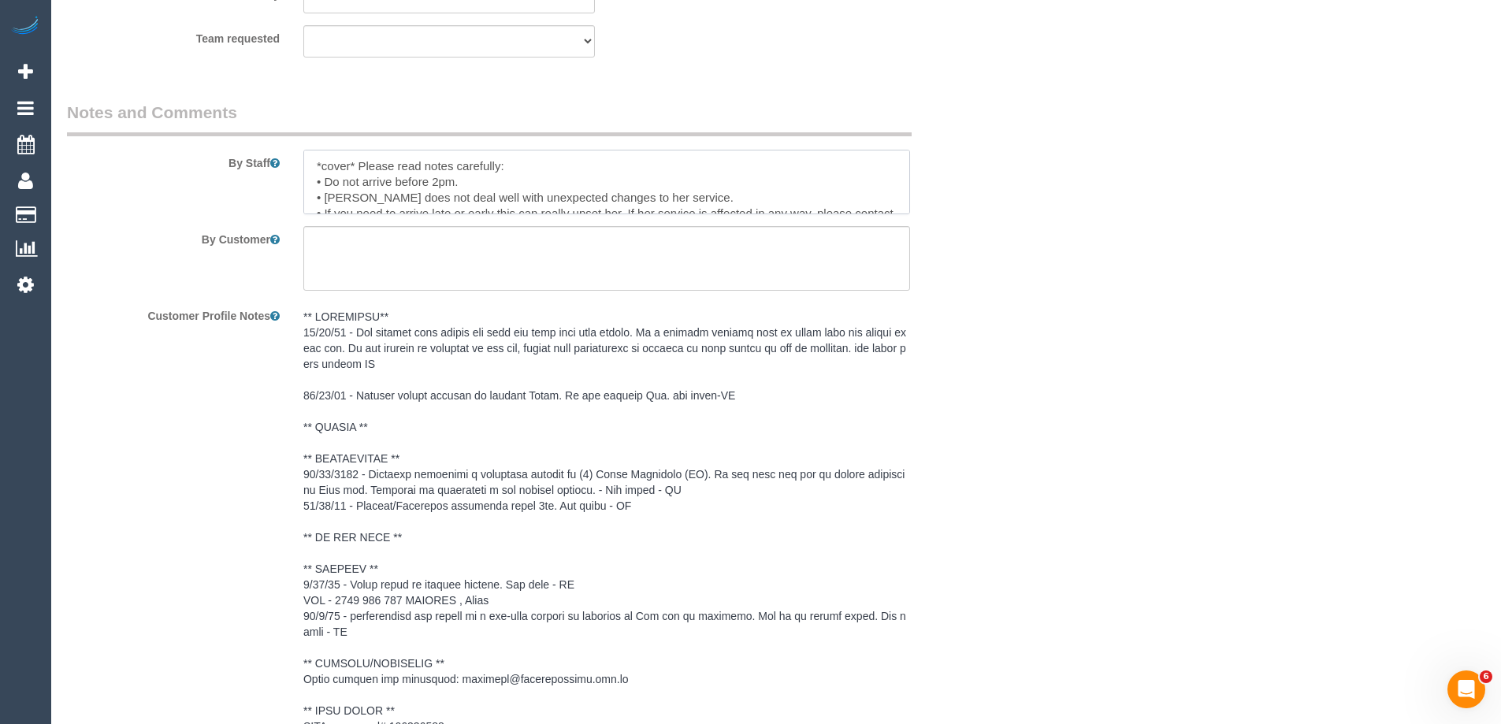
scroll to position [2469, 0]
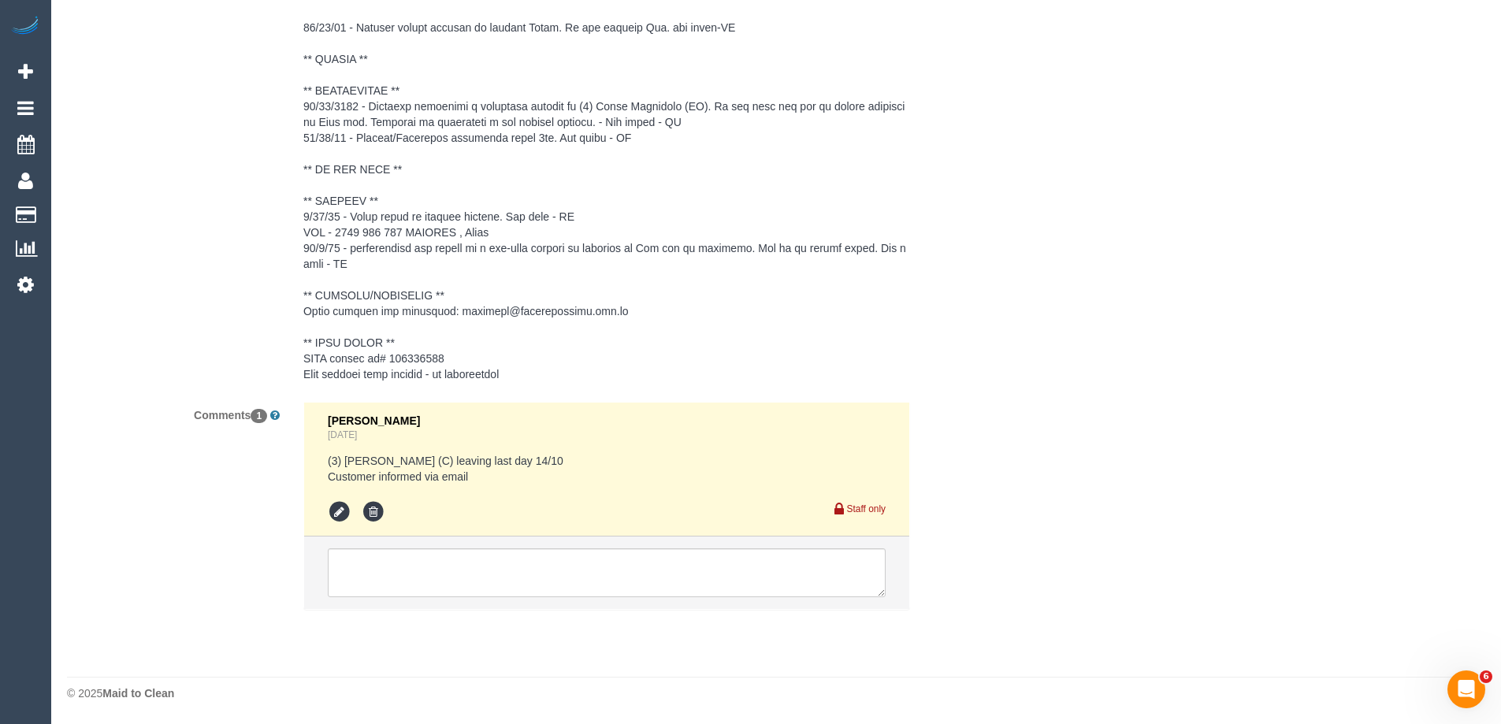
type textarea "*cover* Please read notes carefully: • Do not arrive before 2pm. • Amy does not…"
click at [467, 563] on textarea at bounding box center [607, 572] width 558 height 49
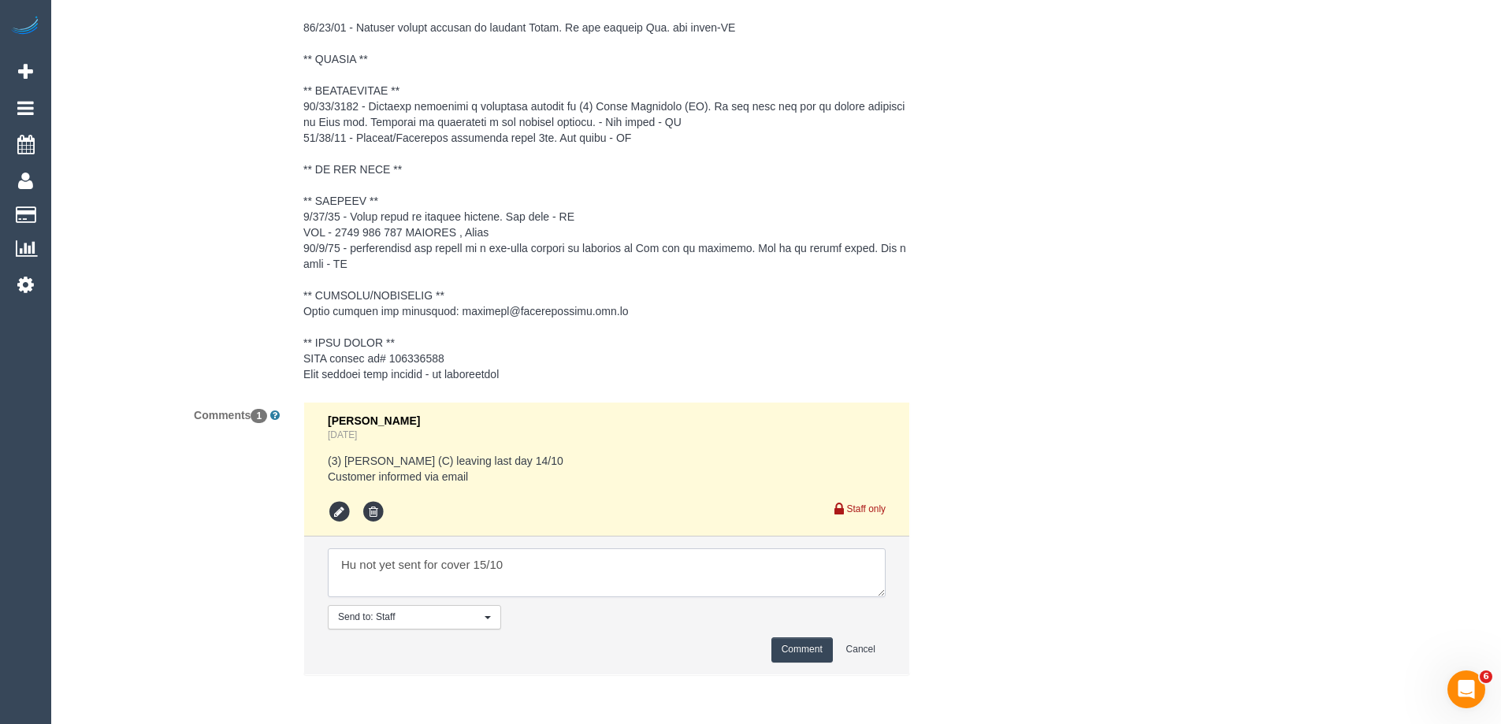
click at [600, 570] on textarea at bounding box center [607, 572] width 558 height 49
click at [700, 582] on textarea at bounding box center [607, 572] width 558 height 49
type textarea "Hu not yet sent for cover 15/10"
click at [780, 643] on button "Comment" at bounding box center [801, 649] width 61 height 24
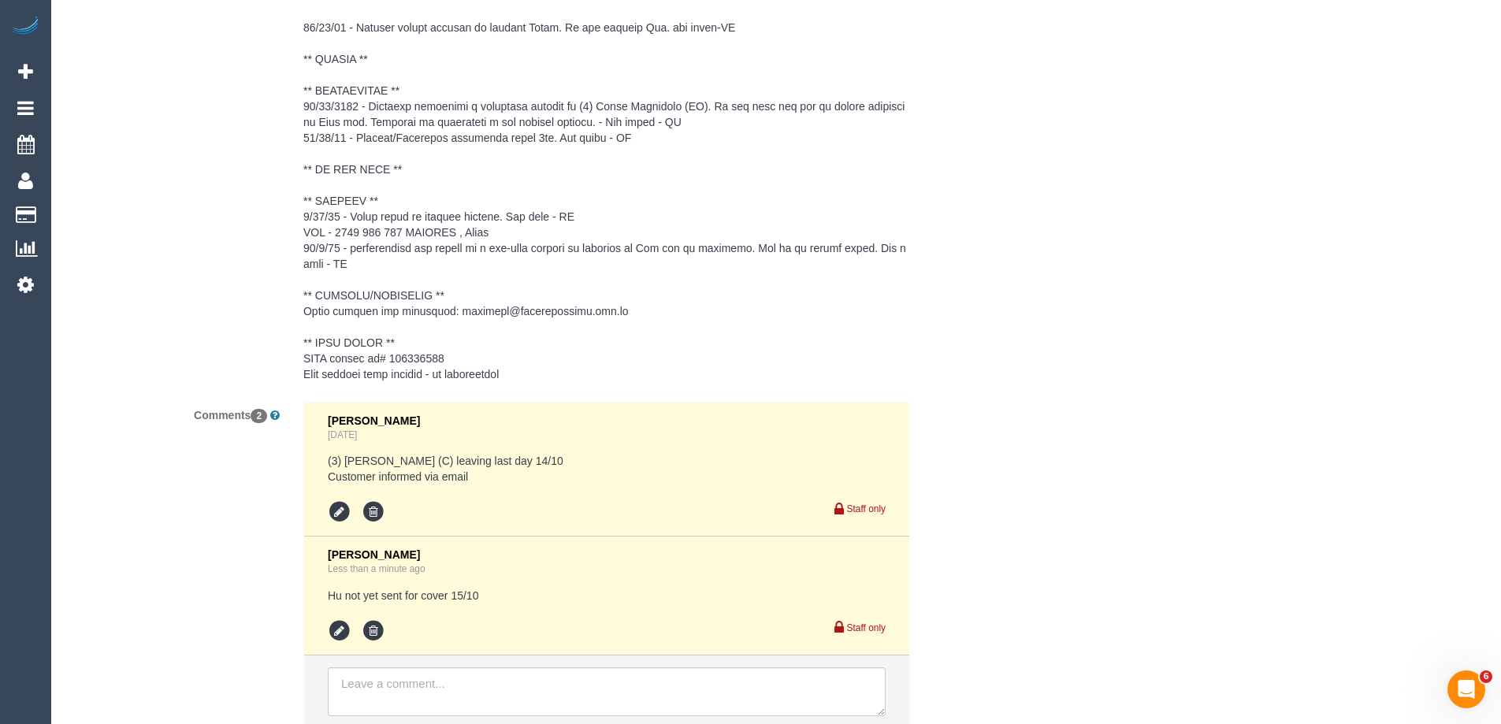
click at [992, 370] on div "Customer Profile Notes" at bounding box center [527, 162] width 945 height 455
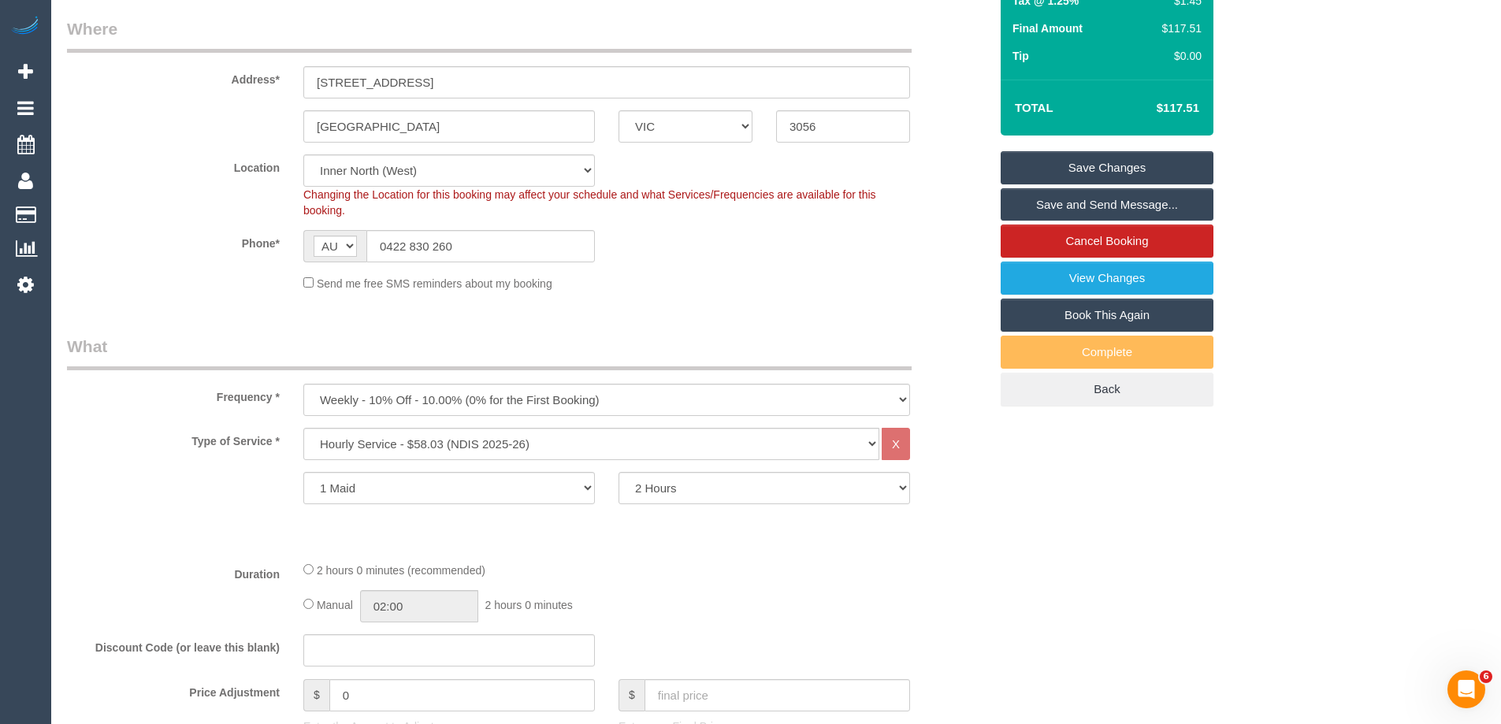
scroll to position [27, 0]
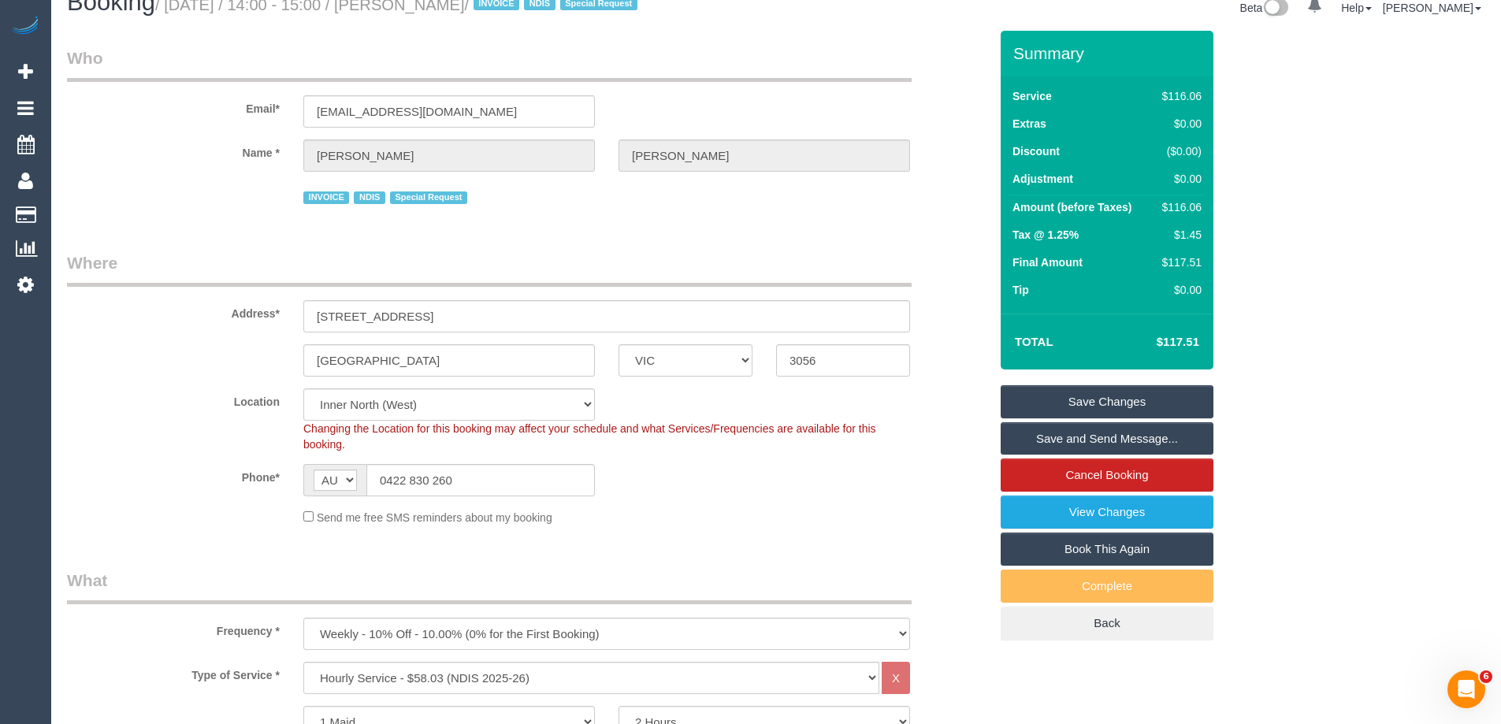
click at [1136, 406] on link "Save Changes" at bounding box center [1107, 401] width 213 height 33
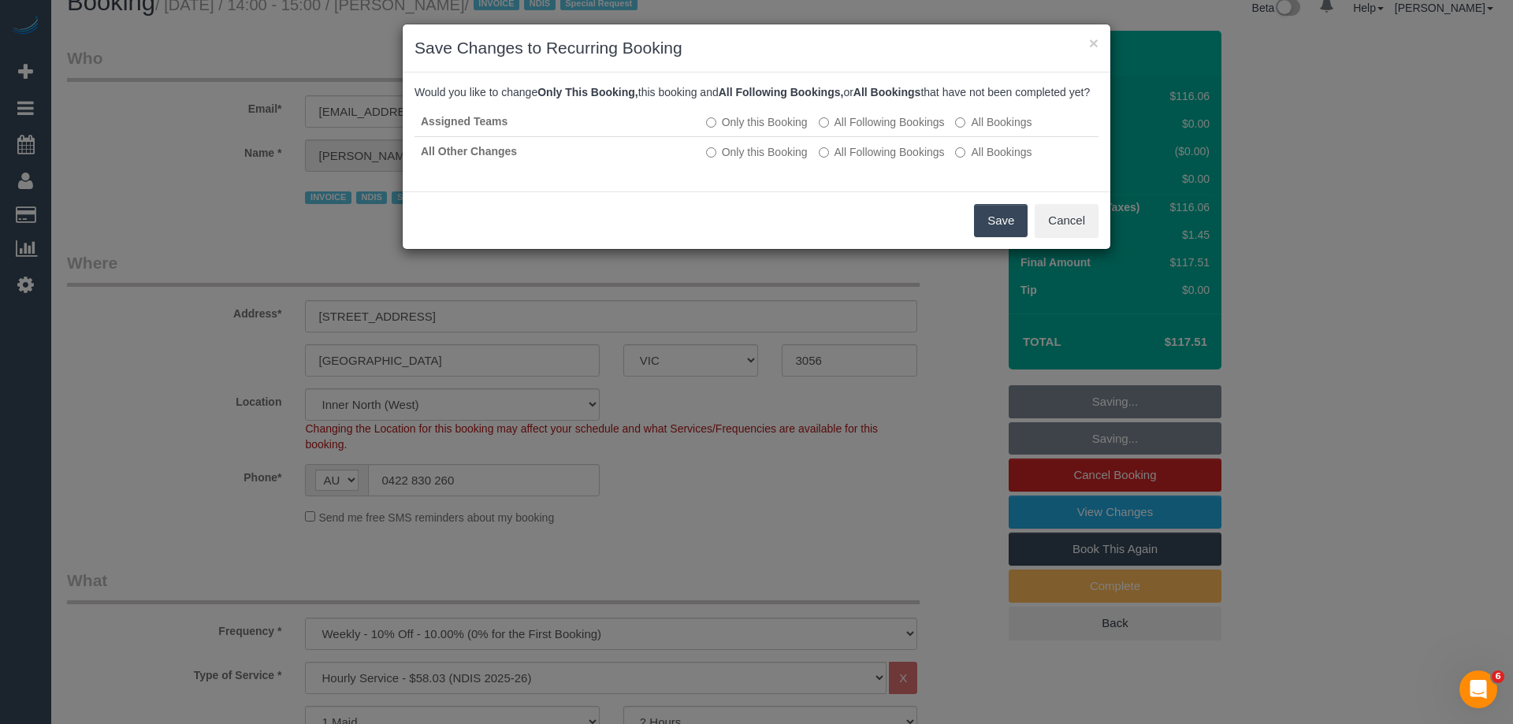
click at [1000, 237] on button "Save" at bounding box center [1001, 220] width 54 height 33
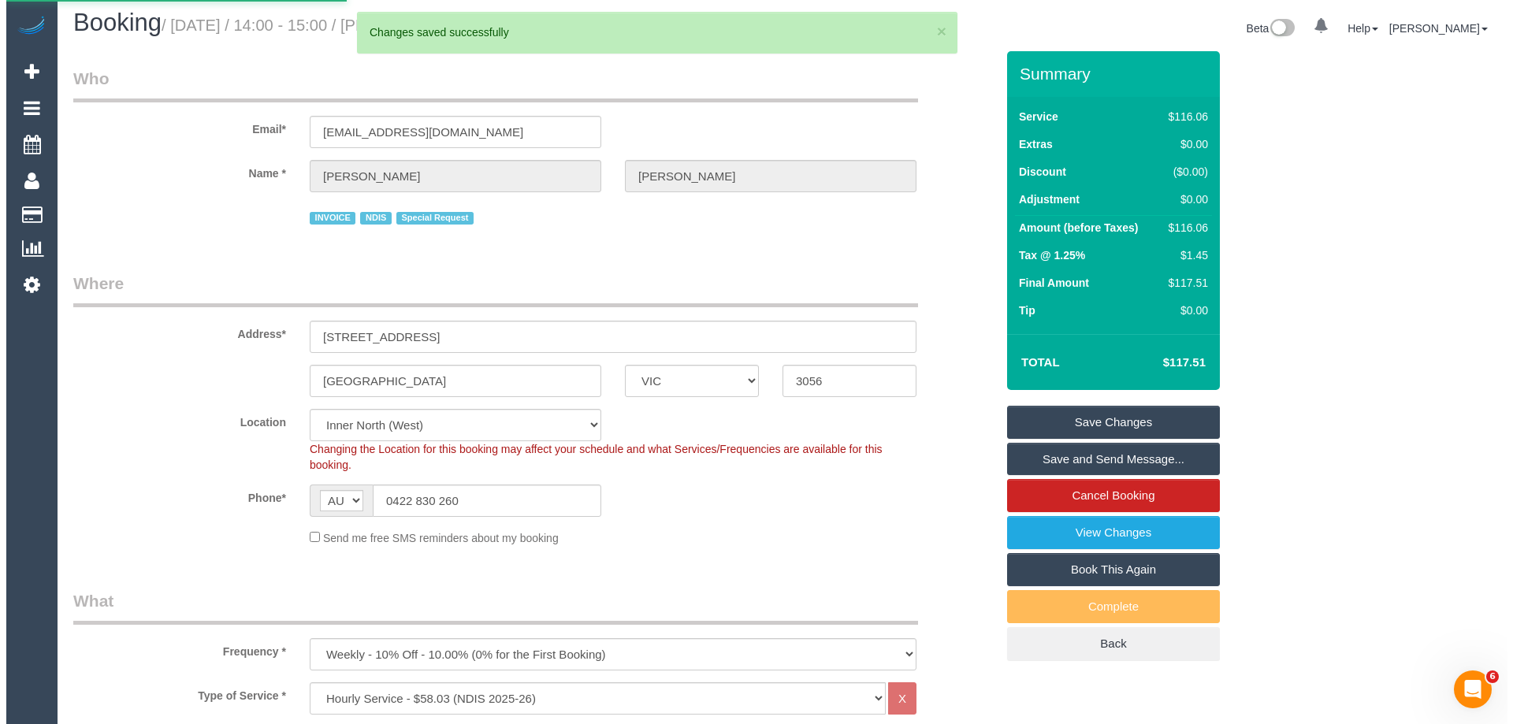
scroll to position [0, 0]
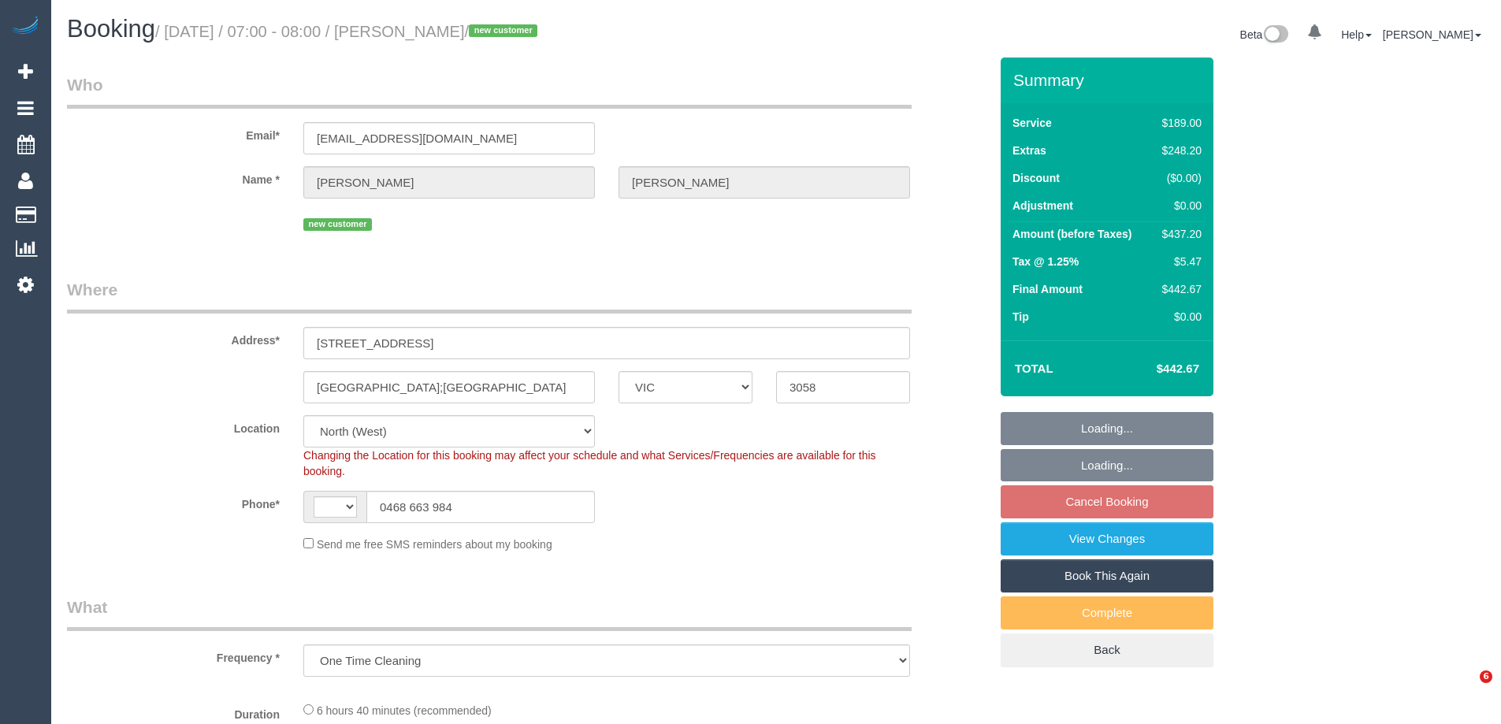
select select "VIC"
select select "object:553"
select select "string:AU"
select select "string:stripe-pm_1SFQ3z2GScqysDRVUja5fqmj"
select select "number:28"
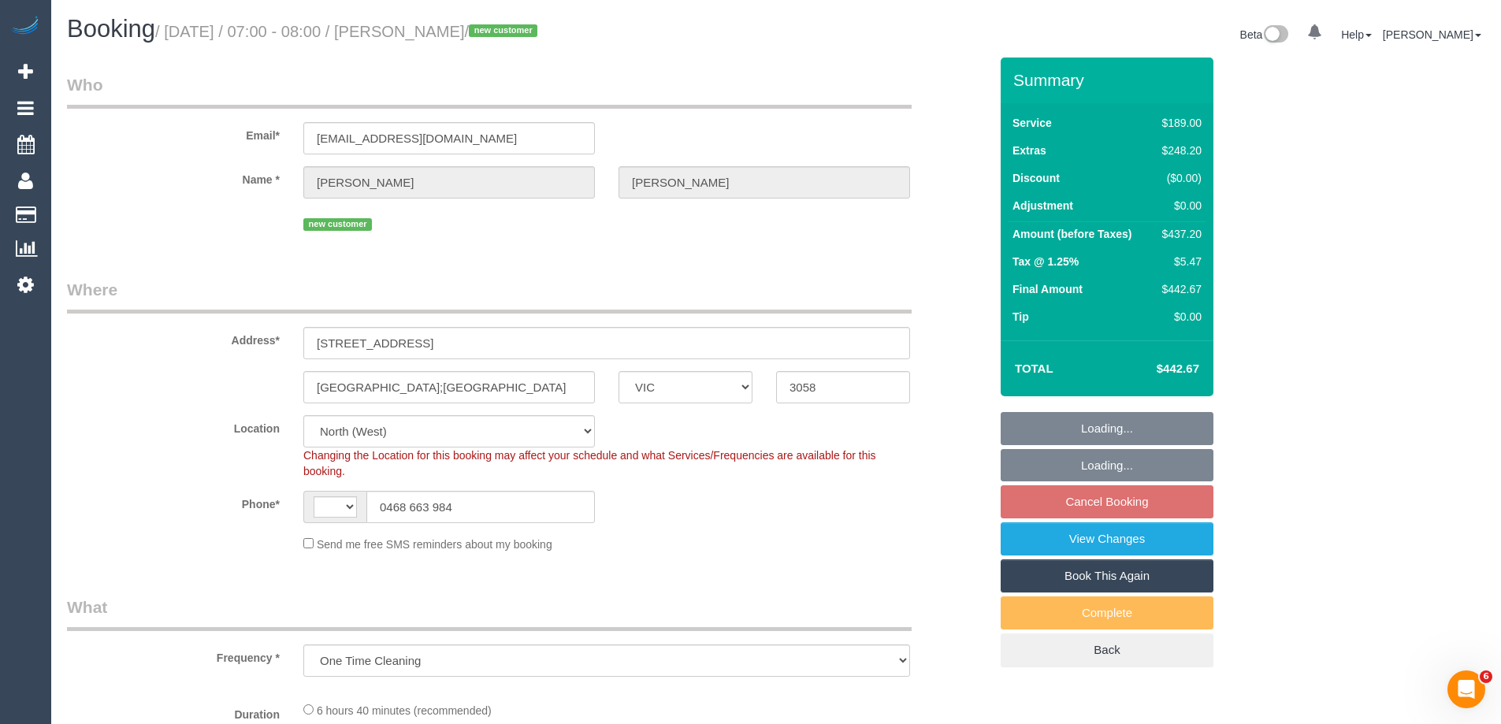
select select "number:16"
select select "number:18"
select select "number:24"
select select "number:11"
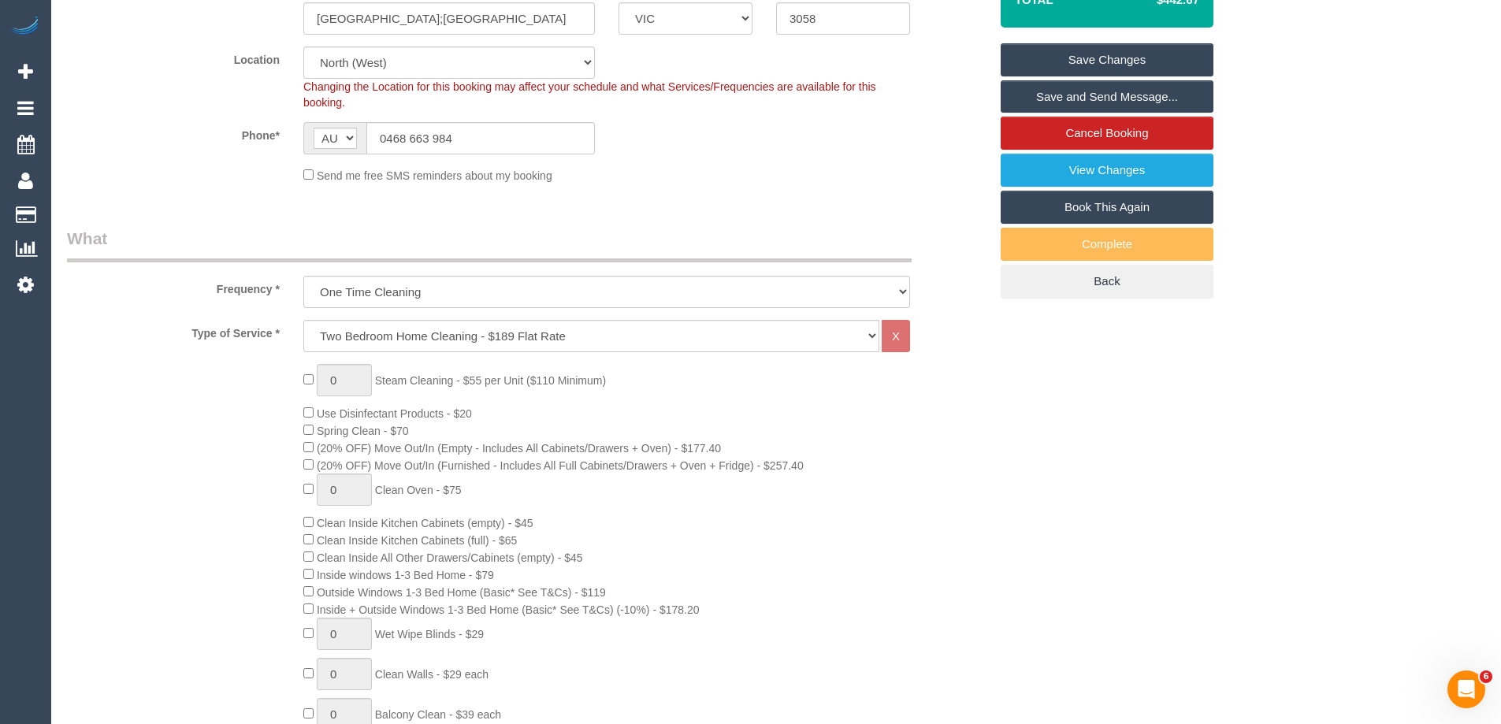
scroll to position [394, 0]
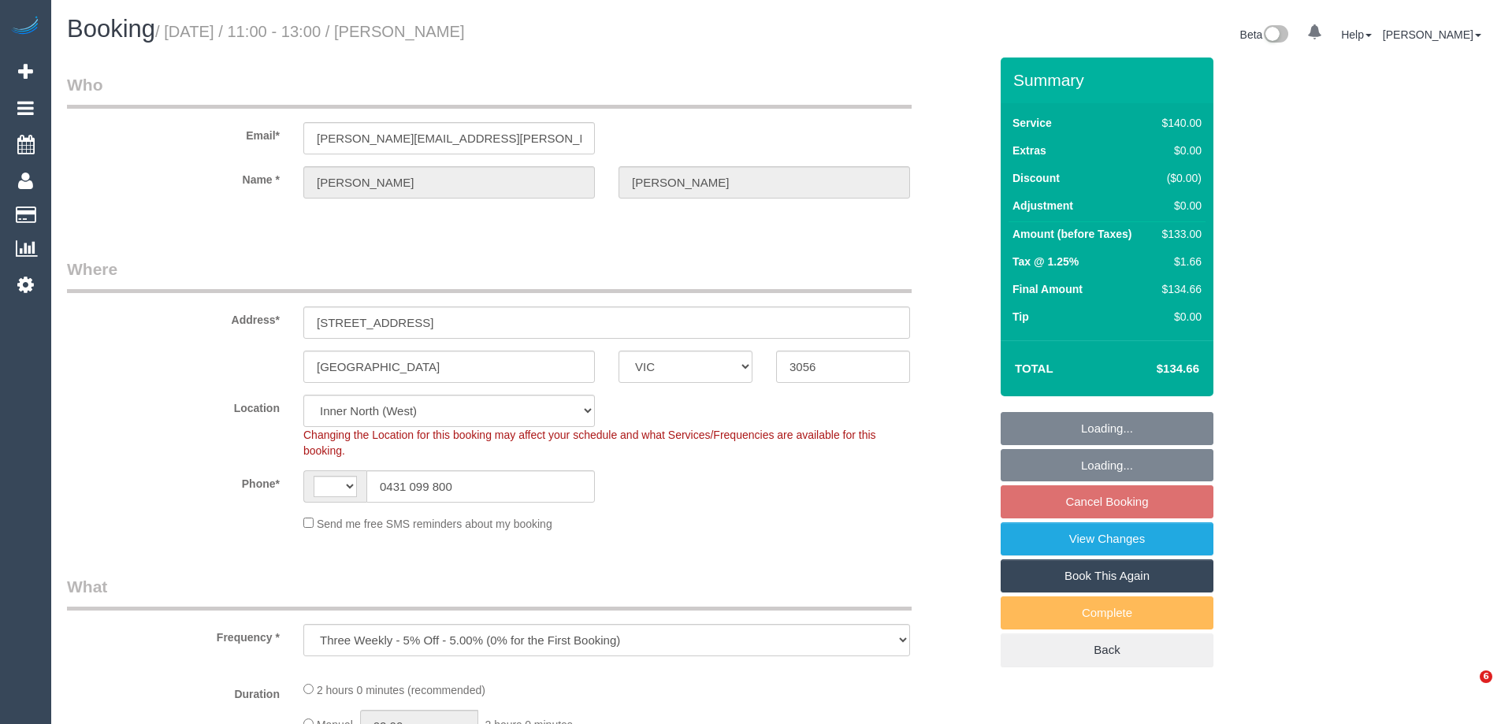
select select "VIC"
select select "object:529"
select select "string:AU"
select select "number:29"
select select "string:stripe-pm_1NNrsc2GScqysDRV3QqyehSo"
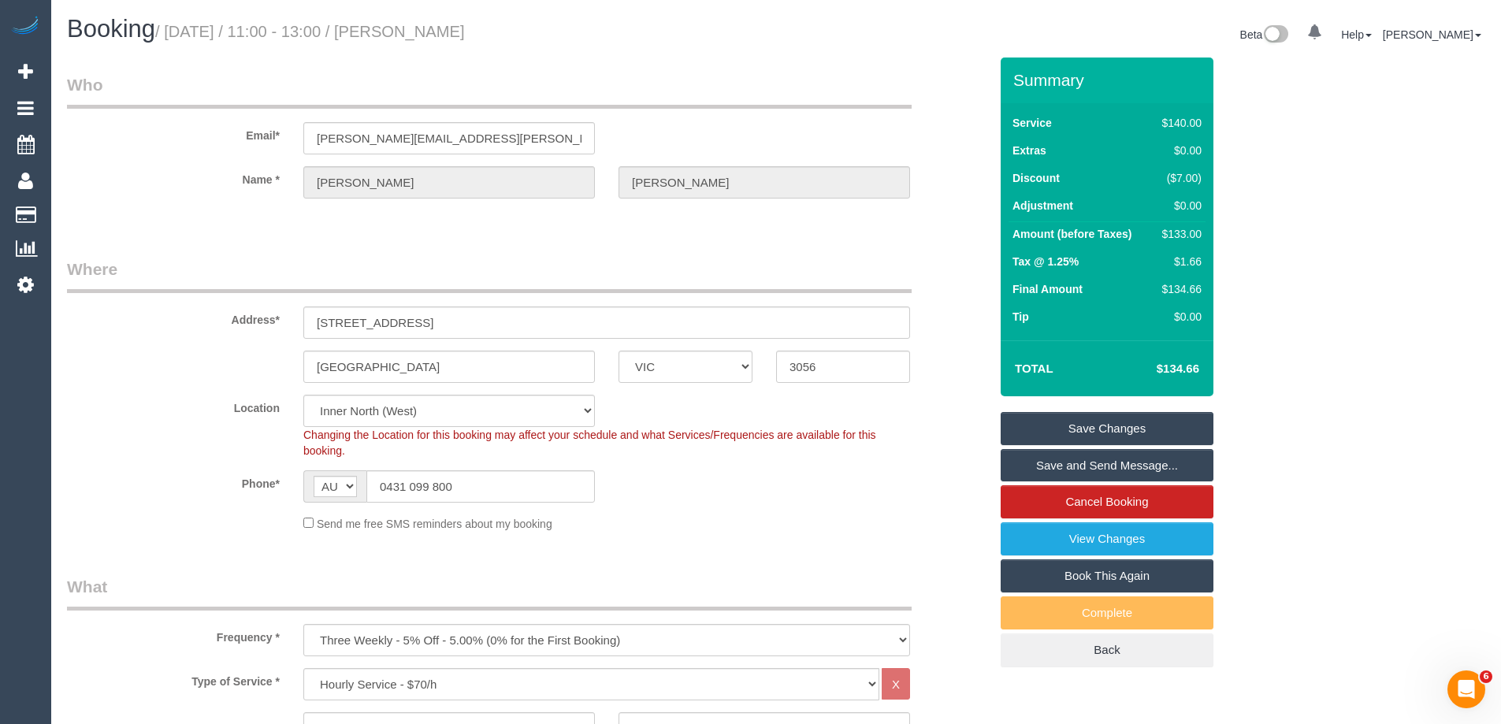
click at [704, 513] on sui-booking-location "Location [GEOGRAPHIC_DATA] (North) East (South) [GEOGRAPHIC_DATA] (East) [GEOGR…" at bounding box center [528, 463] width 922 height 137
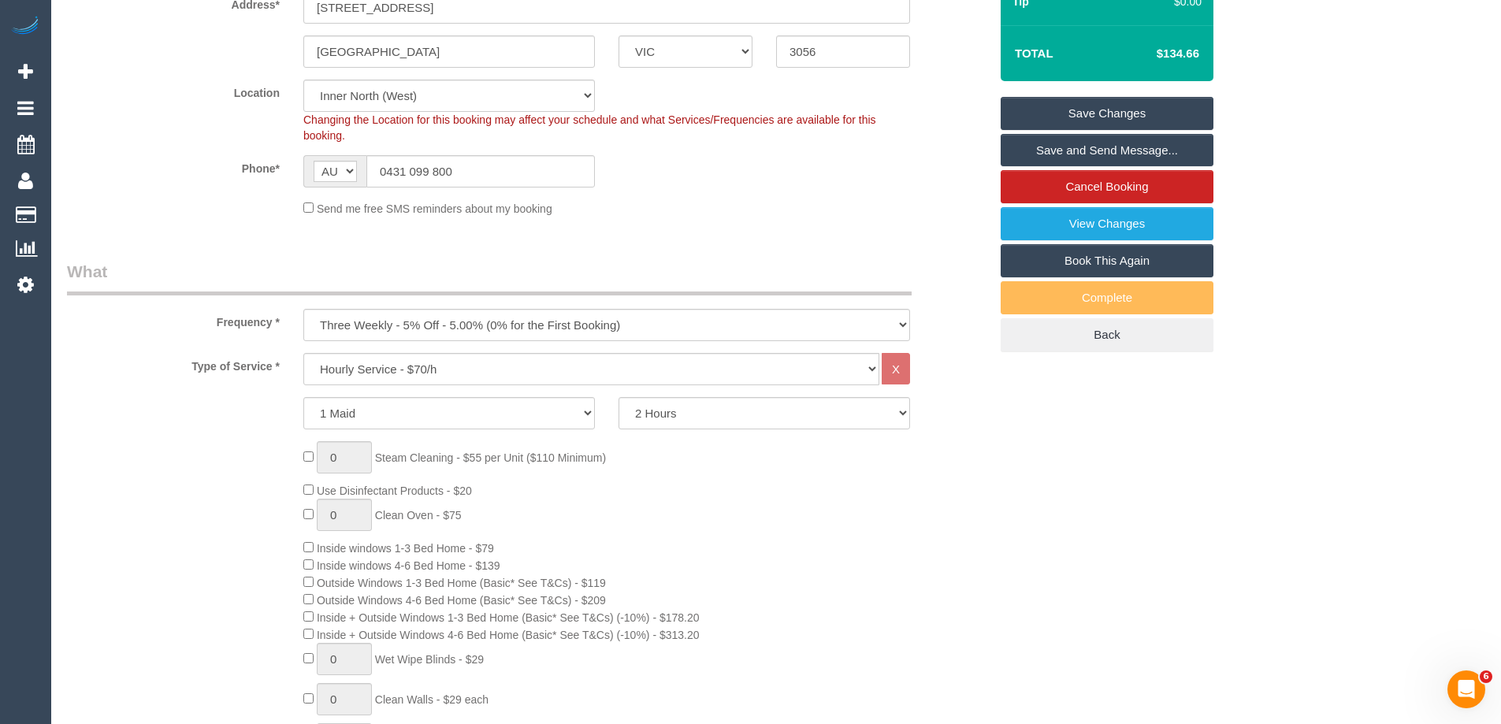
scroll to position [867, 0]
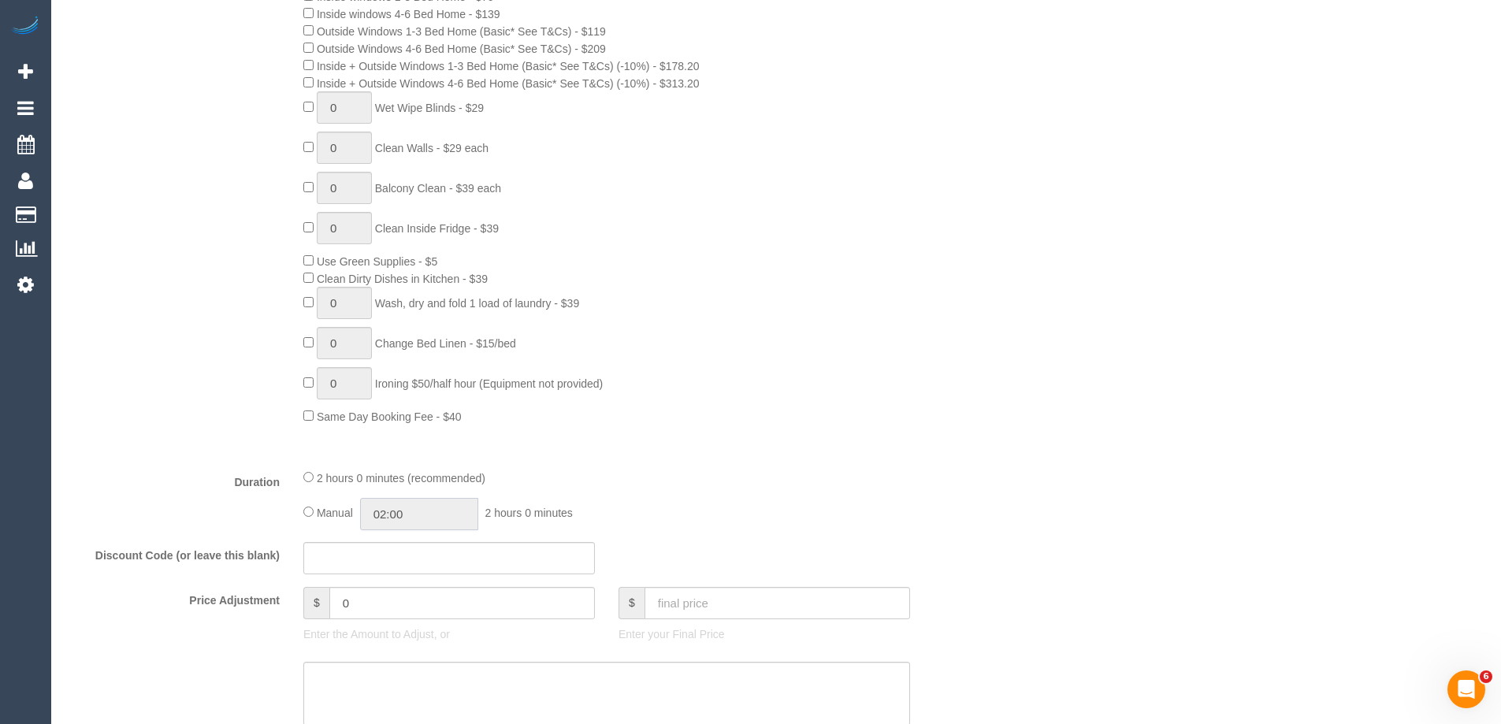
click at [410, 511] on input "02:00" at bounding box center [419, 514] width 118 height 32
type input "01:00"
click at [407, 546] on li "01:00" at bounding box center [401, 552] width 70 height 20
click at [679, 470] on div "2 hours 0 minutes (recommended)" at bounding box center [606, 477] width 607 height 17
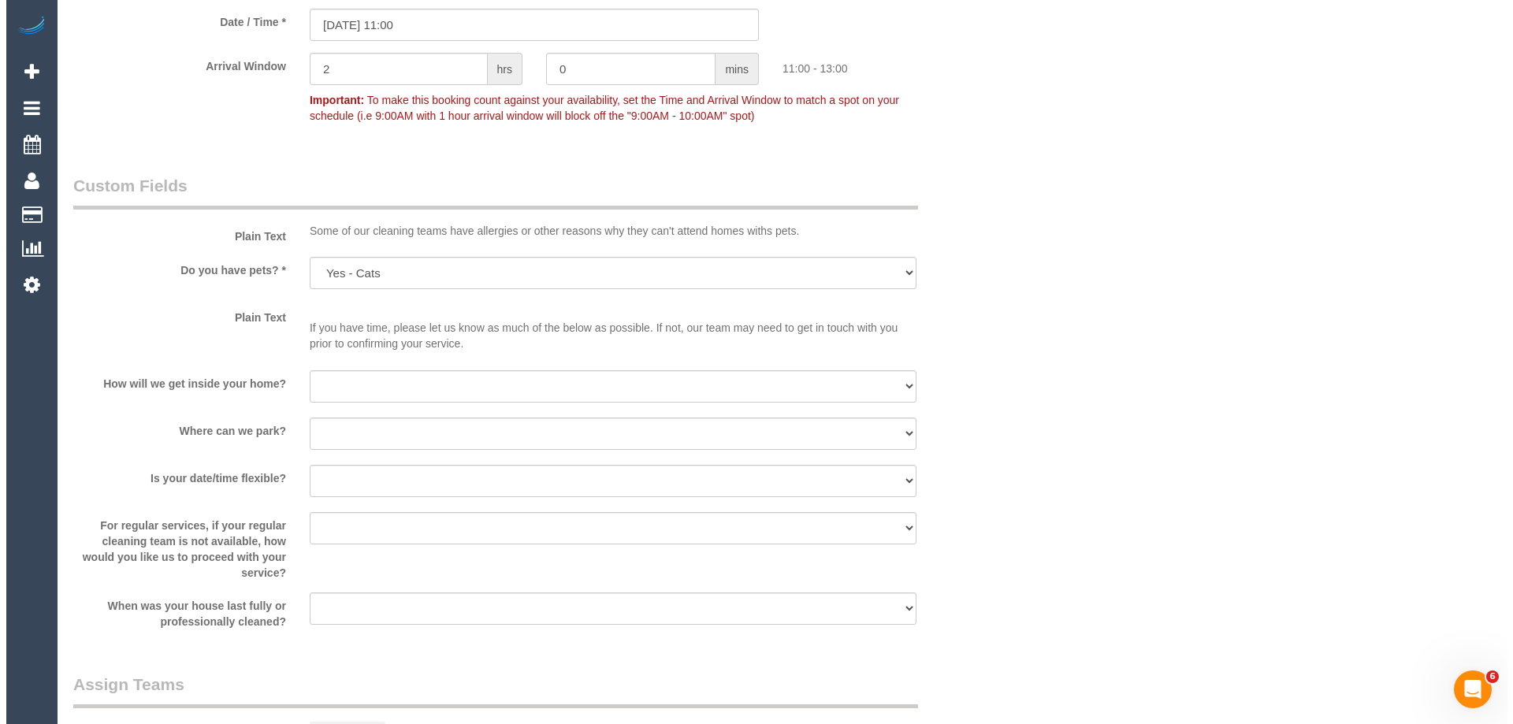
scroll to position [1891, 0]
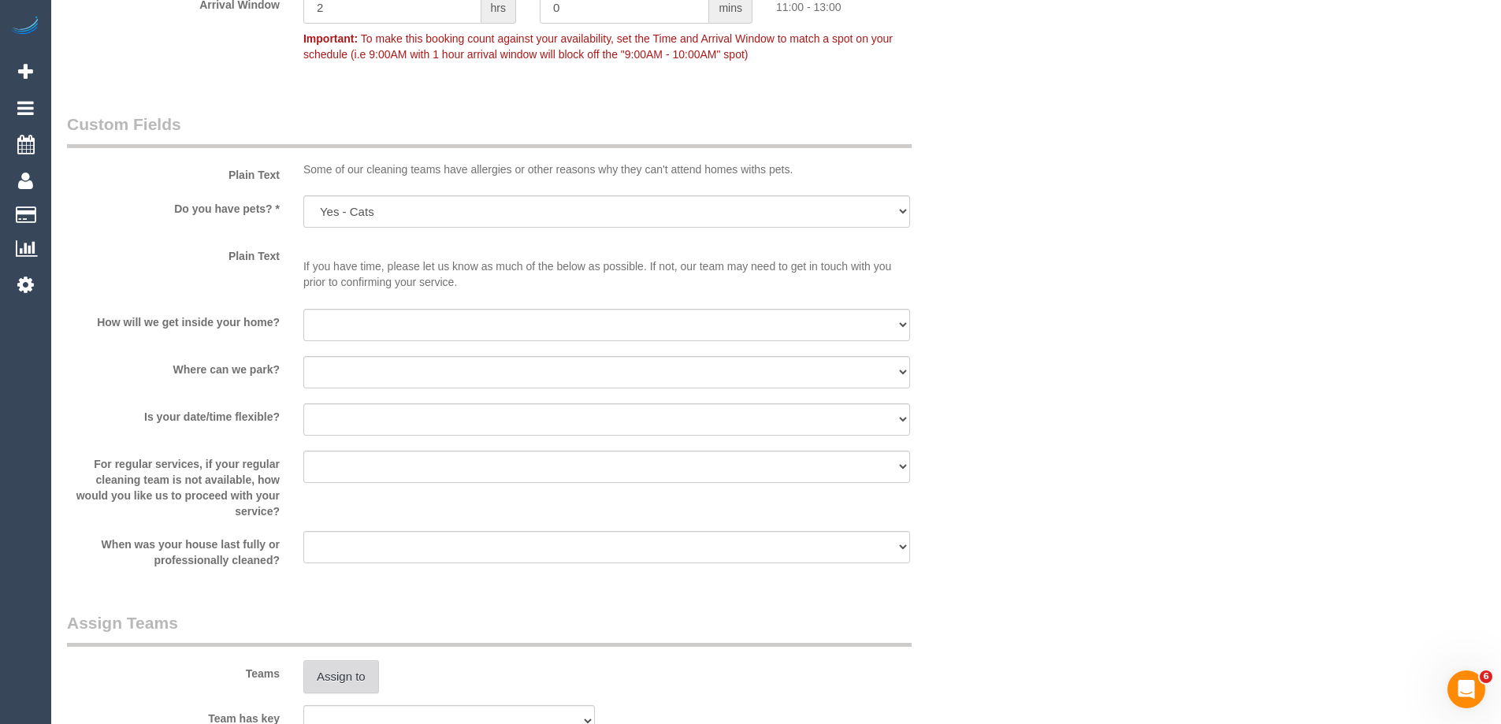
click at [353, 673] on button "Assign to" at bounding box center [341, 676] width 76 height 33
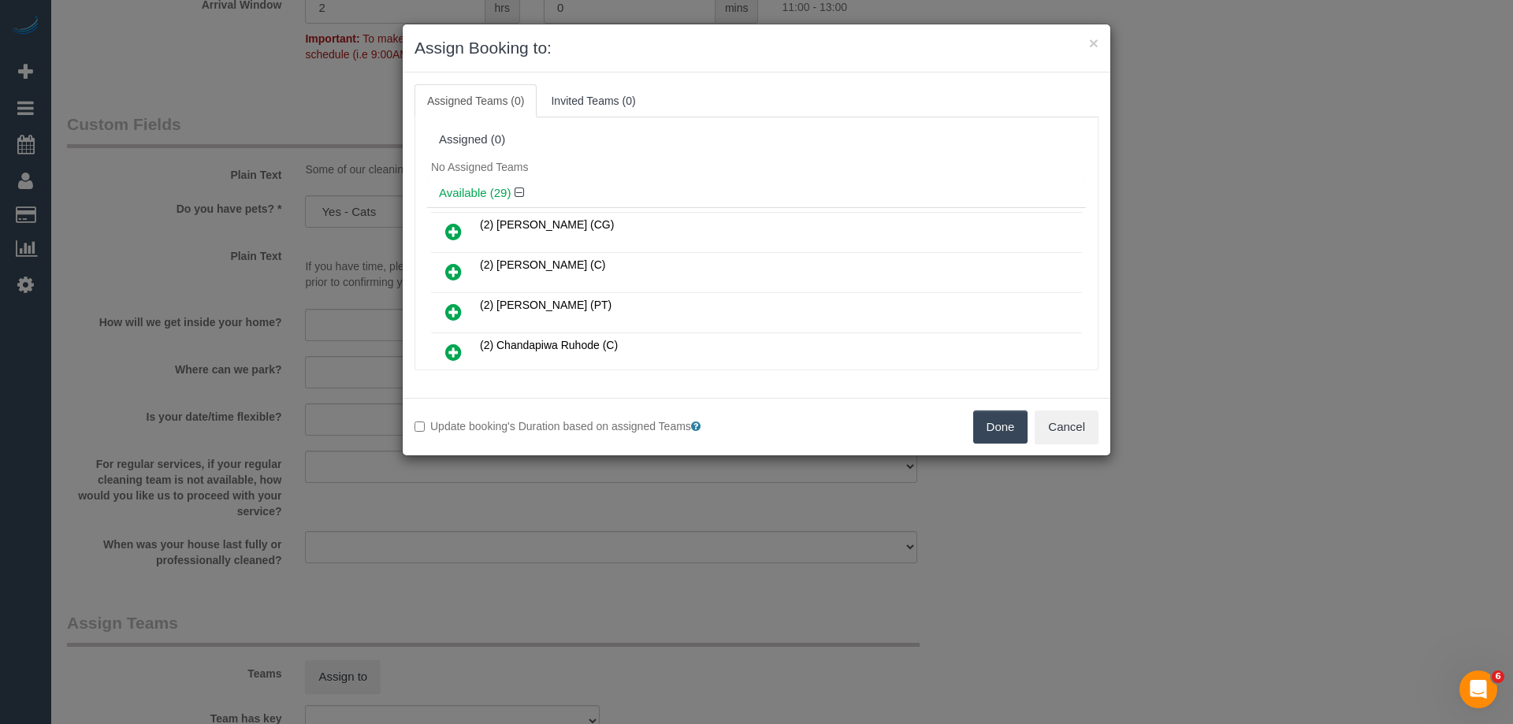
click at [718, 206] on div "Available (29)" at bounding box center [756, 193] width 659 height 29
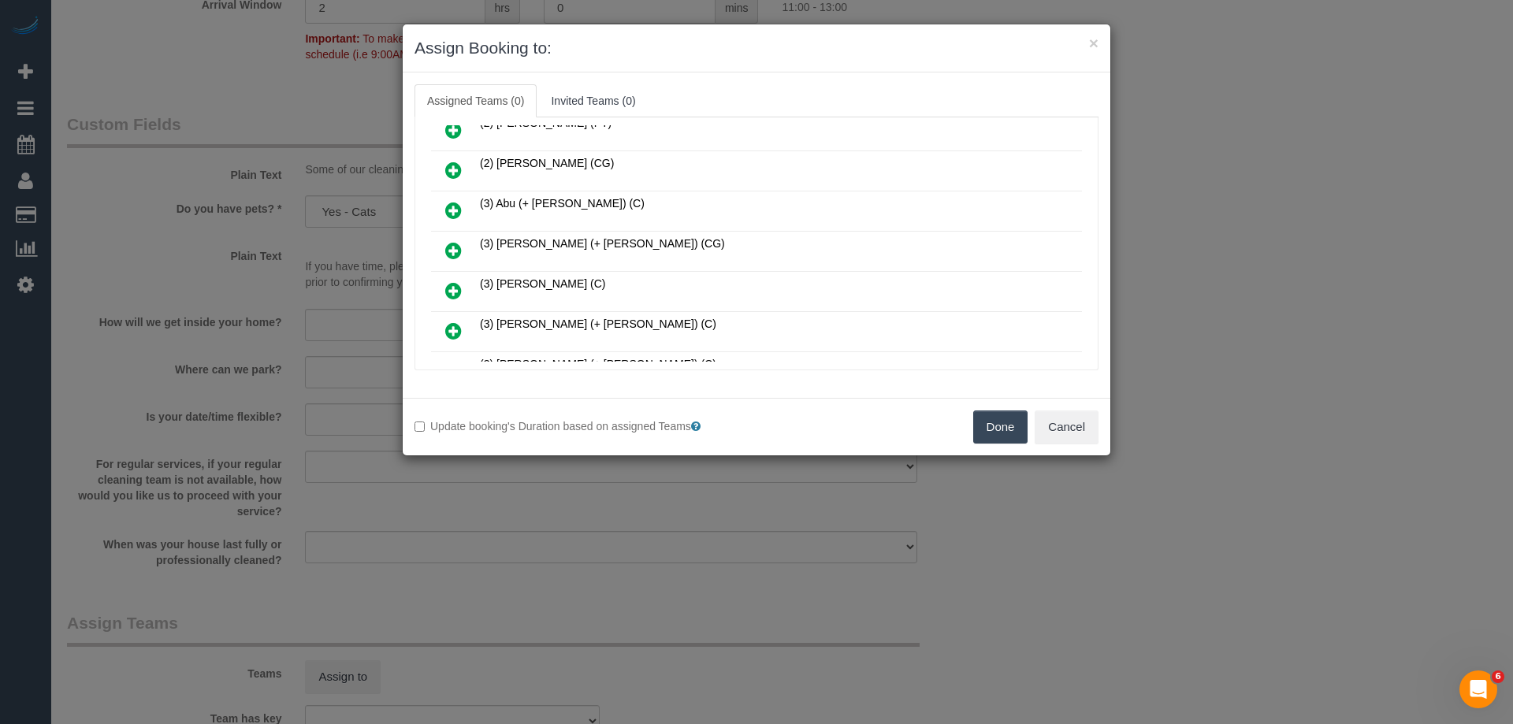
click at [445, 254] on icon at bounding box center [453, 250] width 17 height 19
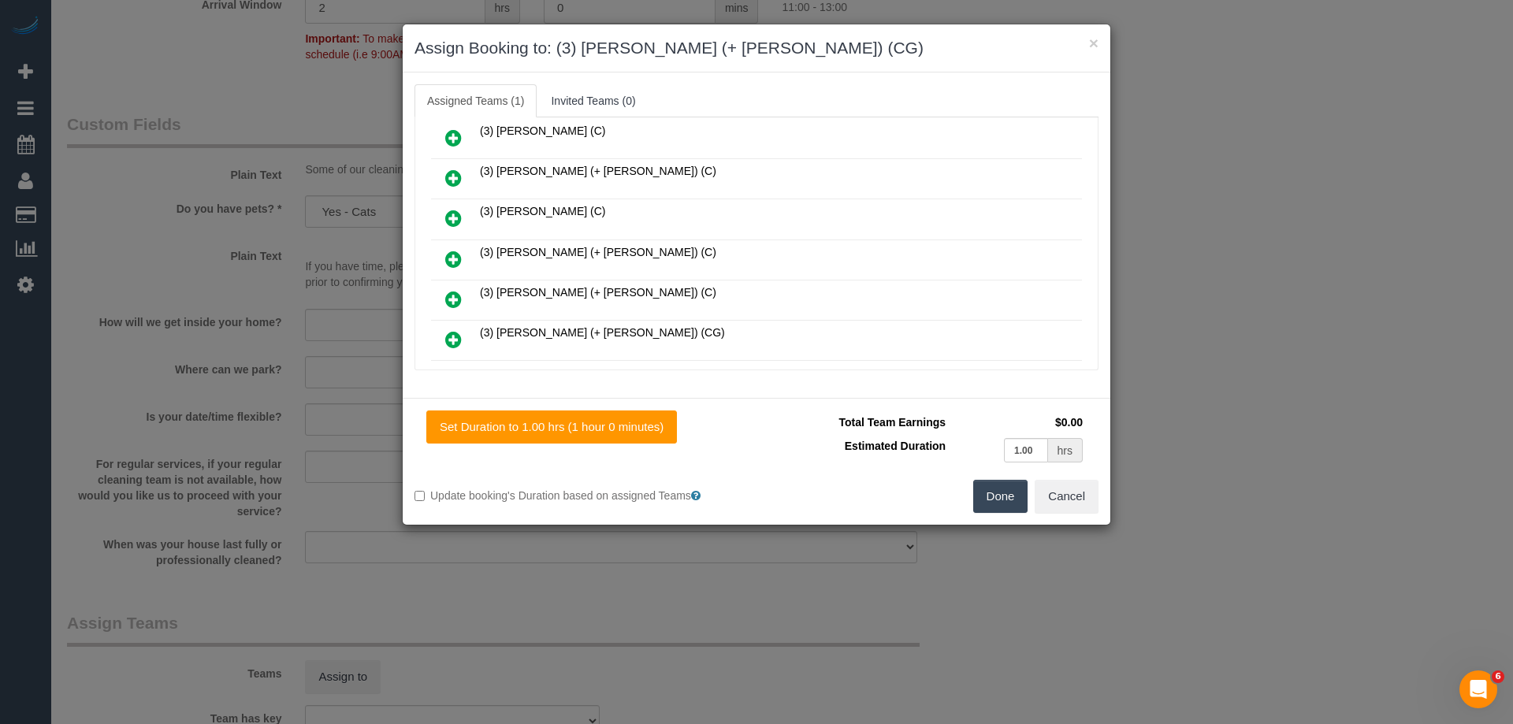
click at [448, 344] on icon at bounding box center [453, 339] width 17 height 19
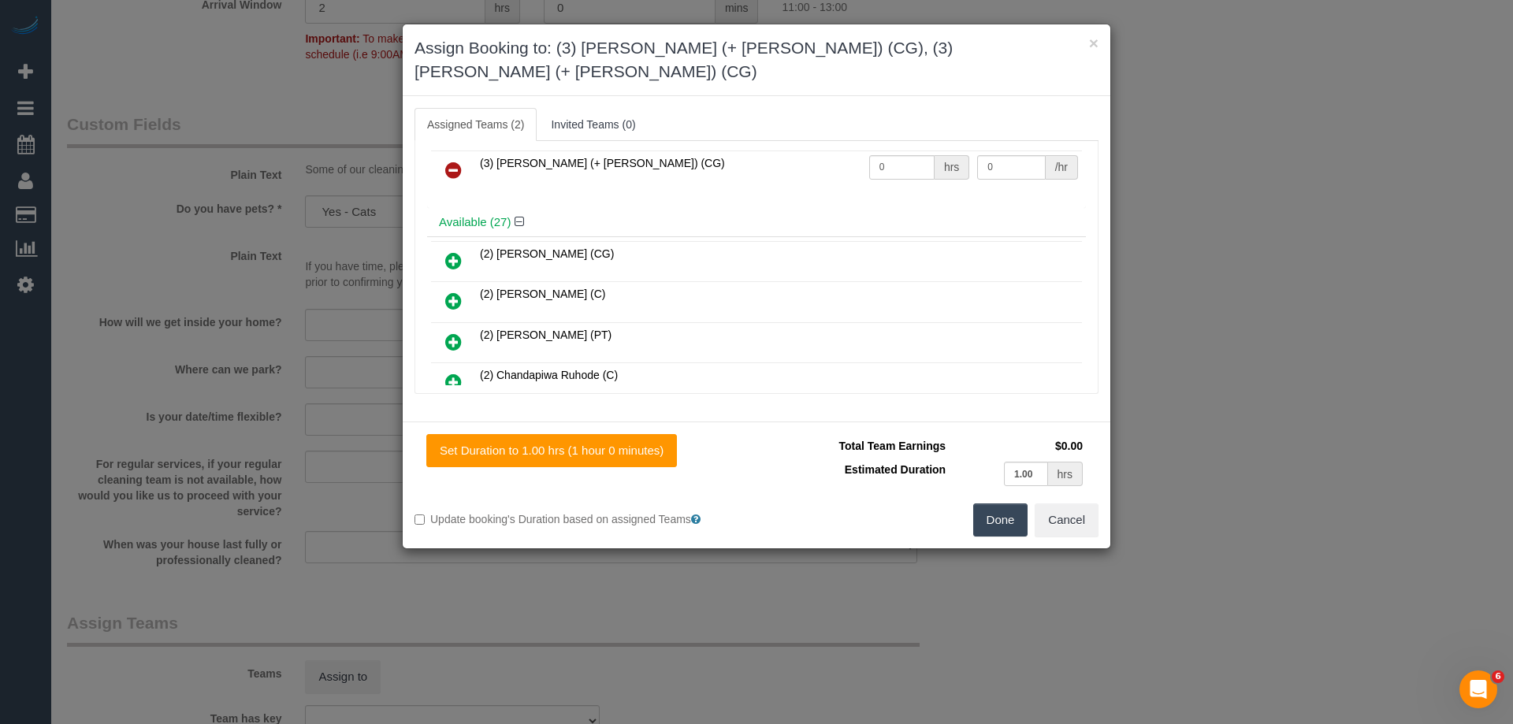
scroll to position [0, 0]
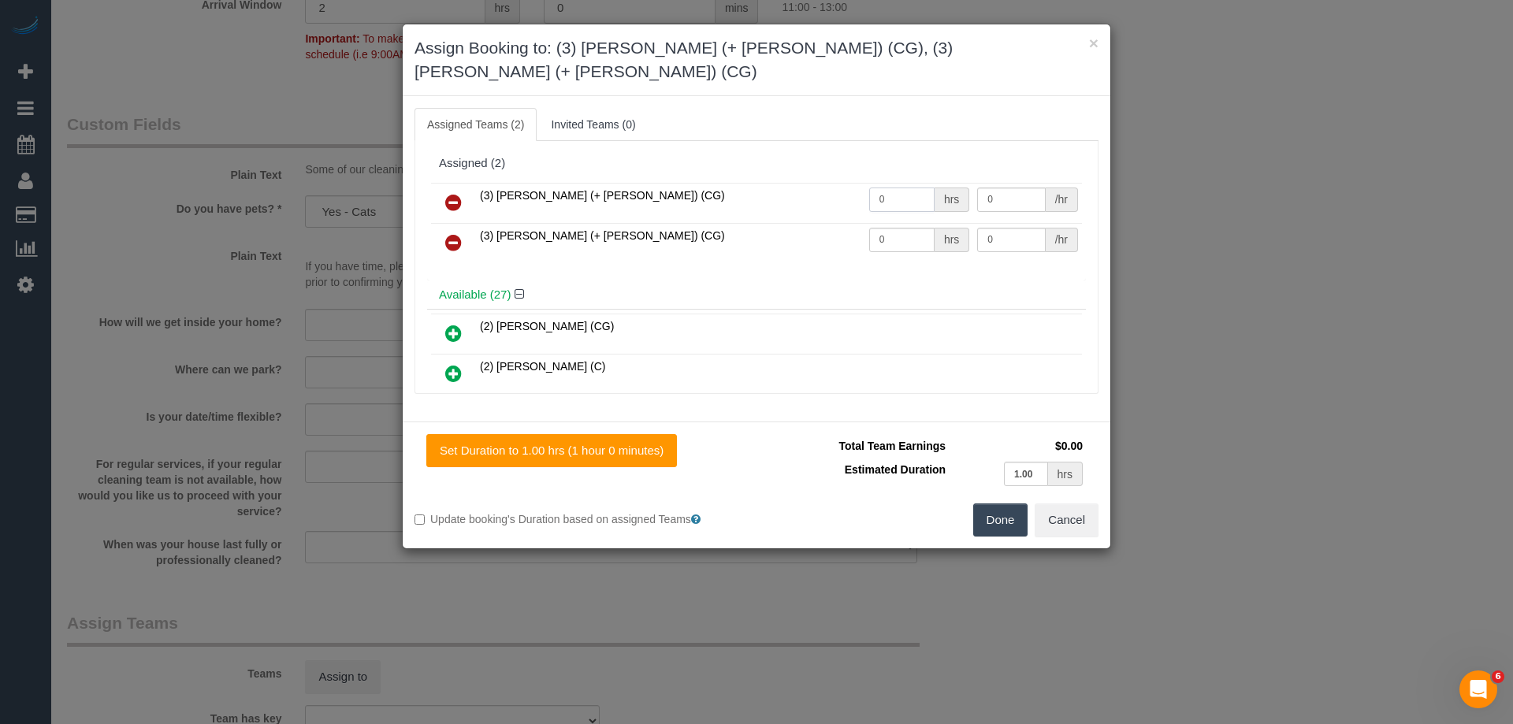
click at [905, 188] on input "0" at bounding box center [901, 200] width 65 height 24
type input "1"
click at [889, 228] on input "0" at bounding box center [901, 240] width 65 height 24
type input "1"
click at [1001, 188] on input "0" at bounding box center [1011, 200] width 68 height 24
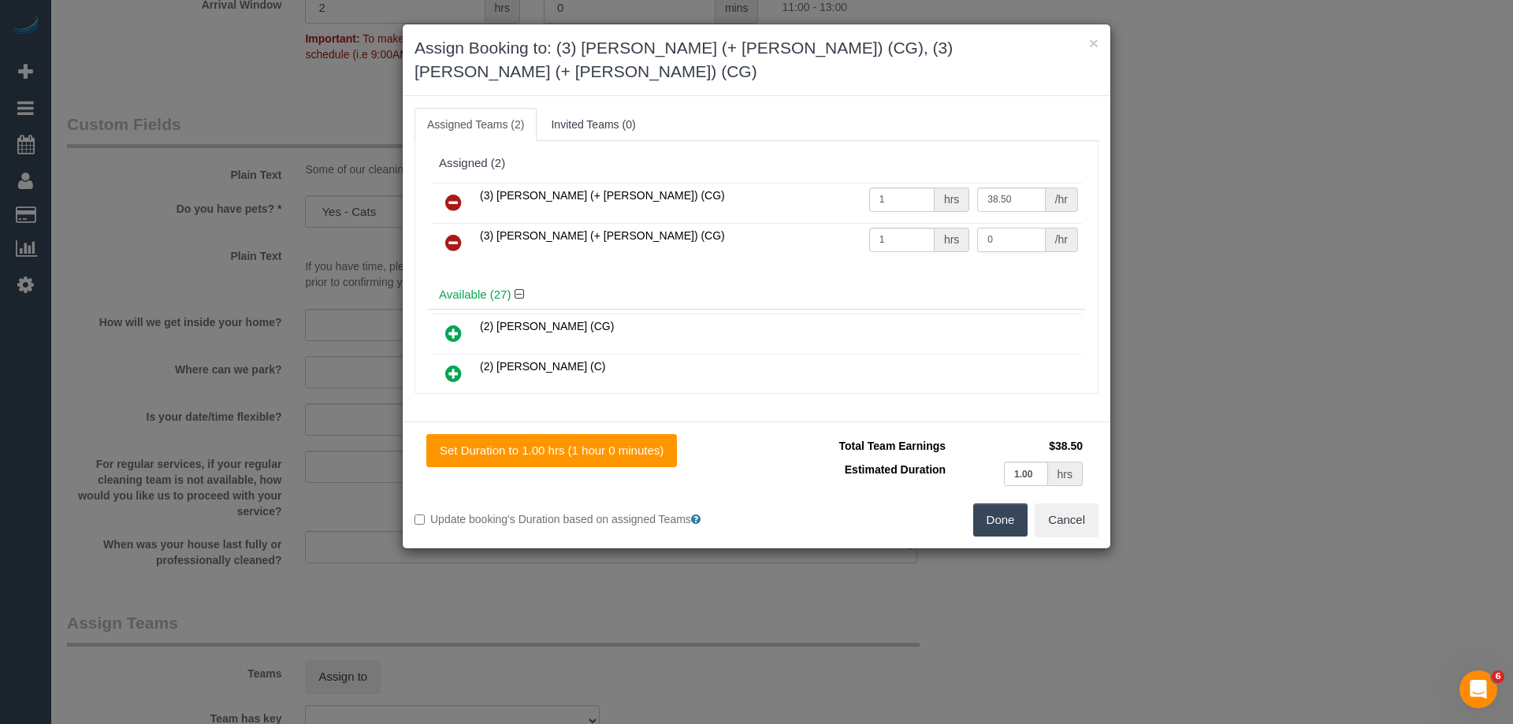
type input "38.5"
click at [1005, 228] on input "0" at bounding box center [1011, 240] width 68 height 24
type input "38.5"
click at [1002, 503] on button "Done" at bounding box center [1000, 519] width 55 height 33
click at [1002, 492] on div "× Assign Booking to: (3) Amninder (+ Sohail) (CG), (3) Sohail (+ Amninder) (CG)…" at bounding box center [756, 362] width 1513 height 724
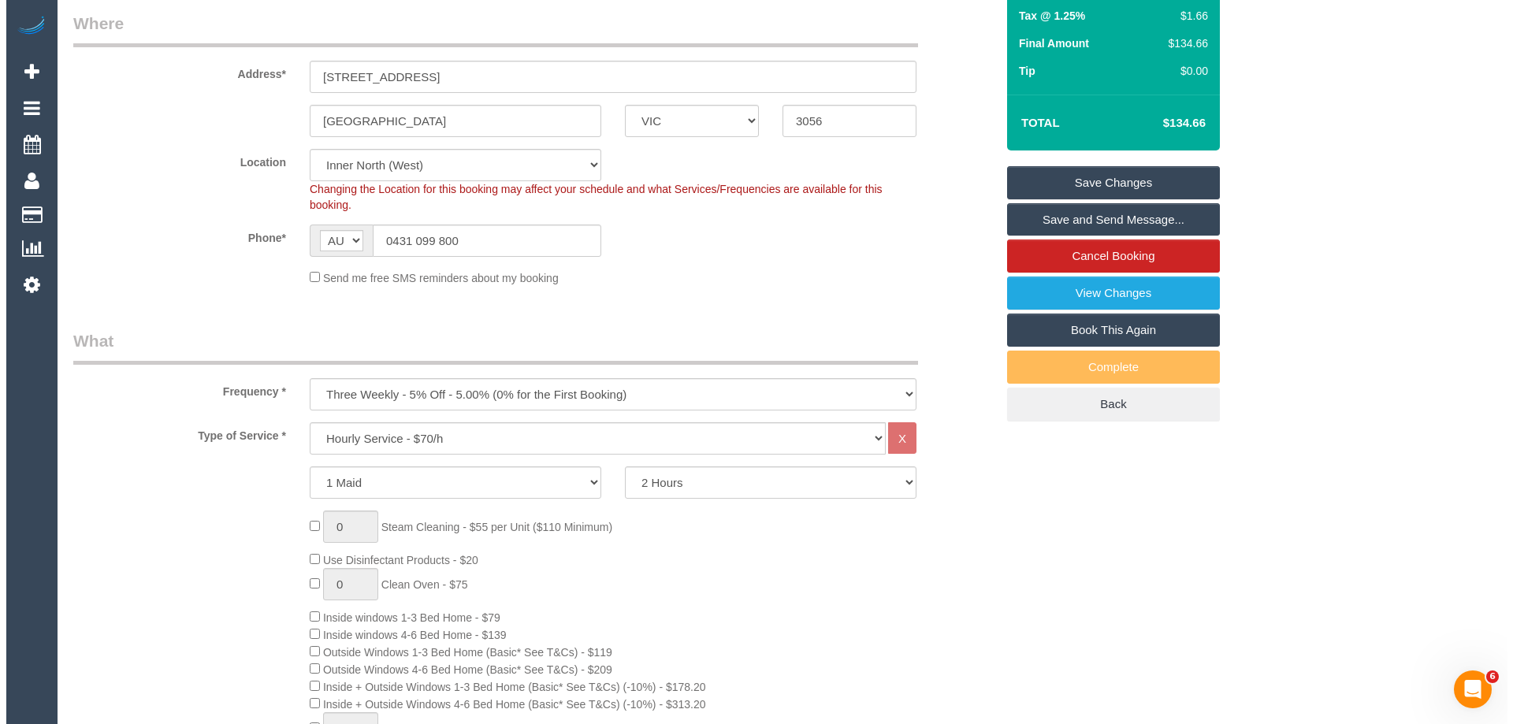
scroll to position [236, 0]
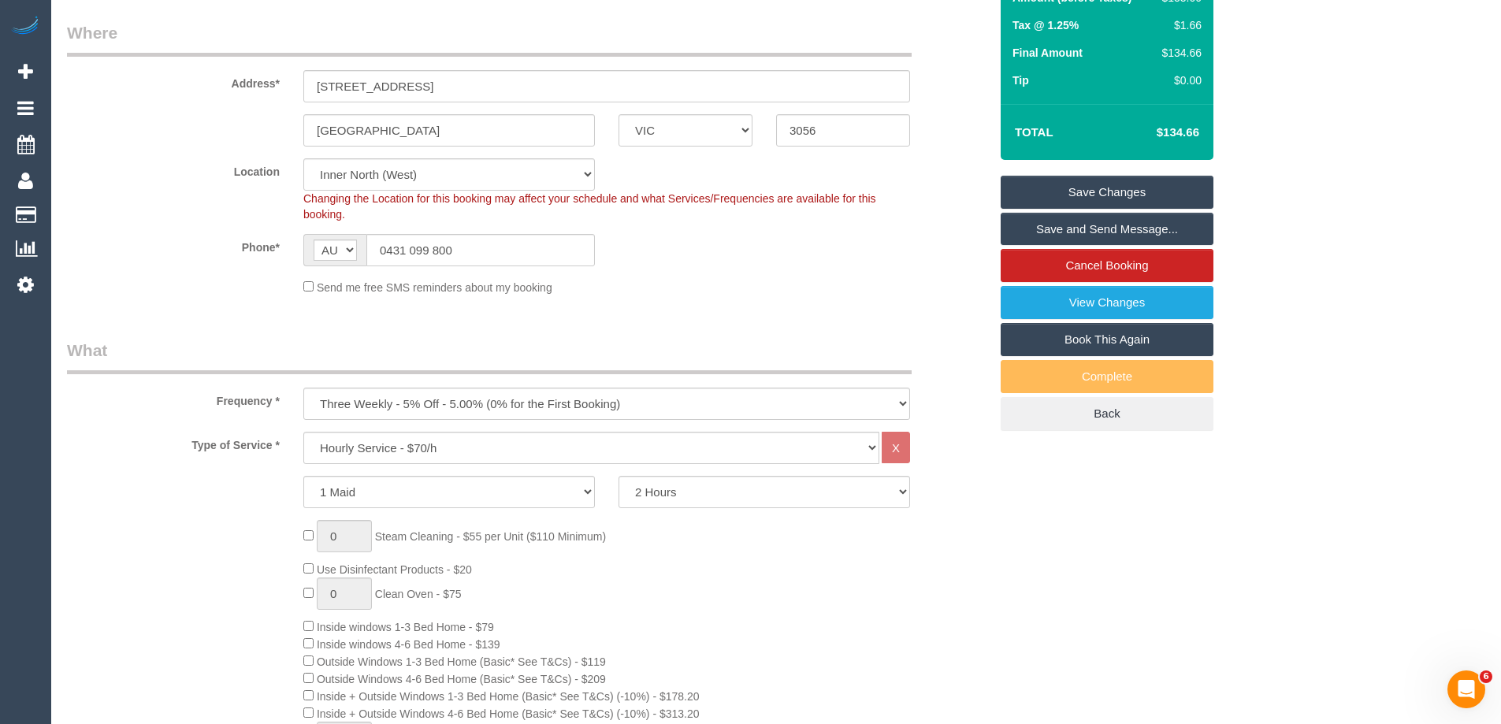
click at [1112, 223] on link "Save and Send Message..." at bounding box center [1107, 229] width 213 height 33
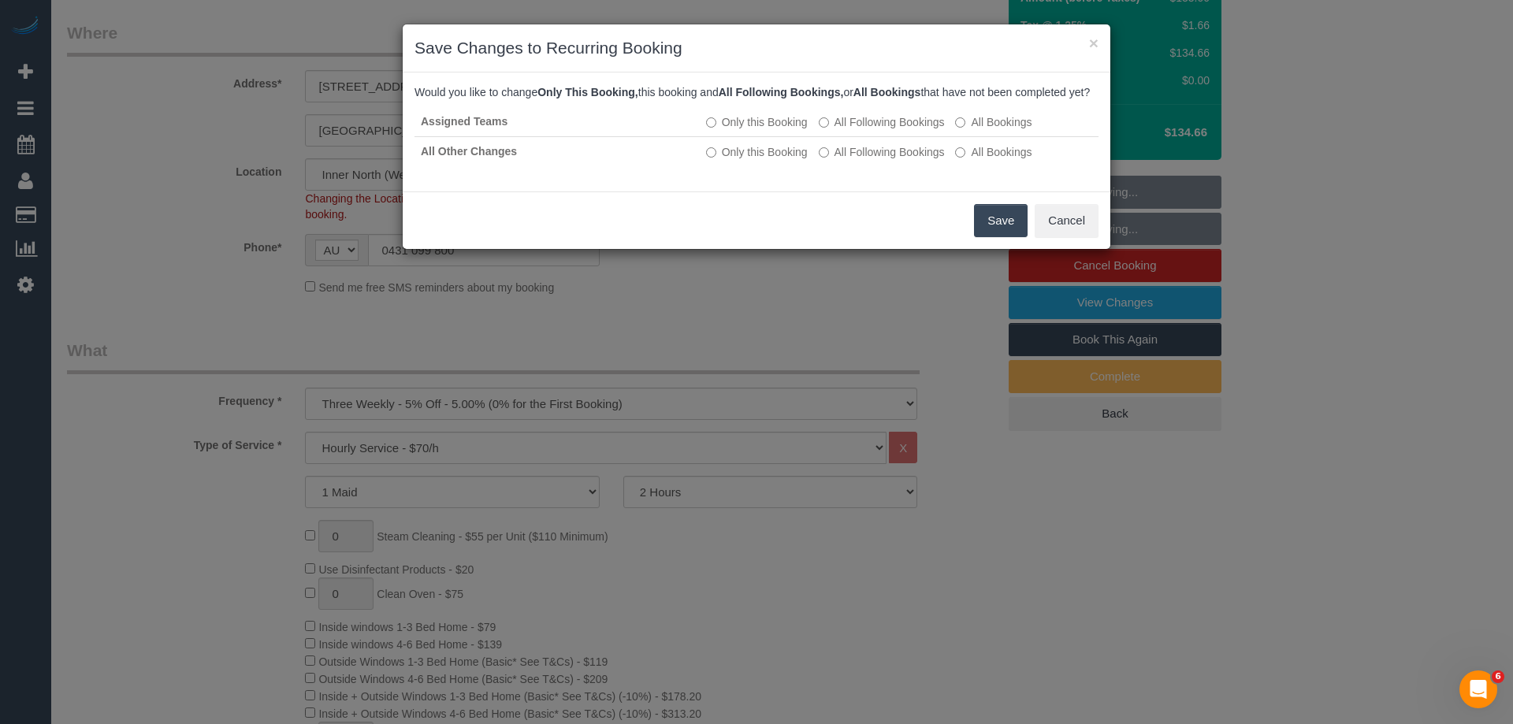
click at [998, 235] on button "Save" at bounding box center [1001, 220] width 54 height 33
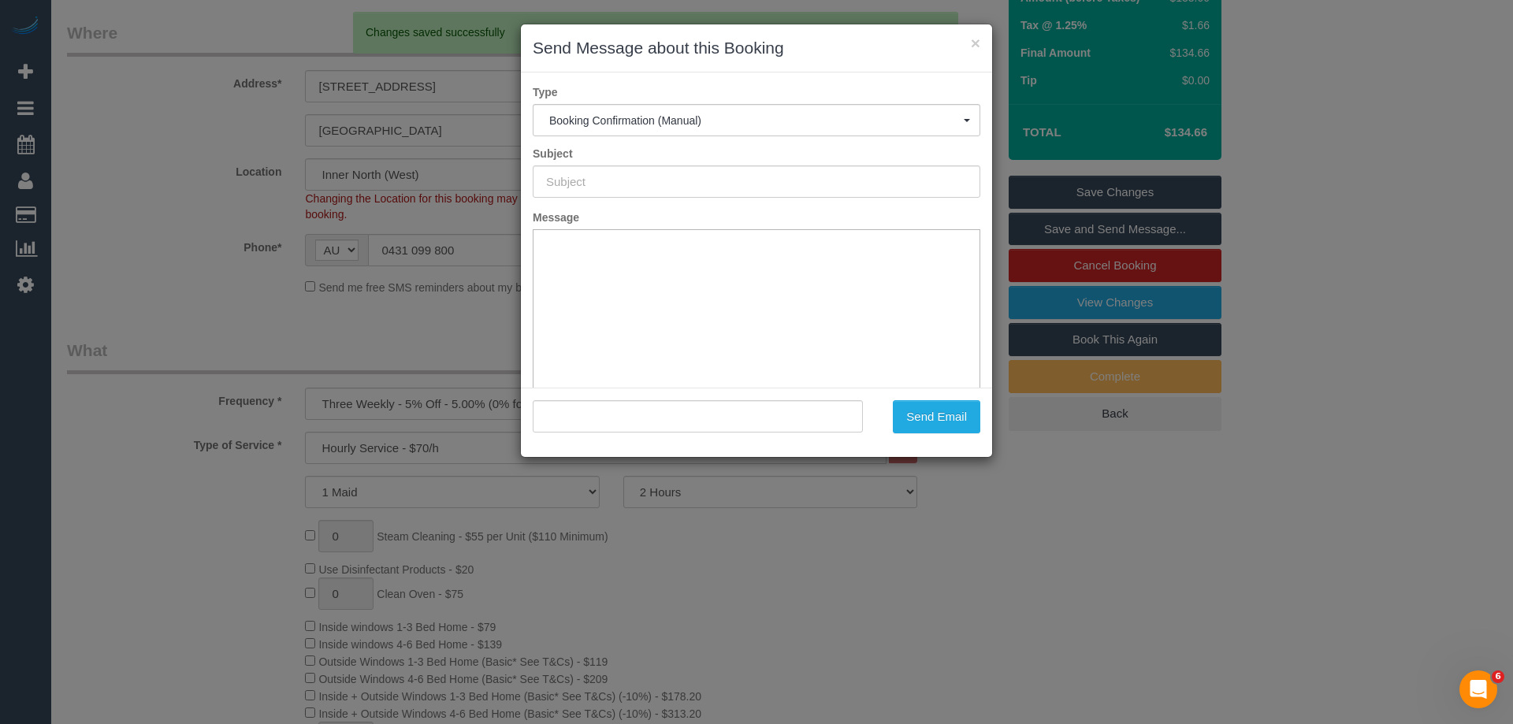
scroll to position [0, 0]
type input "Booking Confirmed"
type input ""Dave Kiely" <dave.kiely@gmail.com>"
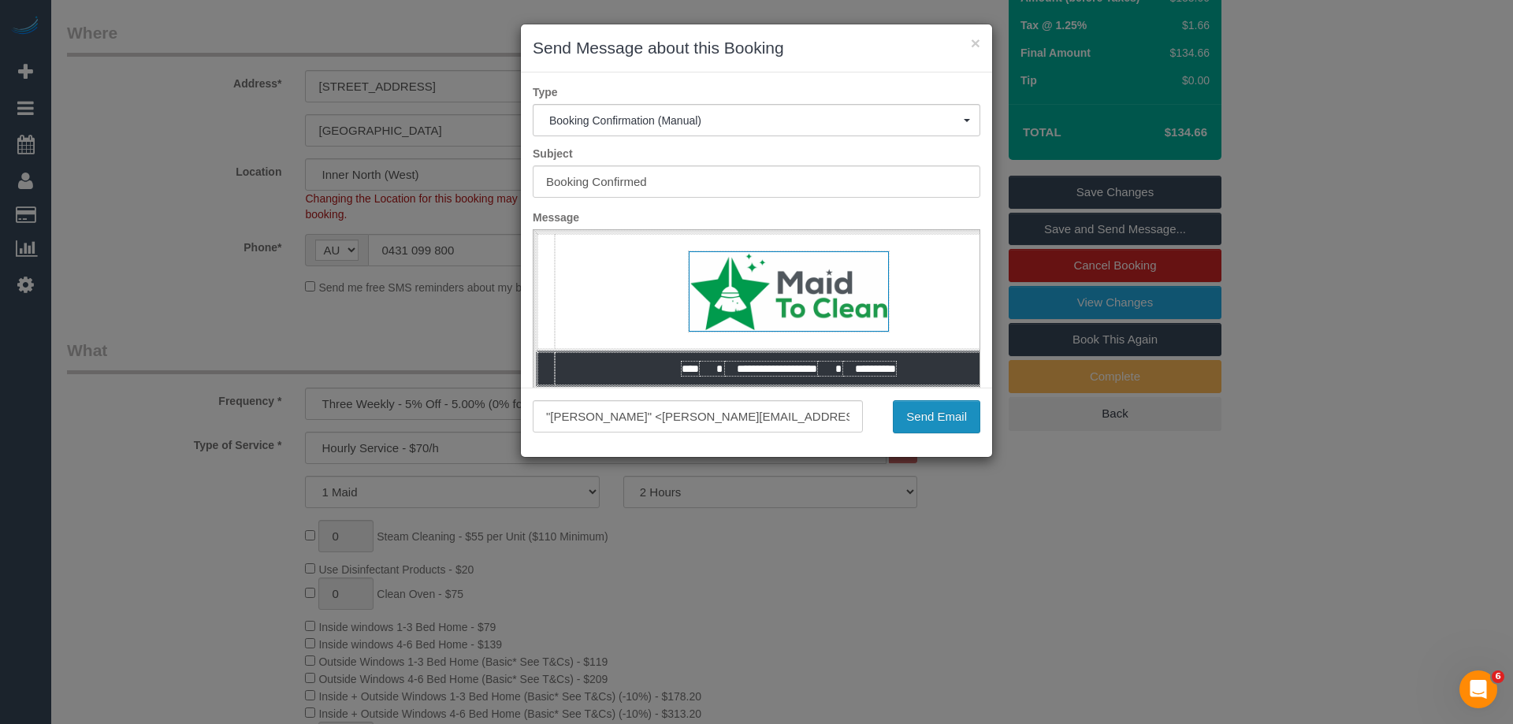
click at [960, 419] on button "Send Email" at bounding box center [936, 416] width 87 height 33
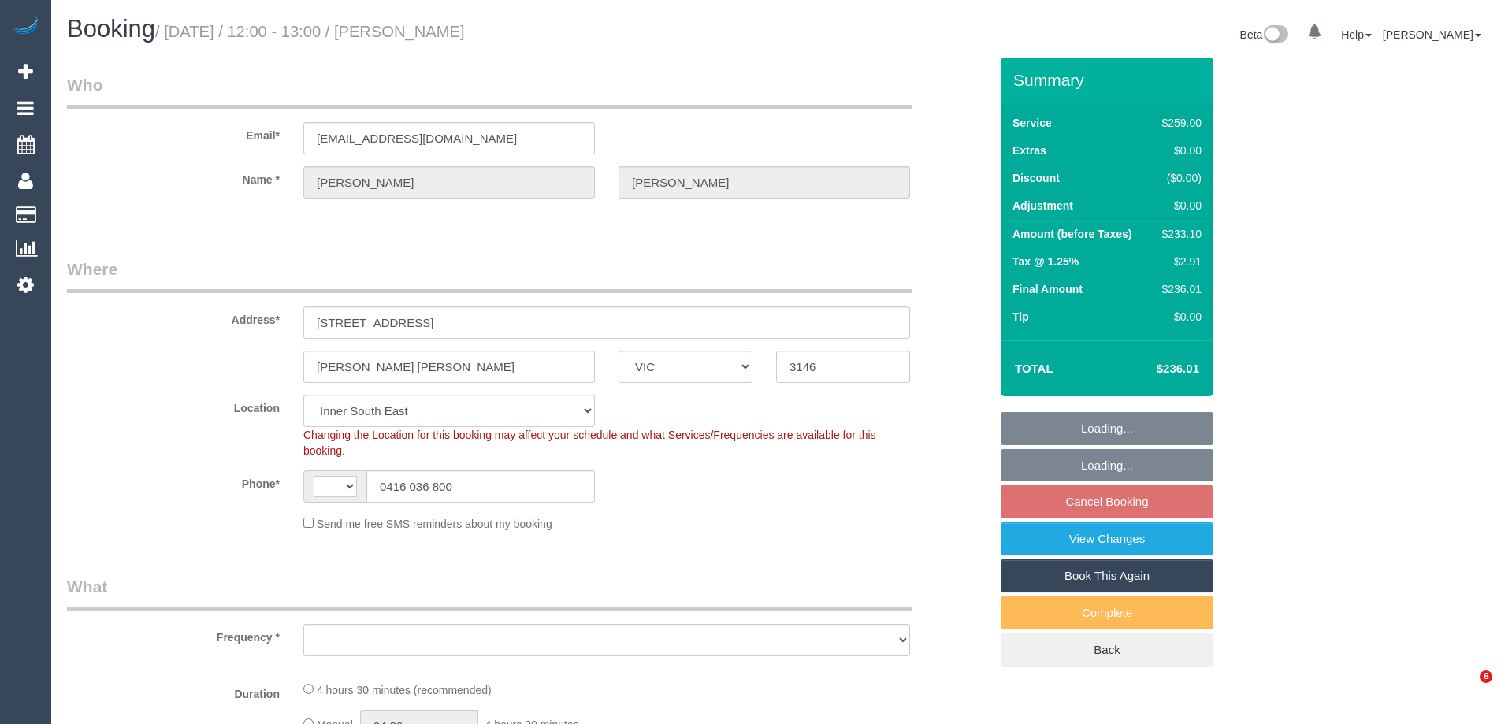
select select "VIC"
select select "string:AU"
select select "object:709"
select select "string:stripe-pm_1Ip6zu2GScqysDRVjXOoimwA"
select select "number:29"
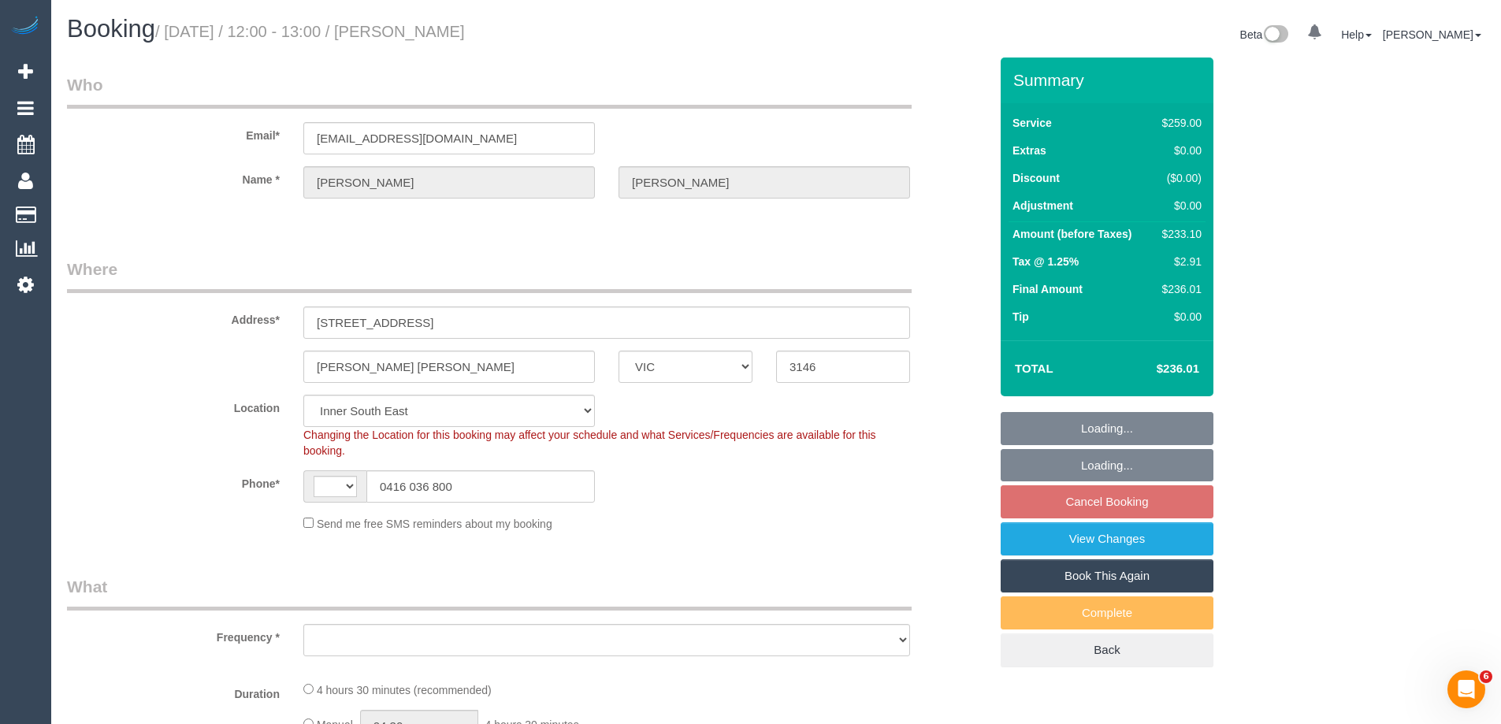
select select "number:14"
select select "number:19"
select select "number:22"
select select "number:34"
select select "number:11"
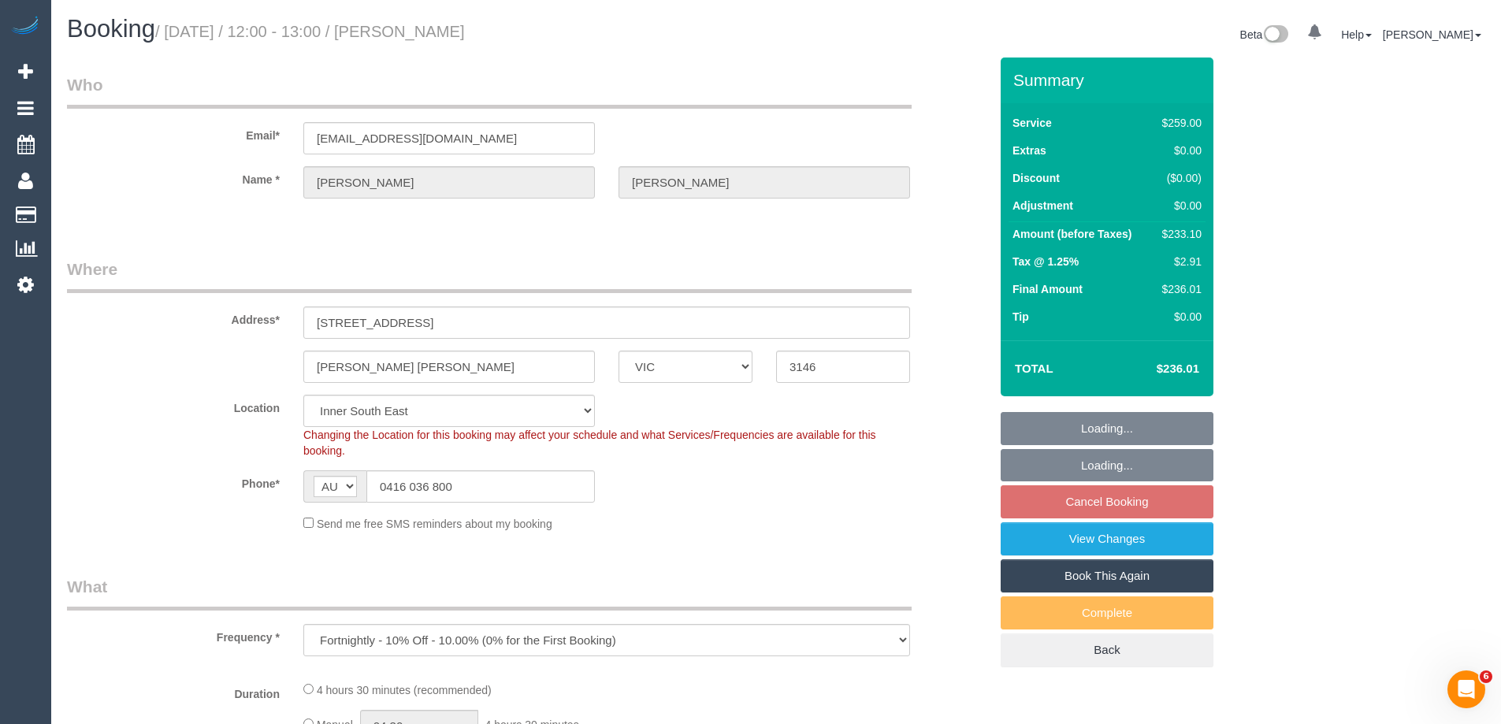
select select "object:1339"
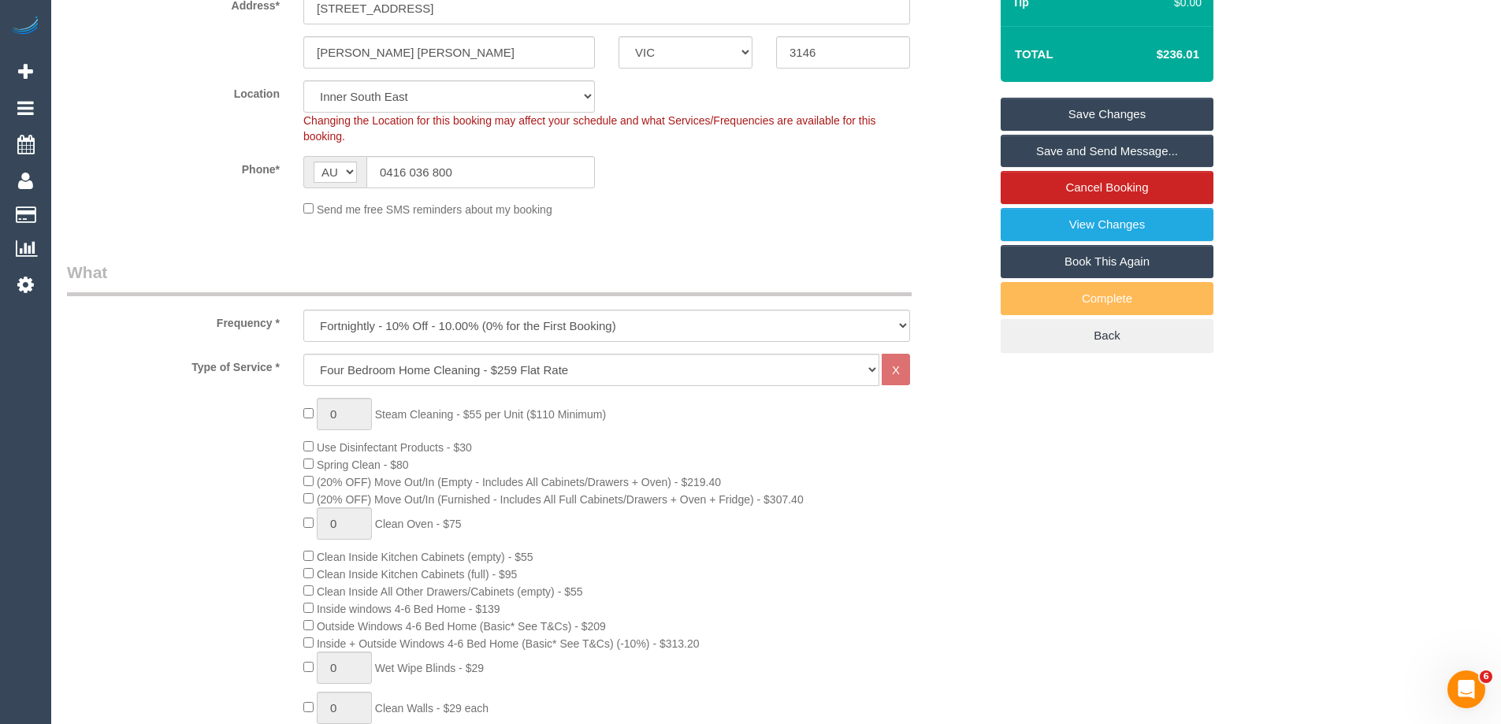
scroll to position [315, 0]
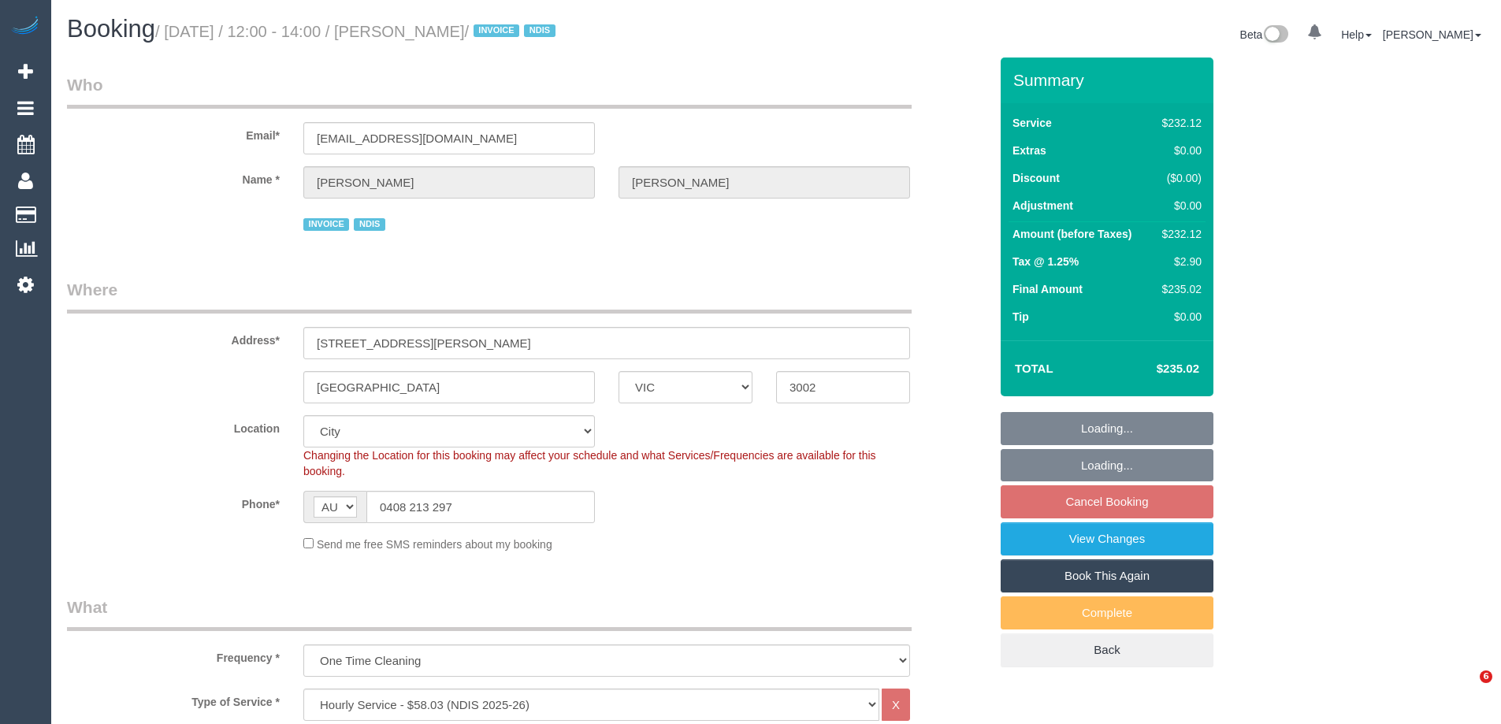
select select "VIC"
select select "240"
select select "object:1138"
select select "number:28"
select select "number:14"
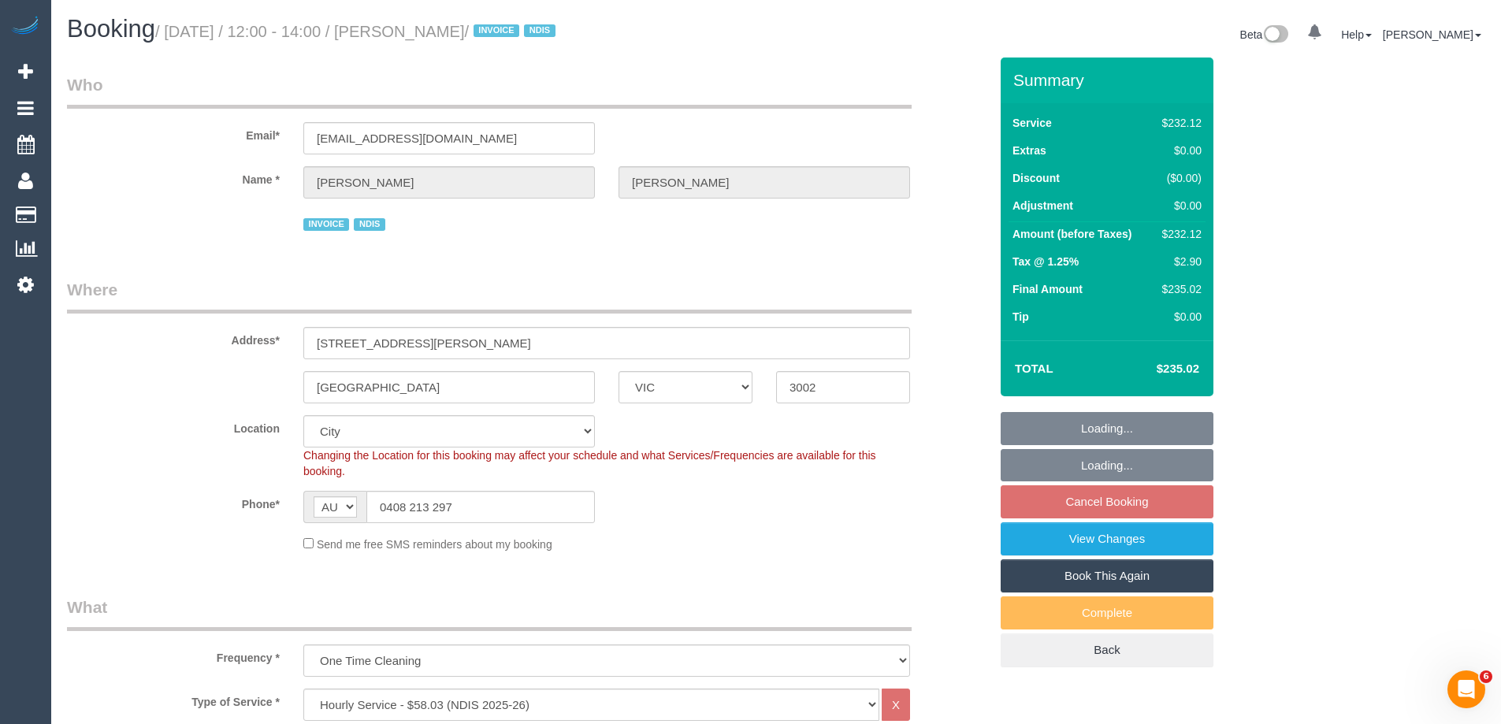
select select "number:19"
select select "number:23"
select select "number:35"
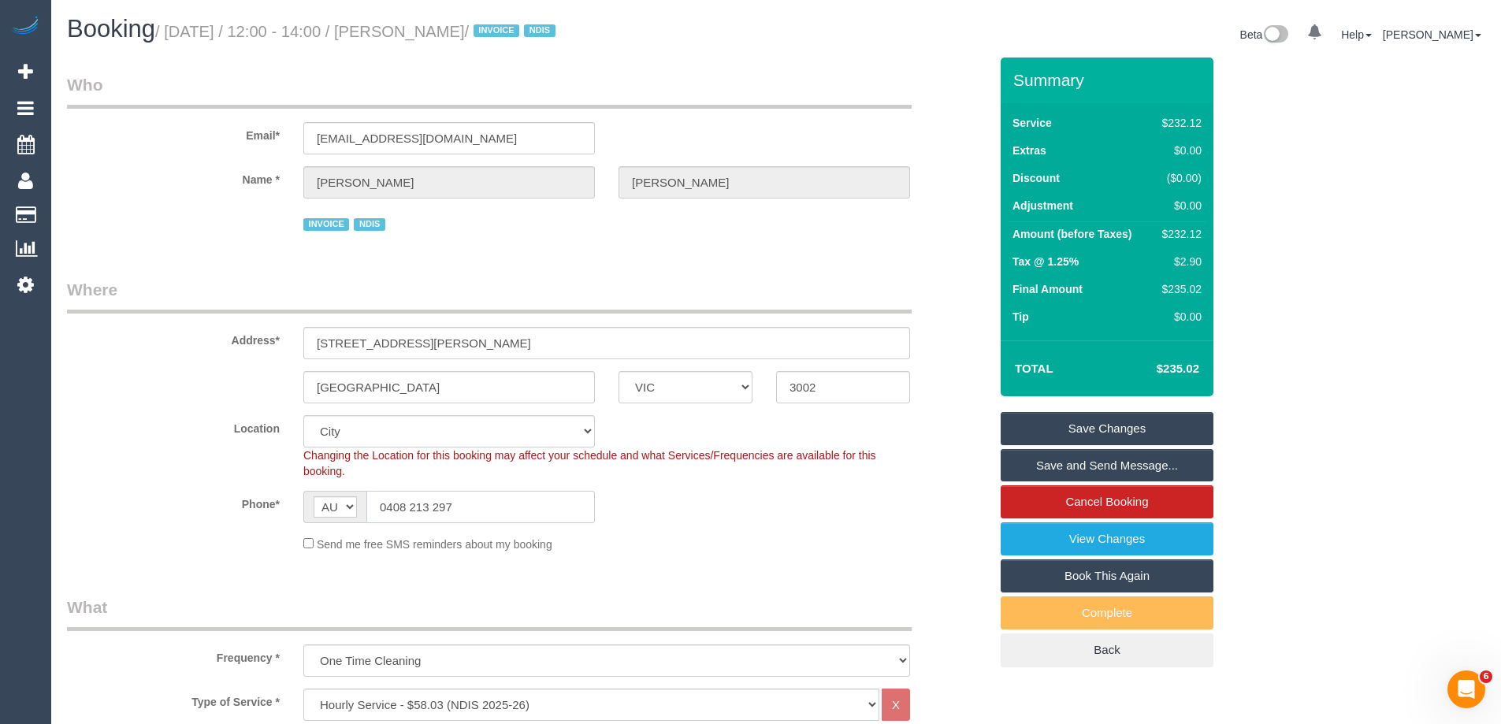
click at [492, 510] on input "0408 213 297" at bounding box center [480, 507] width 228 height 32
click at [324, 507] on div "AF AL DZ AD AO AI AQ AG AR AM AW AU AT AZ BS BH BD BB BY BE BZ BJ BM BT BO BA B…" at bounding box center [449, 507] width 292 height 32
click at [183, 394] on div "[GEOGRAPHIC_DATA] ACT [GEOGRAPHIC_DATA] NT [GEOGRAPHIC_DATA] SA TAS [GEOGRAPHIC…" at bounding box center [527, 387] width 945 height 32
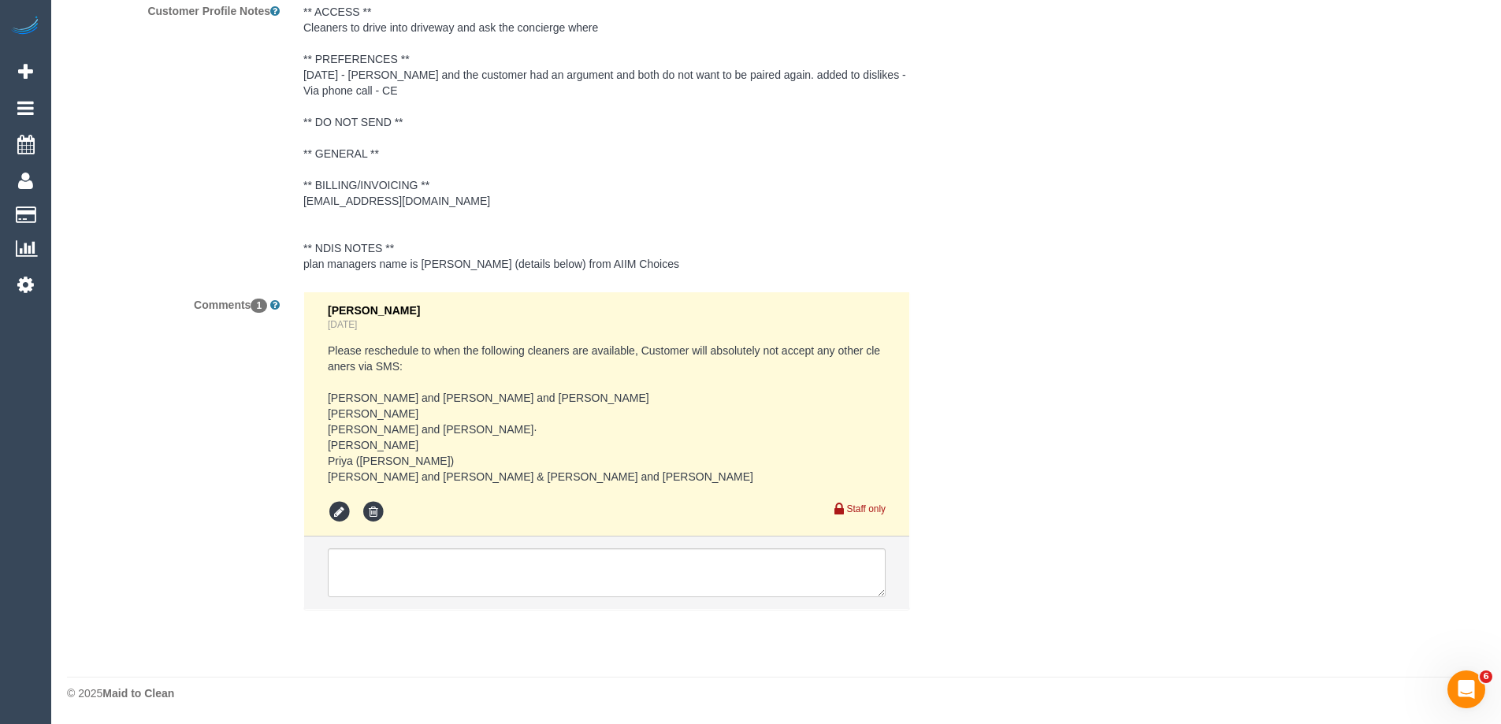
scroll to position [2501, 0]
